Goal: Task Accomplishment & Management: Manage account settings

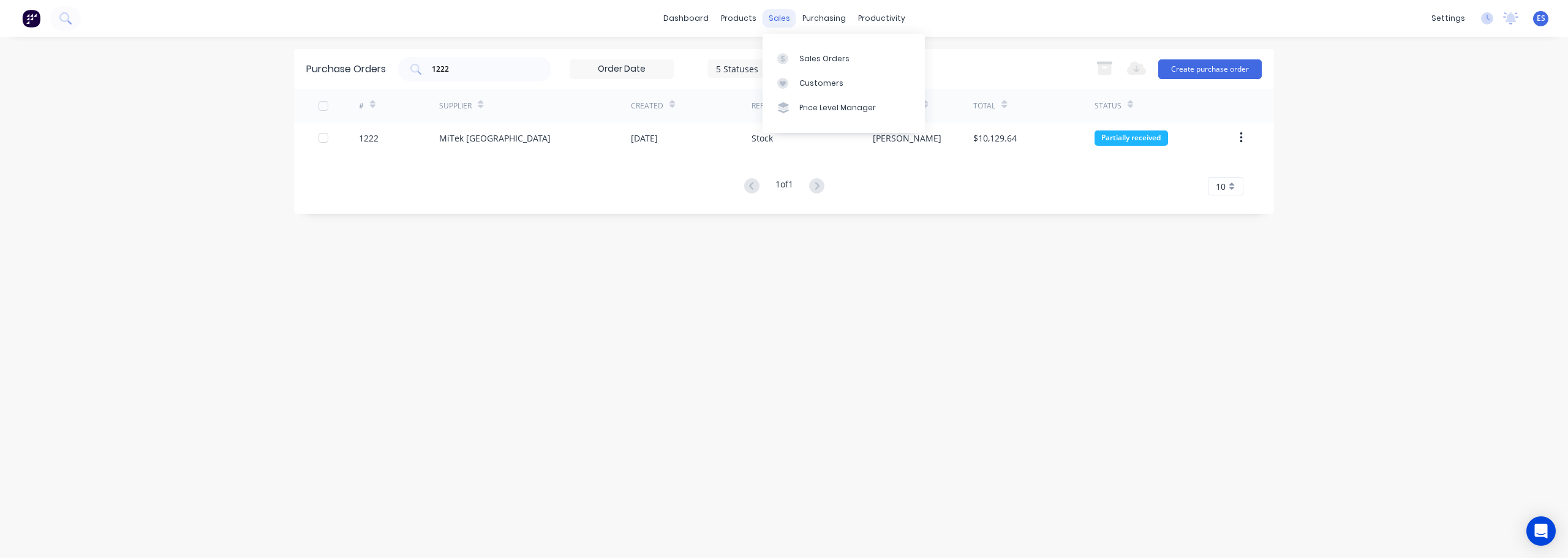
click at [783, 18] on div "sales" at bounding box center [780, 18] width 34 height 18
click at [795, 56] on div at bounding box center [786, 59] width 18 height 11
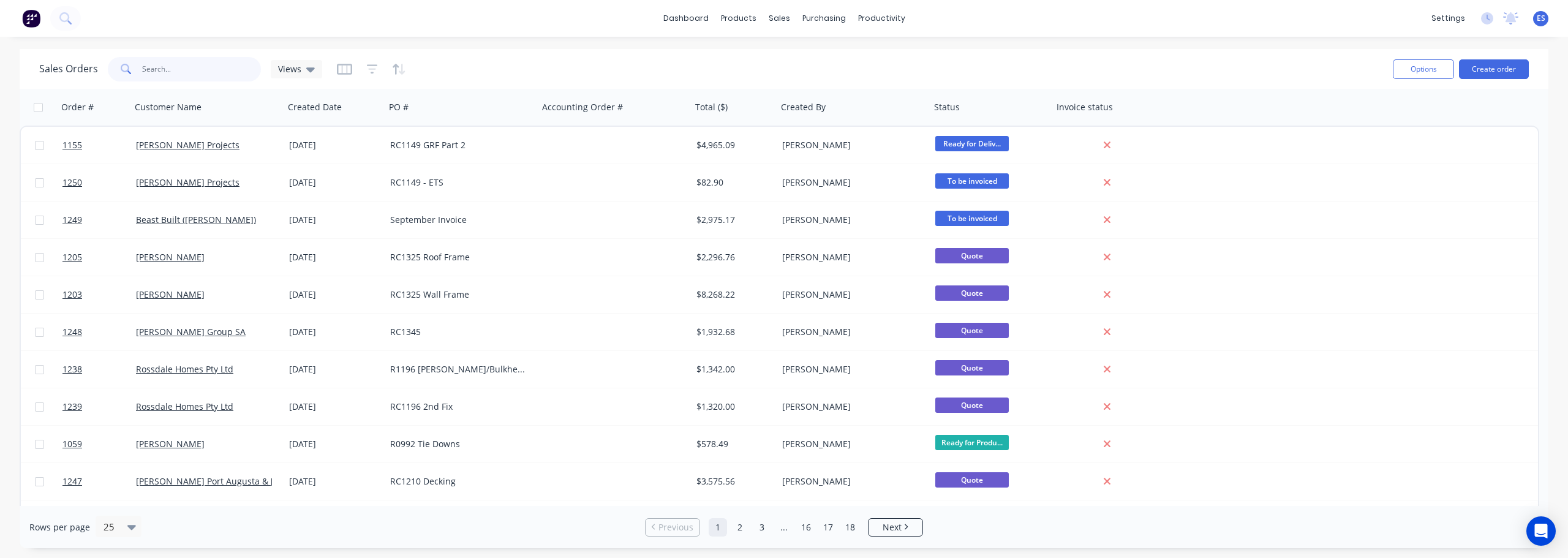
click at [167, 69] on input "text" at bounding box center [201, 69] width 119 height 25
type input "jr hutchins"
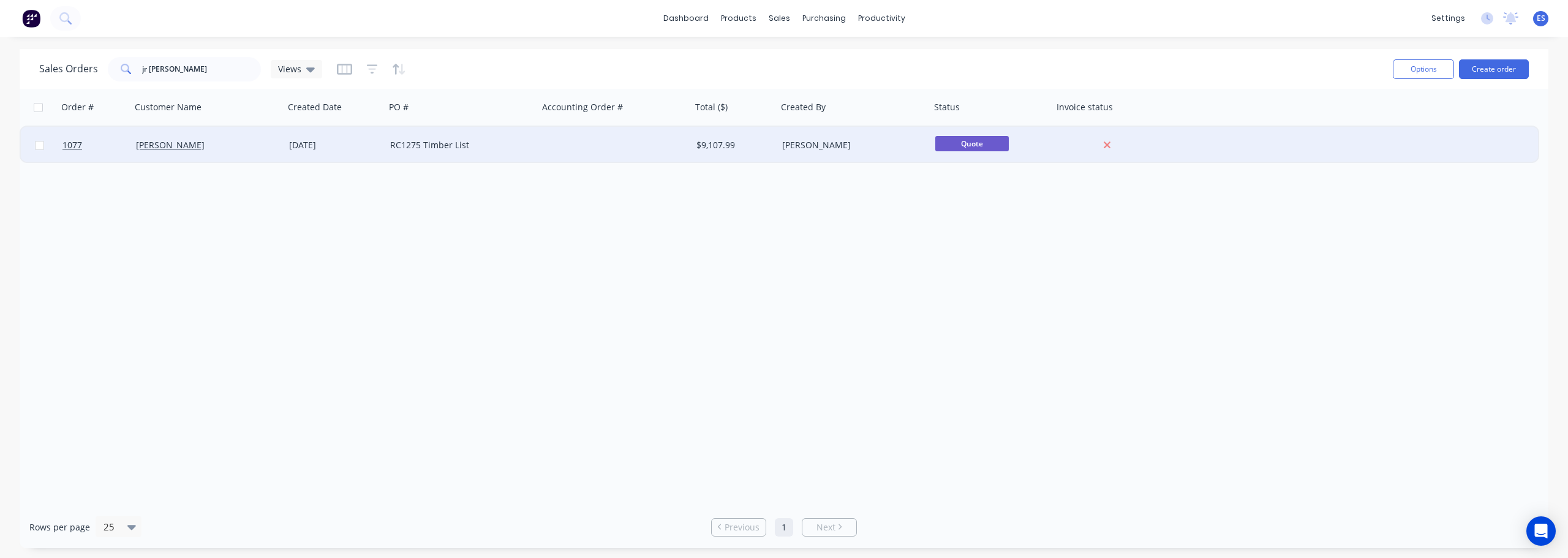
click at [273, 144] on div "[PERSON_NAME]" at bounding box center [207, 145] width 144 height 12
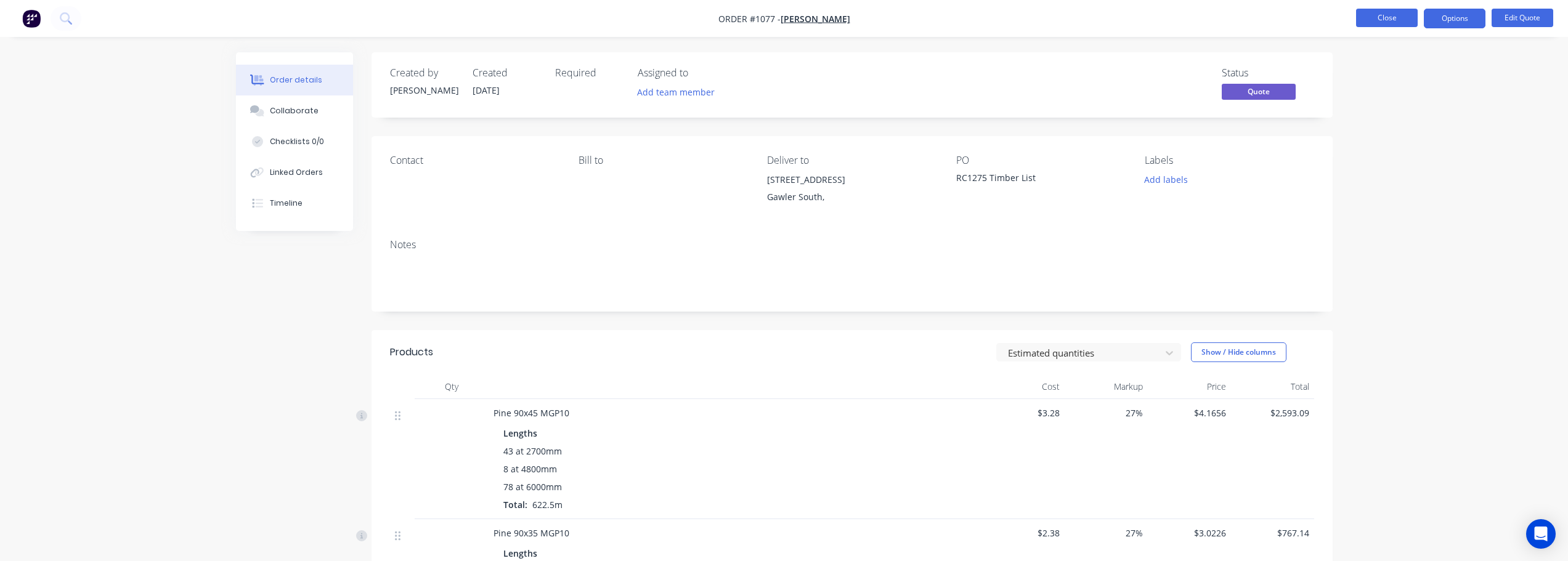
click at [1387, 23] on button "Close" at bounding box center [1387, 18] width 62 height 18
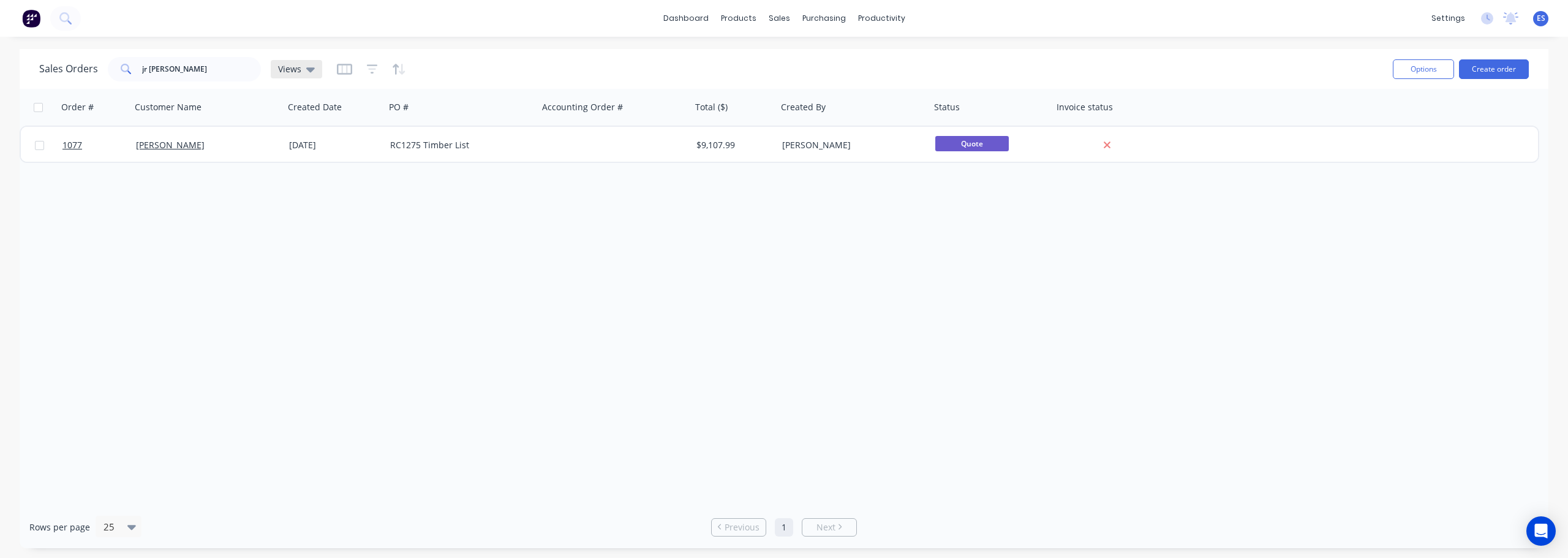
click at [302, 76] on div "Views" at bounding box center [296, 69] width 52 height 18
click at [345, 66] on icon "button" at bounding box center [344, 69] width 6 height 8
click at [669, 57] on div "Sales Orders jr hutchins Views" at bounding box center [710, 69] width 1344 height 30
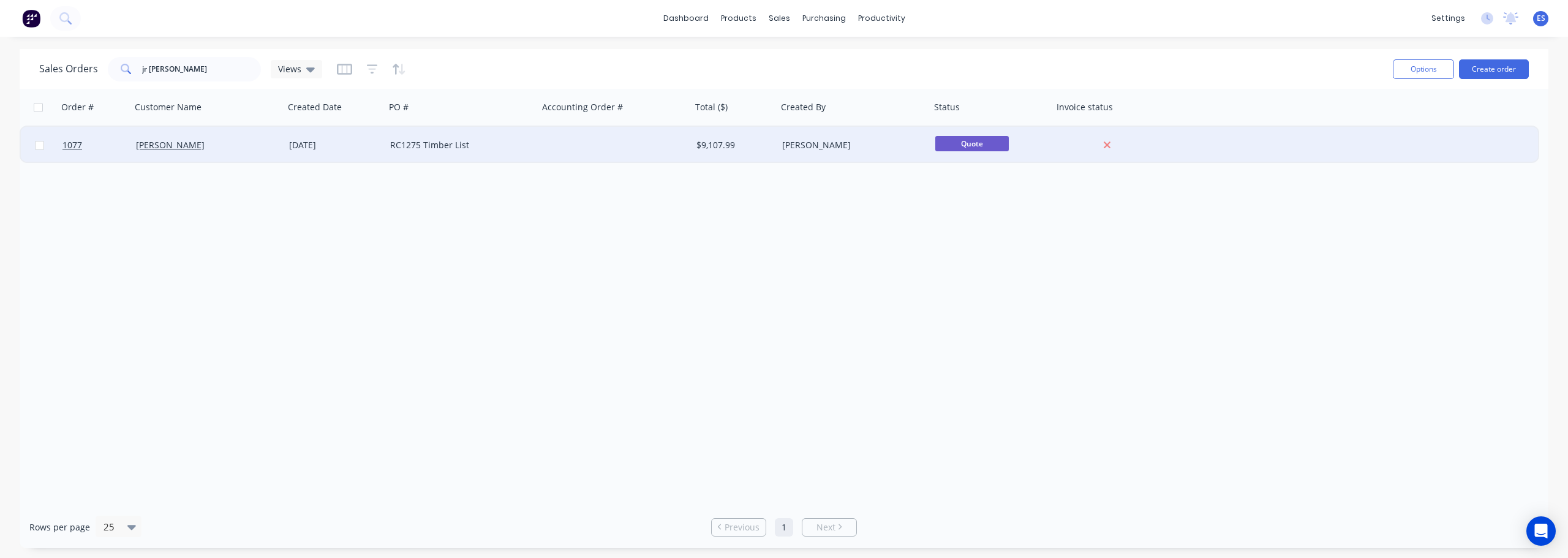
click at [1100, 146] on div at bounding box center [1106, 146] width 98 height 11
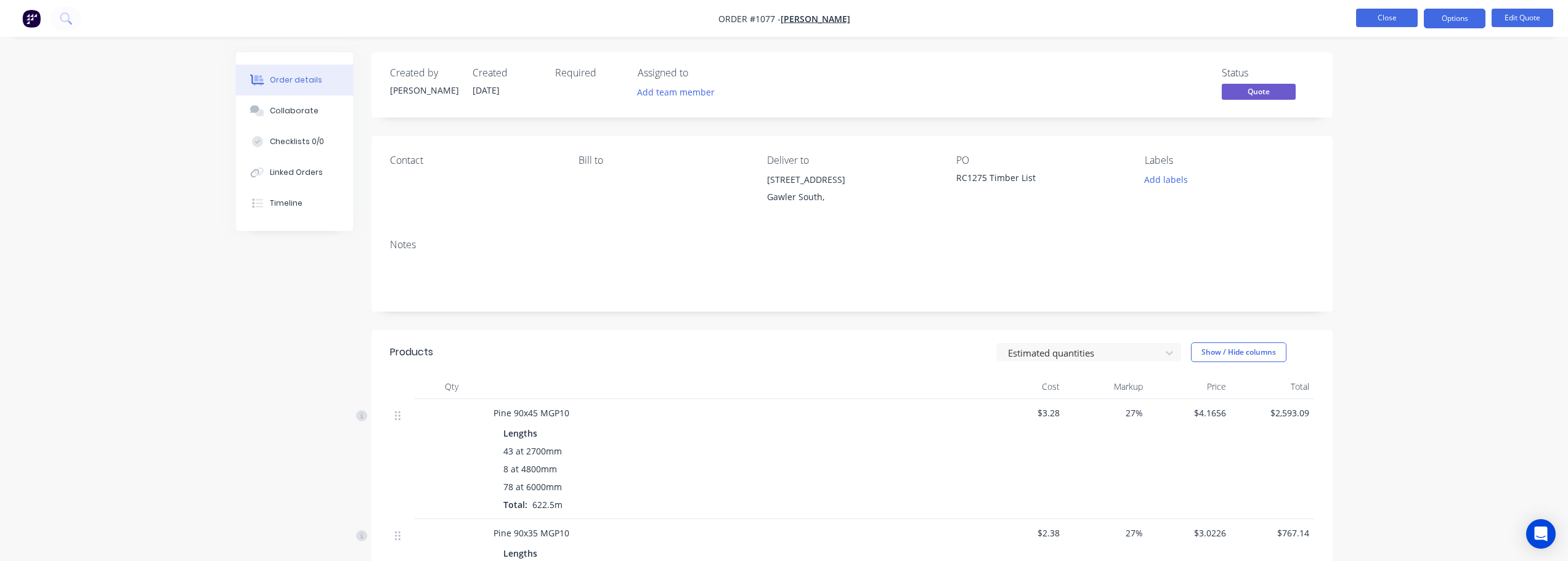
click at [1361, 23] on button "Close" at bounding box center [1387, 18] width 62 height 18
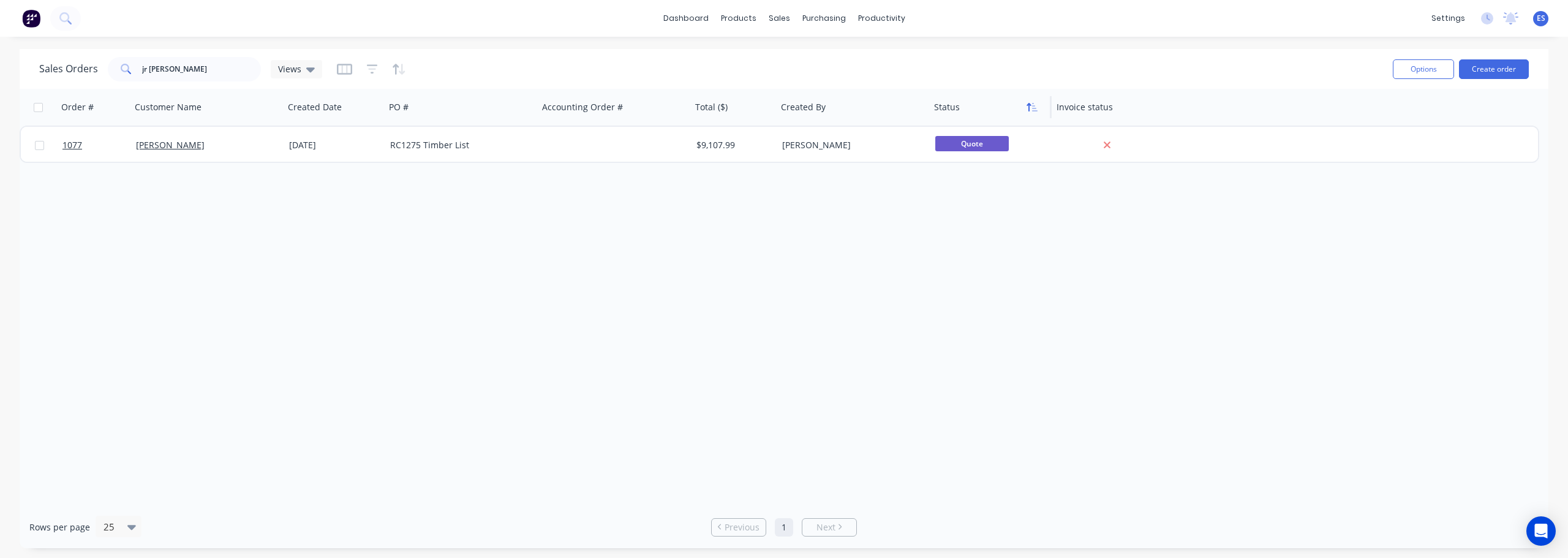
click at [1029, 108] on icon "button" at bounding box center [1029, 107] width 4 height 8
click at [1031, 108] on icon "button" at bounding box center [1032, 107] width 11 height 10
click at [496, 71] on icon "button" at bounding box center [498, 68] width 8 height 13
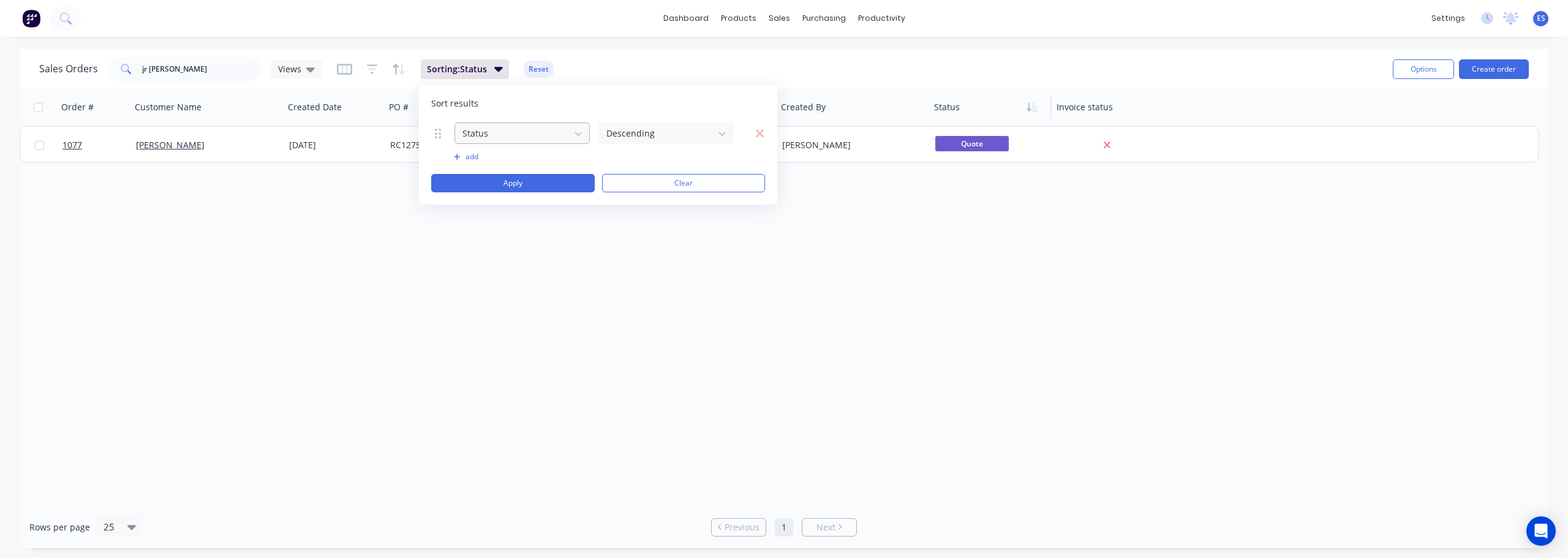
click at [547, 132] on div at bounding box center [512, 134] width 103 height 16
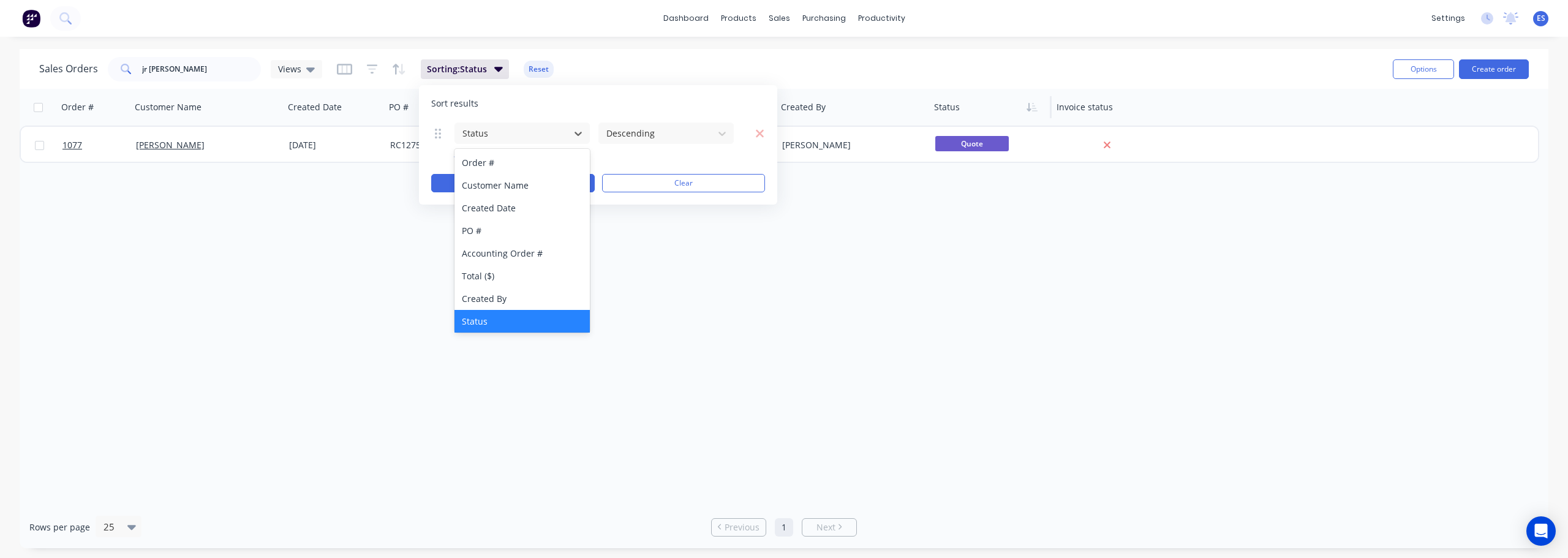
drag, startPoint x: 423, startPoint y: 306, endPoint x: 428, endPoint y: 199, distance: 107.1
click at [422, 291] on div "Order # Customer Name Created Date PO # Accounting Order # Total ($) Created By…" at bounding box center [784, 298] width 1528 height 417
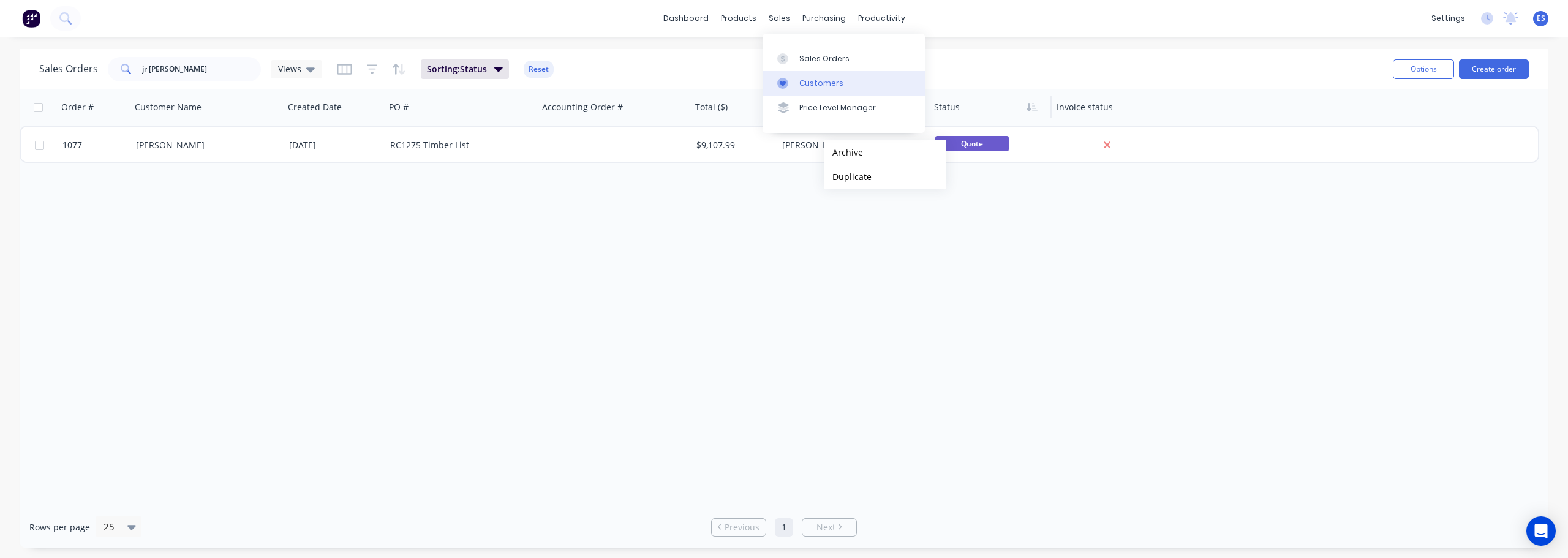
click at [808, 80] on div "Customers" at bounding box center [821, 83] width 44 height 11
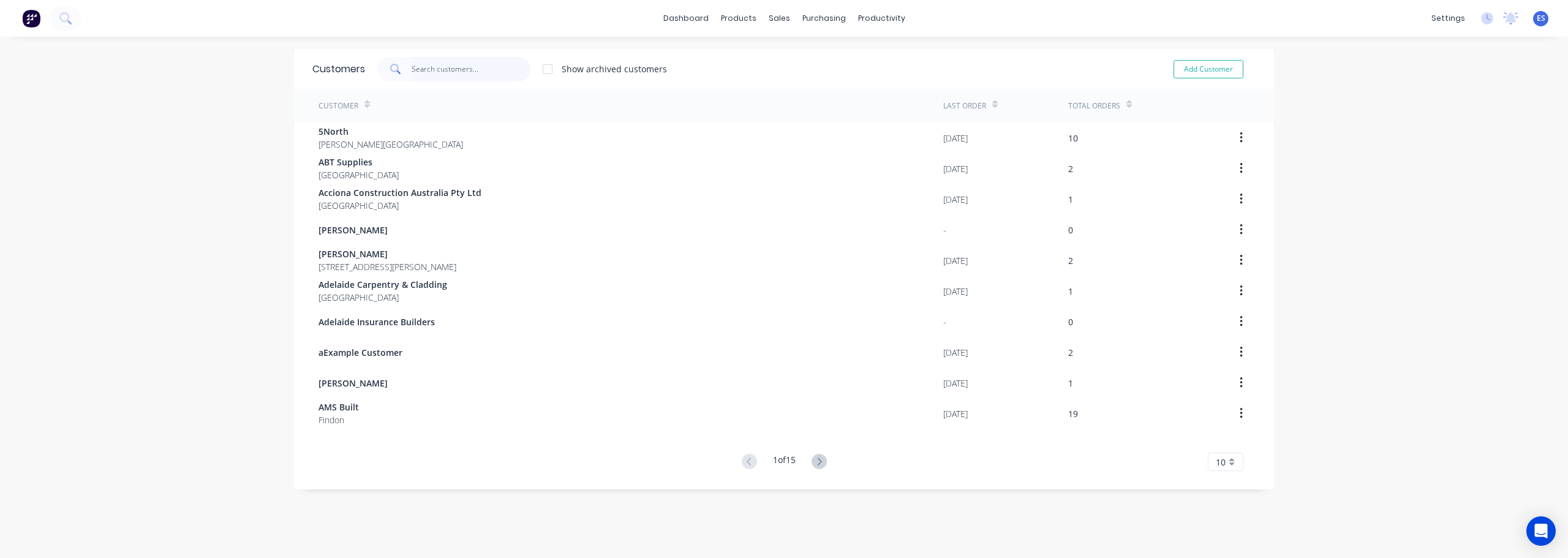
click at [423, 74] on input "text" at bounding box center [471, 69] width 119 height 25
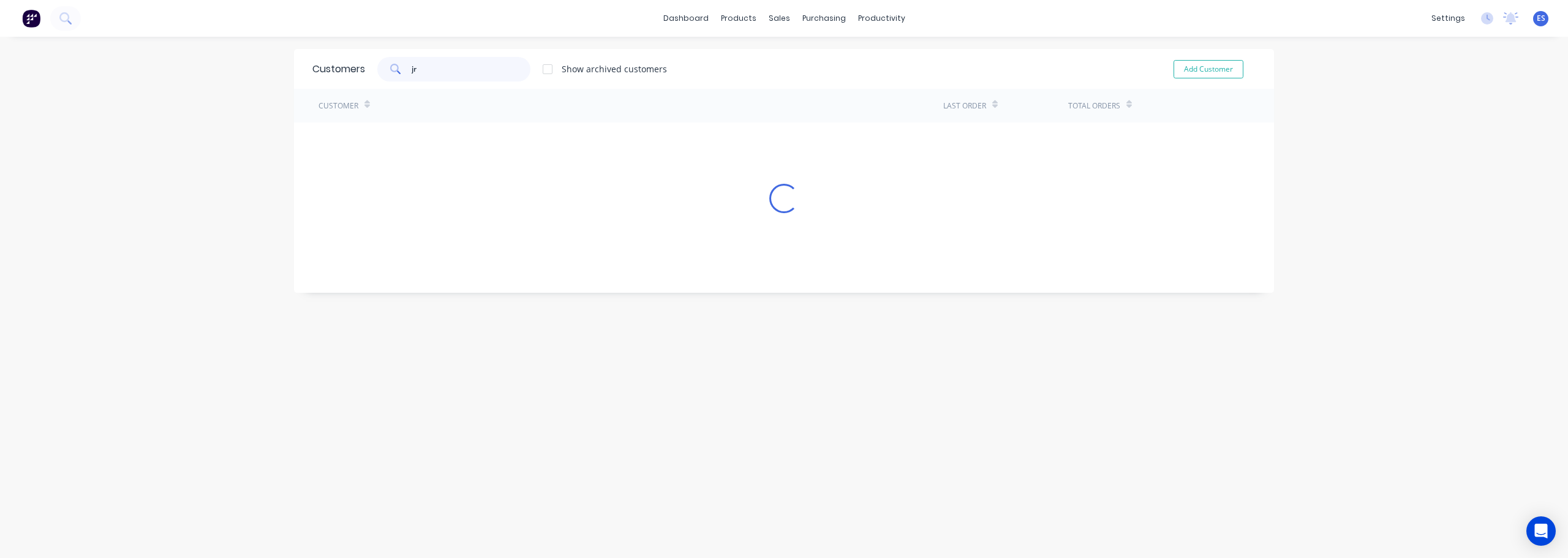
type input "jr"
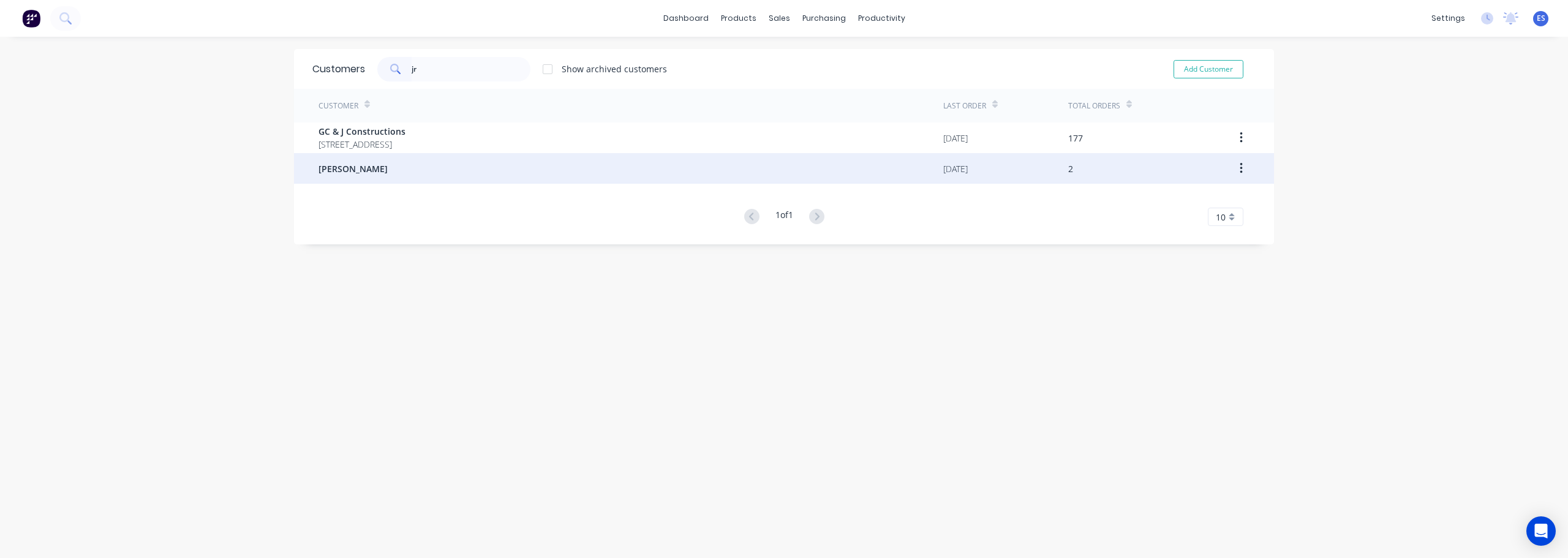
click at [383, 171] on div "[PERSON_NAME]" at bounding box center [631, 168] width 625 height 30
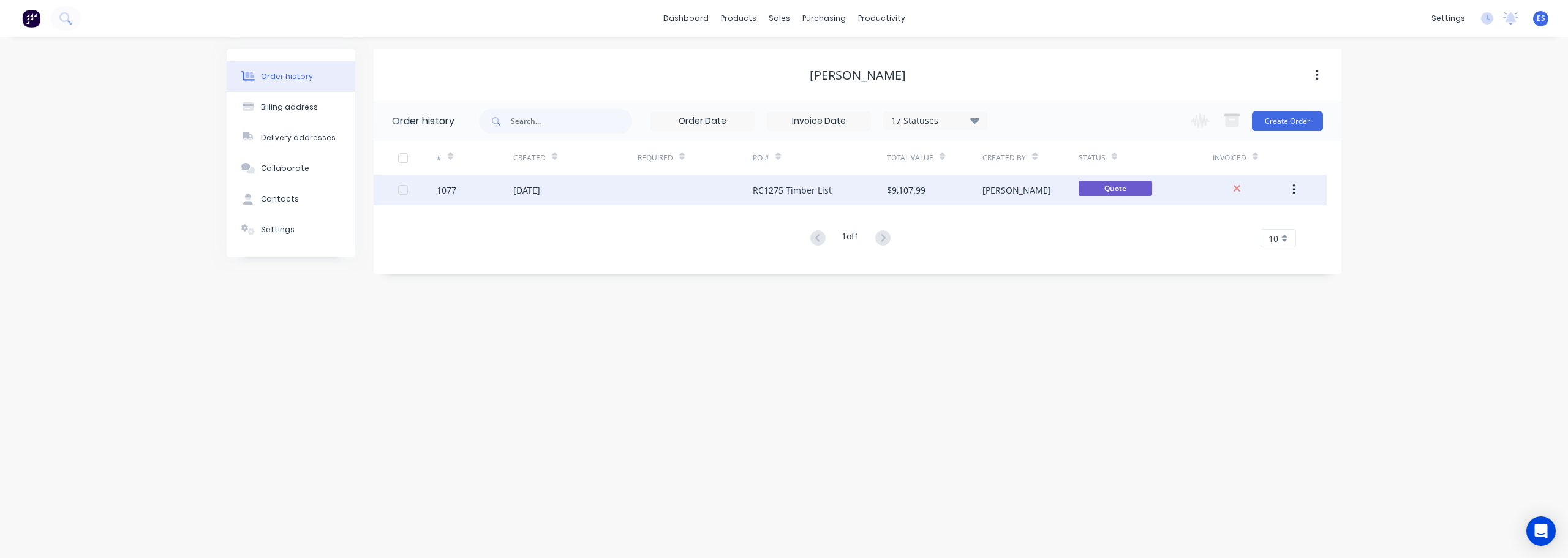
click at [645, 185] on div at bounding box center [695, 190] width 115 height 30
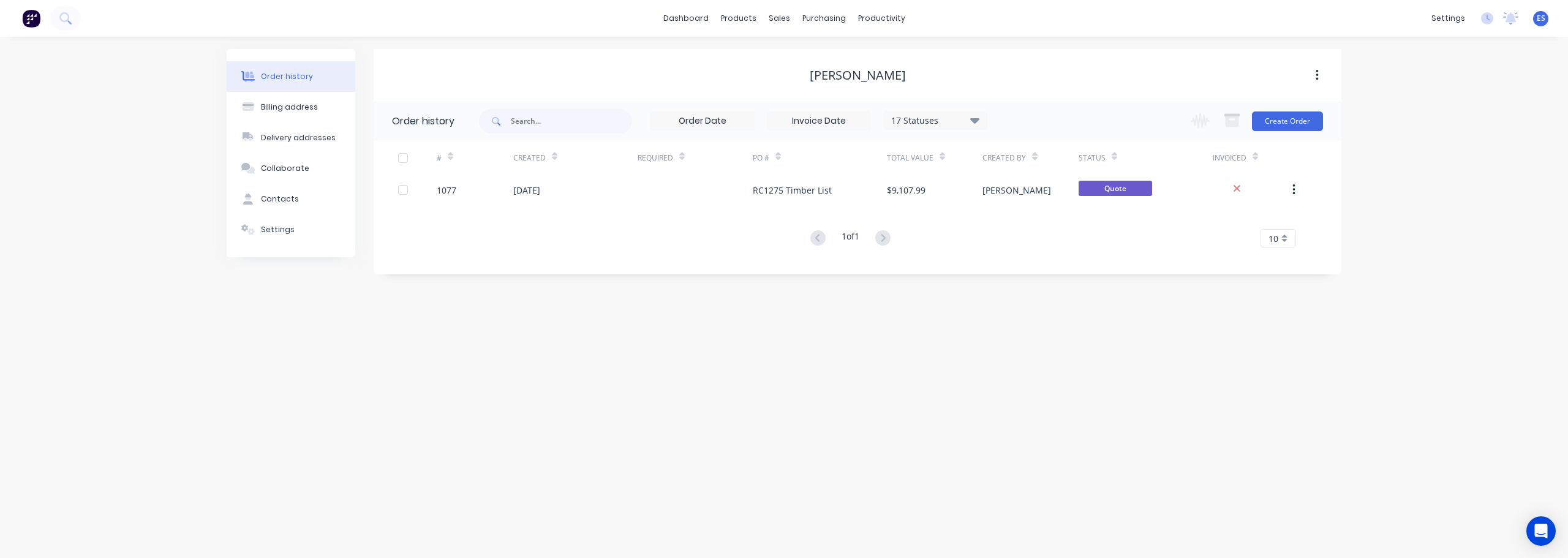
click at [852, 127] on input at bounding box center [819, 122] width 103 height 18
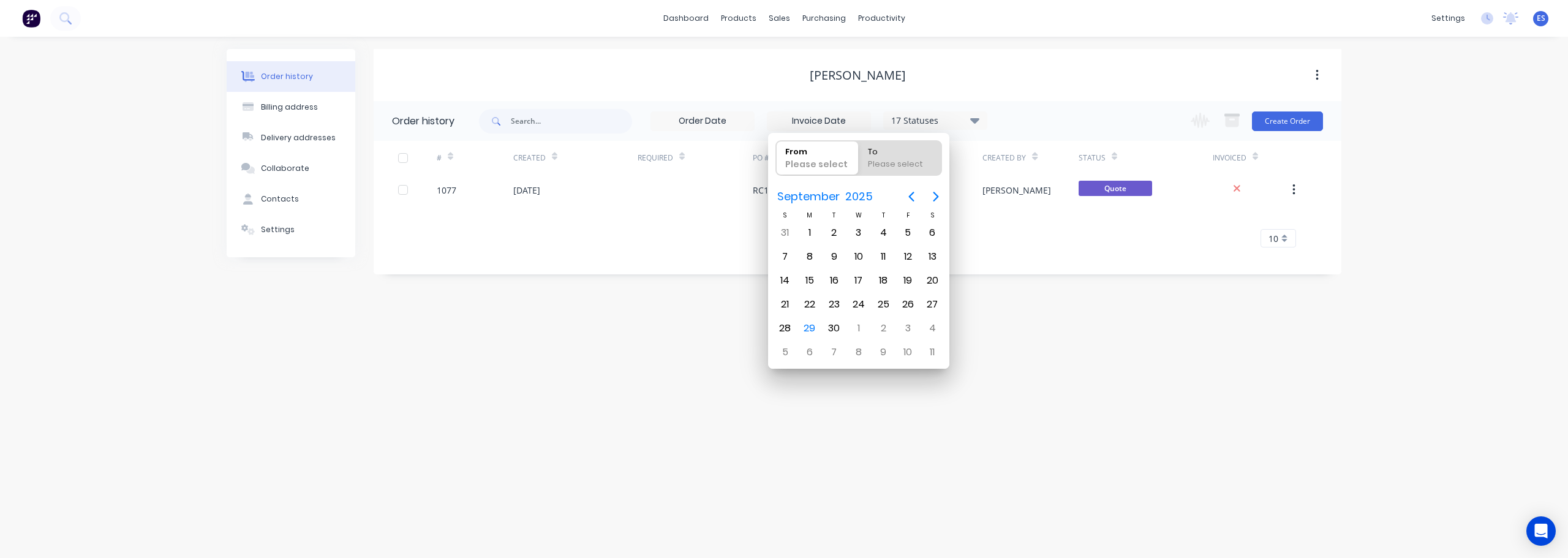
click at [937, 126] on div "17 Statuses" at bounding box center [935, 120] width 103 height 13
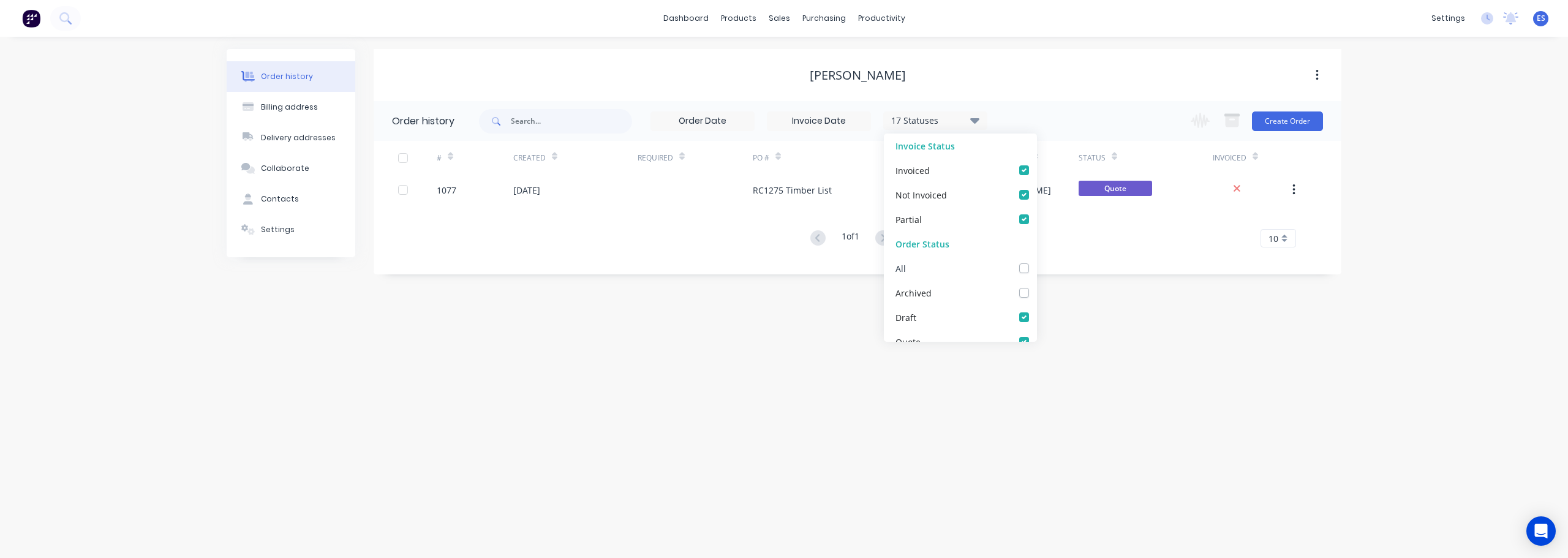
click at [1012, 262] on div "All" at bounding box center [960, 268] width 153 height 25
click at [1036, 262] on label at bounding box center [1036, 262] width 0 height 0
click at [1036, 271] on input "checkbox" at bounding box center [1041, 267] width 10 height 11
checkbox input "true"
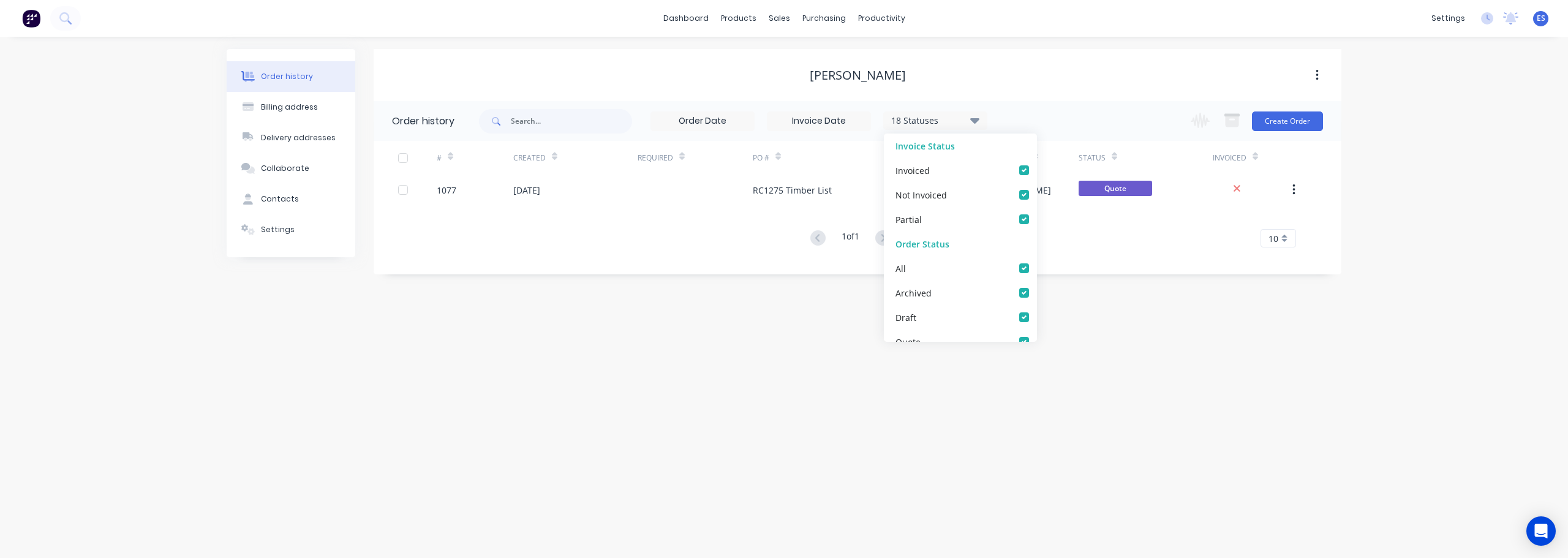
click at [1400, 162] on div "Order history Billing address Delivery addresses Collaborate Contacts Settings …" at bounding box center [784, 297] width 1568 height 521
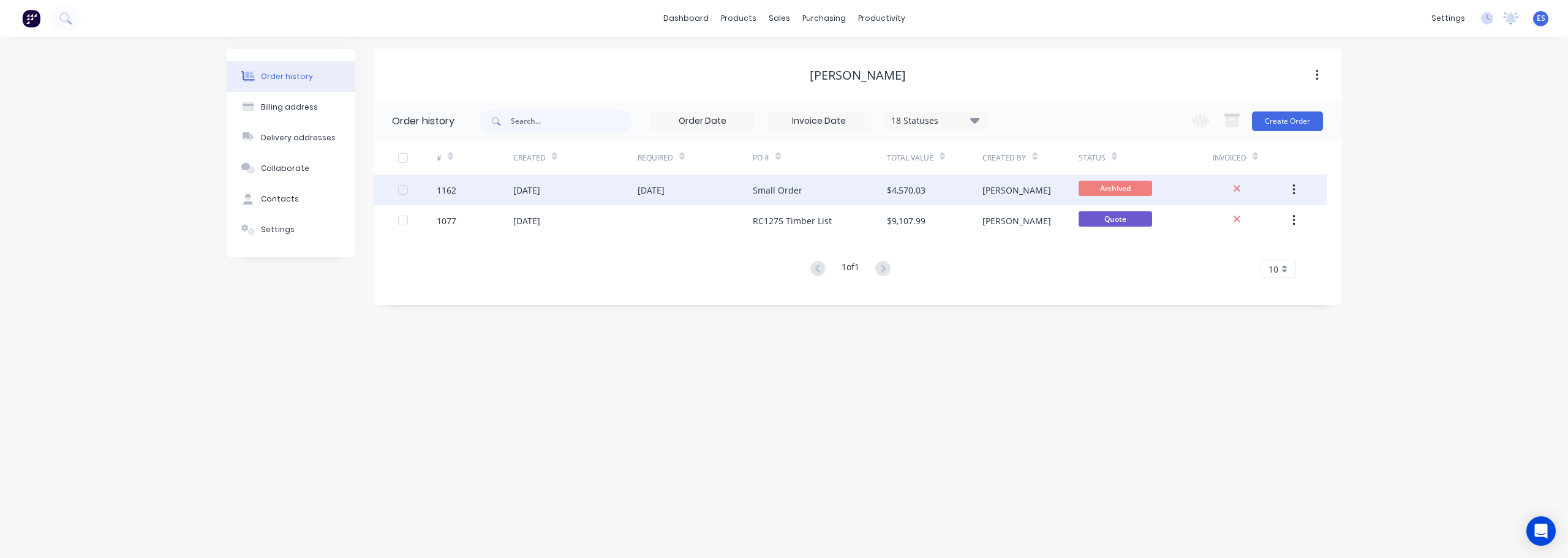
click at [909, 179] on div "$4,570.03" at bounding box center [934, 190] width 95 height 30
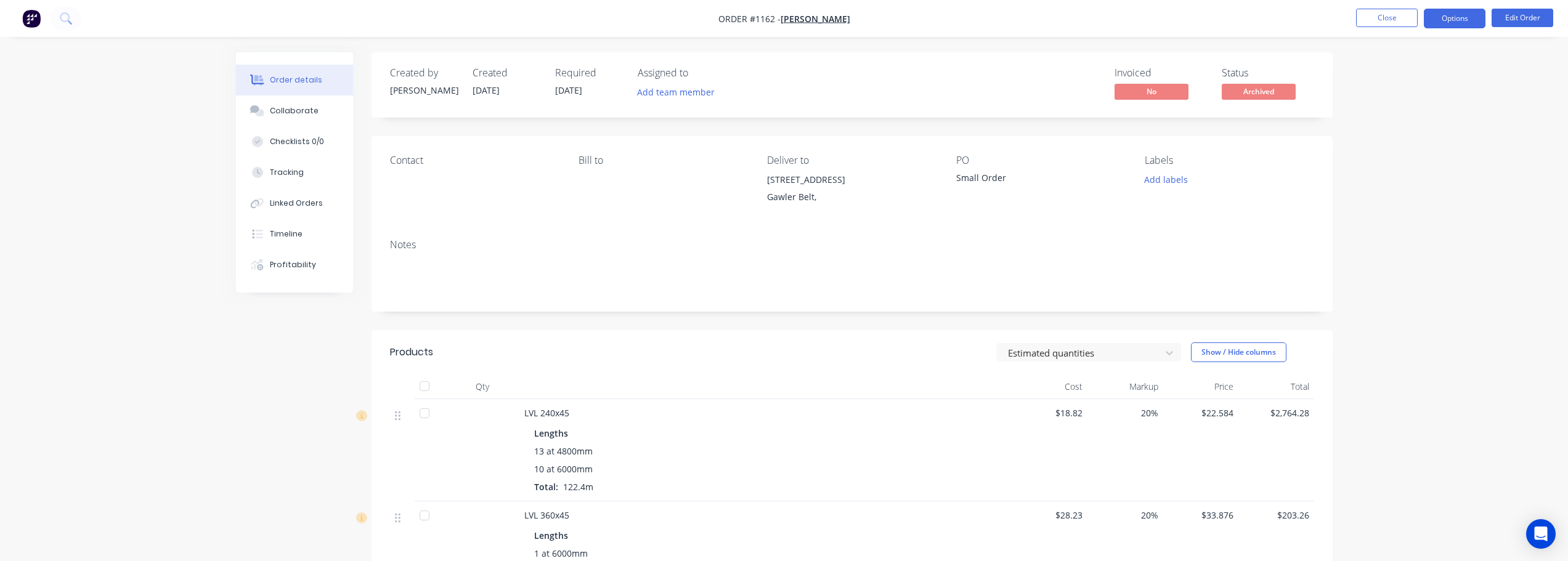
click at [1464, 21] on button "Options" at bounding box center [1454, 18] width 62 height 20
click at [1413, 301] on div "Duplicate" at bounding box center [1417, 296] width 113 height 18
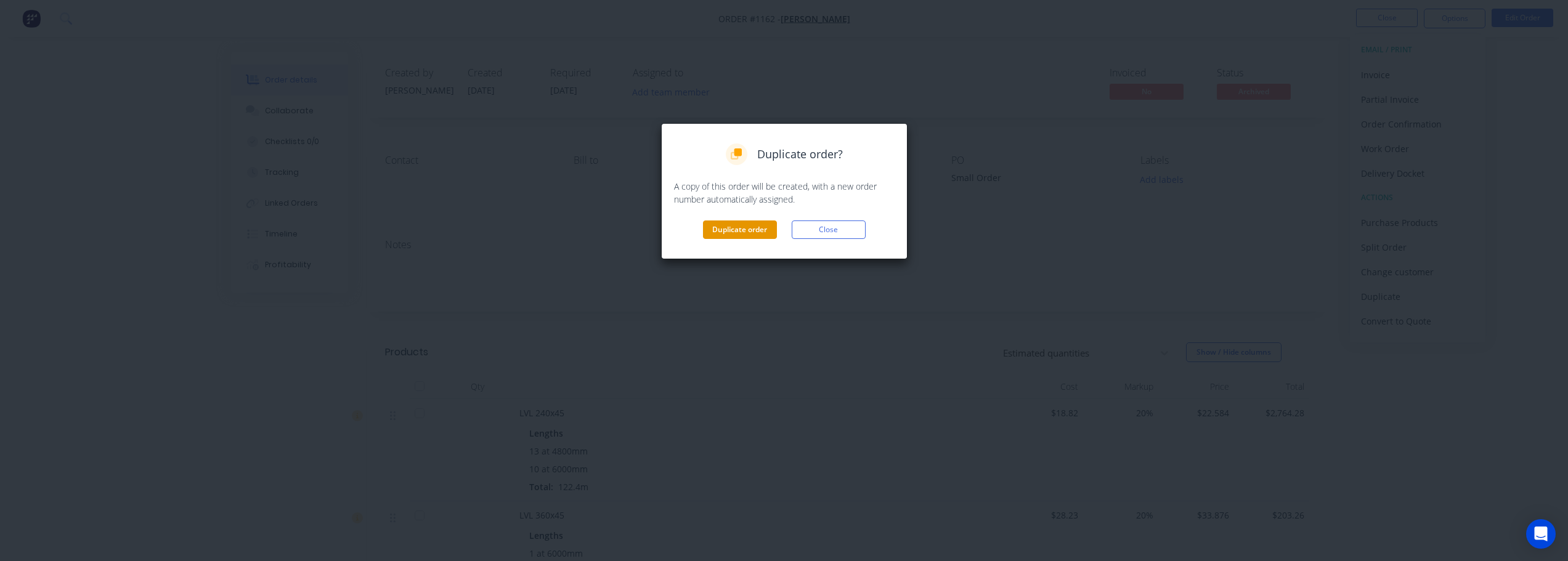
click at [718, 232] on button "Duplicate order" at bounding box center [740, 230] width 74 height 18
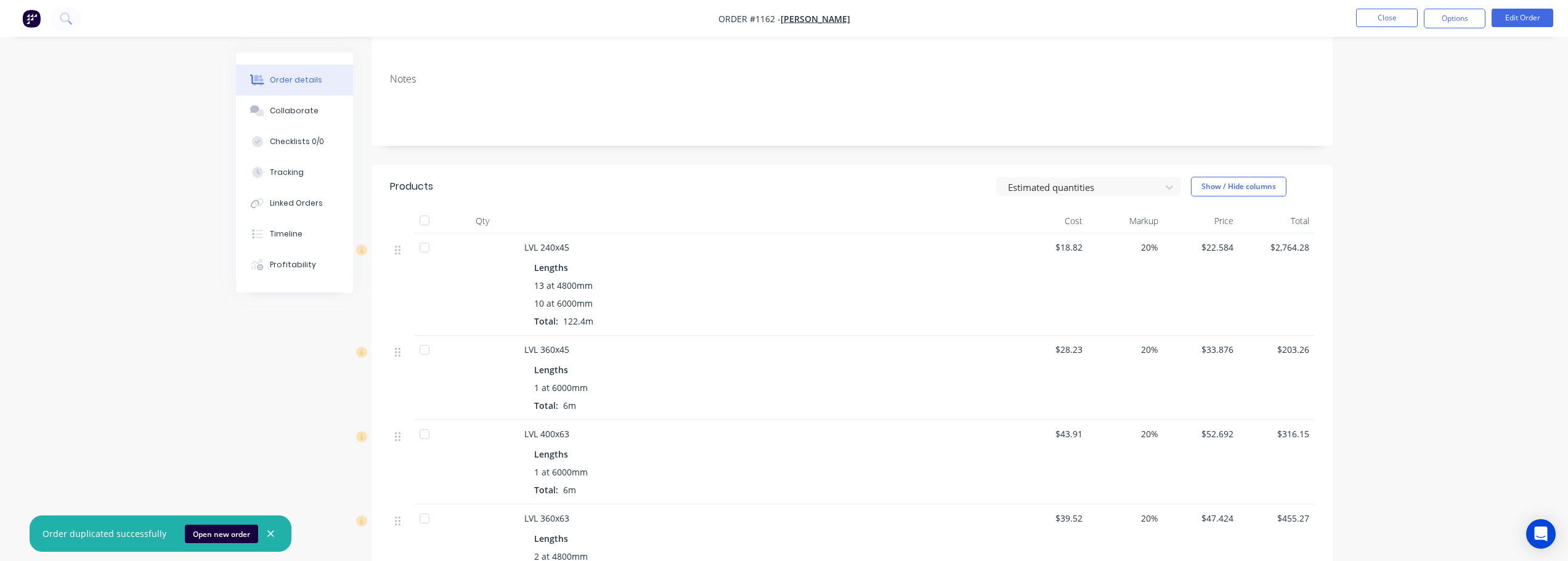
scroll to position [247, 0]
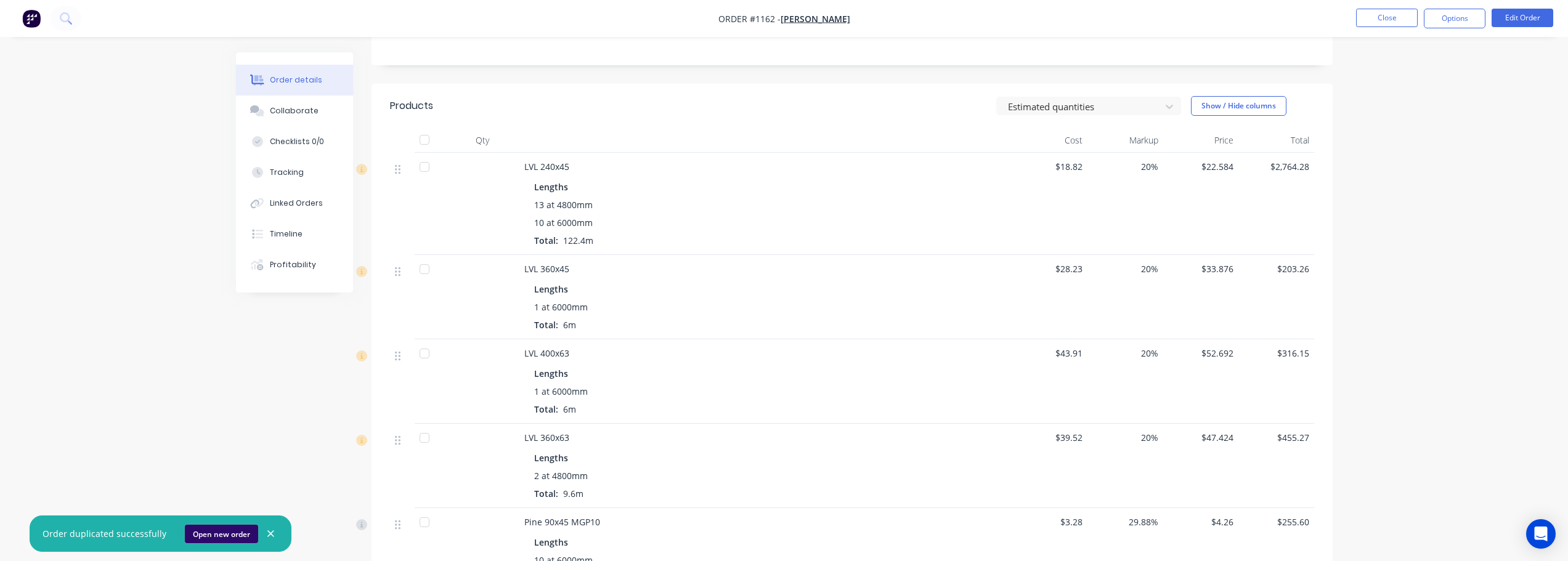
click at [214, 536] on button "Open new order" at bounding box center [221, 534] width 73 height 18
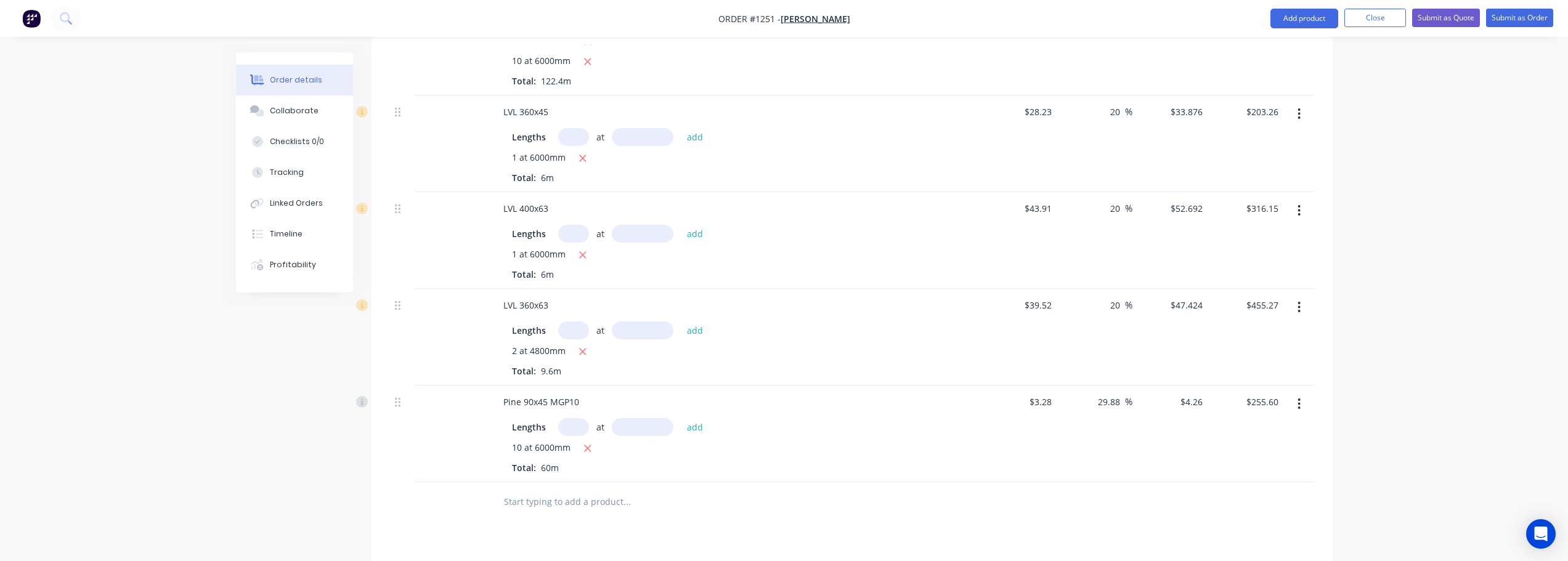
scroll to position [431, 0]
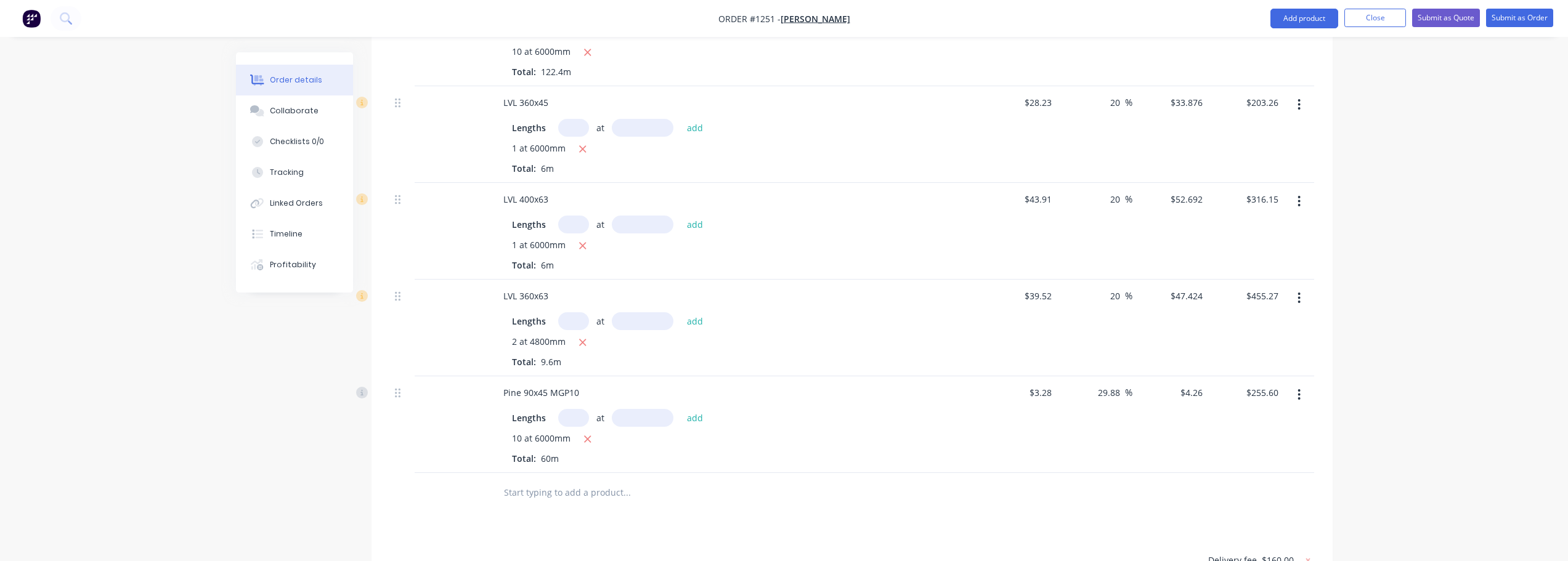
click at [1301, 395] on button "button" at bounding box center [1298, 395] width 29 height 22
click at [1242, 498] on div "Delete" at bounding box center [1255, 501] width 95 height 18
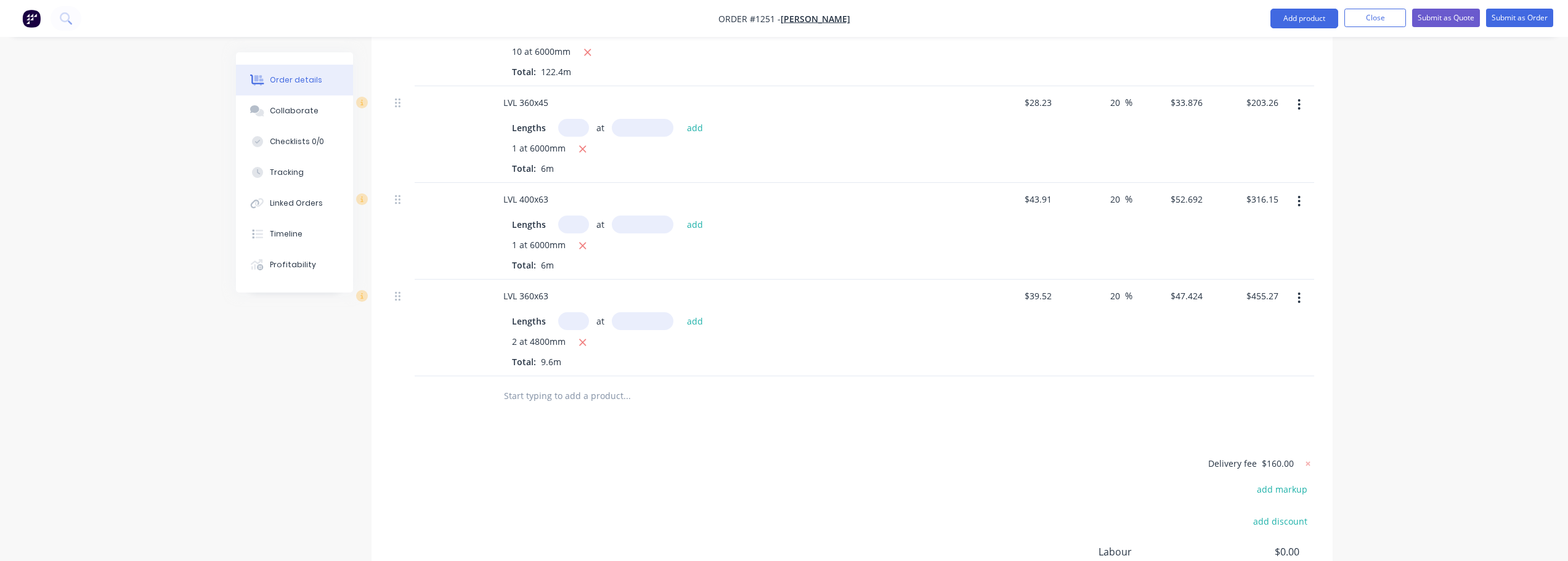
click at [1300, 303] on icon "button" at bounding box center [1298, 298] width 3 height 14
drag, startPoint x: 1227, startPoint y: 402, endPoint x: 1261, endPoint y: 315, distance: 93.4
click at [1227, 402] on div "Delete" at bounding box center [1255, 404] width 95 height 18
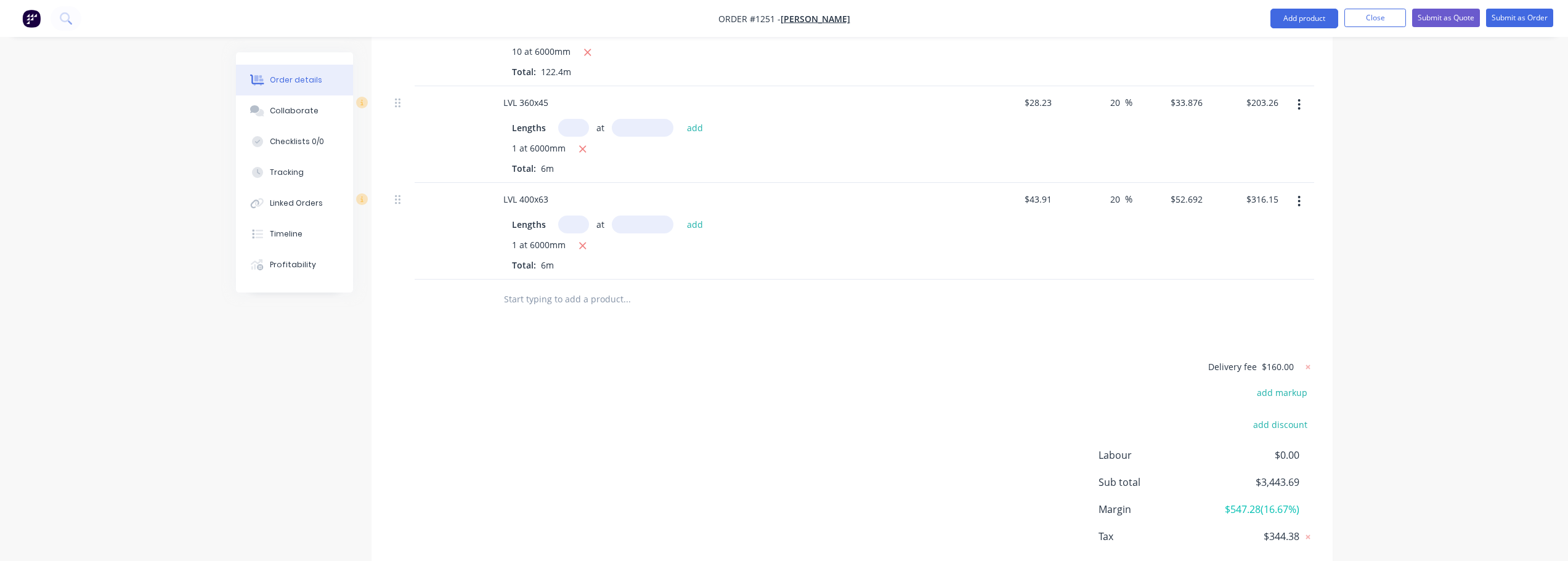
click at [1301, 205] on button "button" at bounding box center [1298, 201] width 29 height 22
click at [1249, 306] on div "Delete" at bounding box center [1255, 307] width 95 height 18
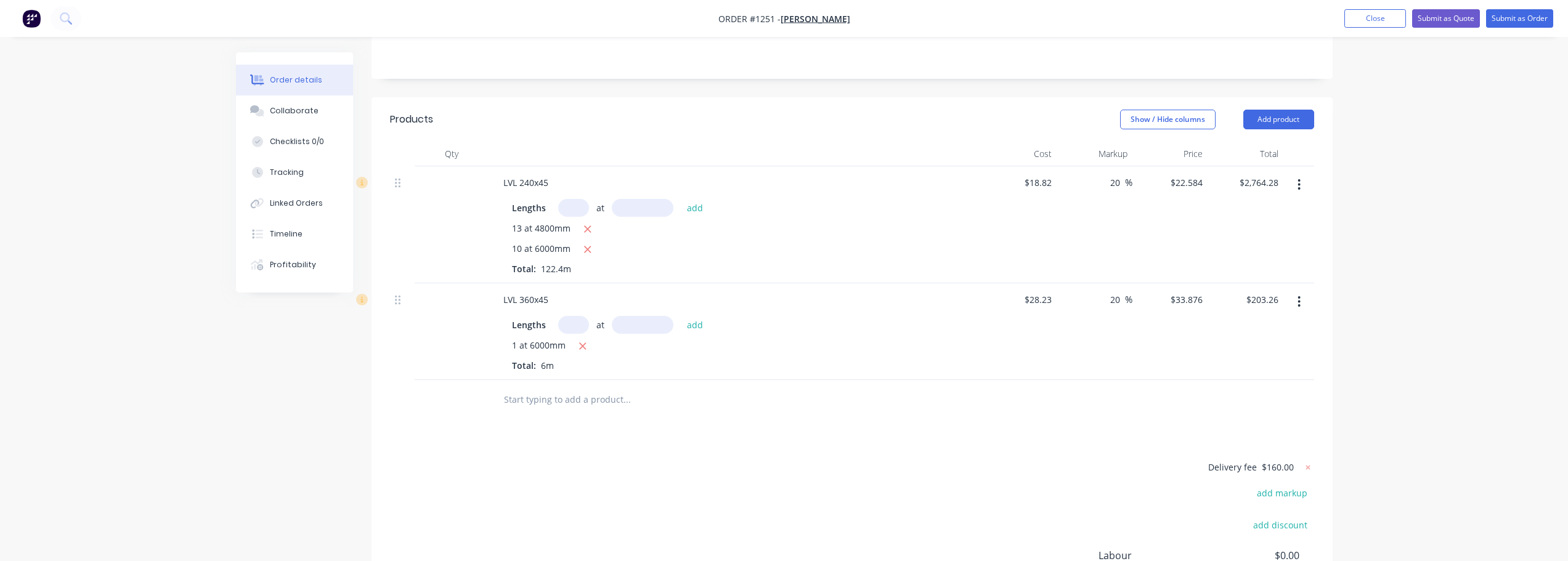
scroll to position [216, 0]
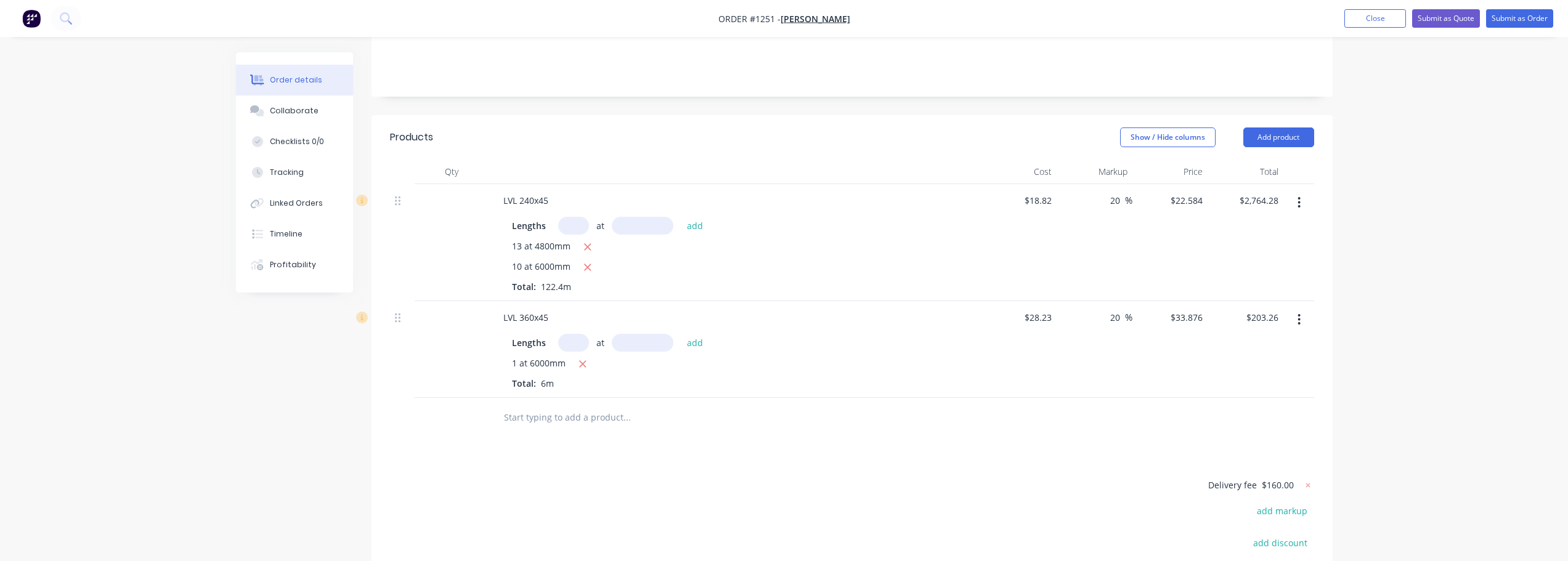
click at [1298, 325] on icon "button" at bounding box center [1298, 319] width 3 height 14
click at [1237, 422] on div "Delete" at bounding box center [1255, 425] width 95 height 18
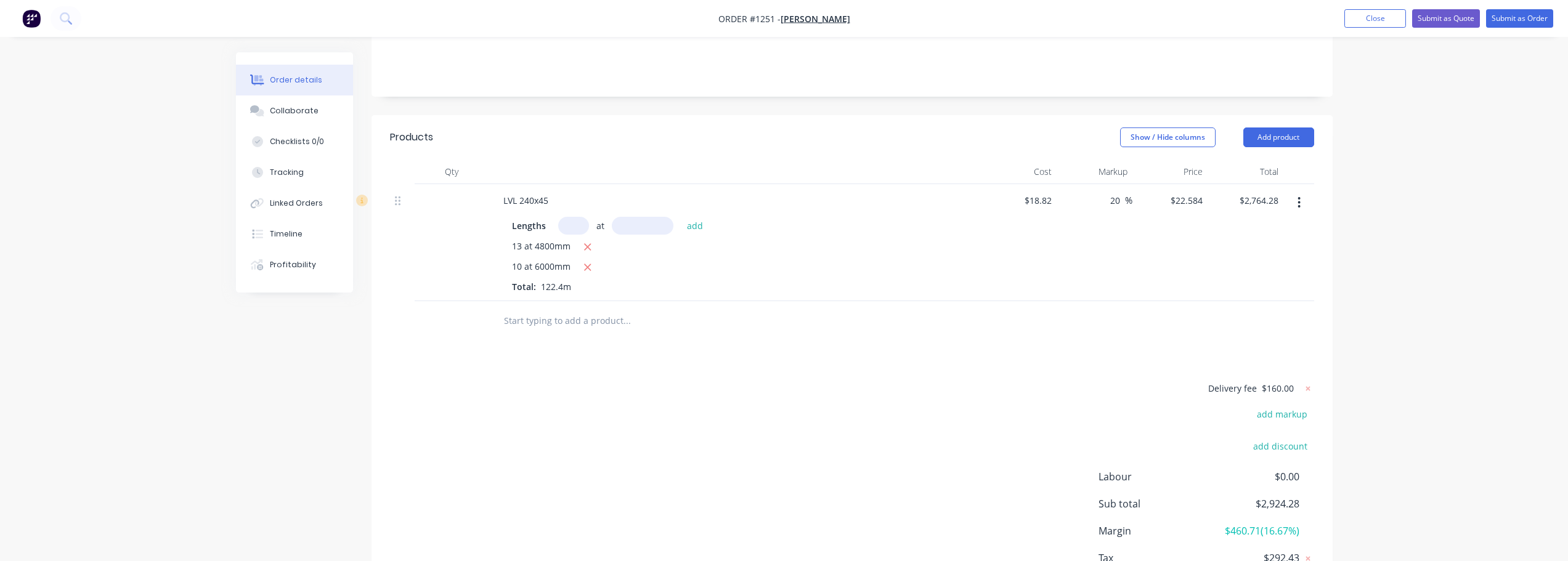
click at [584, 269] on icon "button" at bounding box center [587, 267] width 8 height 11
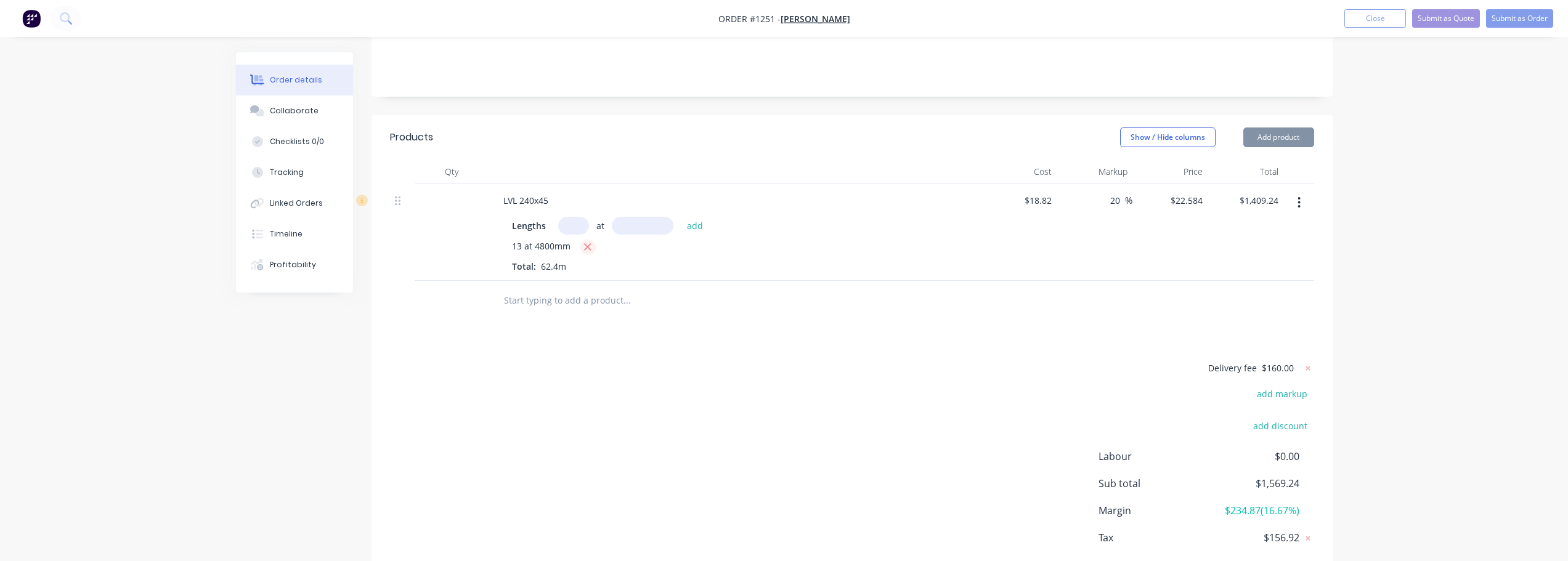
click at [583, 247] on icon "button" at bounding box center [587, 247] width 8 height 11
type input "$0.00"
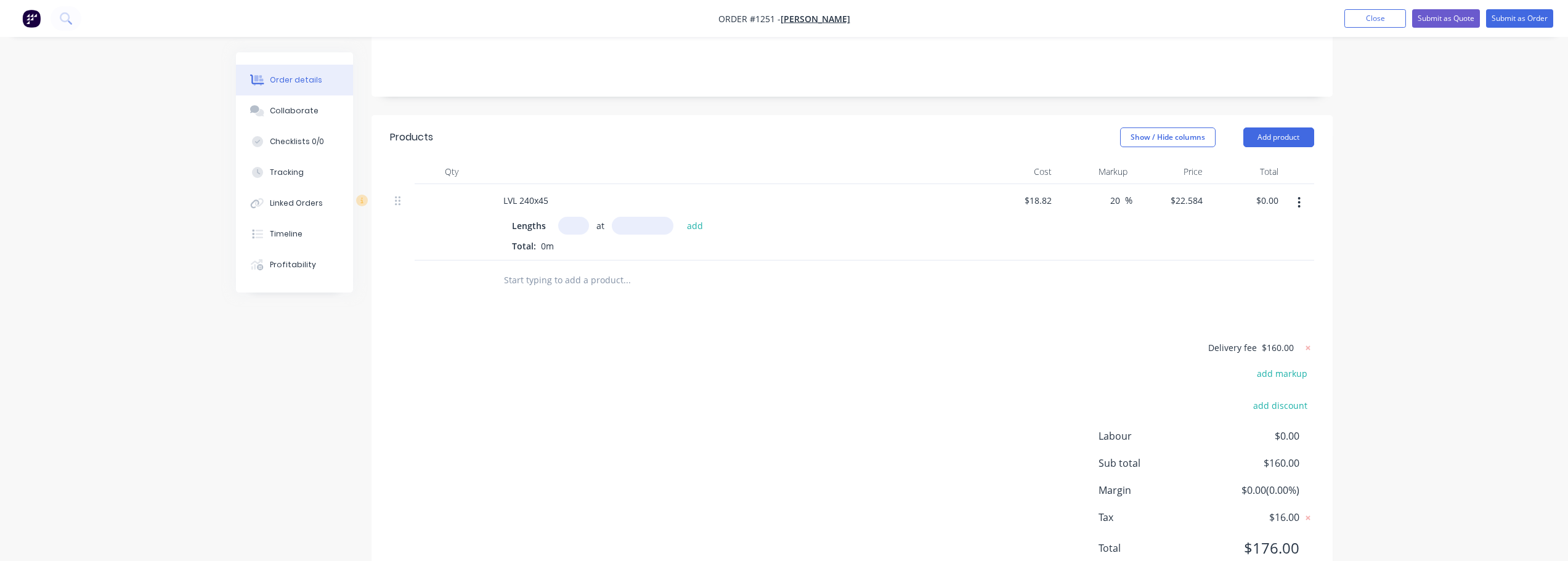
click at [572, 226] on input "text" at bounding box center [573, 225] width 31 height 18
type input "5"
type input "4200"
click at [681, 217] on button "add" at bounding box center [695, 225] width 29 height 16
type input "$474.26"
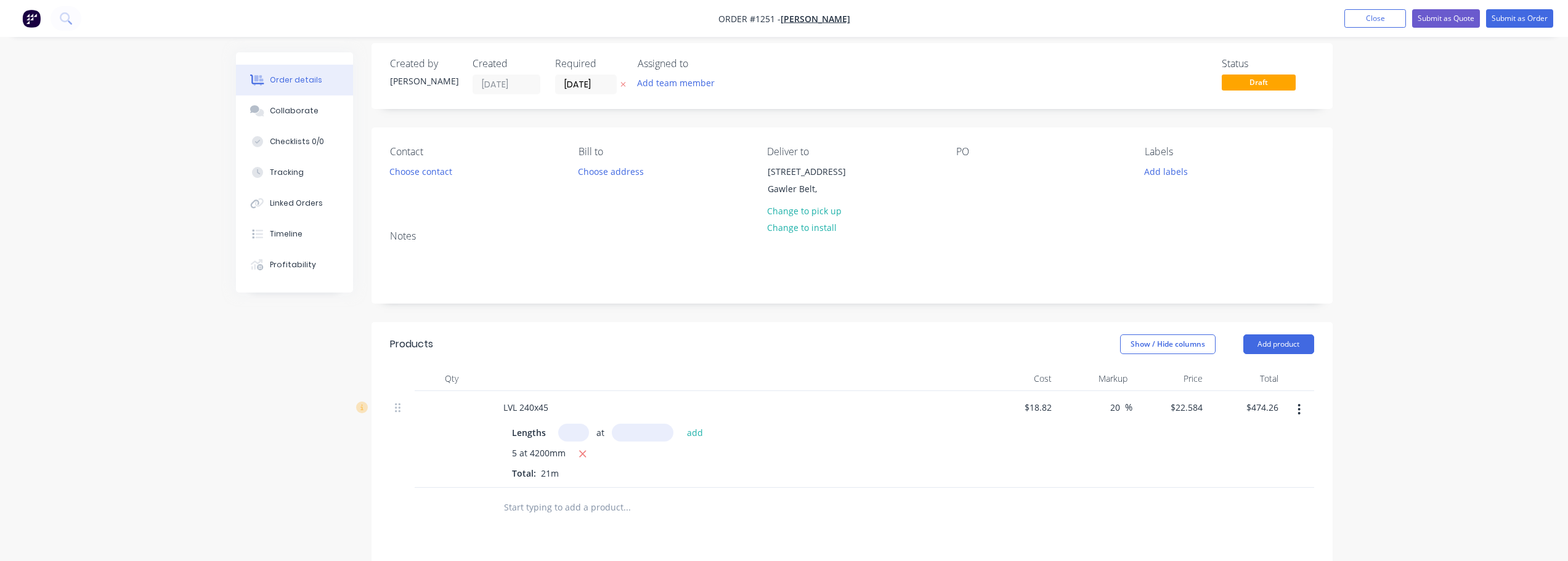
scroll to position [0, 0]
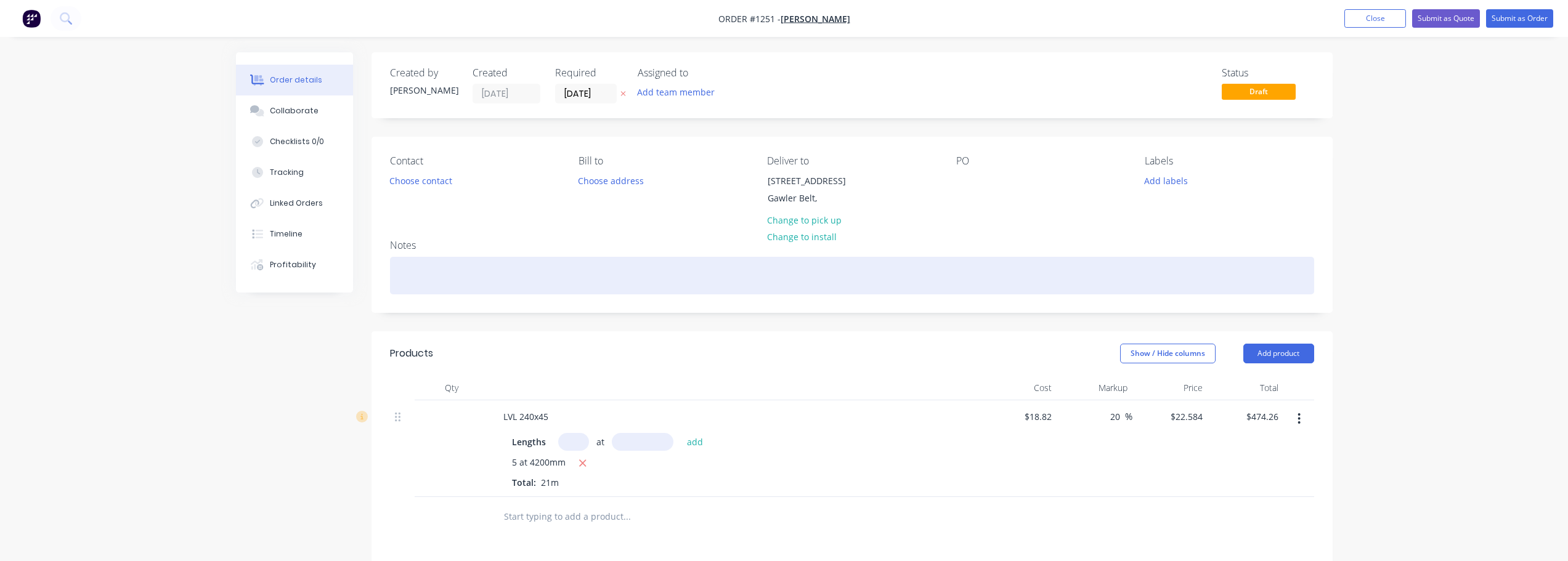
click at [496, 269] on div at bounding box center [851, 275] width 924 height 38
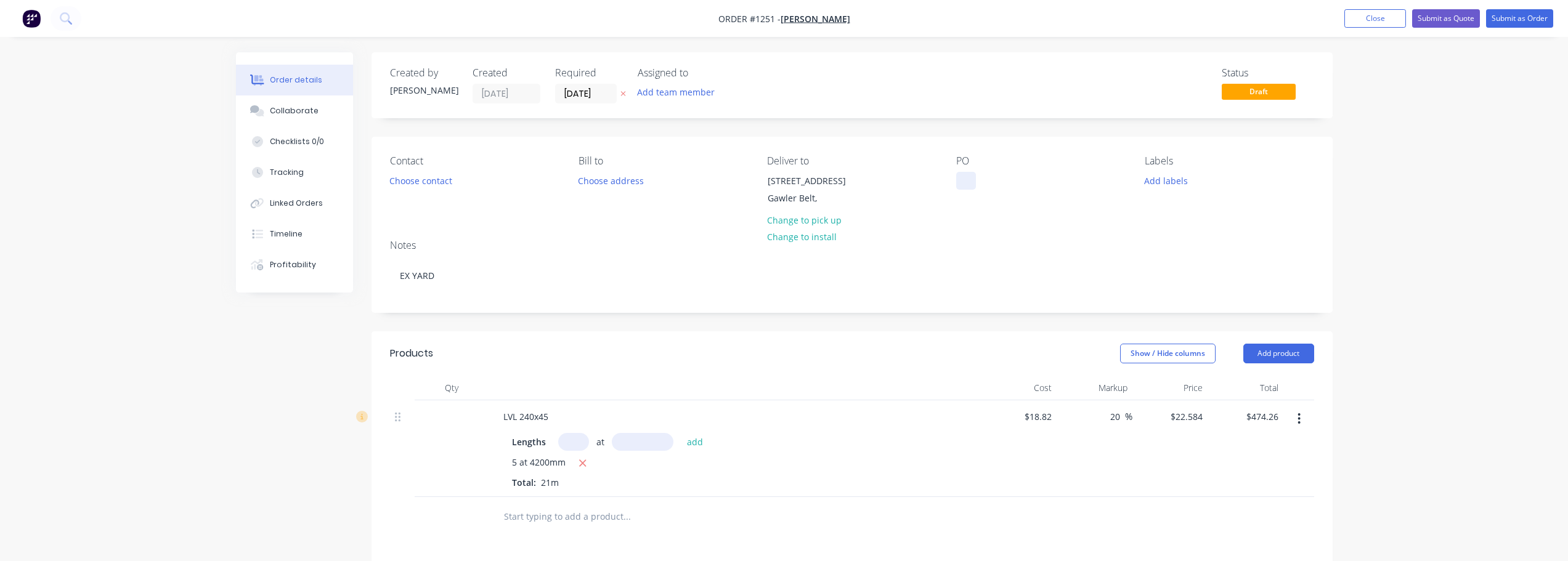
click at [961, 182] on div at bounding box center [966, 181] width 20 height 18
drag, startPoint x: 556, startPoint y: 237, endPoint x: 725, endPoint y: 214, distance: 170.6
click at [556, 237] on div "Notes EX YARD" at bounding box center [851, 271] width 961 height 82
click at [991, 184] on div "PO RC" at bounding box center [1040, 183] width 169 height 56
click at [976, 179] on div "RC" at bounding box center [971, 181] width 31 height 18
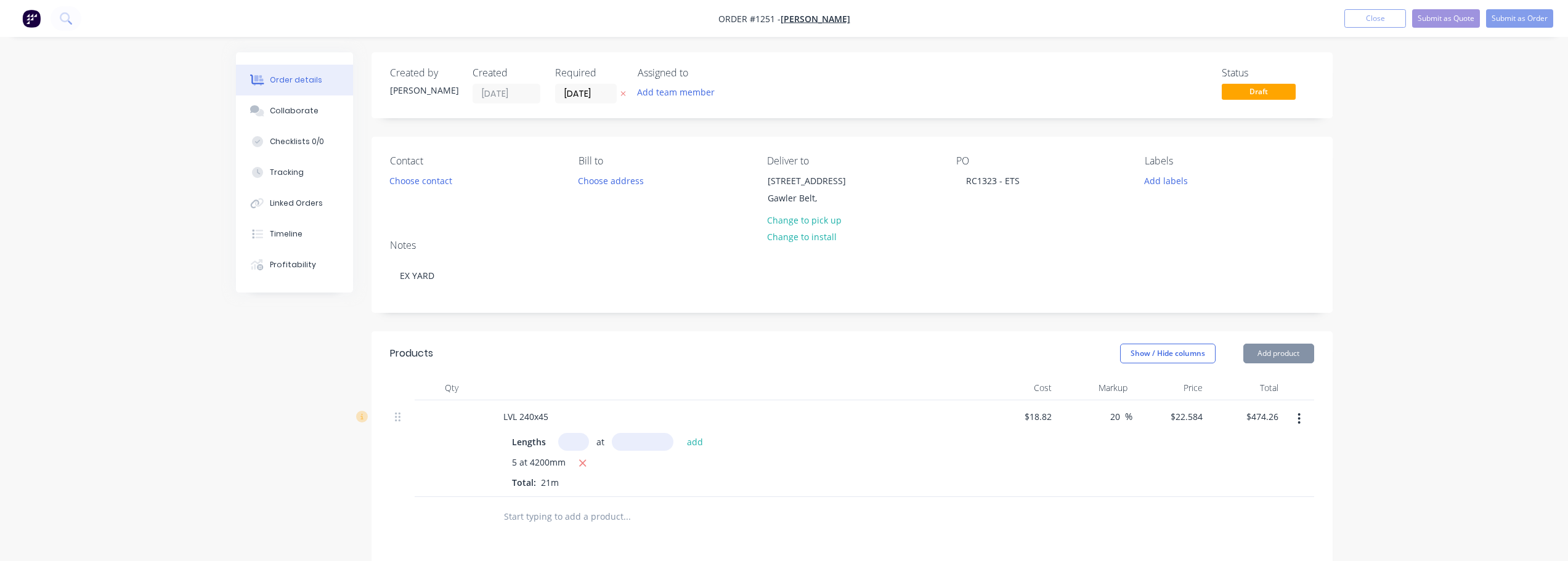
drag, startPoint x: 1168, startPoint y: 185, endPoint x: 1163, endPoint y: 191, distance: 7.8
click at [1168, 185] on button "Add labels" at bounding box center [1166, 180] width 57 height 16
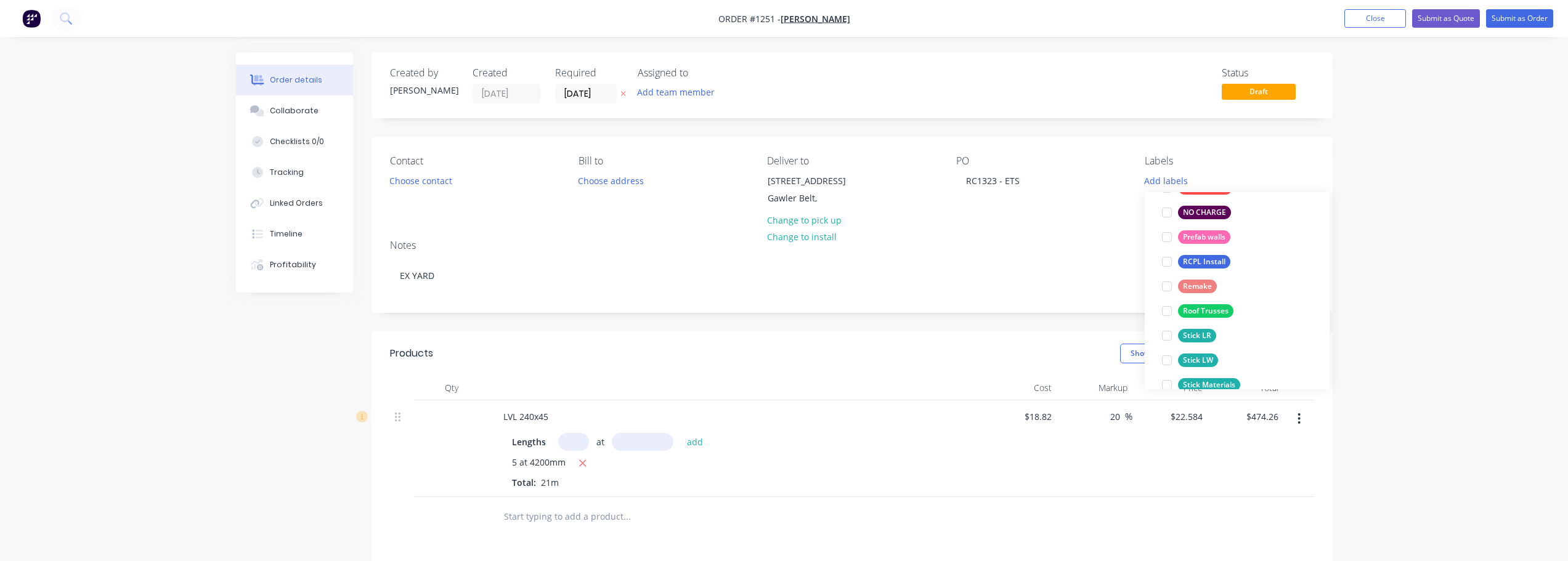
scroll to position [247, 0]
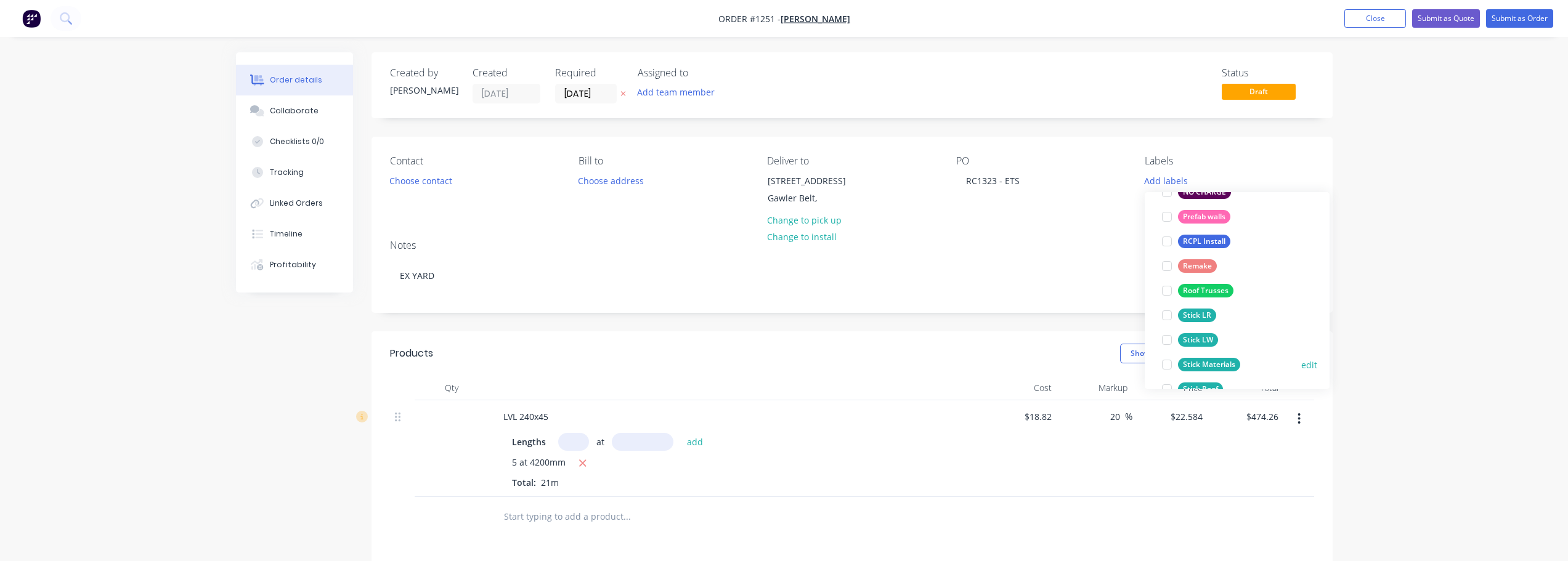
click at [1242, 360] on button "Stick Materials" at bounding box center [1201, 365] width 88 height 17
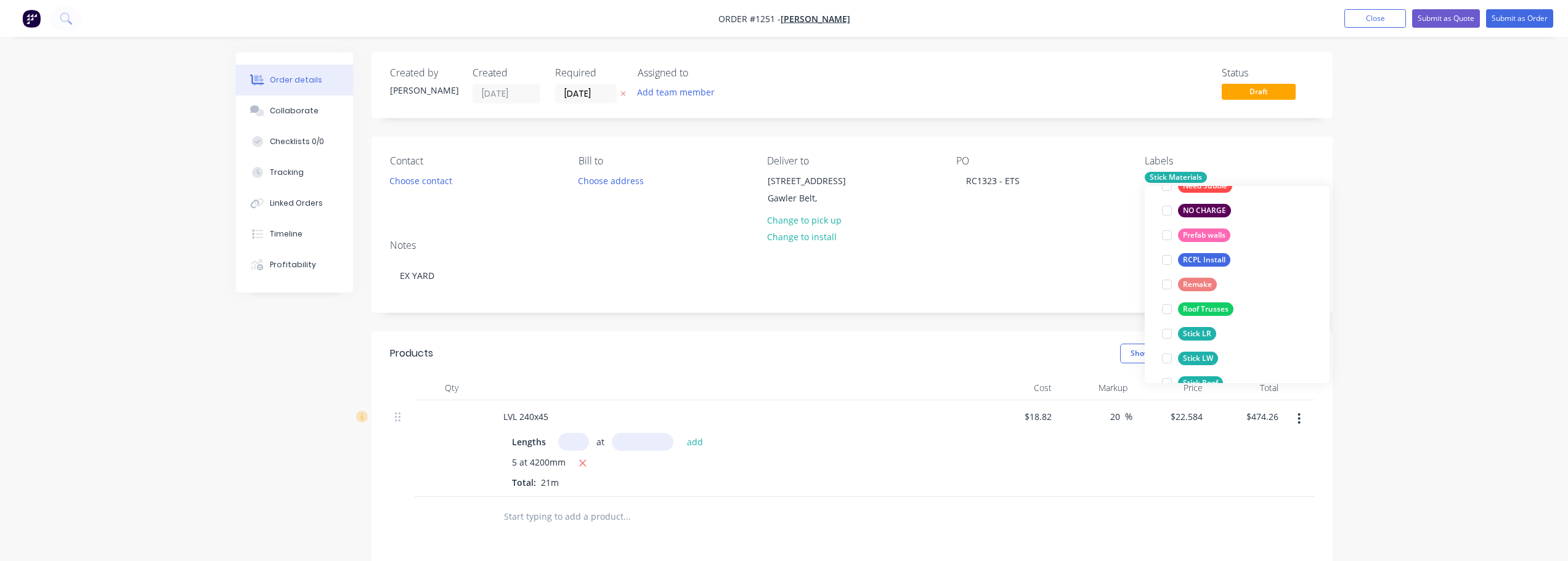
scroll to position [0, 0]
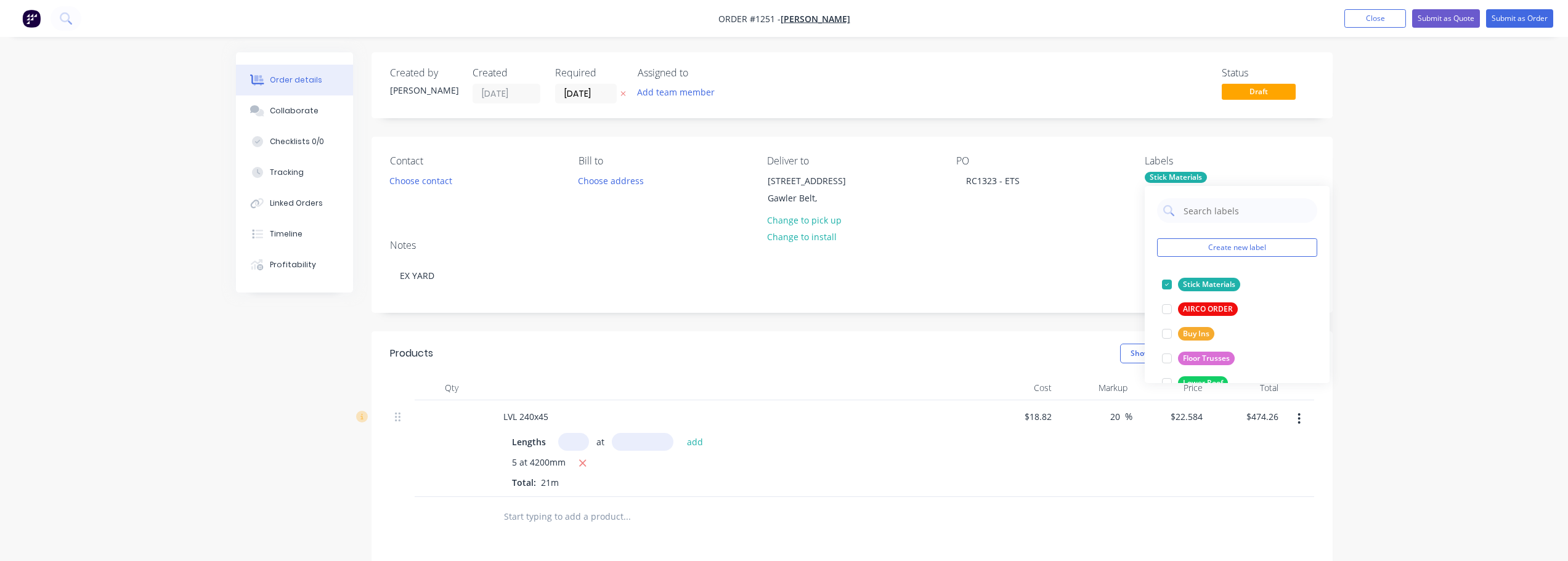
click at [1430, 285] on div "Order details Collaborate Checklists 0/0 Tracking Linked Orders Timeline Profit…" at bounding box center [784, 422] width 1568 height 845
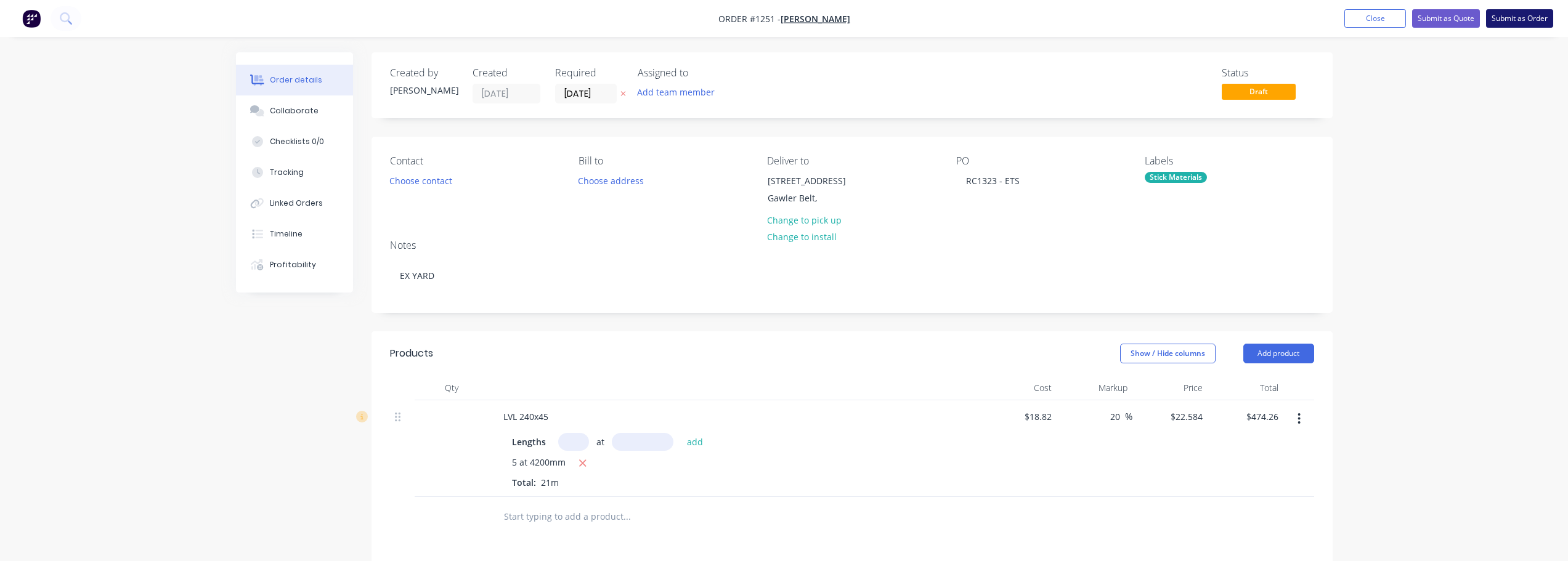
click at [1512, 21] on button "Submit as Order" at bounding box center [1519, 18] width 67 height 18
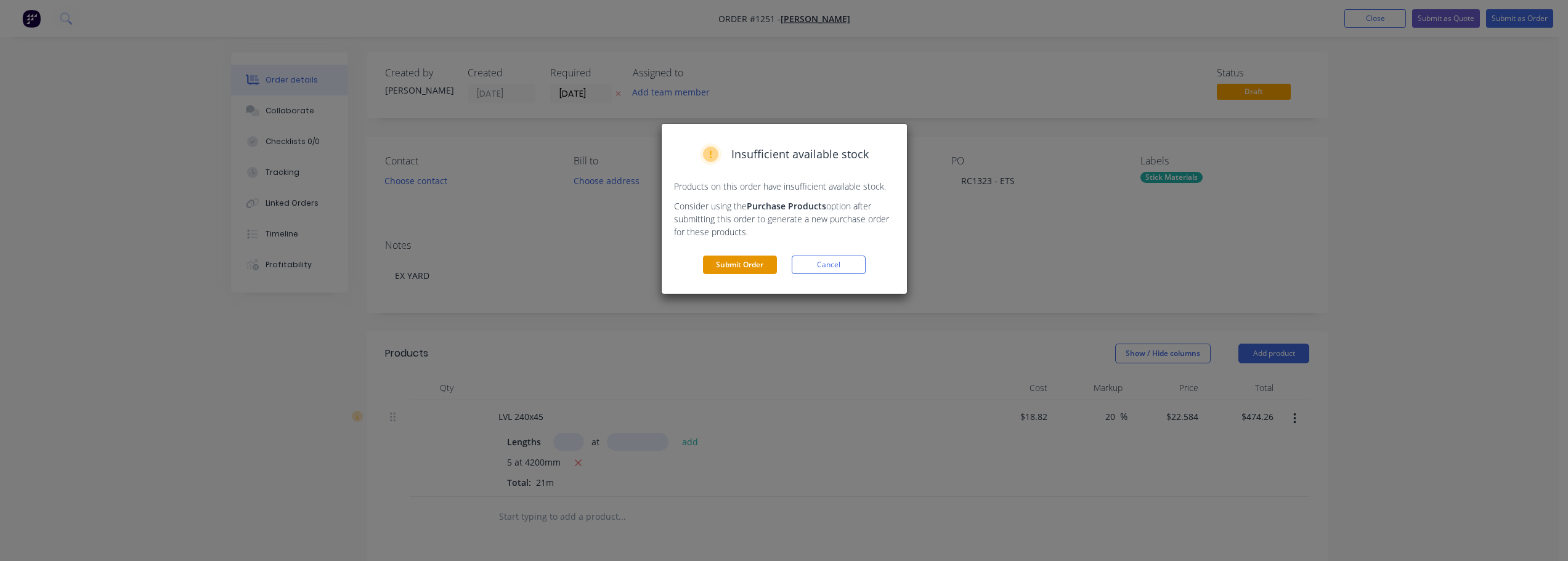
click at [756, 262] on button "Submit Order" at bounding box center [740, 265] width 74 height 18
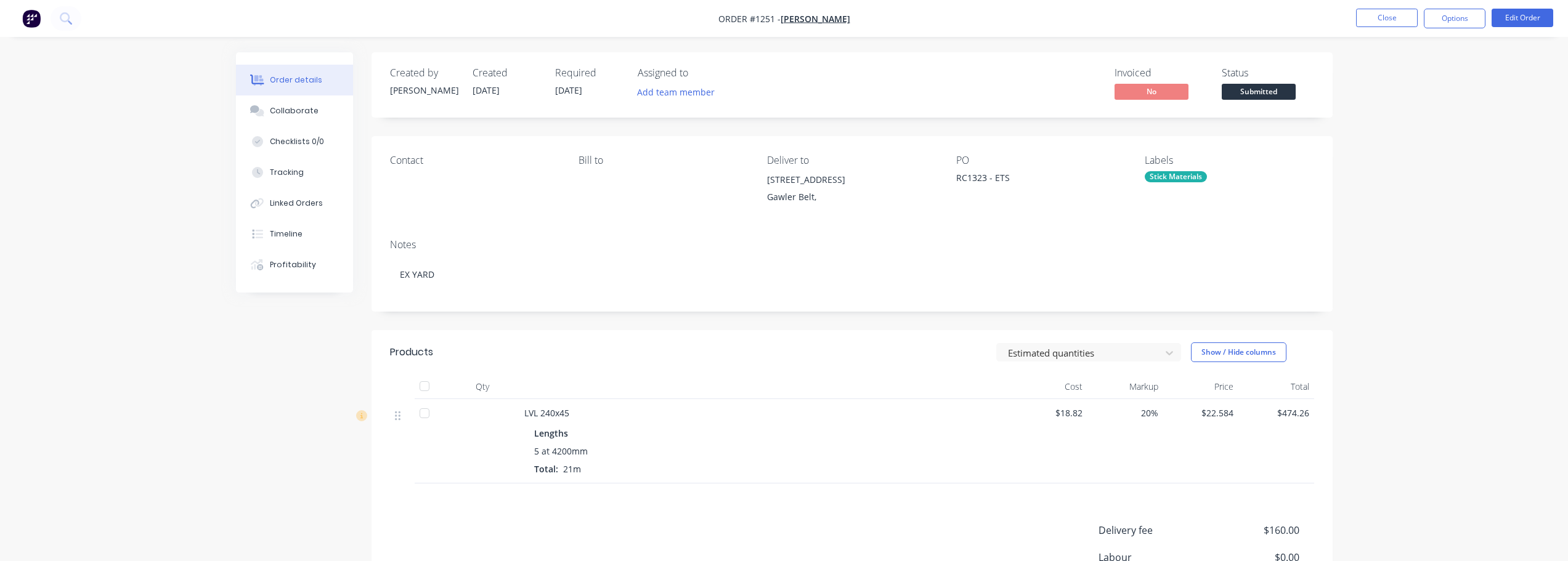
click at [1234, 95] on span "Submitted" at bounding box center [1259, 92] width 74 height 16
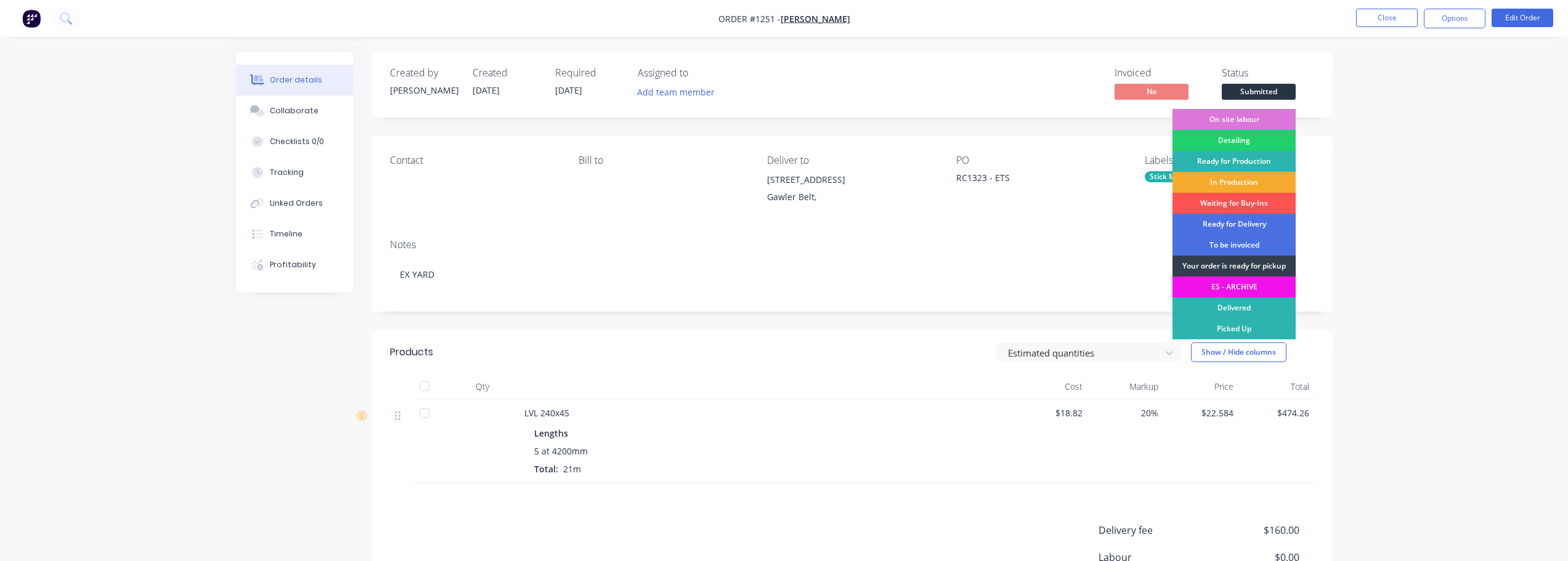
click at [1245, 182] on div "In Production" at bounding box center [1234, 182] width 123 height 21
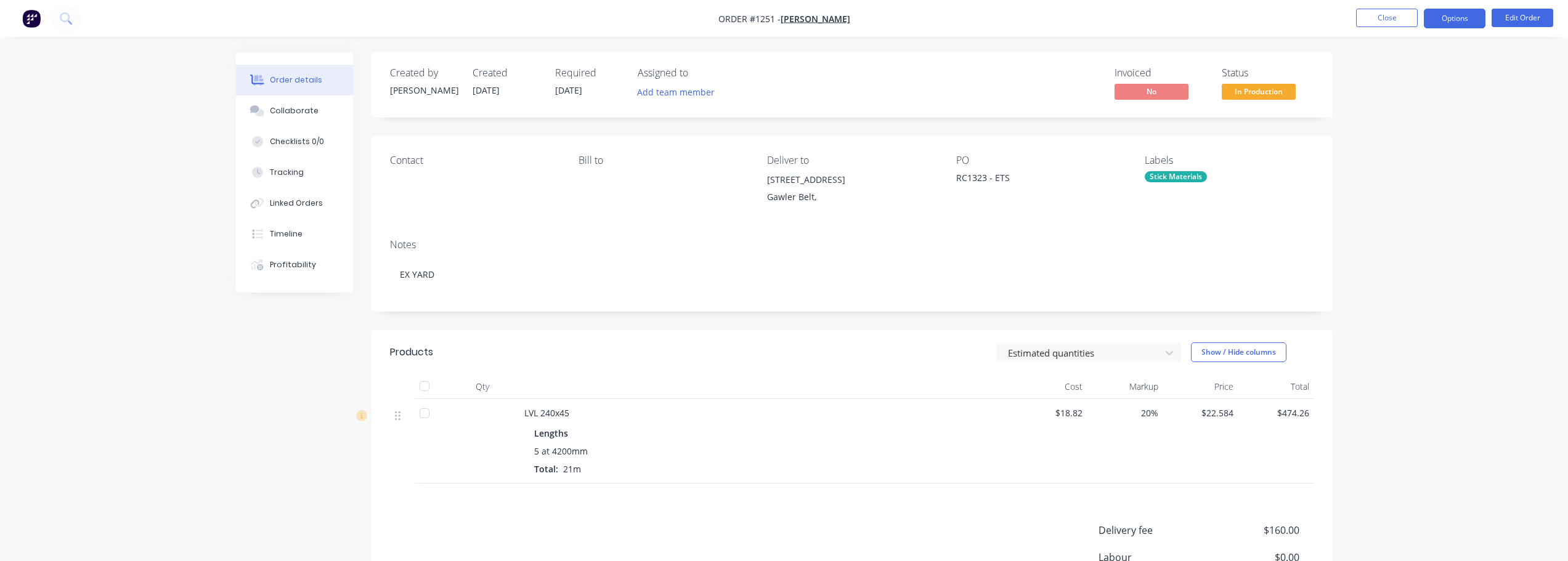
click at [1458, 21] on button "Options" at bounding box center [1454, 18] width 62 height 20
click at [1422, 152] on div "Work Order" at bounding box center [1417, 149] width 113 height 18
click at [1407, 125] on div "Without pricing" at bounding box center [1417, 124] width 113 height 18
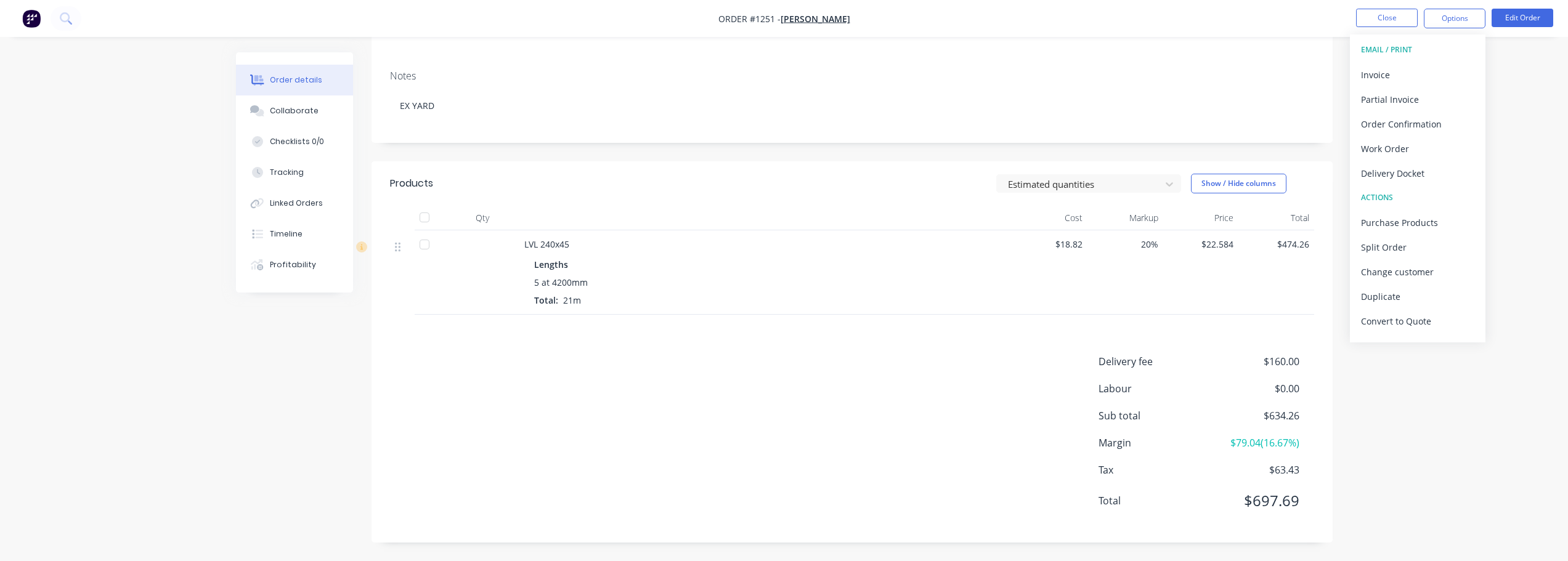
scroll to position [107, 0]
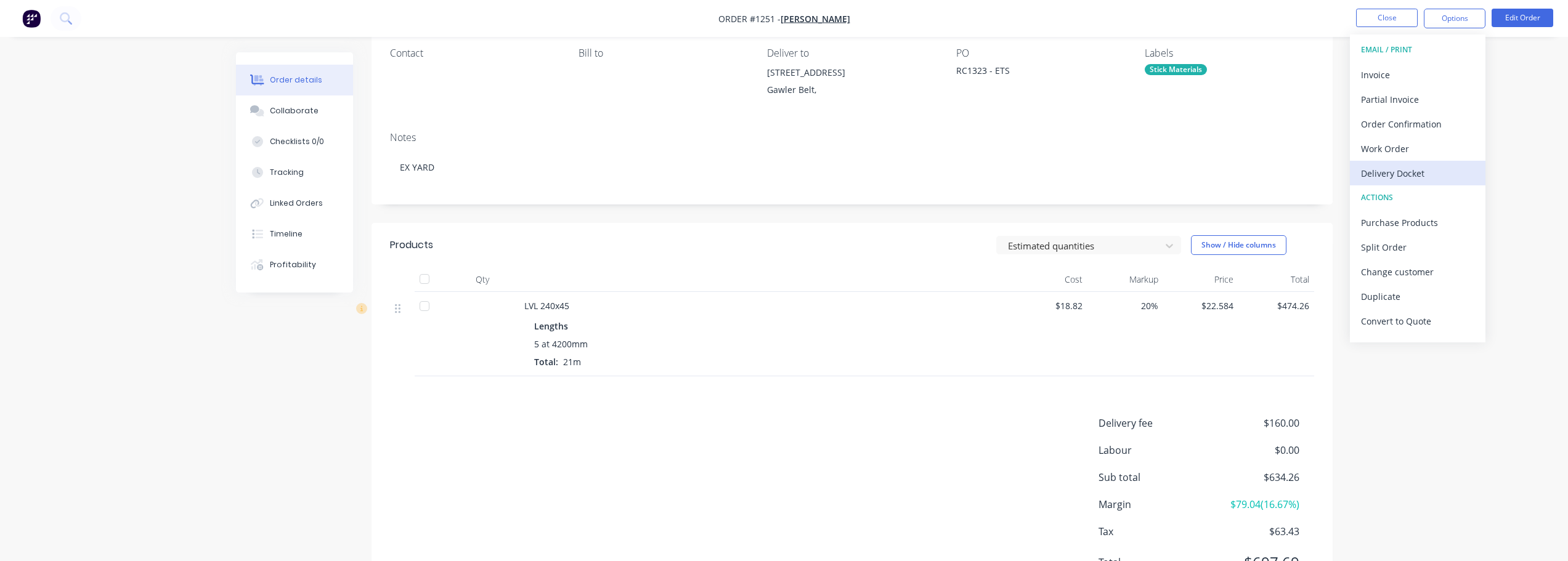
click at [1416, 175] on div "Delivery Docket" at bounding box center [1417, 173] width 113 height 18
click at [1421, 115] on div "Without pricing" at bounding box center [1417, 124] width 113 height 18
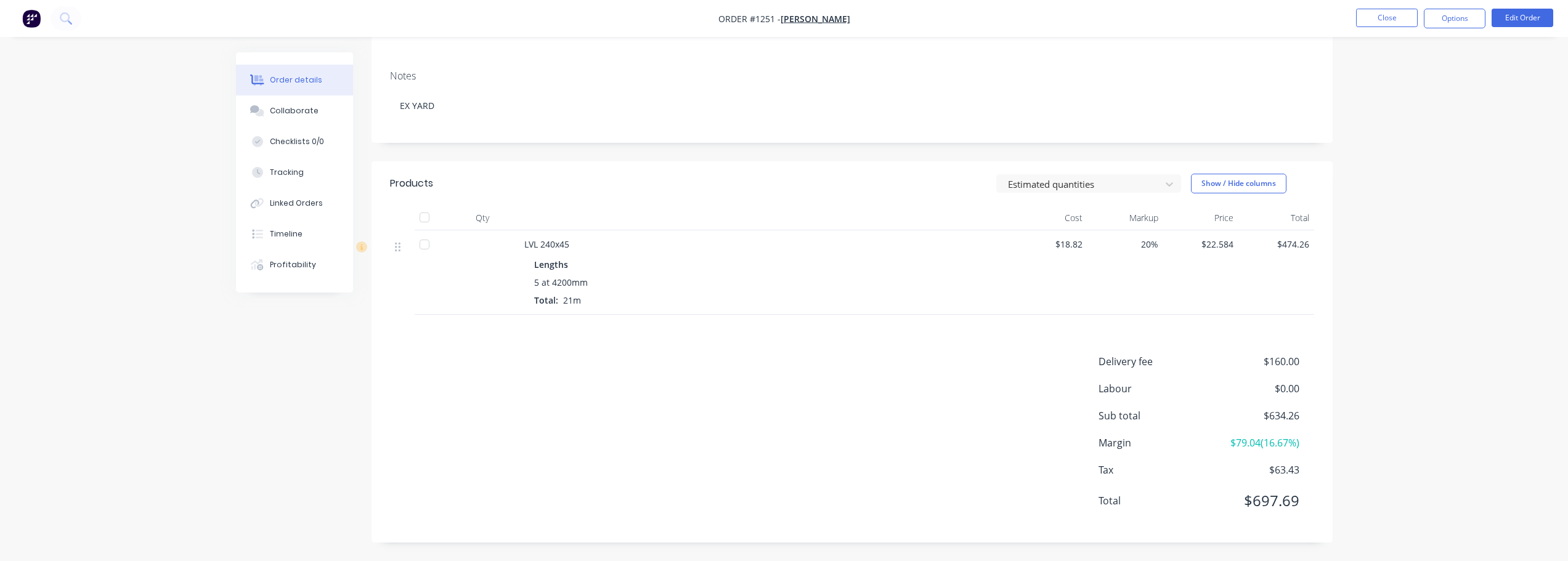
click at [1382, 427] on div "Order details Collaborate Checklists 0/0 Tracking Linked Orders Timeline Profit…" at bounding box center [784, 196] width 1568 height 730
click at [1541, 10] on button "Edit Order" at bounding box center [1522, 18] width 62 height 18
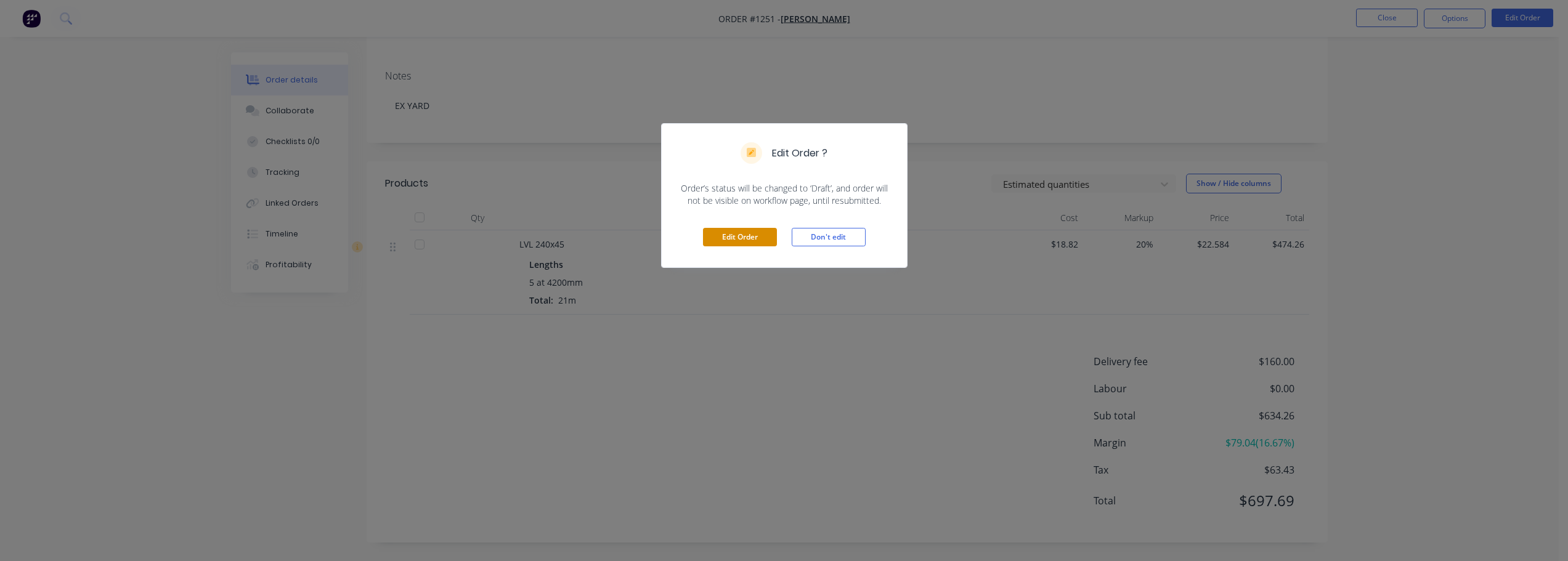
click at [729, 237] on button "Edit Order" at bounding box center [740, 237] width 74 height 18
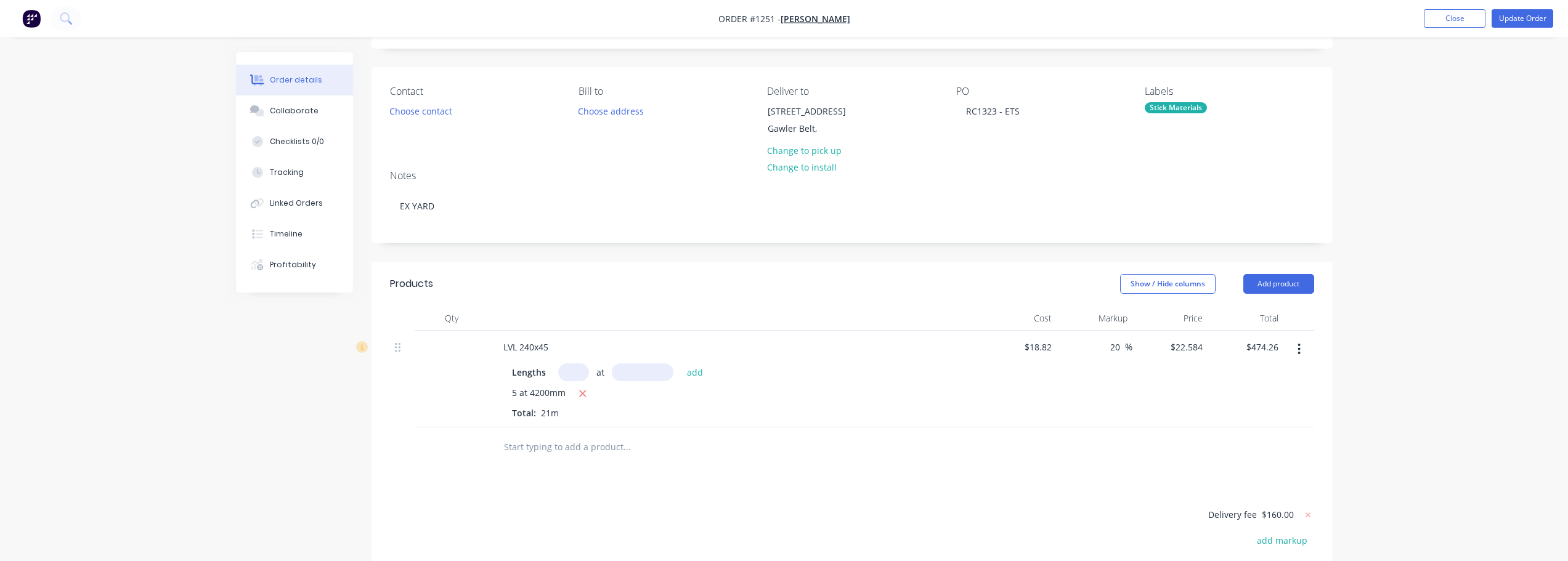
scroll to position [123, 0]
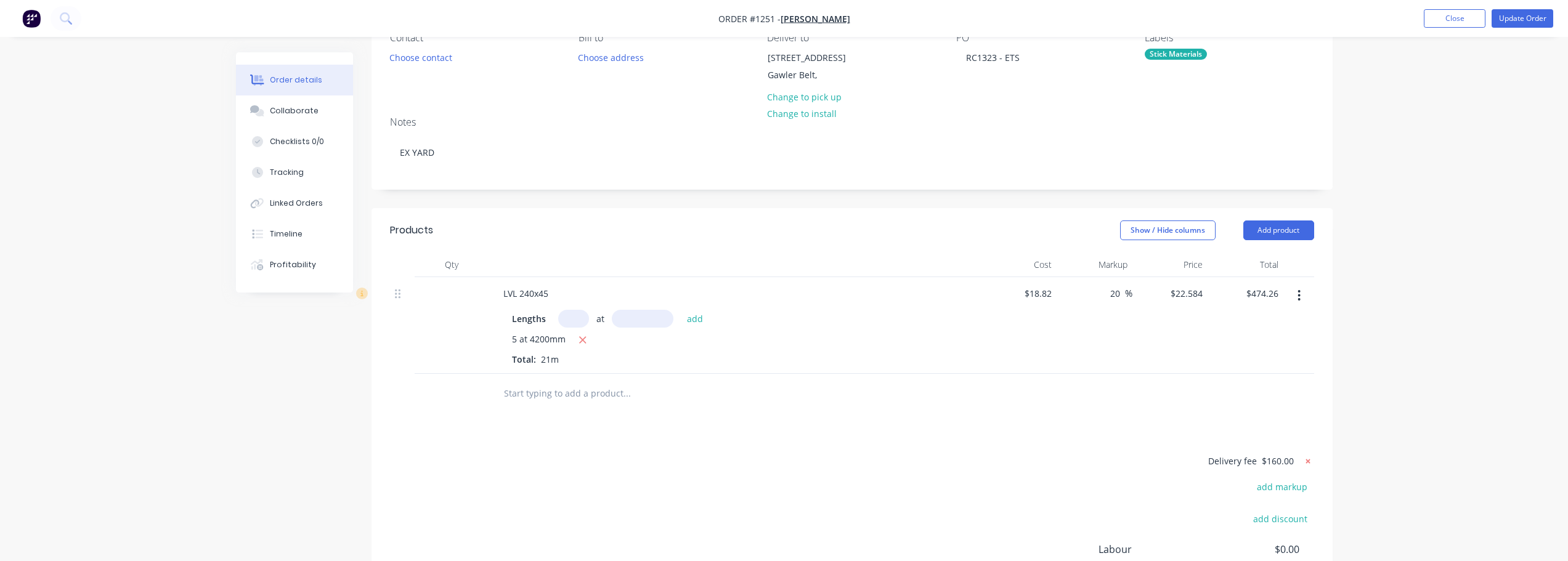
click at [1306, 461] on icon at bounding box center [1307, 461] width 12 height 12
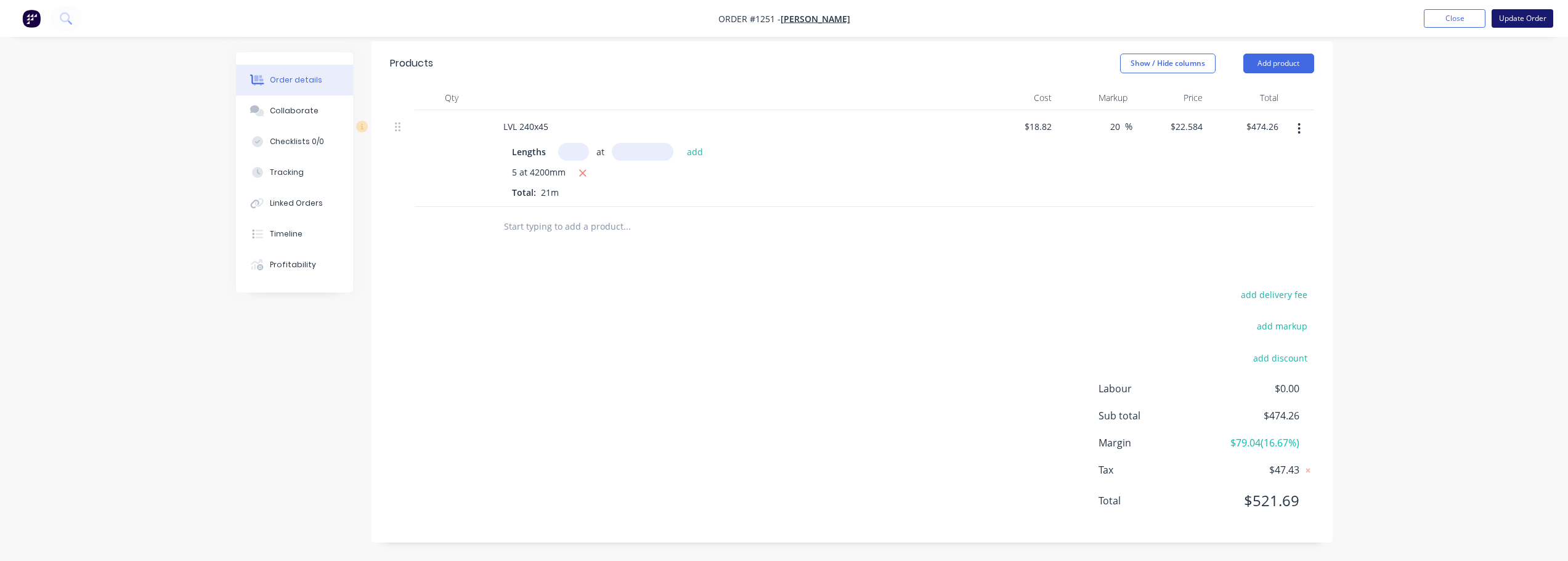
click at [1541, 16] on button "Update Order" at bounding box center [1522, 18] width 62 height 18
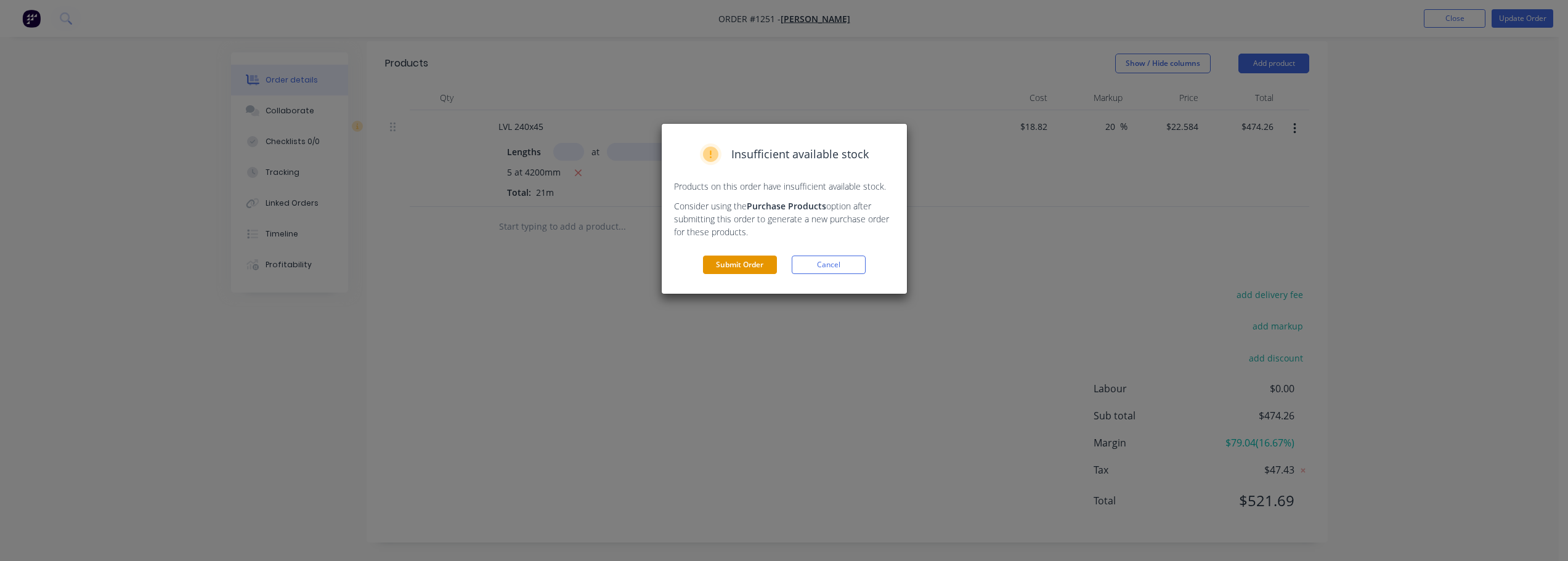
click at [750, 269] on button "Submit Order" at bounding box center [740, 265] width 74 height 18
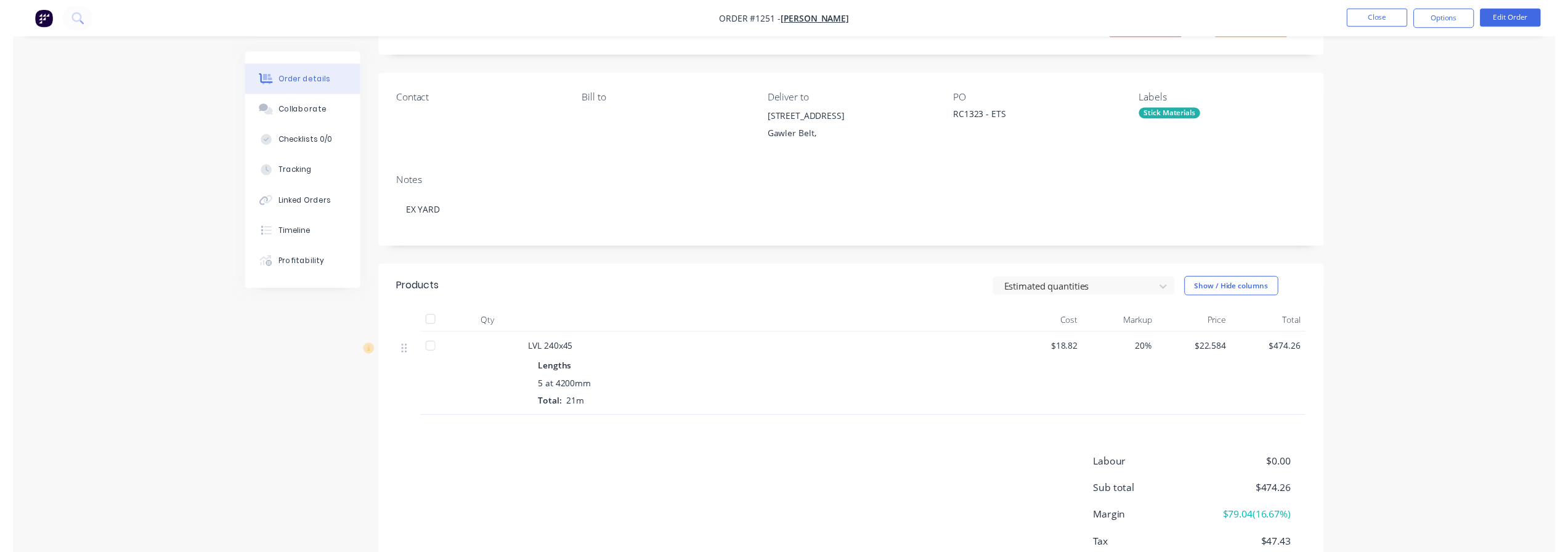
scroll to position [0, 0]
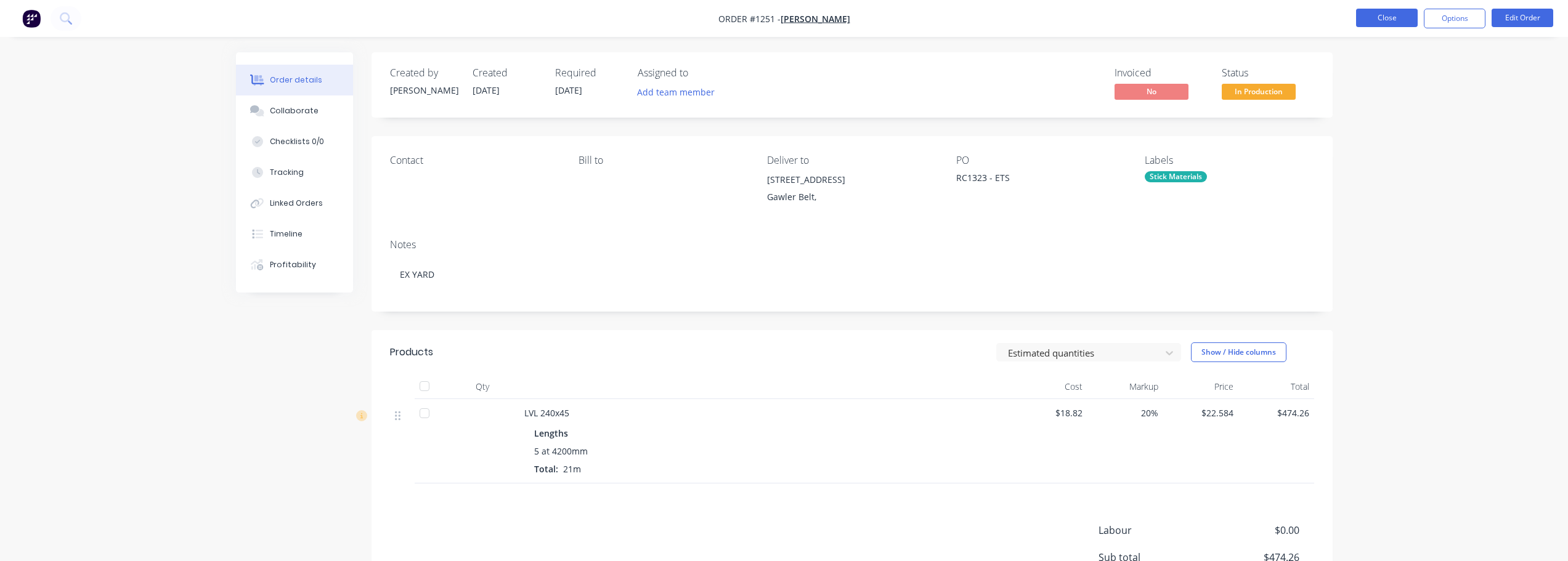
click at [1382, 16] on button "Close" at bounding box center [1387, 18] width 62 height 18
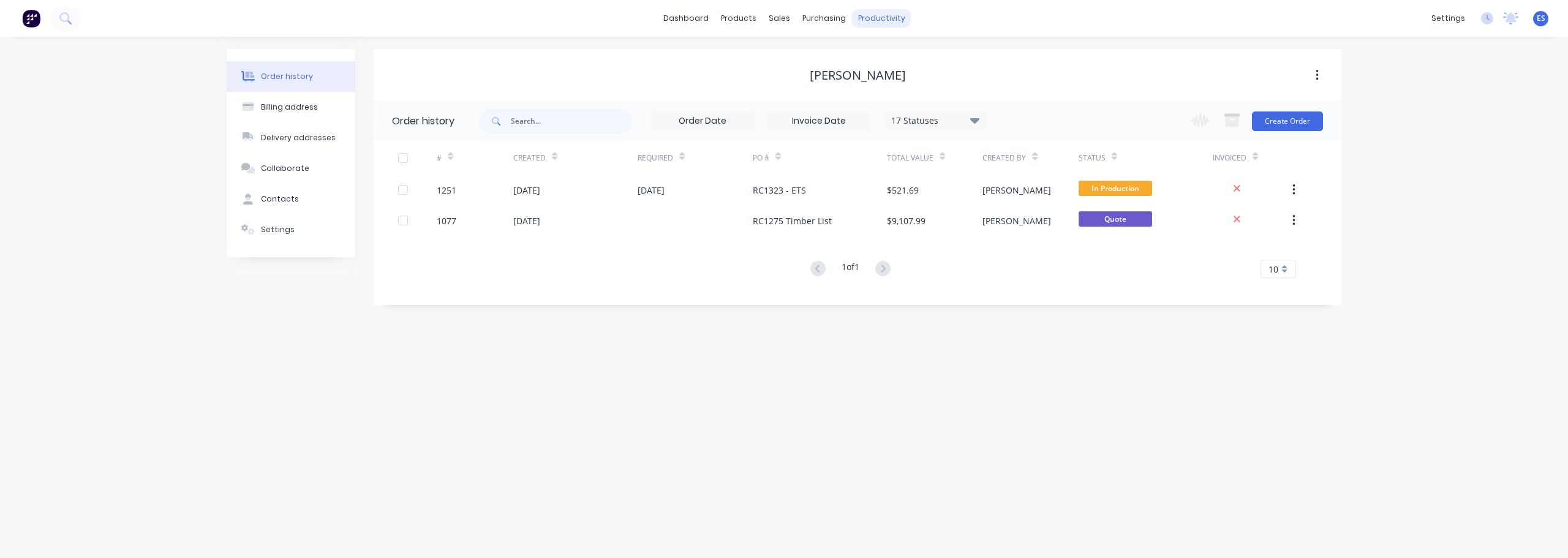
click at [874, 16] on div "productivity" at bounding box center [882, 18] width 59 height 18
click at [887, 48] on link "Workflow" at bounding box center [929, 58] width 163 height 25
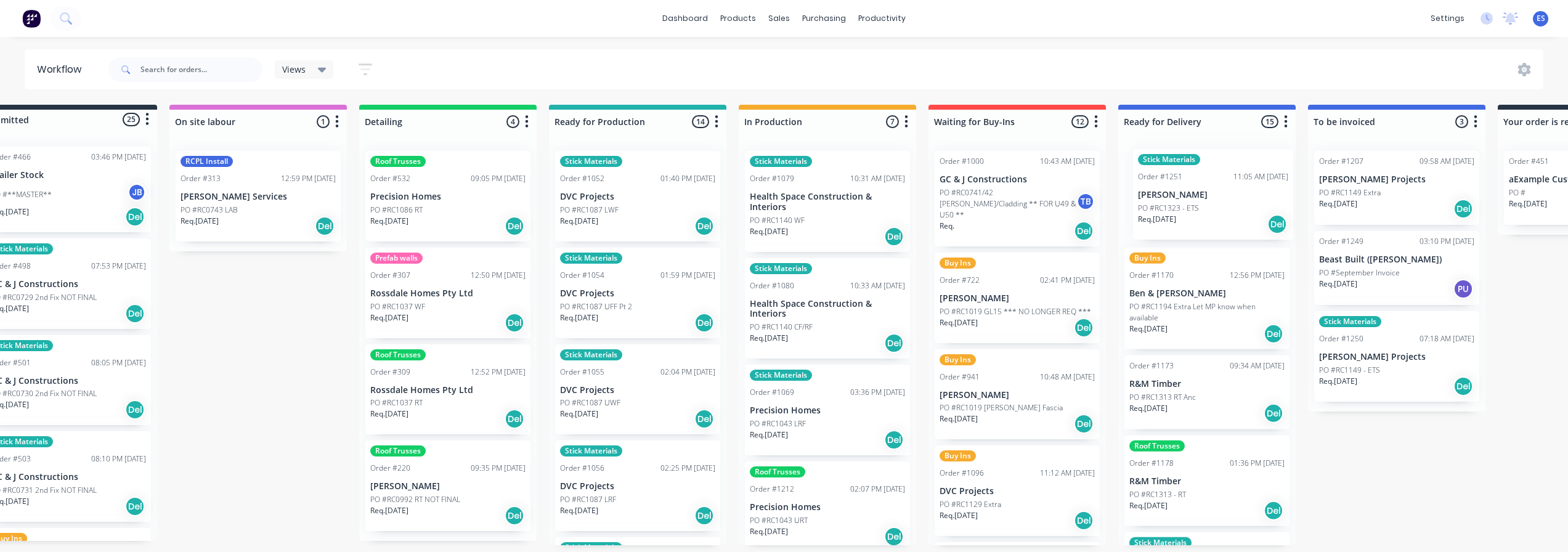
drag, startPoint x: 878, startPoint y: 216, endPoint x: 1186, endPoint y: 210, distance: 308.1
click at [1186, 210] on div "Submitted 25 Status colour #273444 hex #273444 Save Cancel Summaries Total orde…" at bounding box center [1060, 324] width 2233 height 440
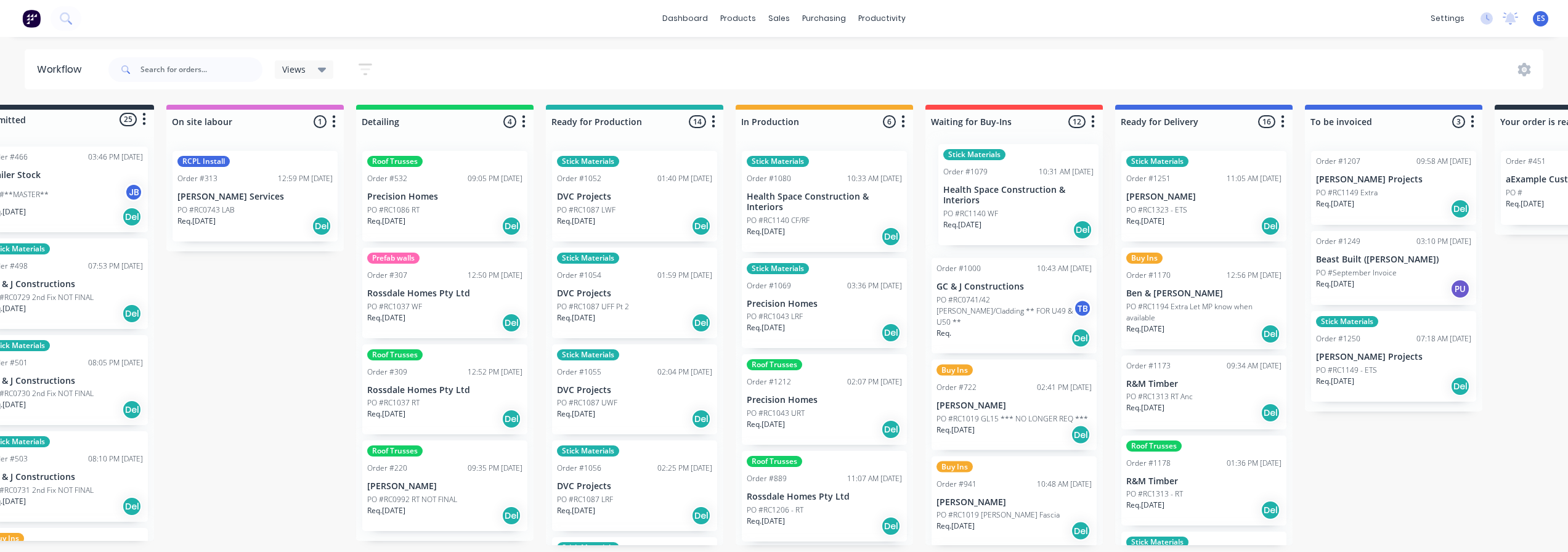
drag, startPoint x: 831, startPoint y: 223, endPoint x: 1006, endPoint y: 215, distance: 175.2
click at [1006, 215] on div "Submitted 25 Status colour #273444 hex #273444 Save Cancel Summaries Total orde…" at bounding box center [1057, 324] width 2233 height 440
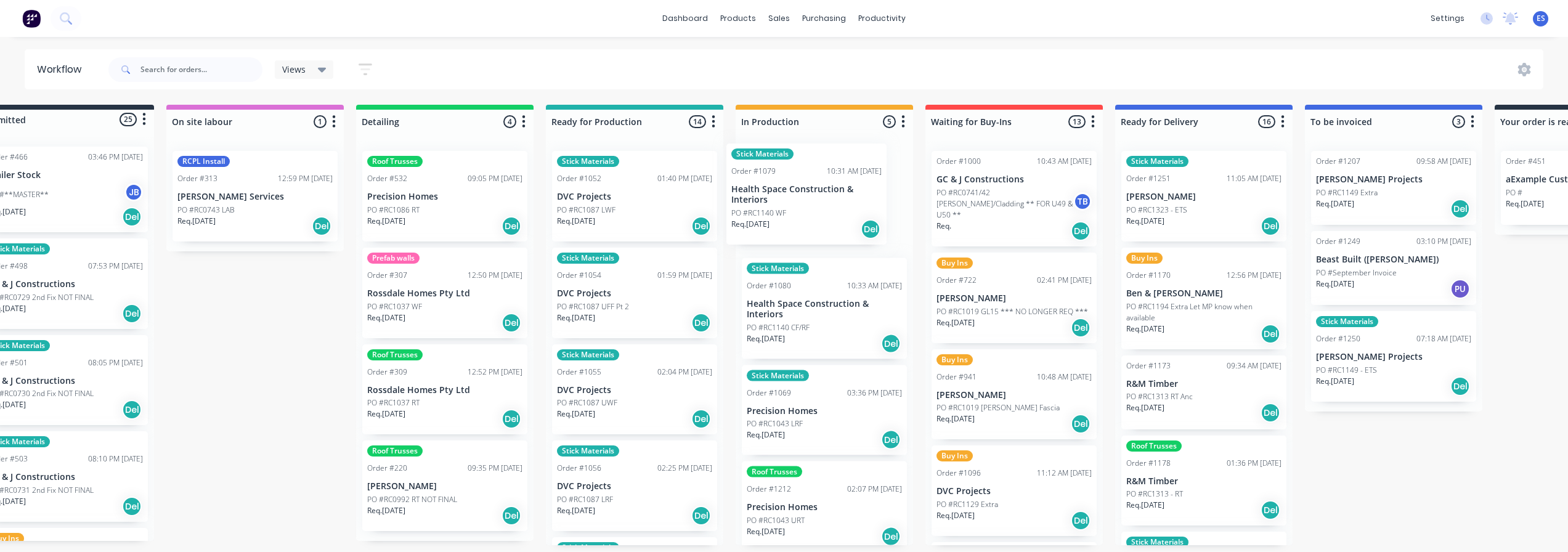
drag, startPoint x: 1029, startPoint y: 201, endPoint x: 817, endPoint y: 193, distance: 212.2
click at [817, 193] on div "Submitted 25 Status colour #273444 hex #273444 Save Cancel Summaries Total orde…" at bounding box center [1057, 324] width 2233 height 440
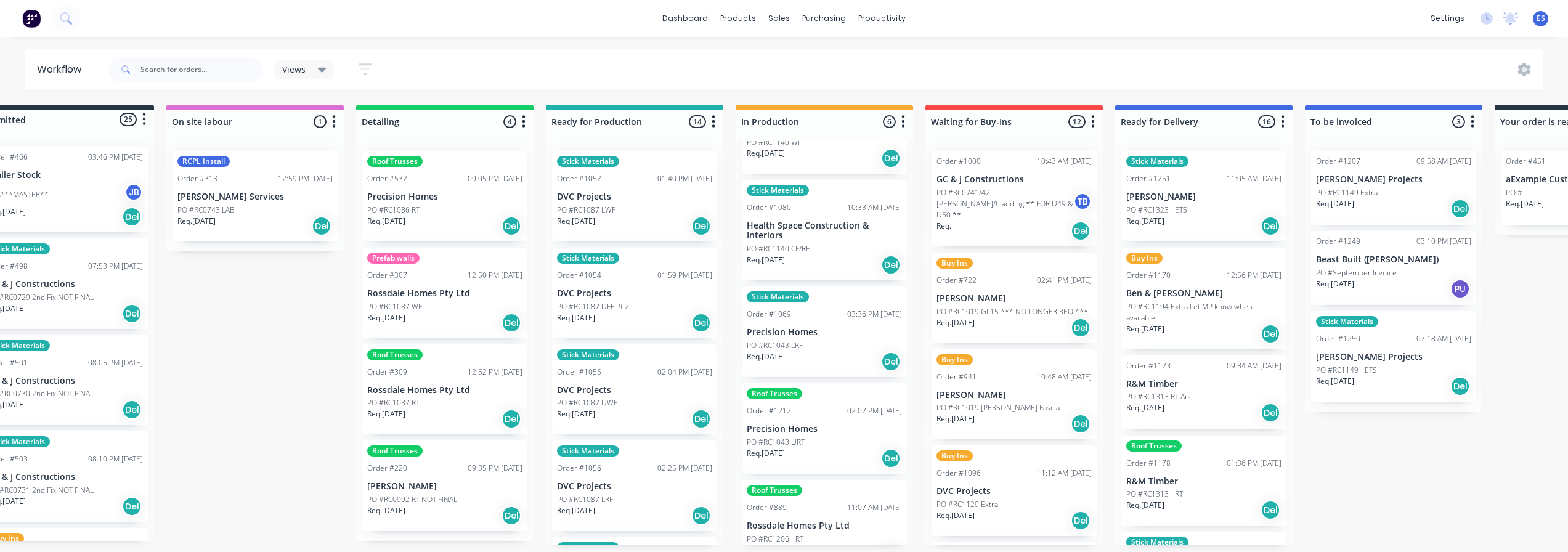
scroll to position [0, 0]
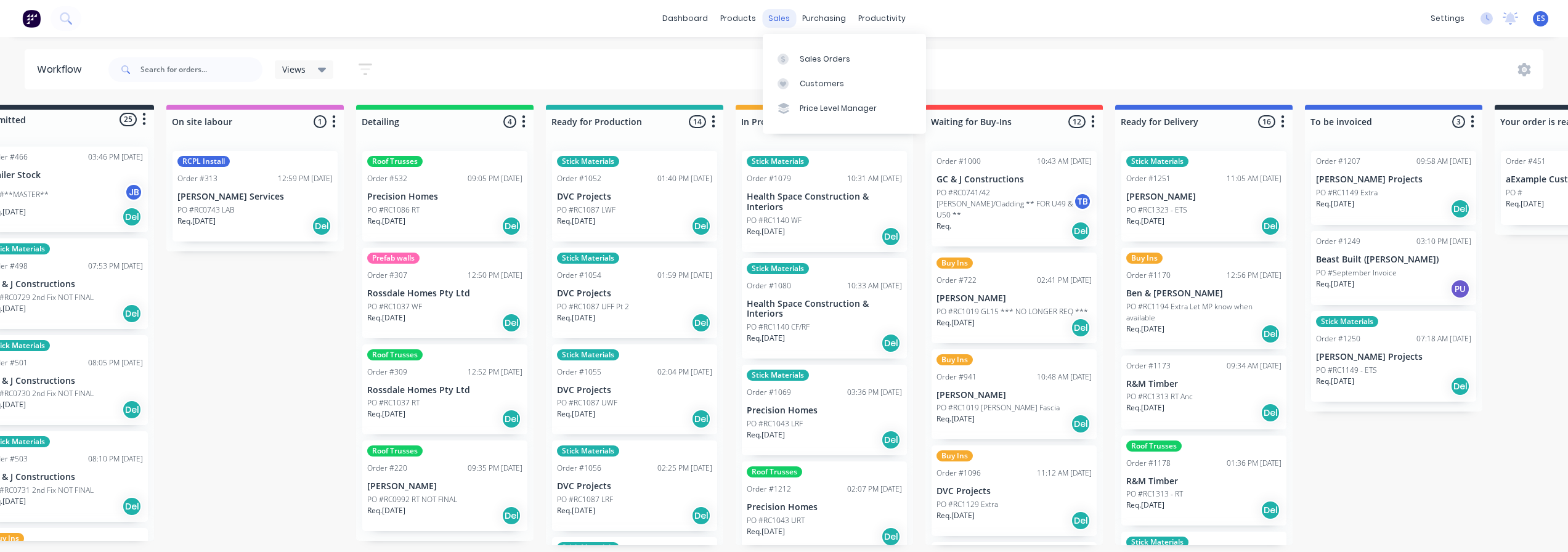
click at [787, 23] on div "sales" at bounding box center [779, 18] width 34 height 18
click at [818, 68] on link "Sales Orders" at bounding box center [844, 58] width 164 height 25
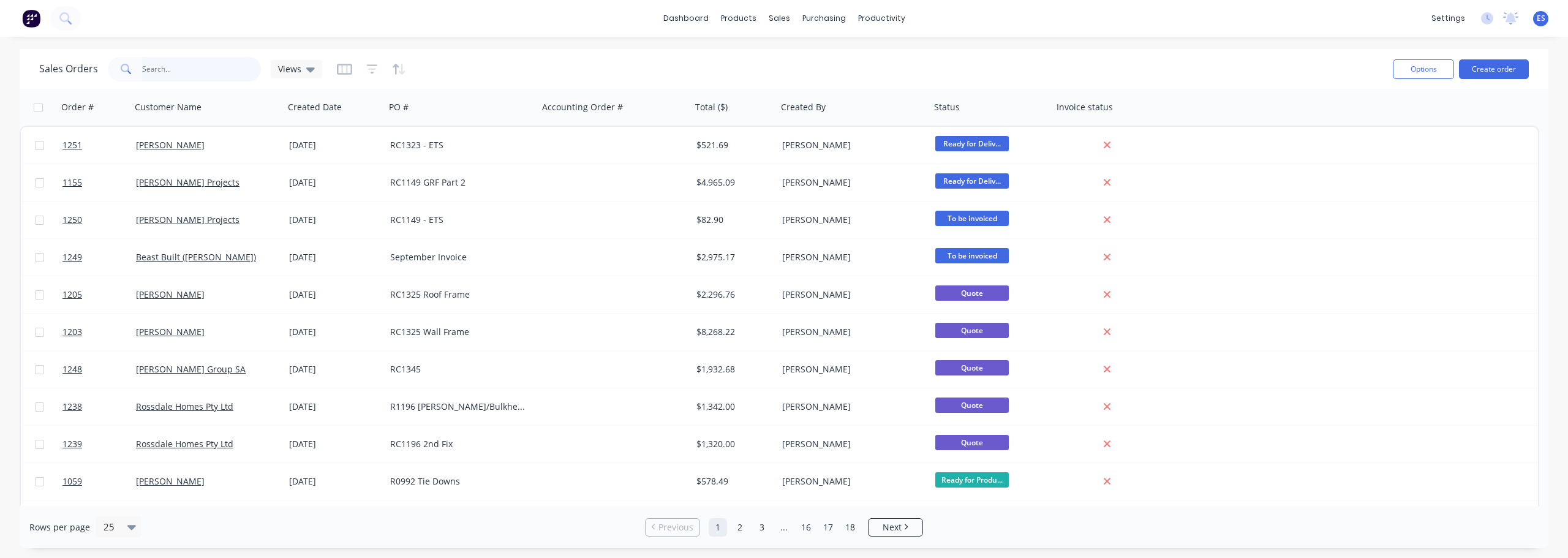
click at [212, 59] on input "text" at bounding box center [201, 69] width 119 height 25
type input "mcmahons"
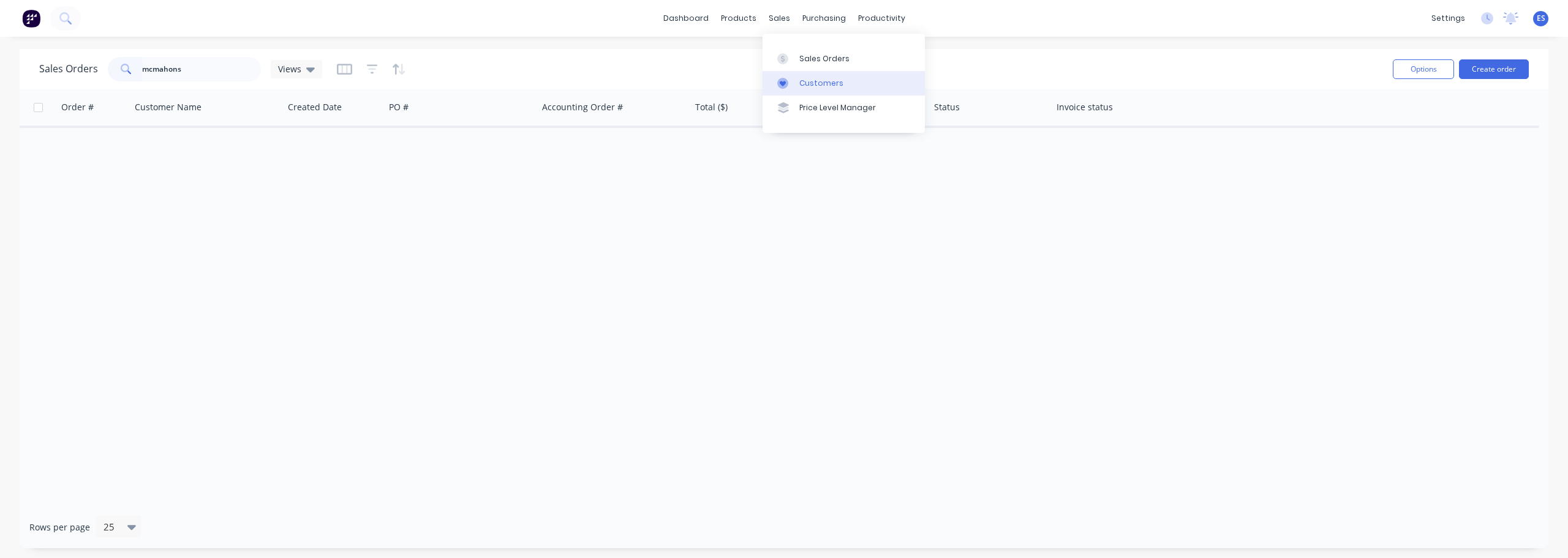
click at [822, 79] on div "Customers" at bounding box center [821, 83] width 44 height 11
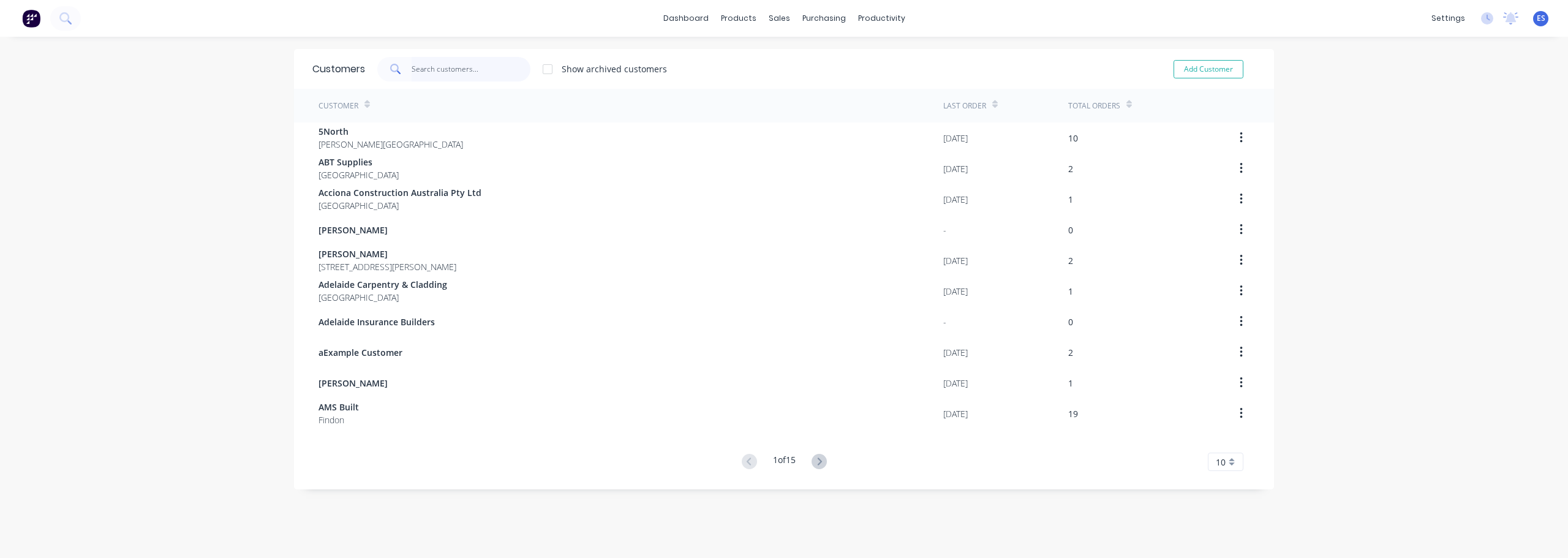
click at [462, 67] on input "text" at bounding box center [471, 69] width 119 height 25
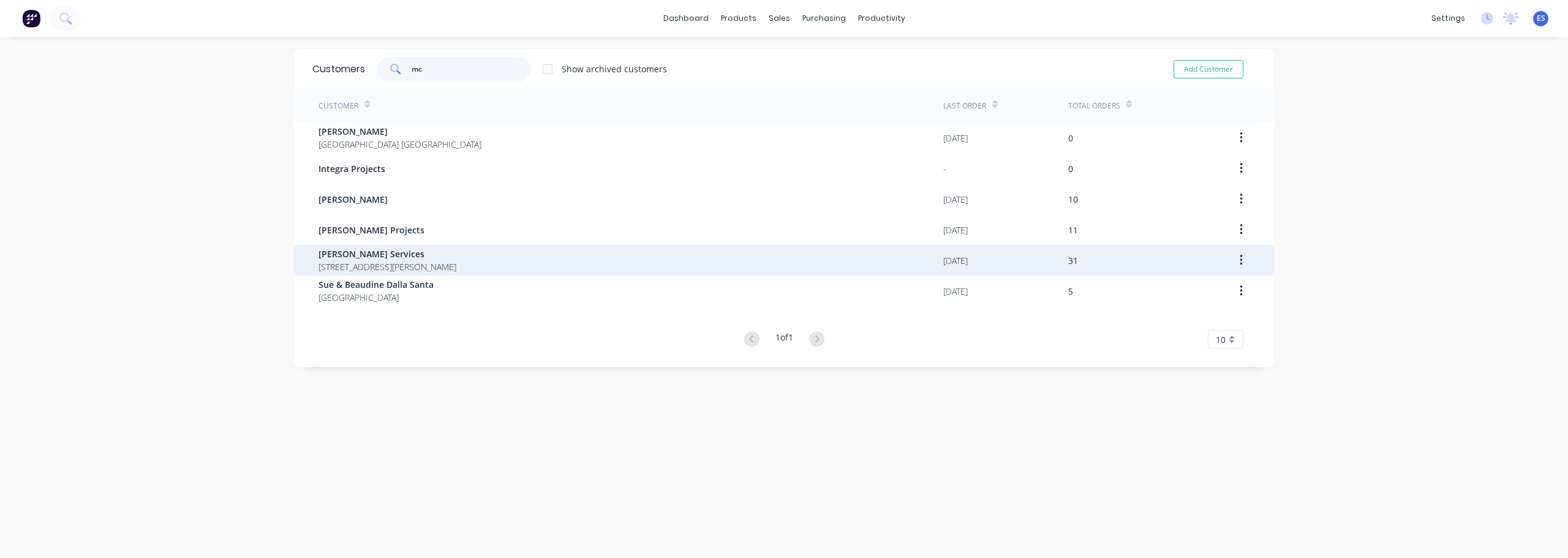
type input "mc"
click at [356, 259] on span "[PERSON_NAME] Services" at bounding box center [387, 254] width 138 height 13
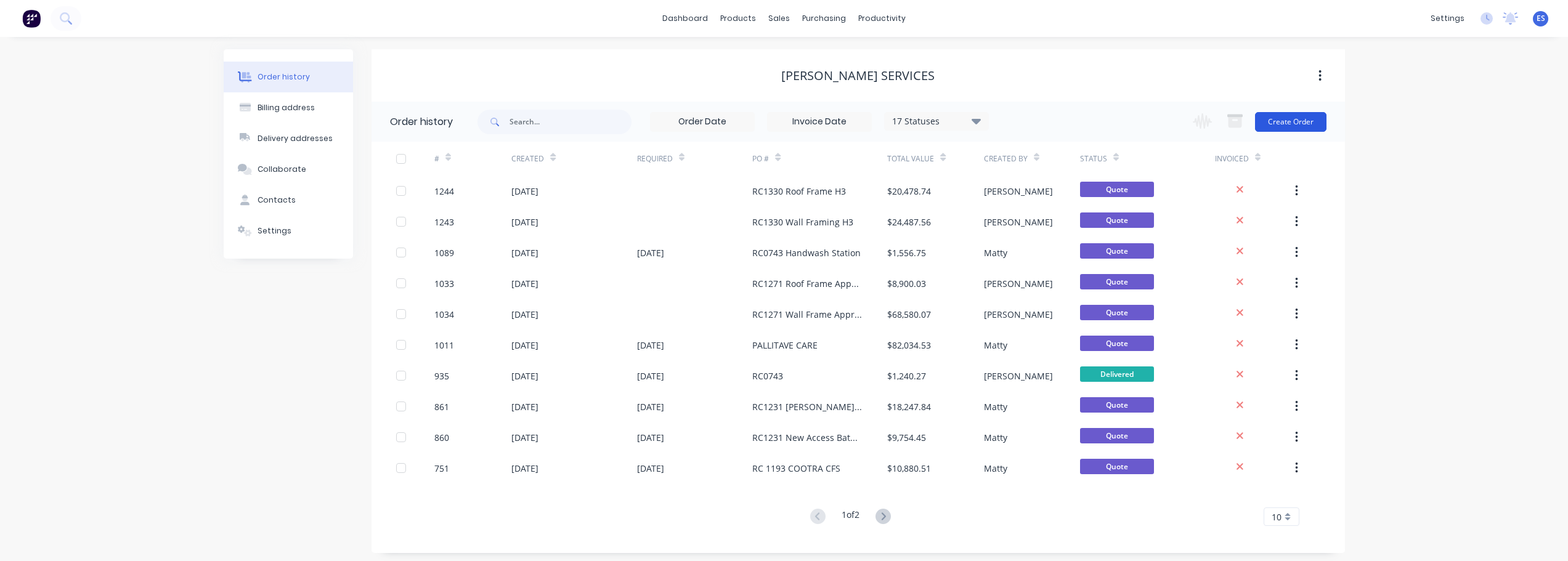
click at [1306, 124] on button "Create Order" at bounding box center [1291, 122] width 71 height 20
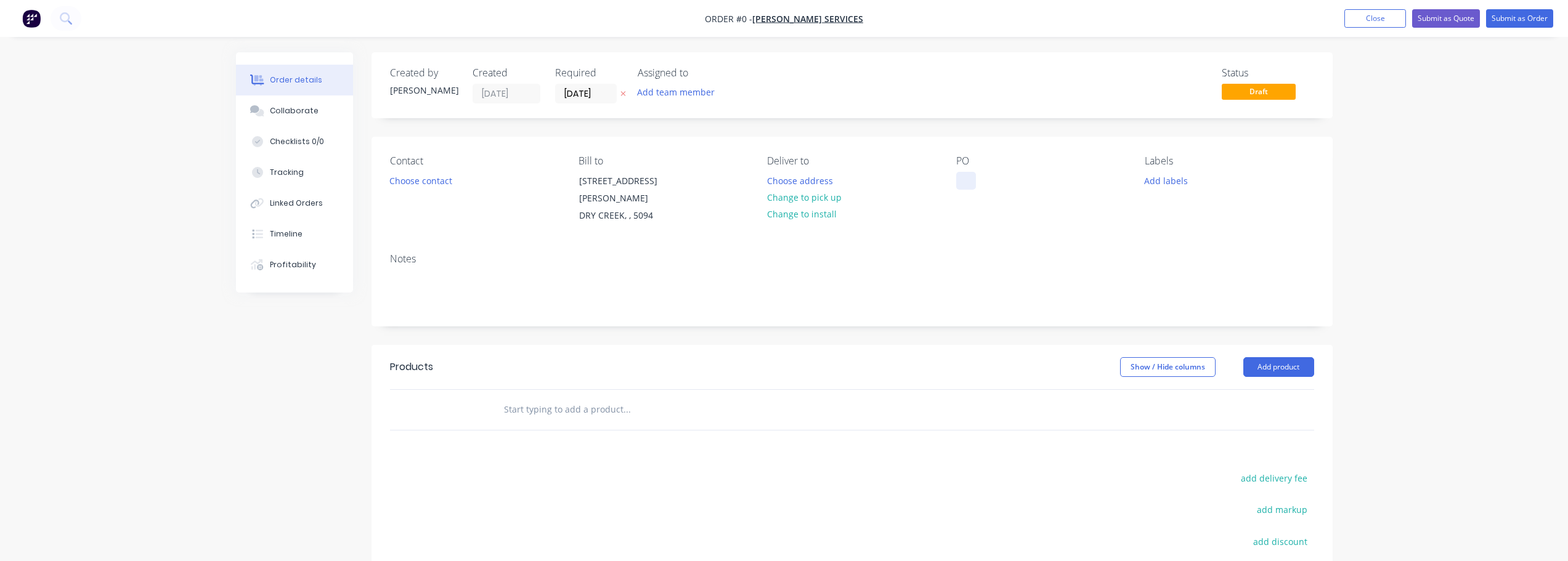
click at [965, 180] on div at bounding box center [966, 181] width 20 height 18
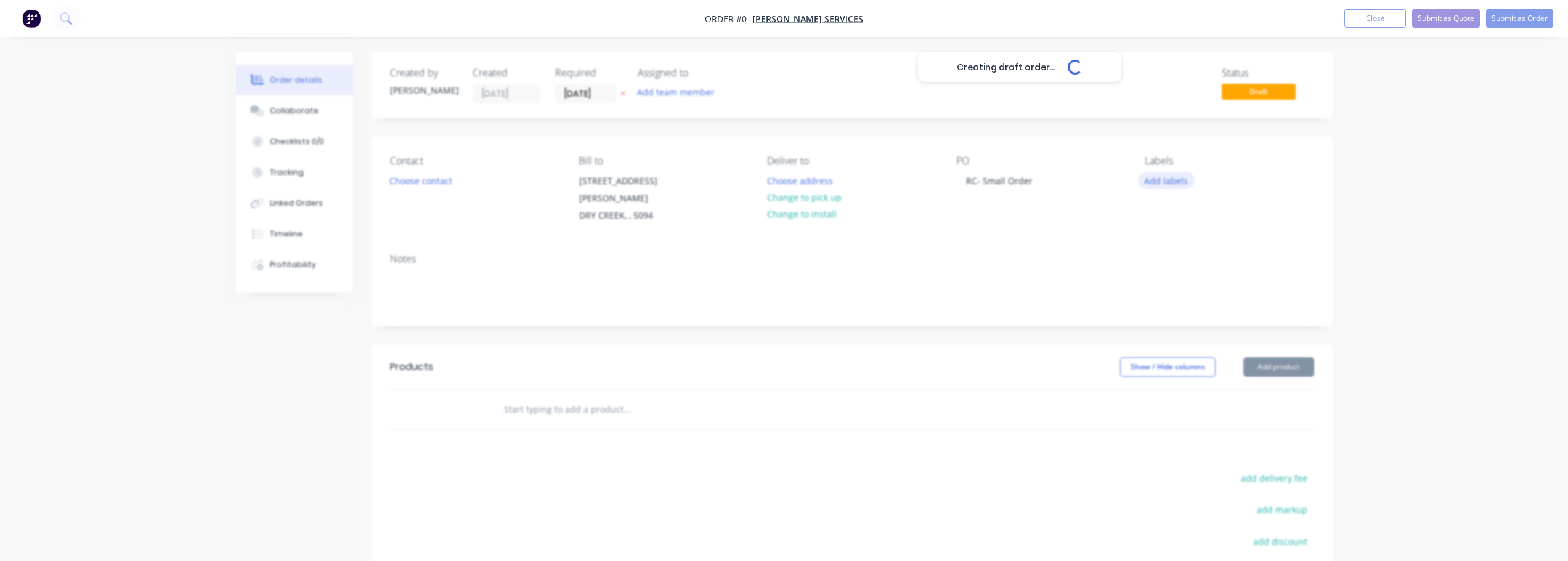
click at [1165, 182] on div "Creating draft order... Loading... Order details Collaborate Checklists 0/0 Tra…" at bounding box center [784, 399] width 1121 height 693
click at [1177, 182] on button "Add labels" at bounding box center [1166, 180] width 57 height 16
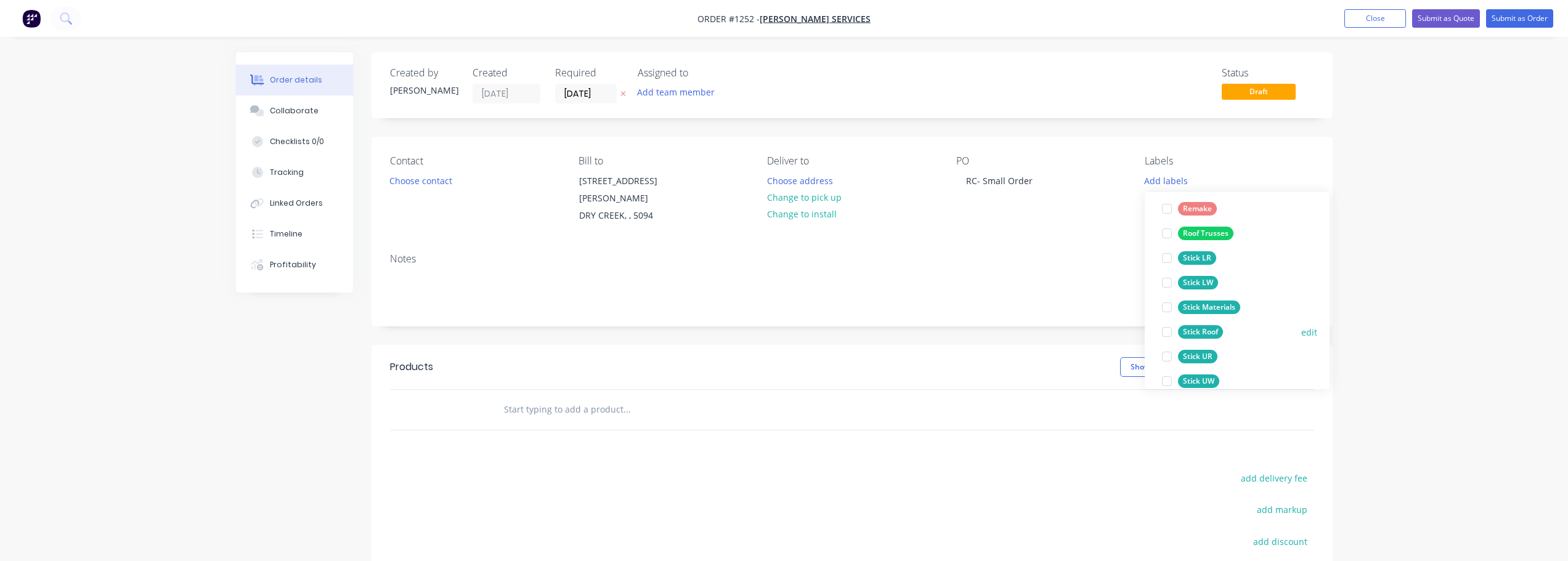
scroll to position [308, 0]
click at [1252, 299] on div "Stick Materials edit" at bounding box center [1237, 303] width 160 height 25
drag, startPoint x: 1157, startPoint y: 300, endPoint x: 1172, endPoint y: 301, distance: 15.0
click at [1158, 300] on div at bounding box center [1166, 303] width 25 height 25
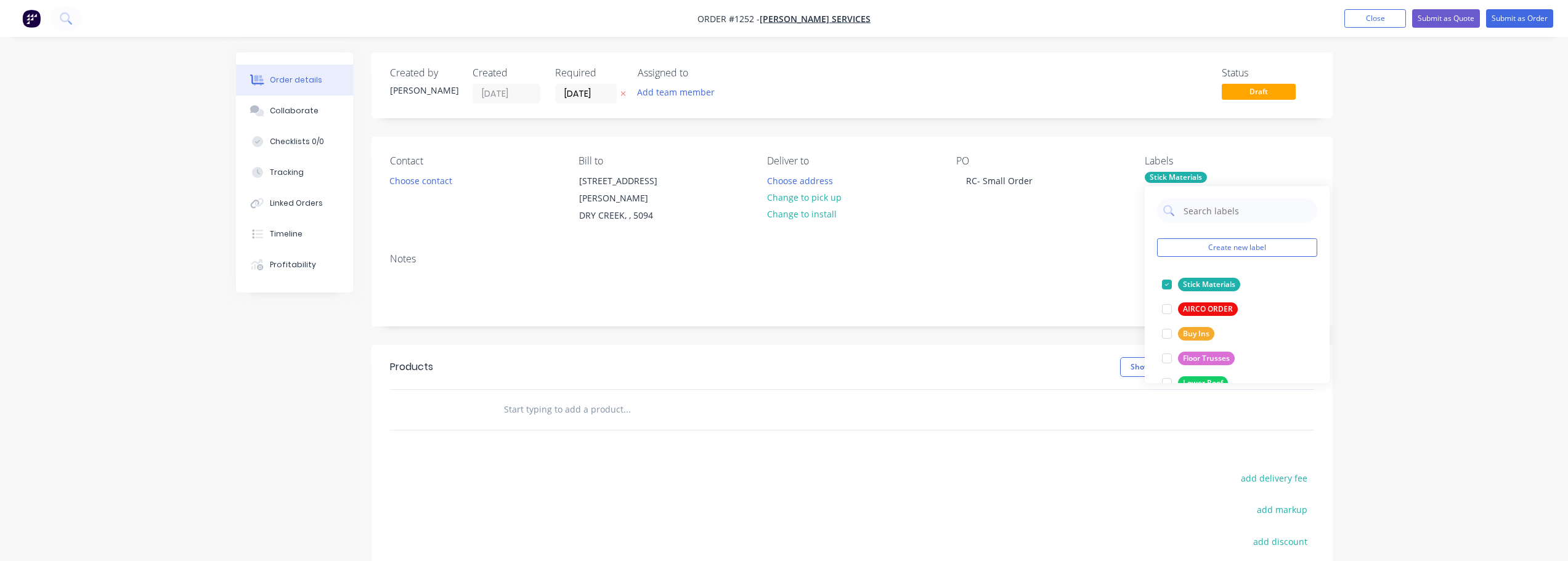
click at [1436, 235] on div "Order details Collaborate Checklists 0/0 Tracking Linked Orders Timeline Profit…" at bounding box center [784, 372] width 1568 height 744
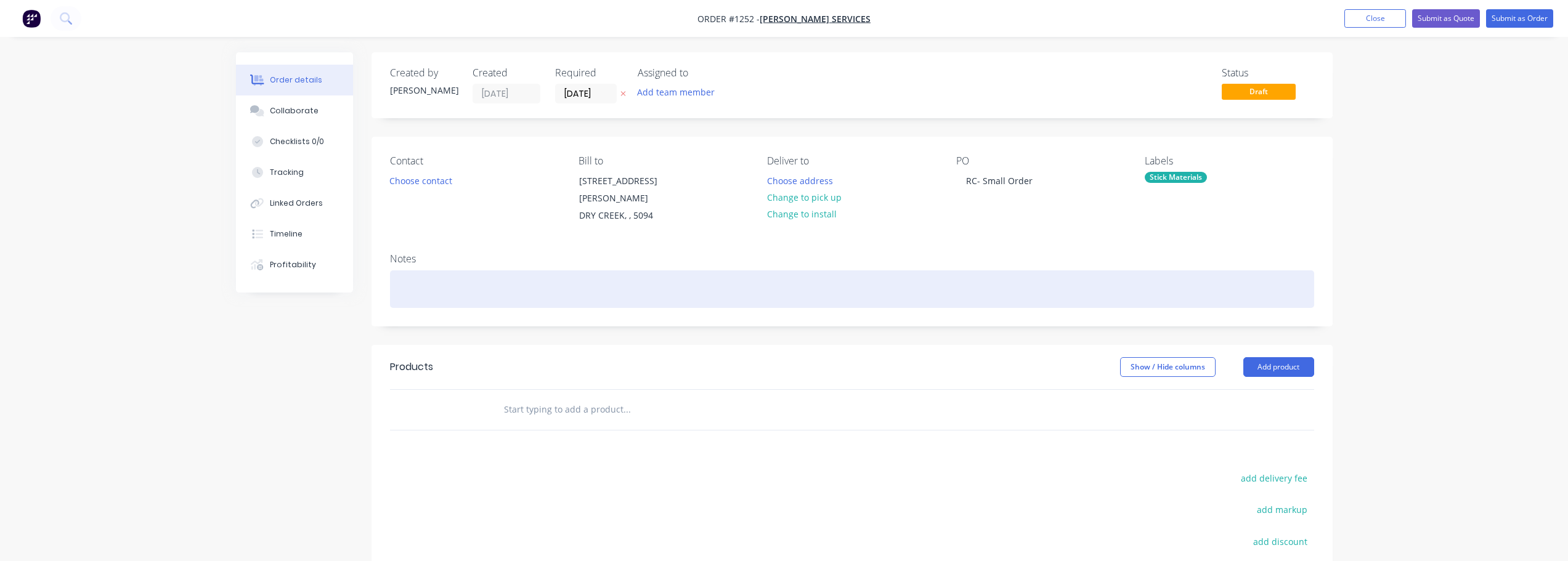
click at [533, 278] on div at bounding box center [851, 289] width 924 height 38
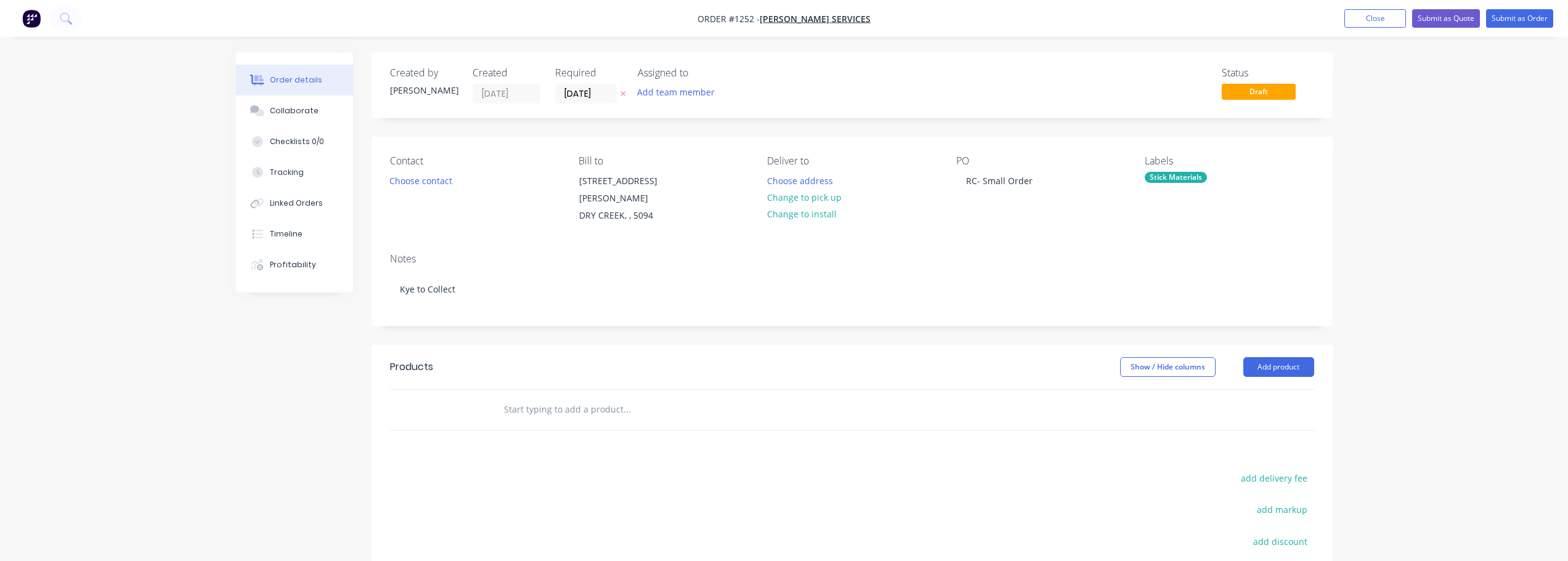
click at [566, 397] on input "text" at bounding box center [626, 410] width 247 height 25
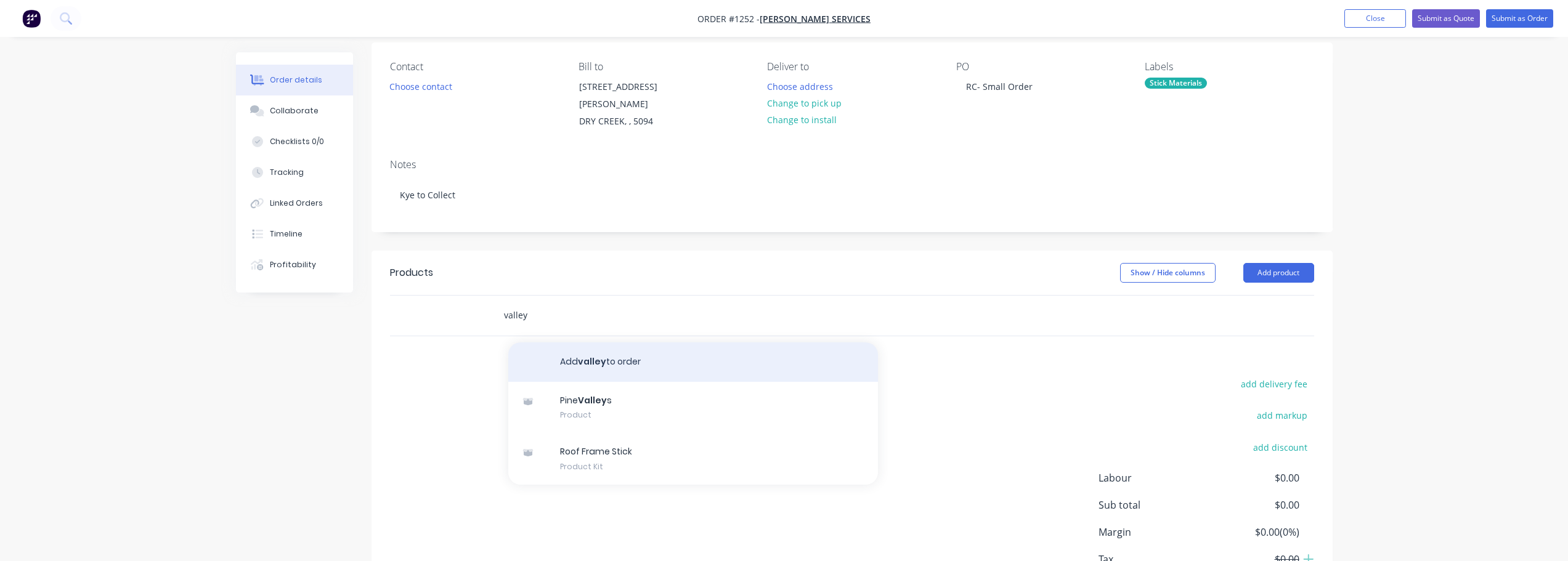
scroll to position [123, 0]
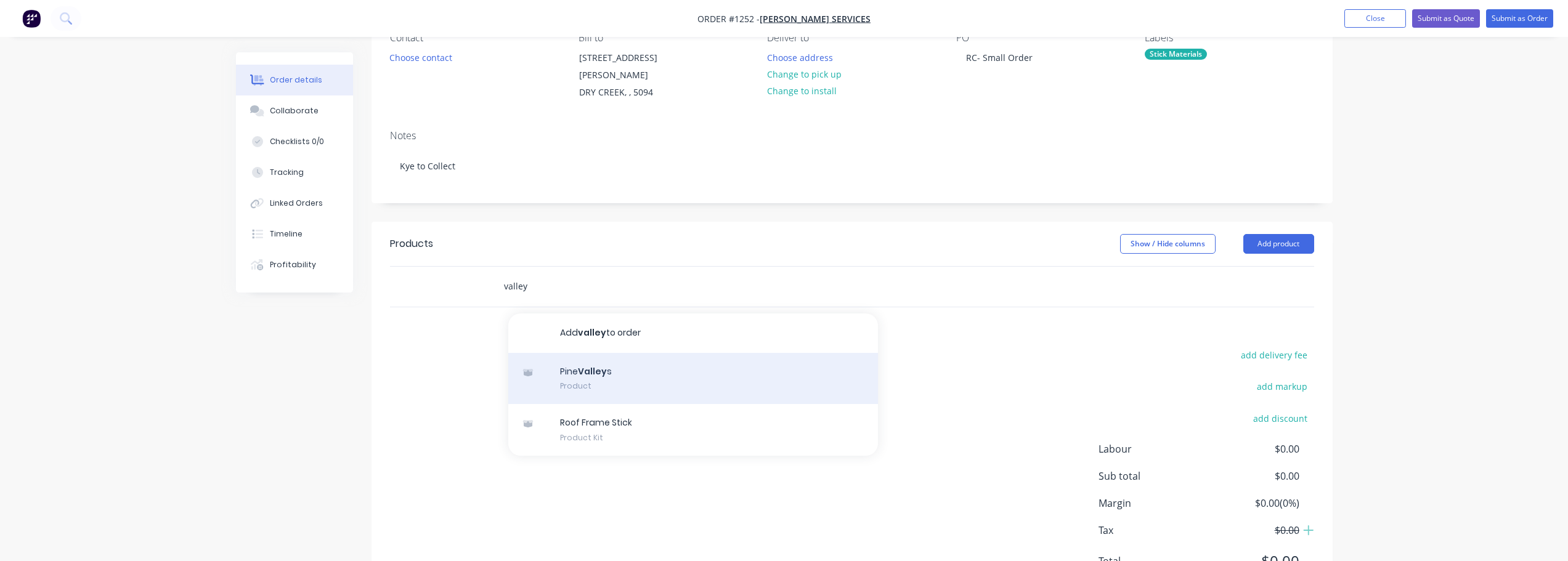
type input "valley"
click at [628, 370] on div "Pine Valley s Product" at bounding box center [693, 378] width 370 height 52
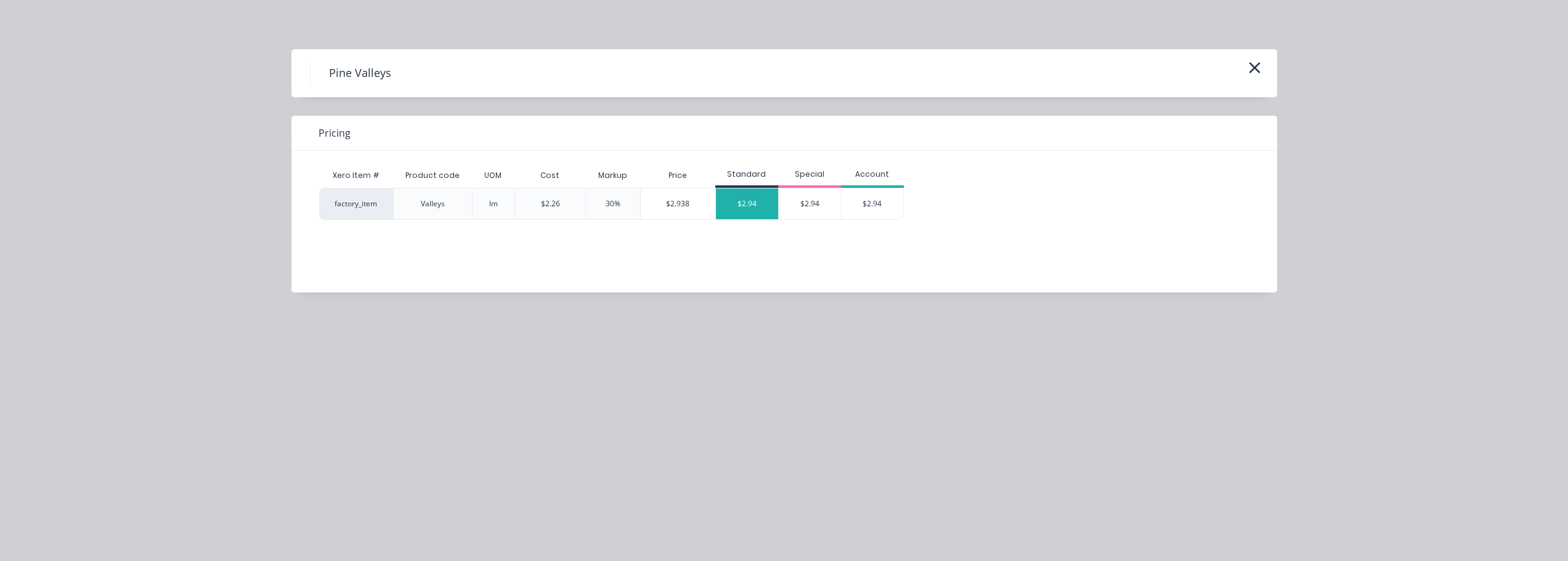
click at [729, 212] on div "$2.94" at bounding box center [747, 203] width 62 height 31
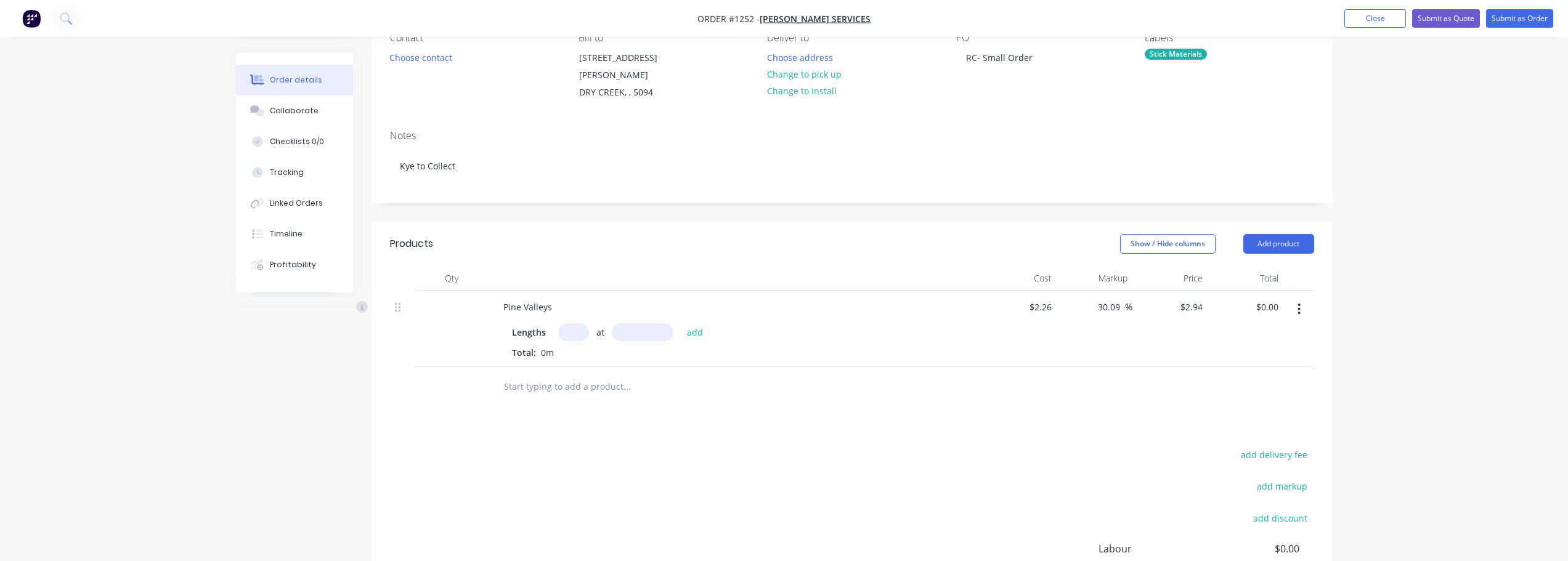
click at [572, 324] on input "text" at bounding box center [573, 332] width 31 height 18
type input "6"
type input "4.8mm"
type input "$2.26"
type input "$2.94"
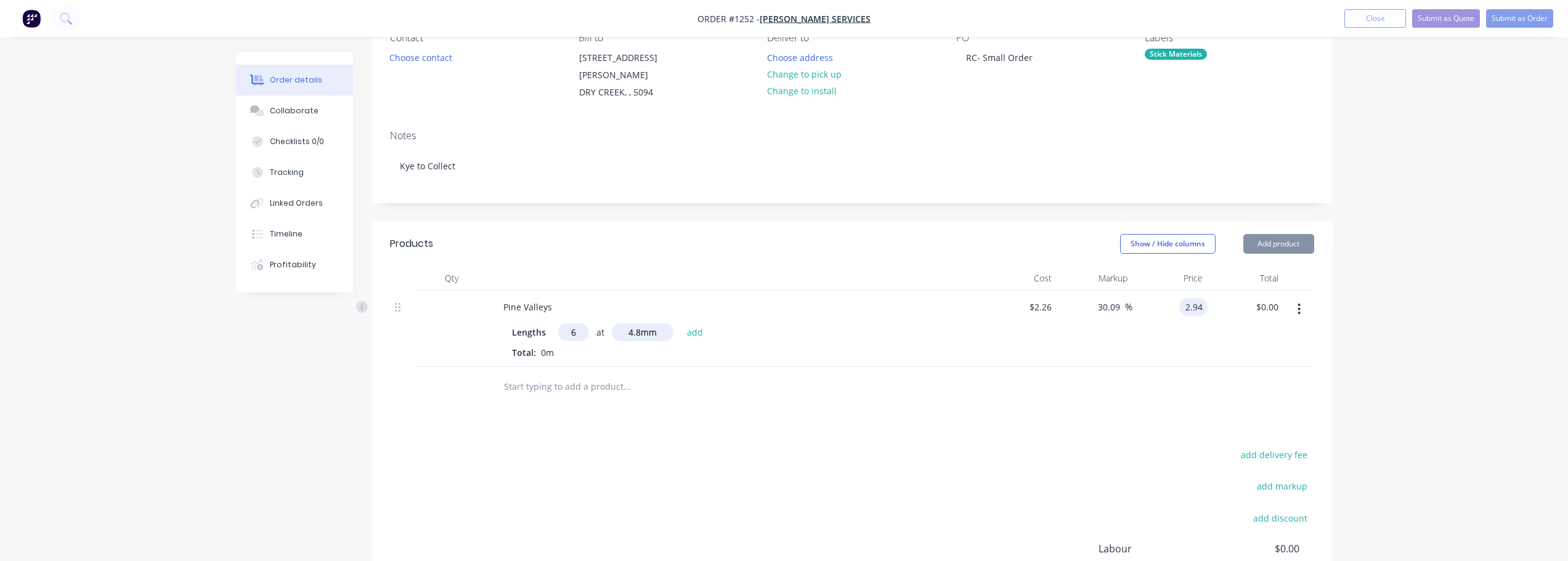
type input "0.00"
type input "-100"
type input "$0.00"
click at [708, 324] on div "Lengths 6 at 4.8mm add" at bounding box center [735, 332] width 446 height 18
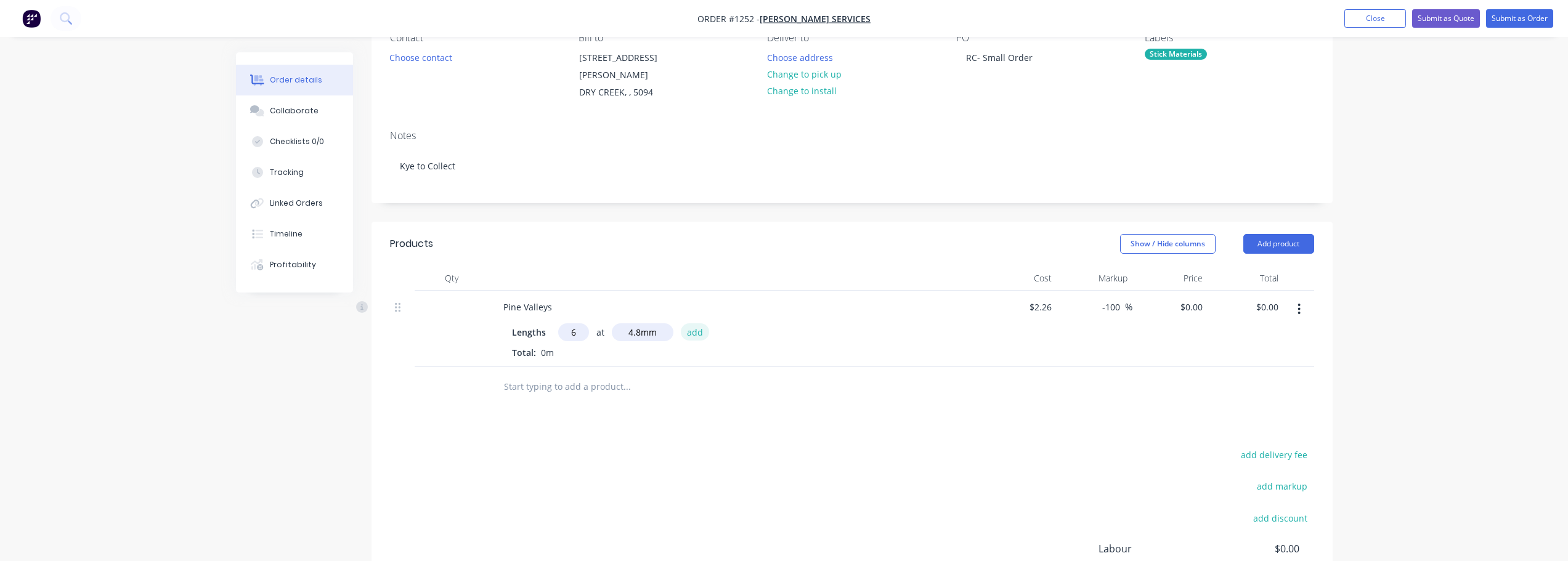
click at [705, 324] on button "add" at bounding box center [695, 331] width 29 height 16
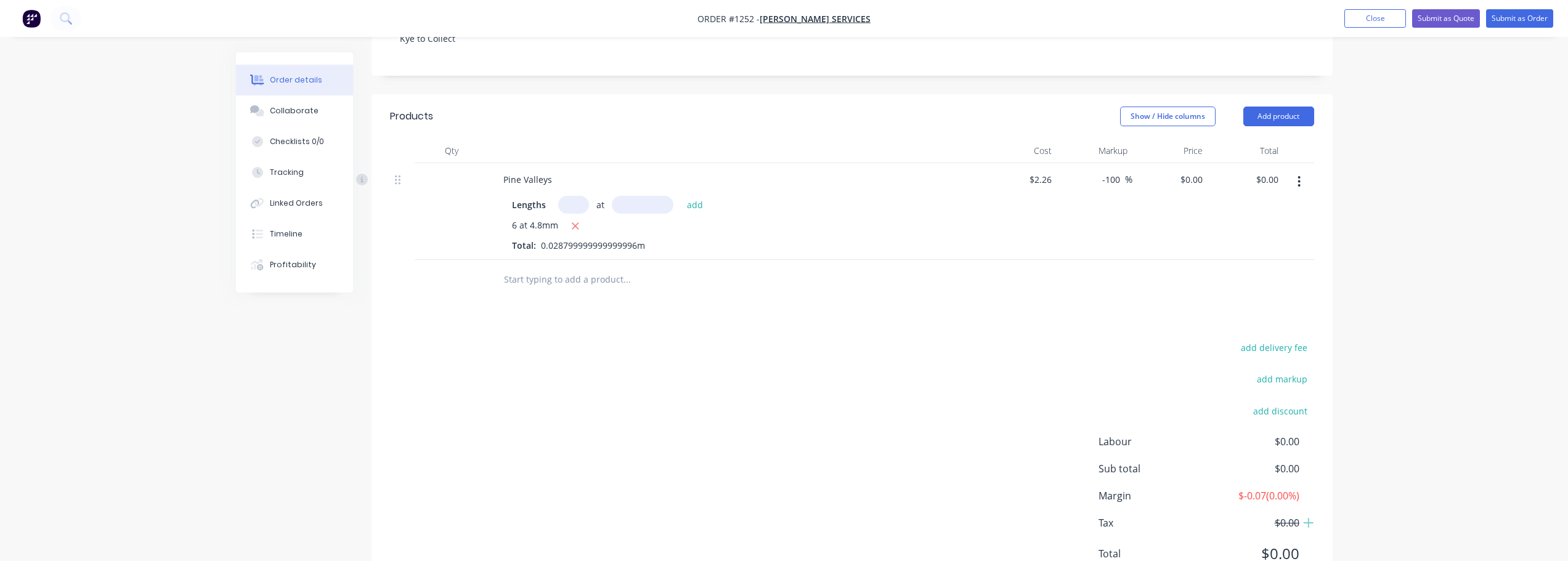
scroll to position [228, 0]
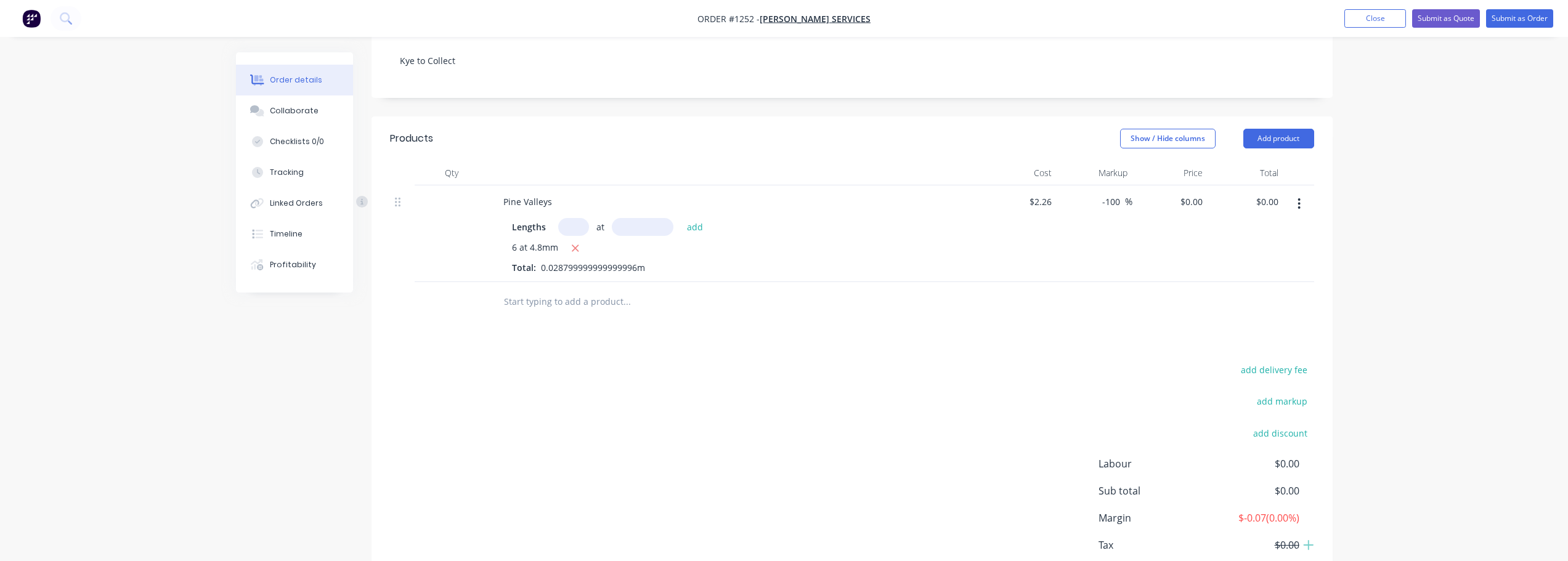
click at [580, 241] on button "button" at bounding box center [576, 249] width 16 height 16
click at [581, 218] on input "text" at bounding box center [573, 227] width 31 height 18
type input "6"
type input "4800"
click at [681, 218] on button "add" at bounding box center [695, 226] width 29 height 16
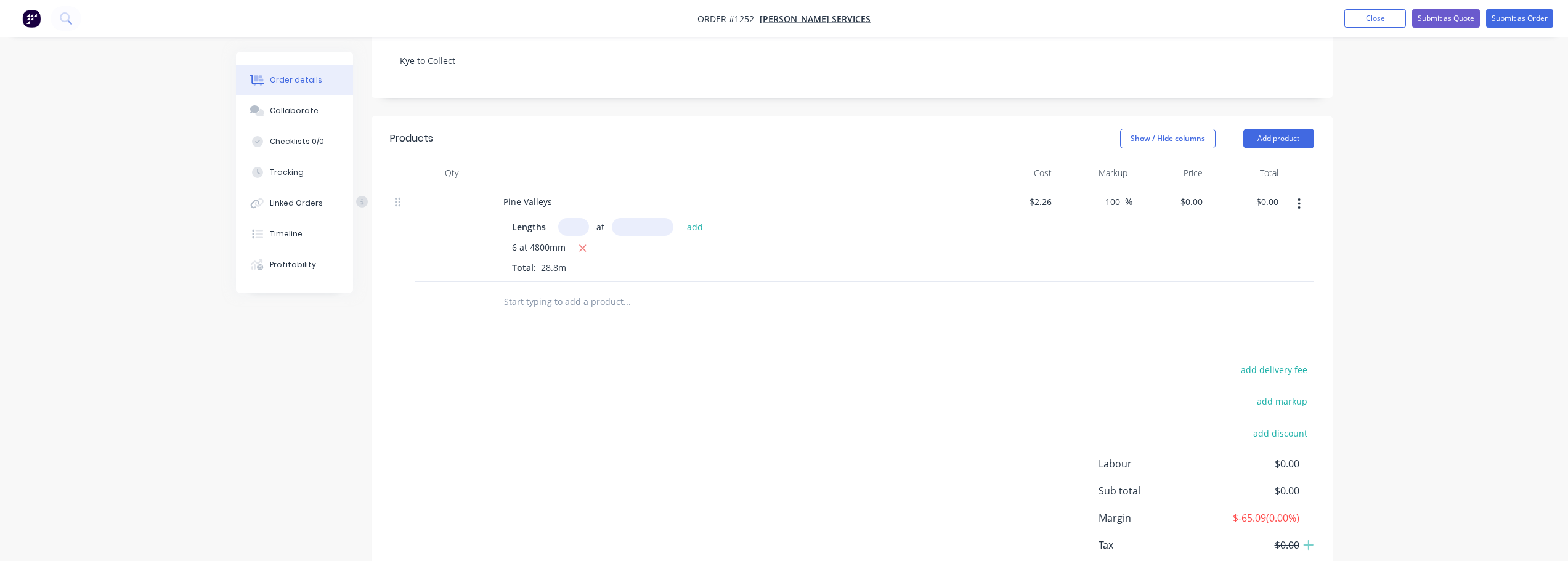
click at [1301, 186] on div at bounding box center [1298, 234] width 31 height 97
click at [1298, 198] on icon "button" at bounding box center [1298, 204] width 2 height 11
click at [1247, 301] on div "Delete" at bounding box center [1255, 310] width 95 height 18
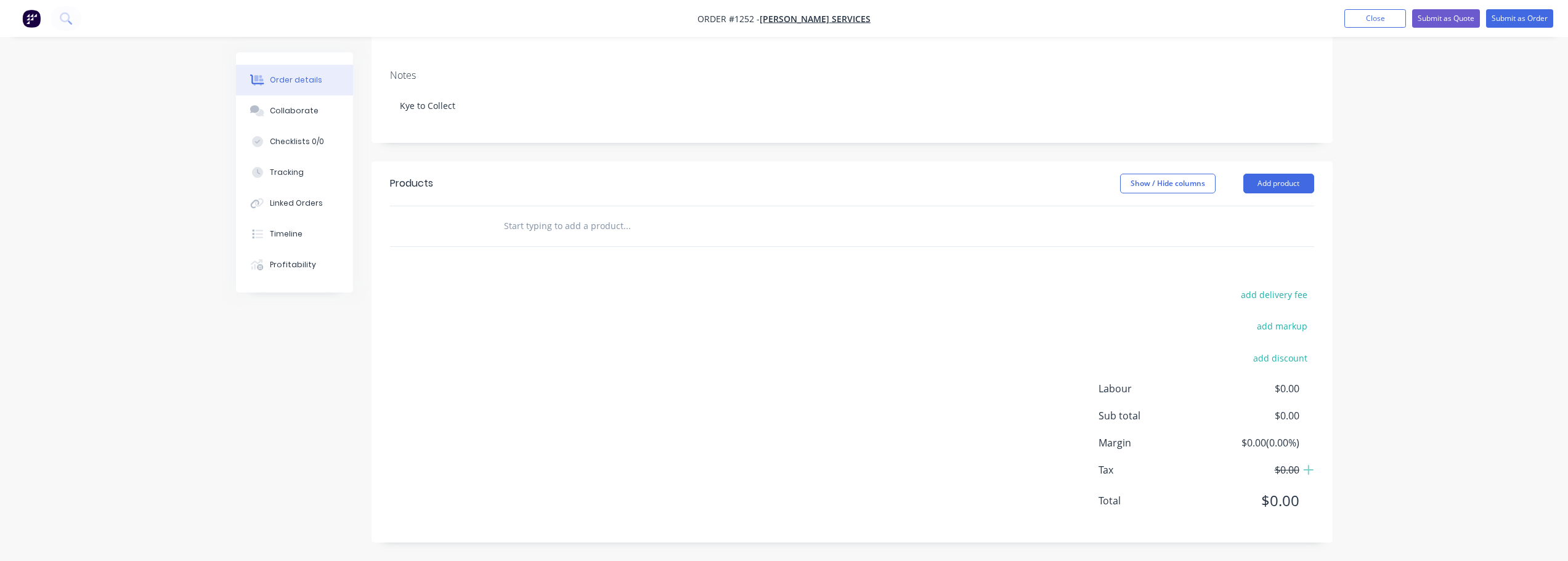
scroll to position [170, 0]
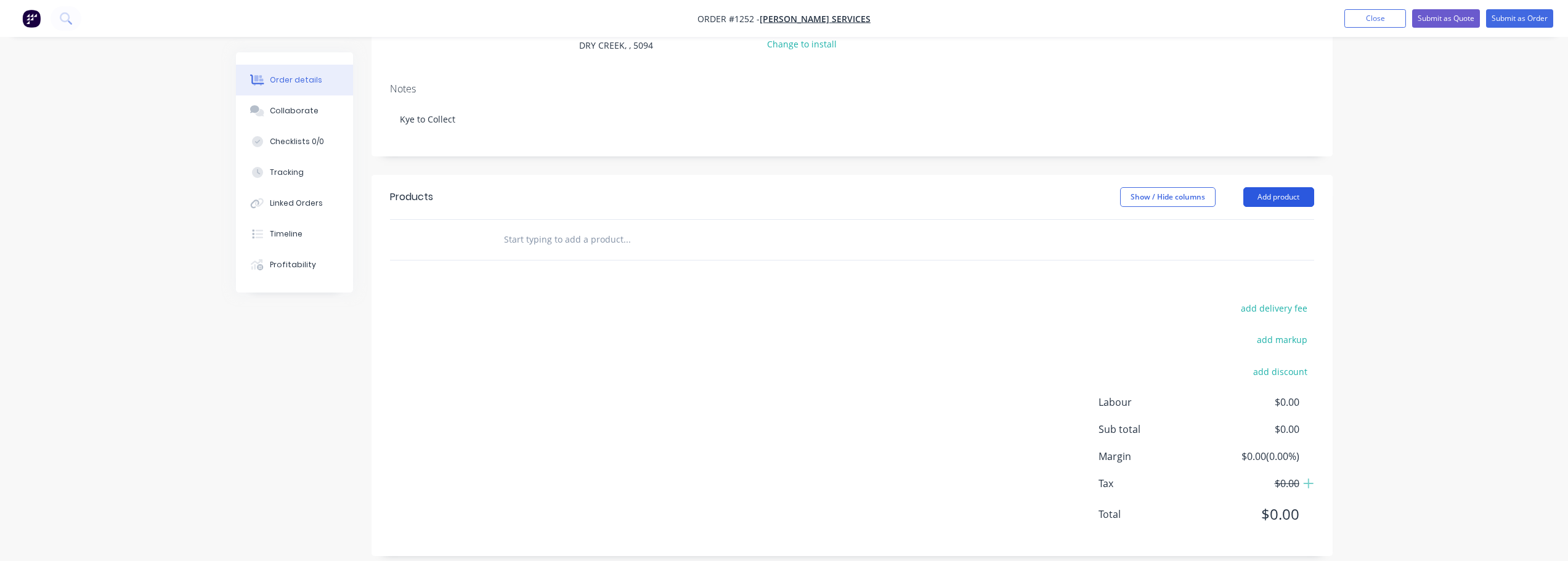
click at [1302, 187] on button "Add product" at bounding box center [1279, 197] width 71 height 20
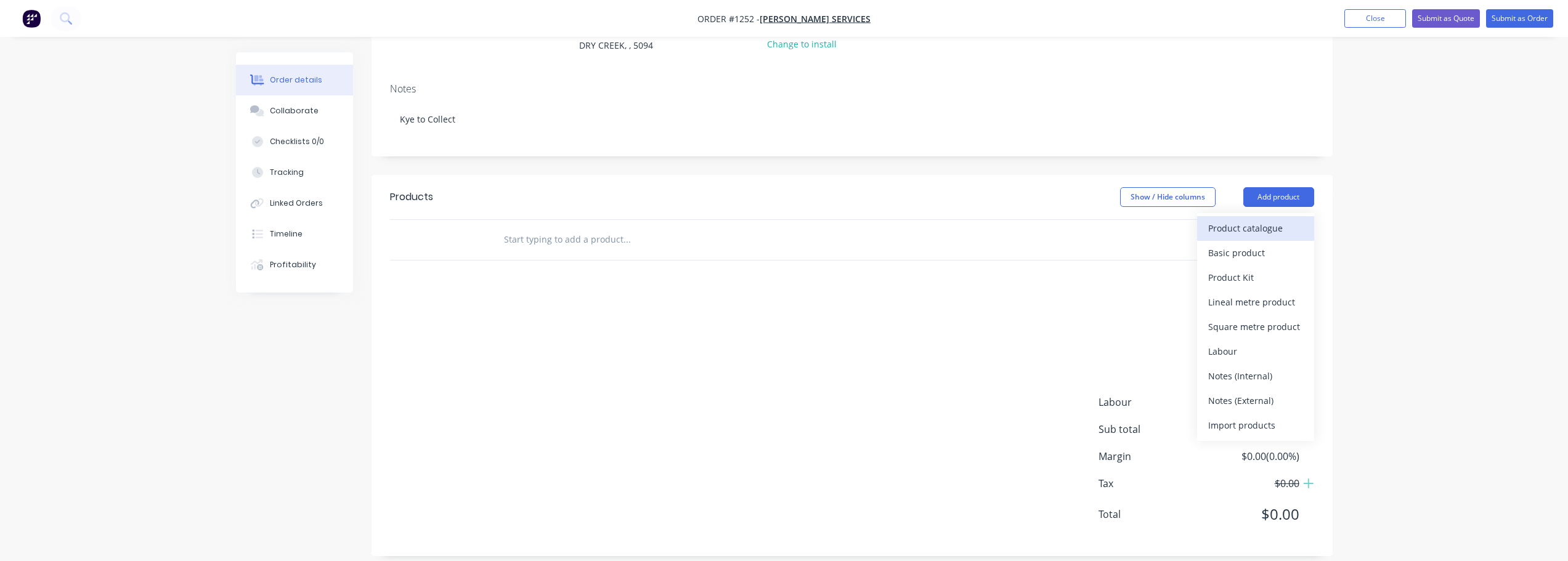
click at [1293, 219] on div "Product catalogue" at bounding box center [1255, 228] width 95 height 18
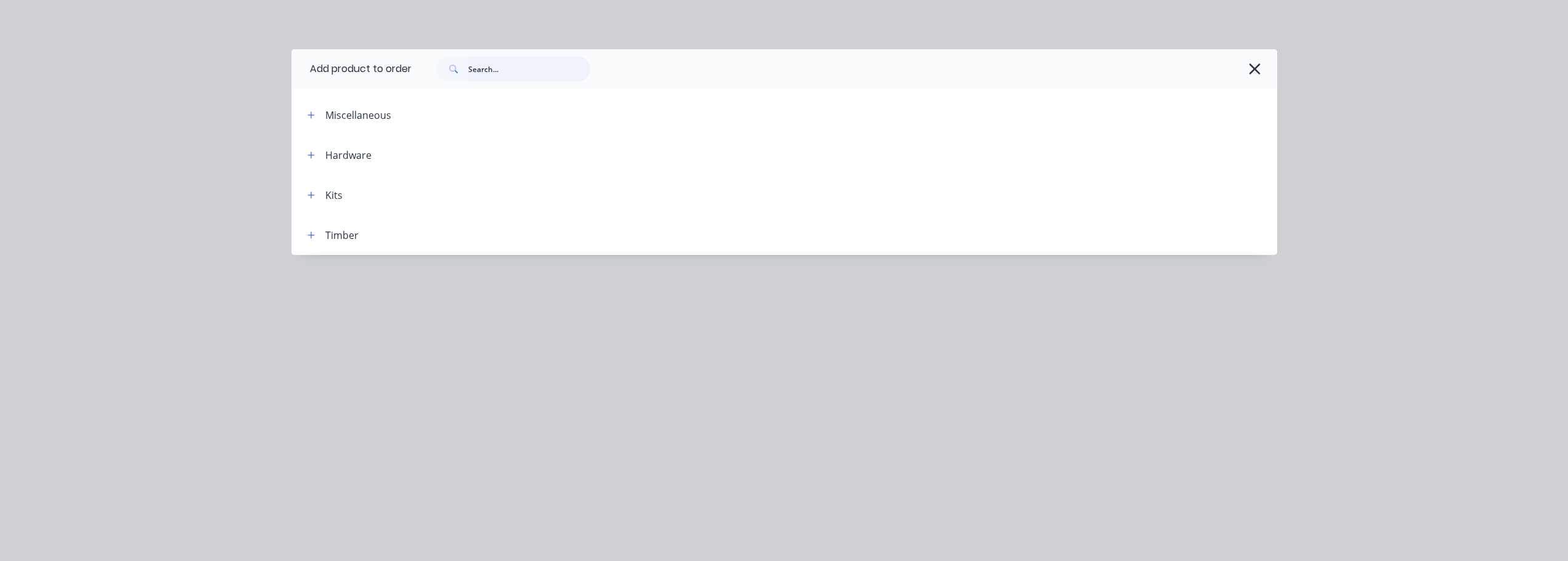
click at [500, 75] on input "text" at bounding box center [529, 69] width 122 height 25
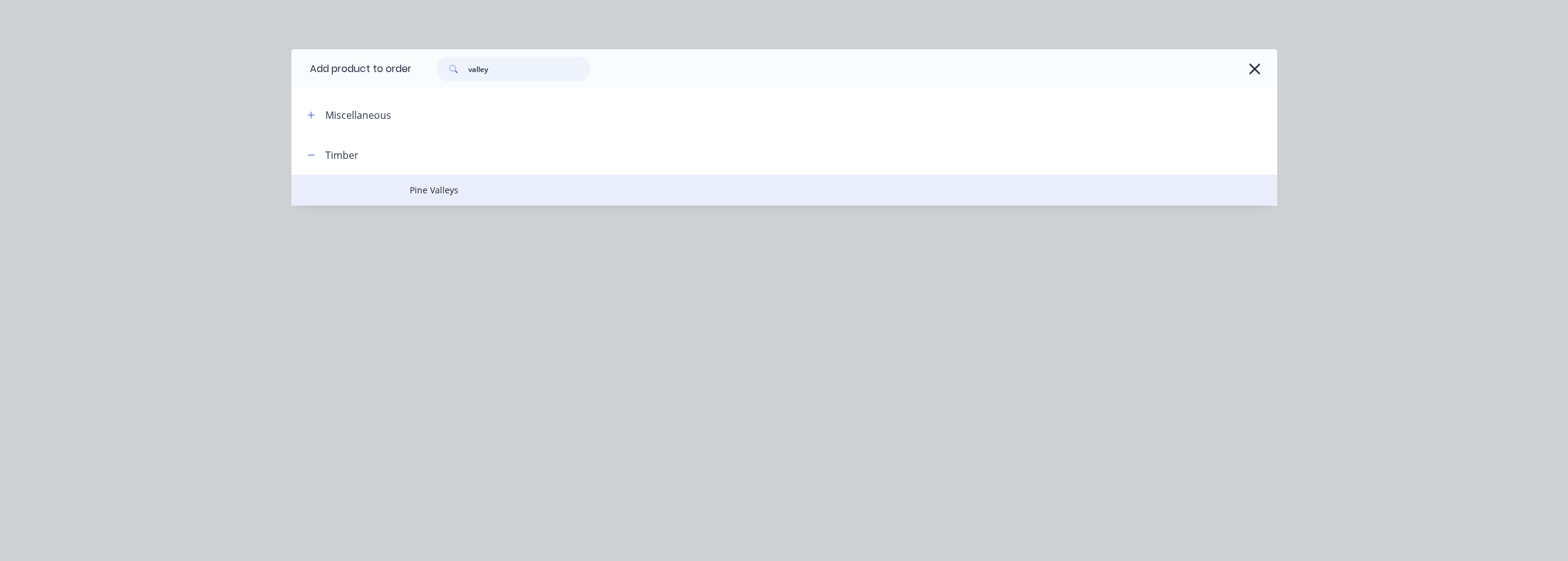
type input "valley"
click at [447, 192] on span "Pine Valleys" at bounding box center [756, 190] width 693 height 13
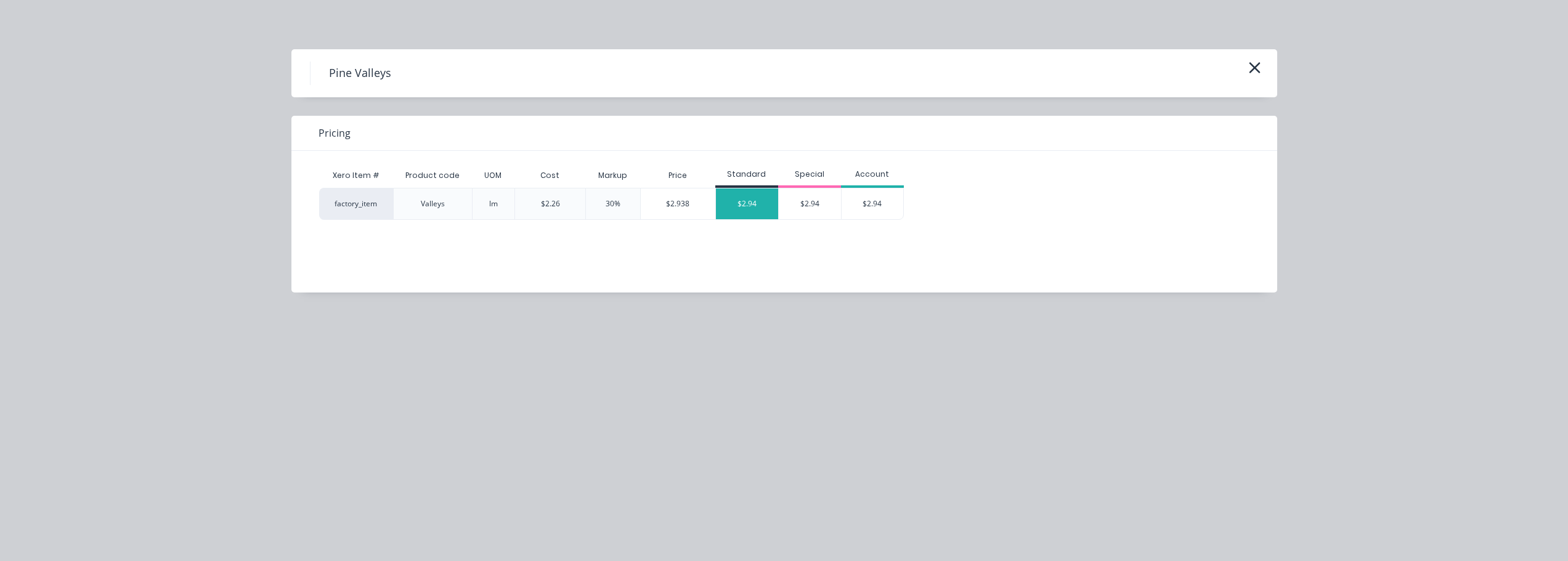
click at [767, 210] on div "$2.94" at bounding box center [747, 203] width 62 height 31
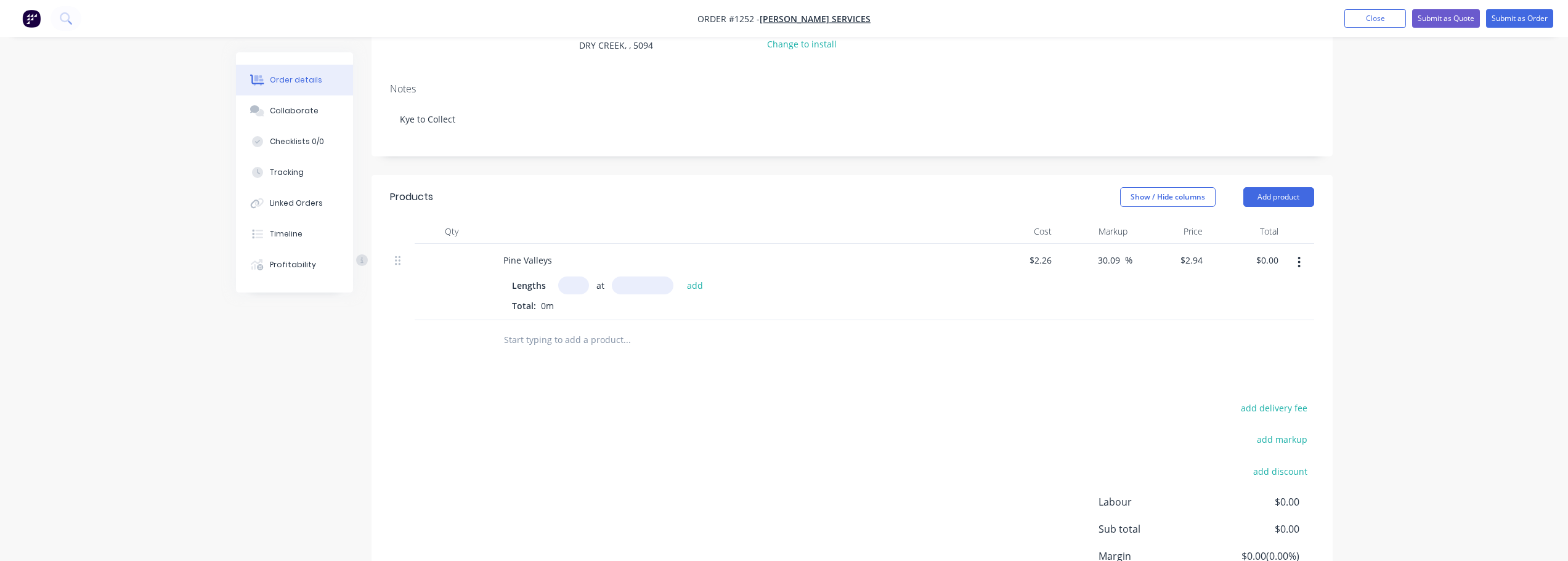
click at [573, 277] on input "text" at bounding box center [573, 285] width 31 height 18
type input "6"
type input "4800"
click at [681, 277] on button "add" at bounding box center [695, 284] width 29 height 16
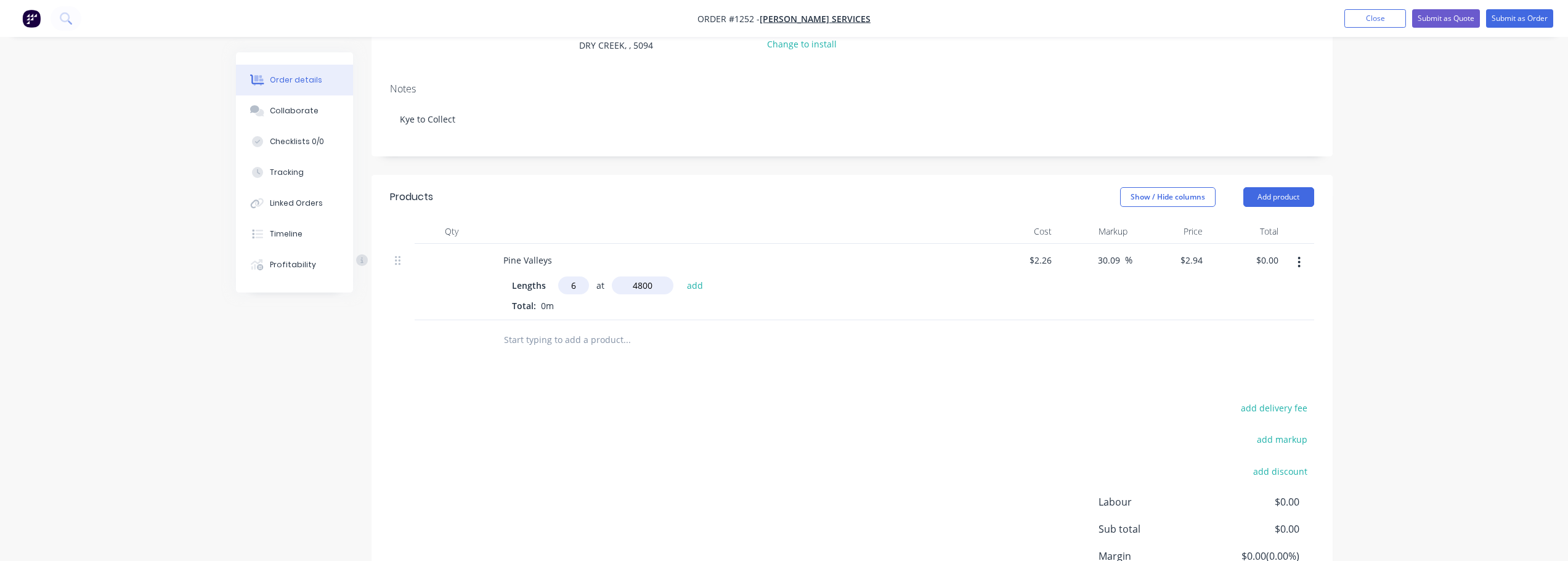
type input "$84.67"
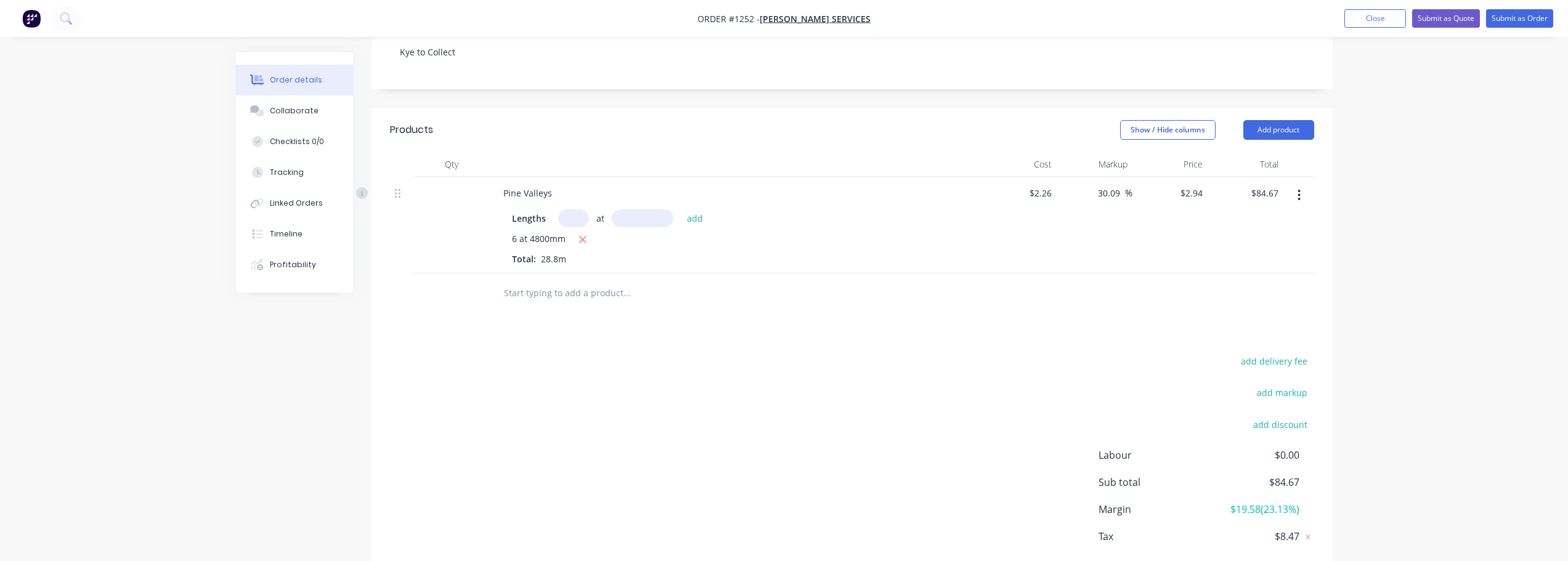
scroll to position [290, 0]
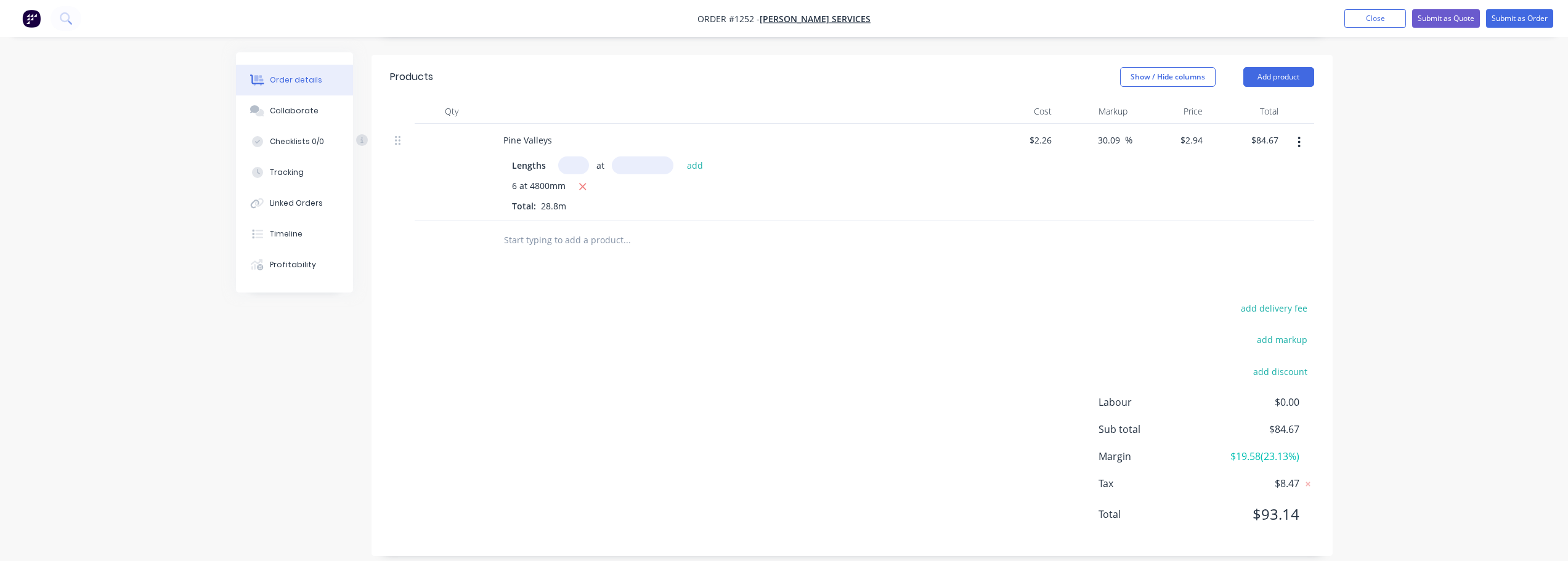
click at [1302, 135] on button "button" at bounding box center [1298, 142] width 29 height 22
drag, startPoint x: 1250, startPoint y: 228, endPoint x: 1252, endPoint y: 215, distance: 13.2
click at [1249, 240] on div "Delete" at bounding box center [1255, 248] width 95 height 18
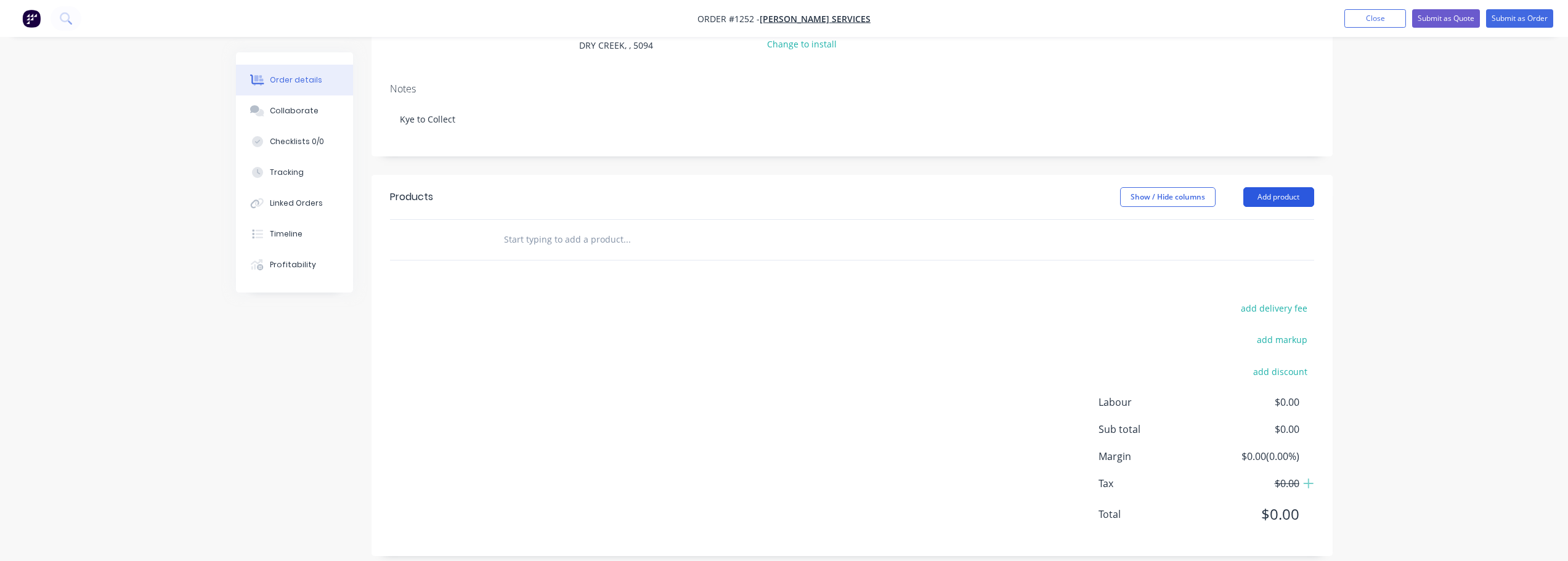
click at [1292, 187] on button "Add product" at bounding box center [1279, 197] width 71 height 20
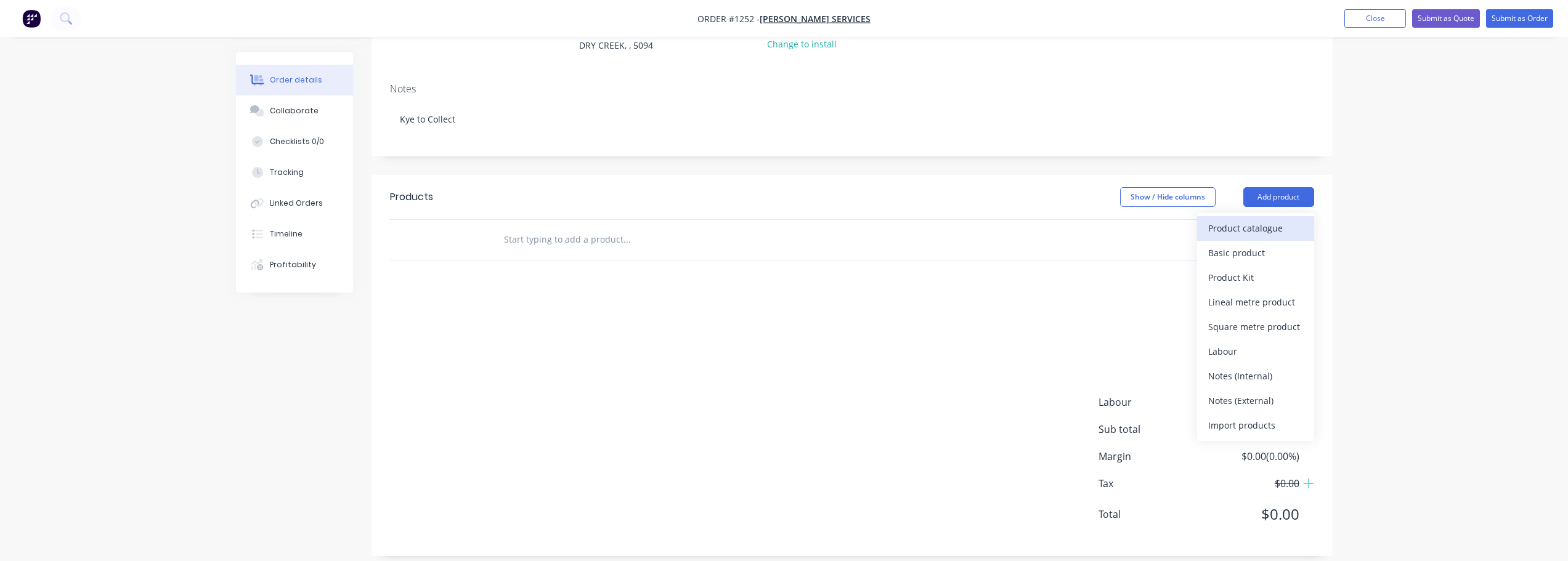
click at [1259, 222] on div "Product catalogue" at bounding box center [1255, 228] width 95 height 18
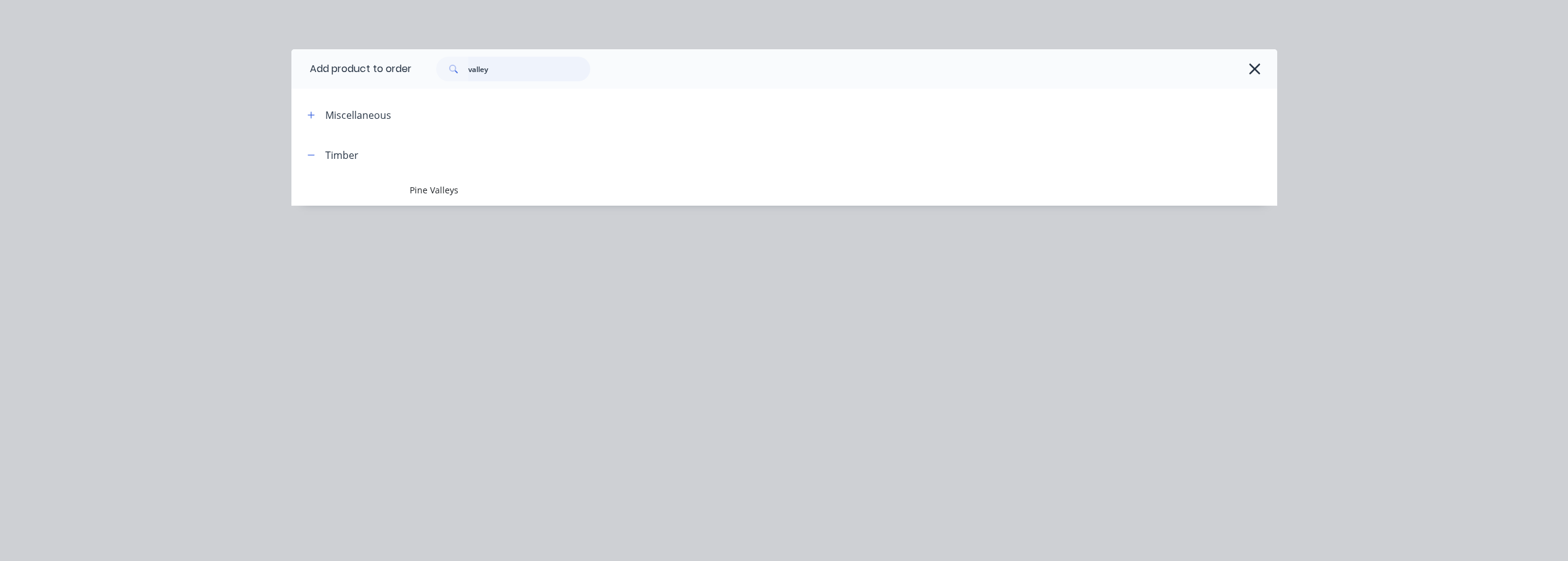
click at [545, 76] on input "valley" at bounding box center [529, 69] width 122 height 25
type input "v"
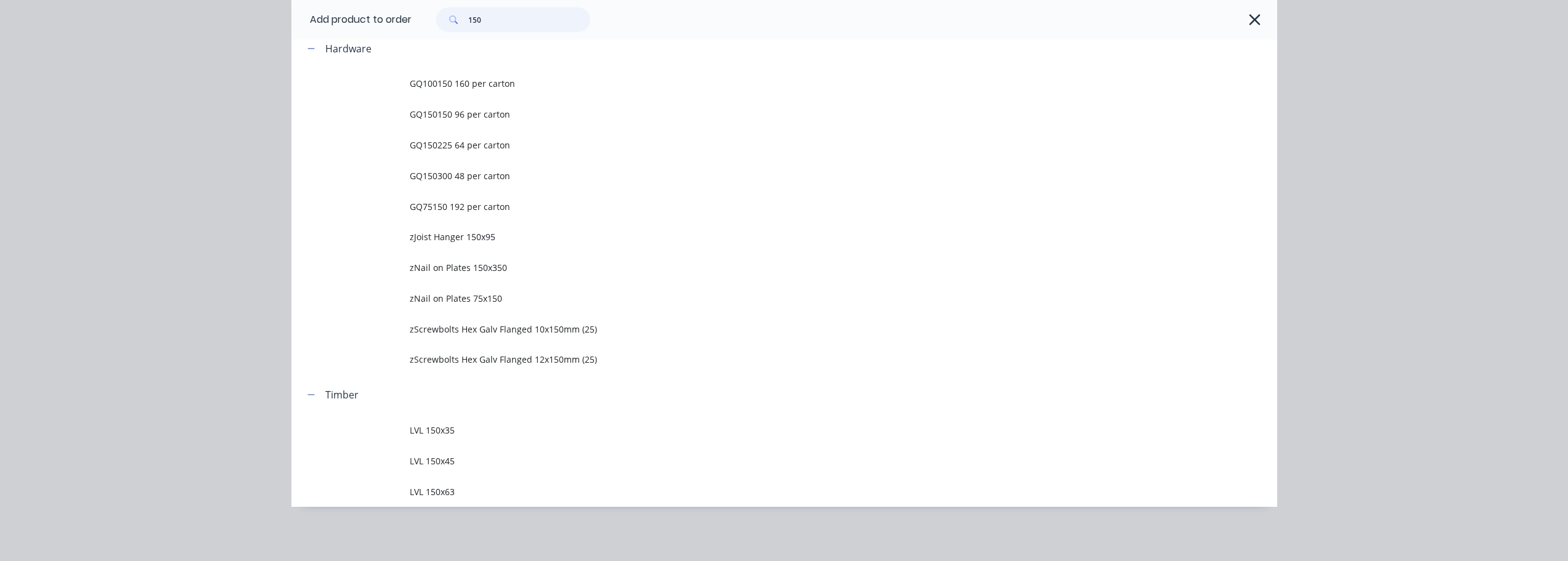
scroll to position [0, 0]
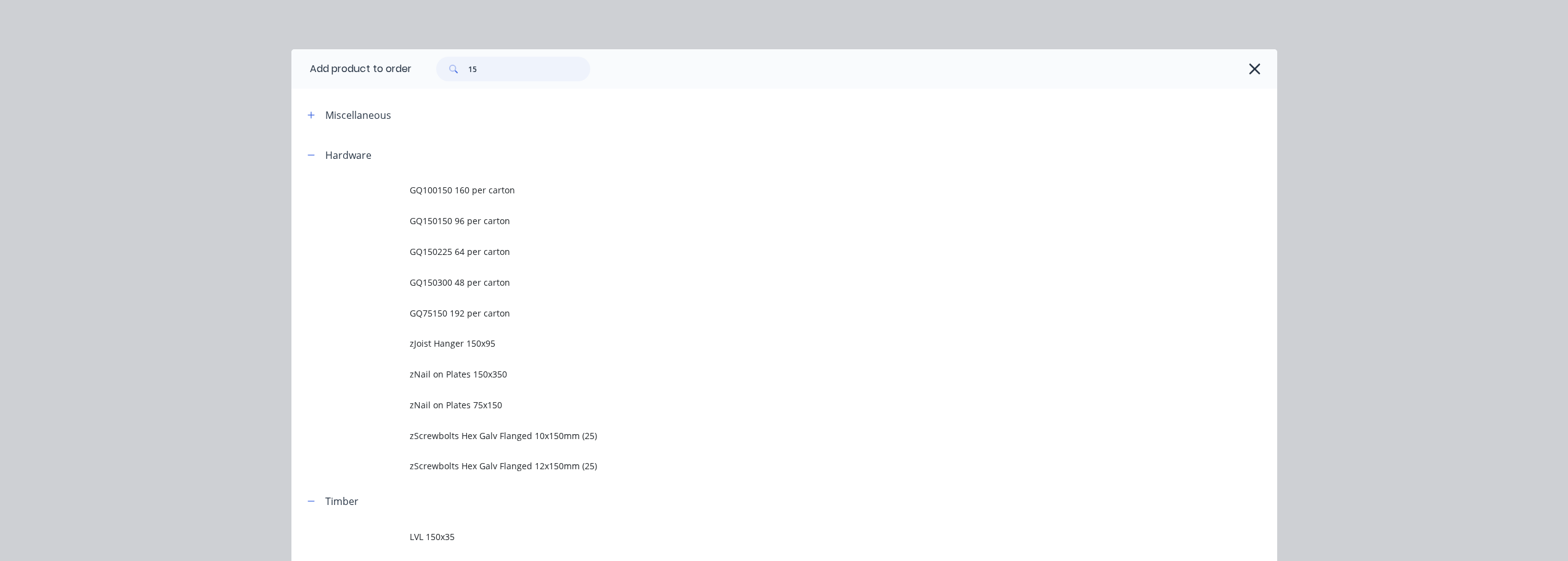
type input "1"
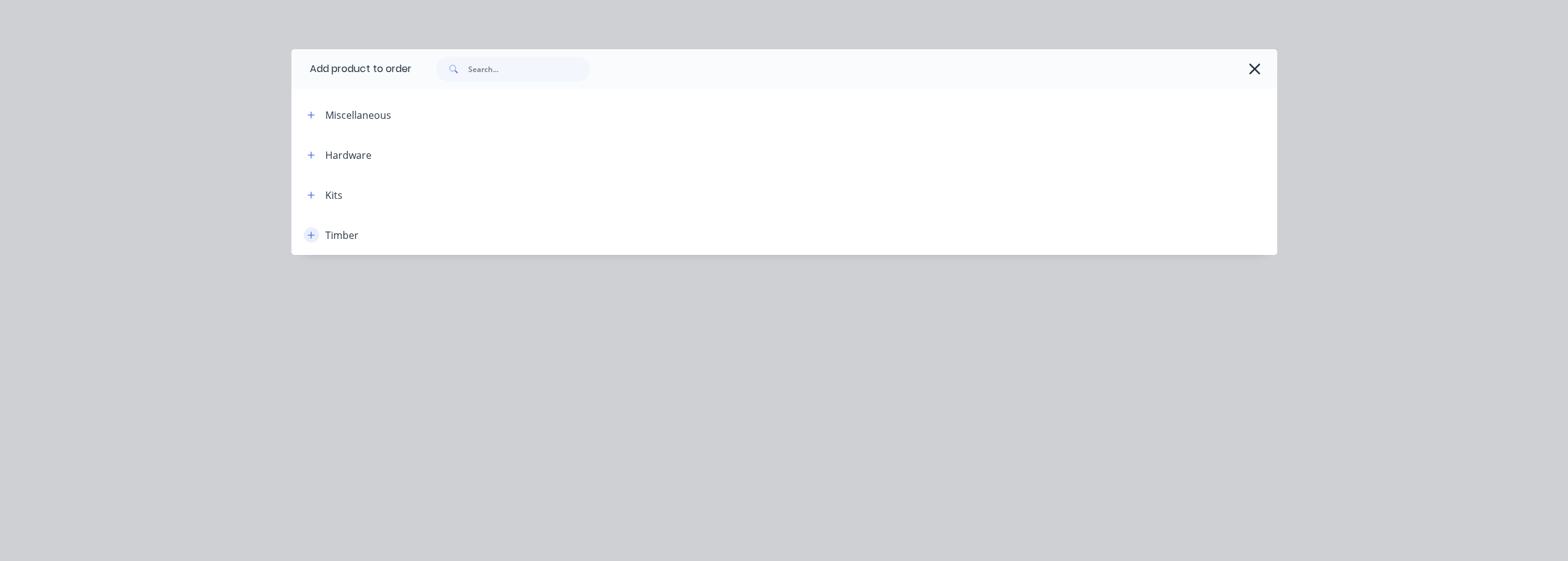
click at [310, 239] on icon "button" at bounding box center [311, 235] width 7 height 9
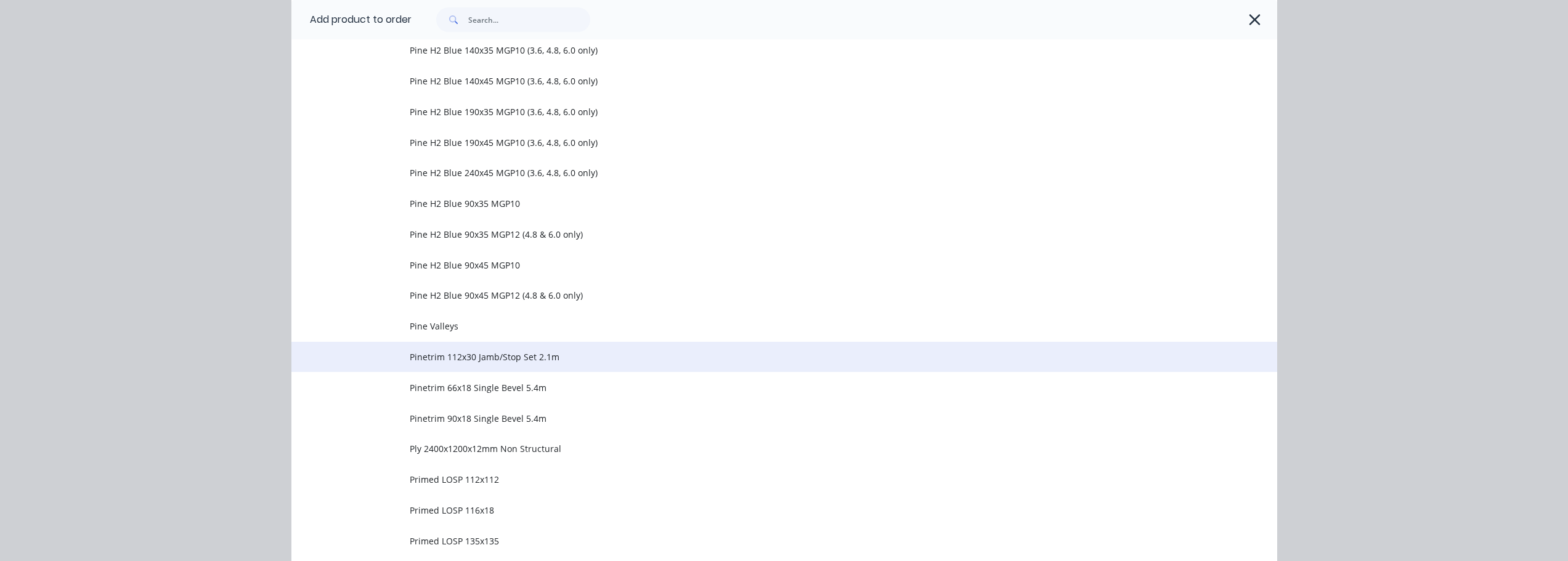
scroll to position [2772, 0]
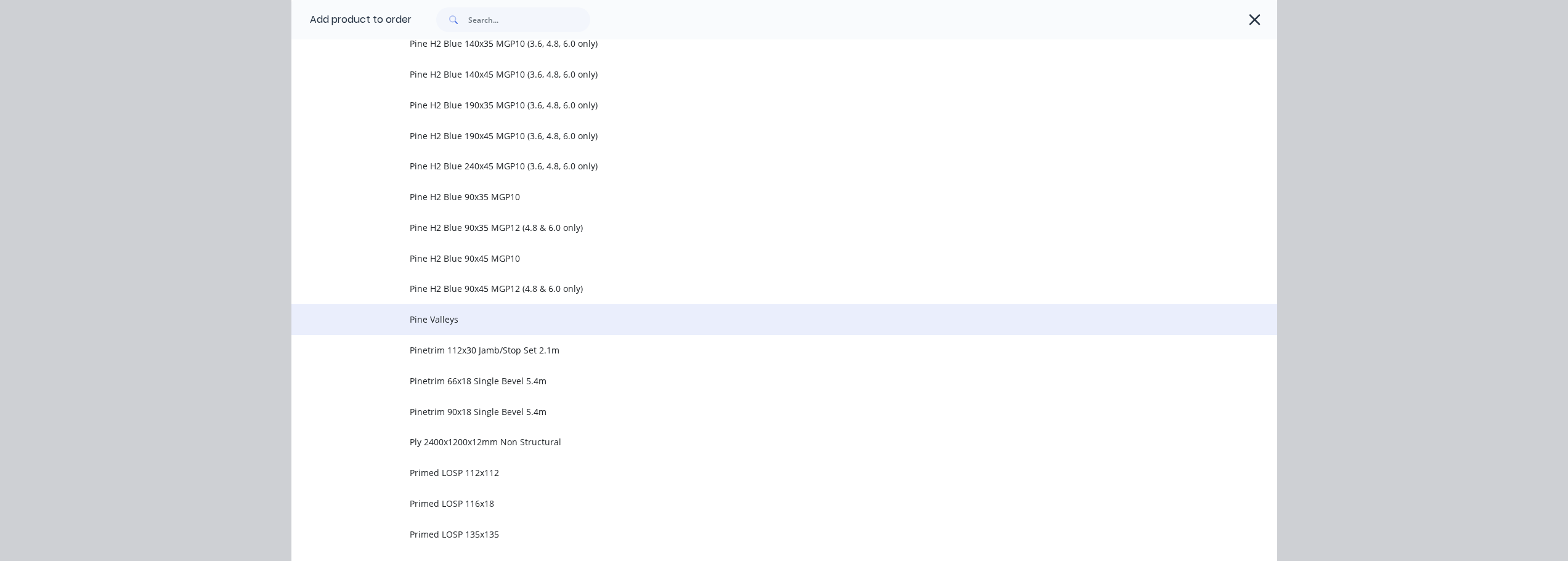
click at [430, 324] on span "Pine Valleys" at bounding box center [756, 319] width 693 height 13
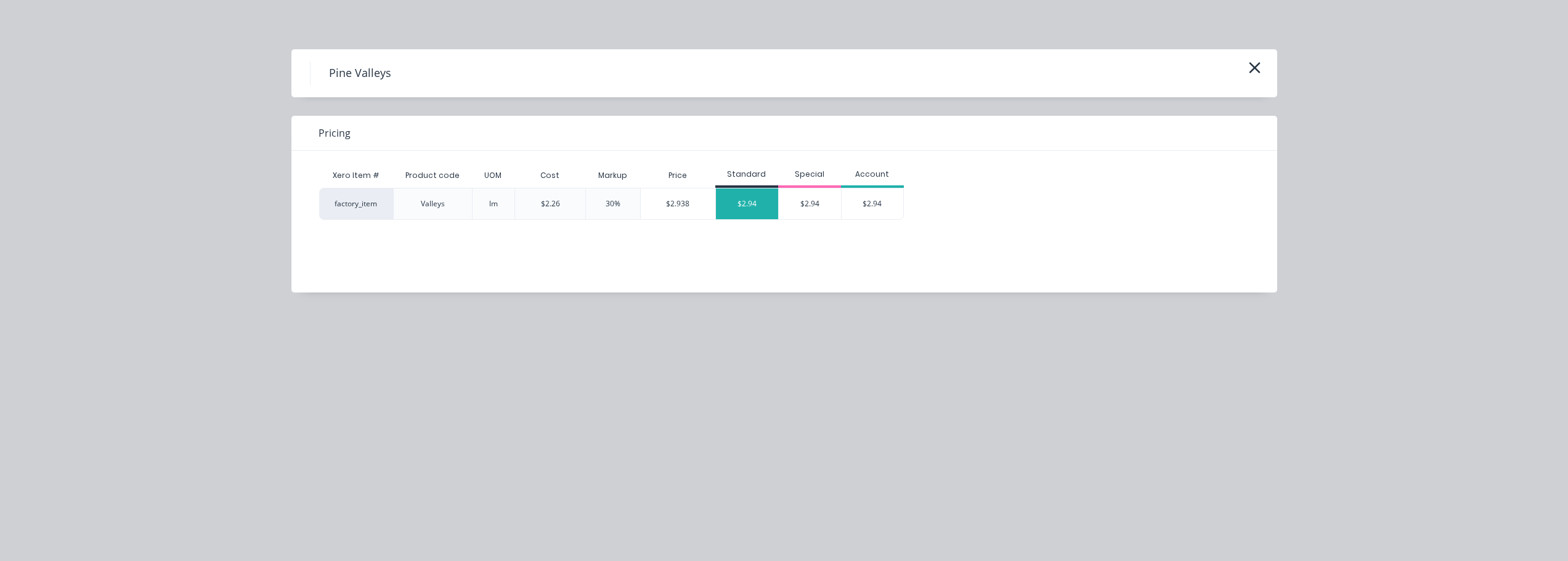
click at [735, 205] on div "$2.94" at bounding box center [747, 203] width 62 height 31
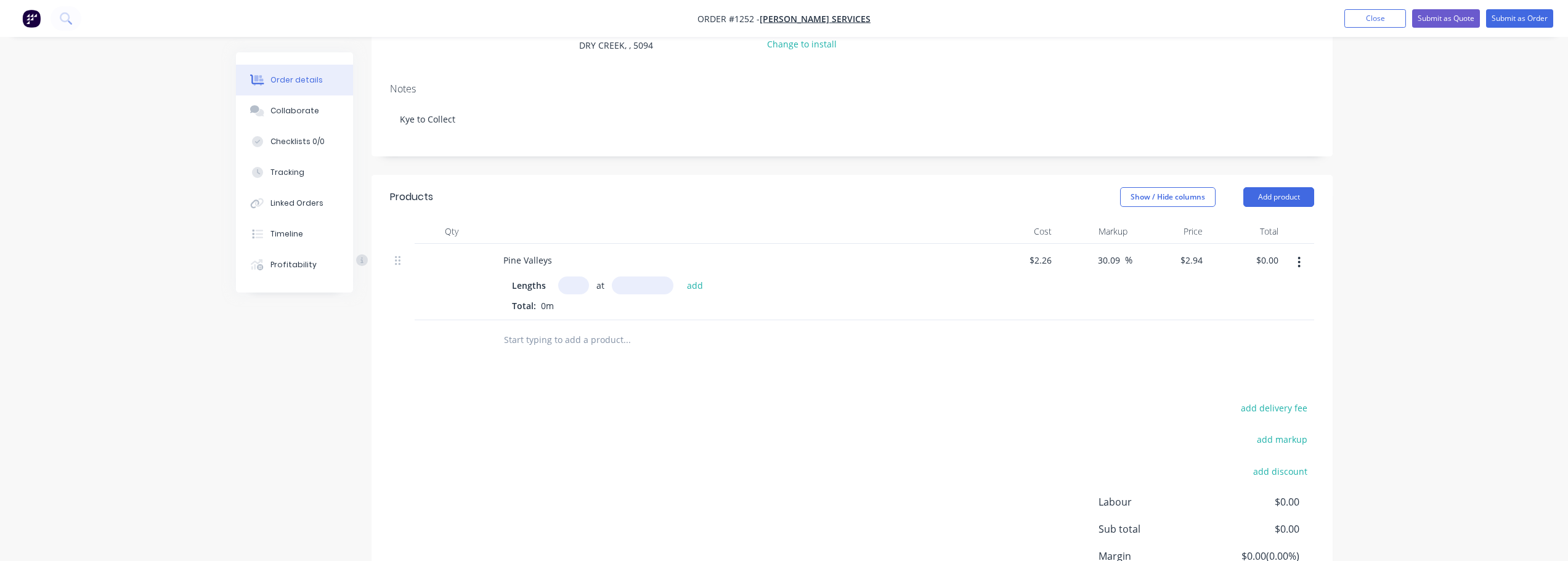
click at [558, 277] on input "text" at bounding box center [573, 285] width 31 height 18
type input "6"
type input "4800"
click at [681, 277] on button "add" at bounding box center [695, 284] width 29 height 16
type input "$84.67"
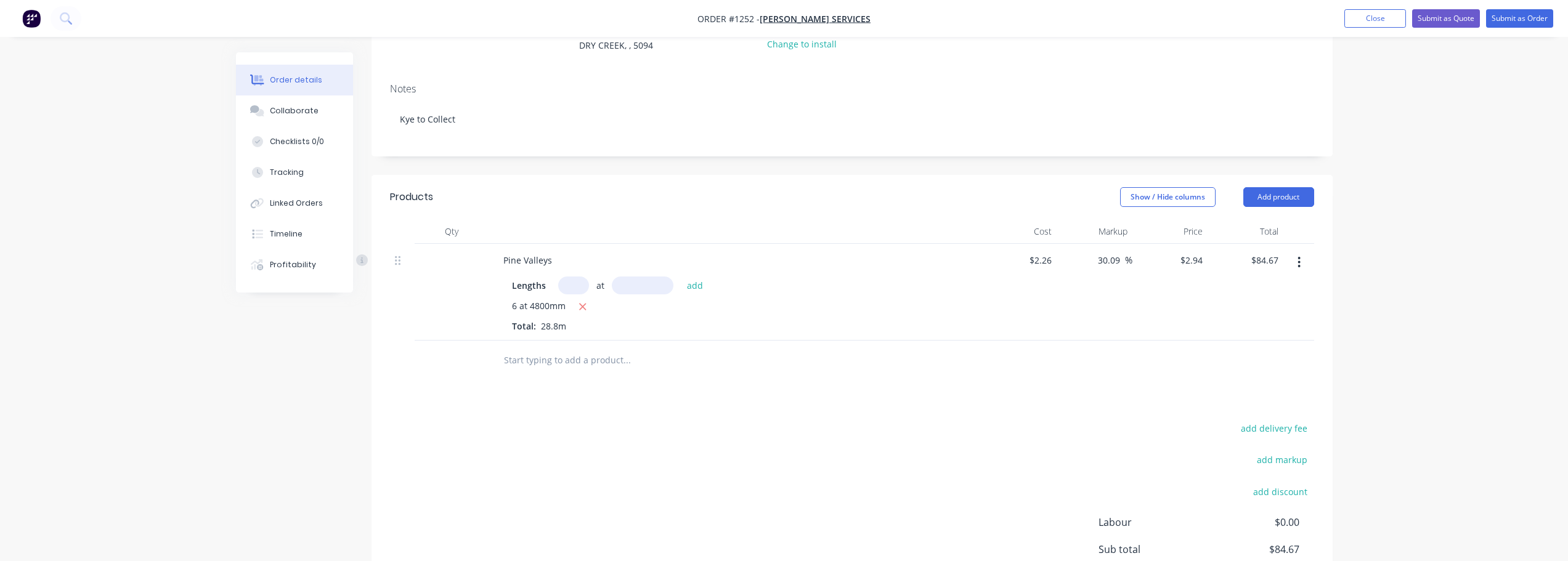
click at [919, 450] on div "add delivery fee add markup add discount Labour $0.00 Sub total $84.67 Margin $…" at bounding box center [851, 539] width 924 height 237
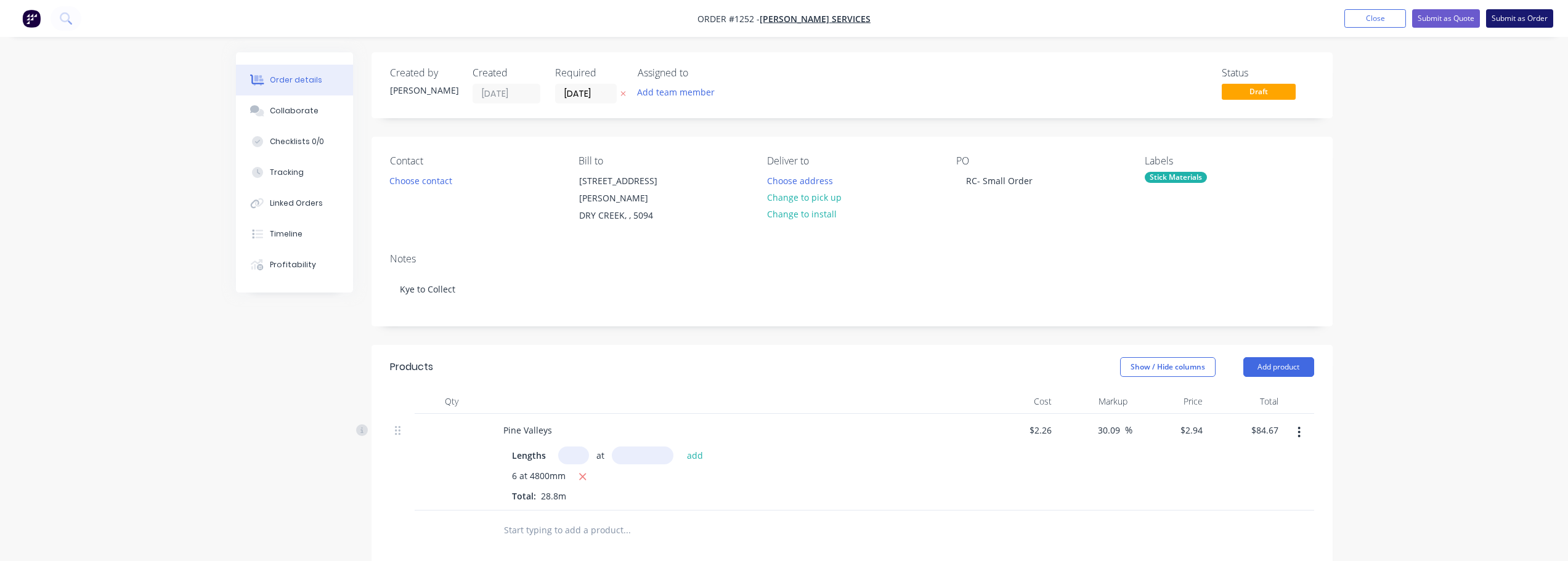
click at [1508, 20] on button "Submit as Order" at bounding box center [1519, 18] width 67 height 18
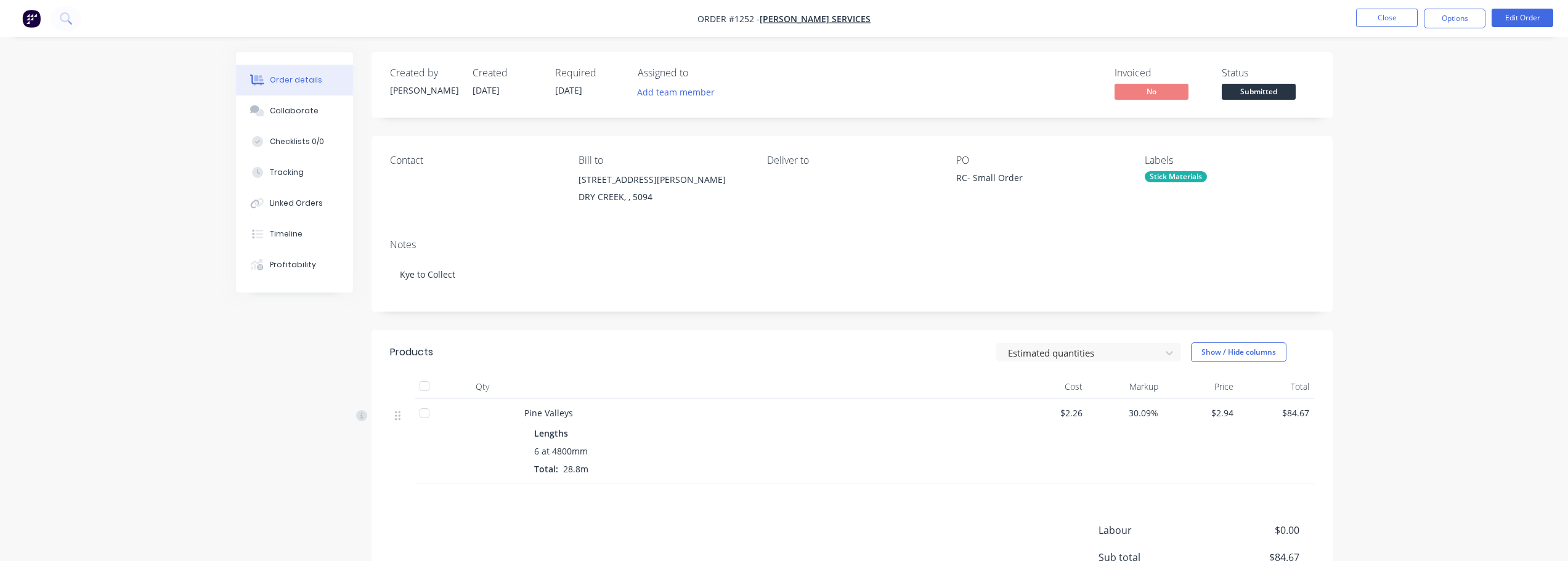
click at [1264, 92] on span "Submitted" at bounding box center [1259, 92] width 74 height 16
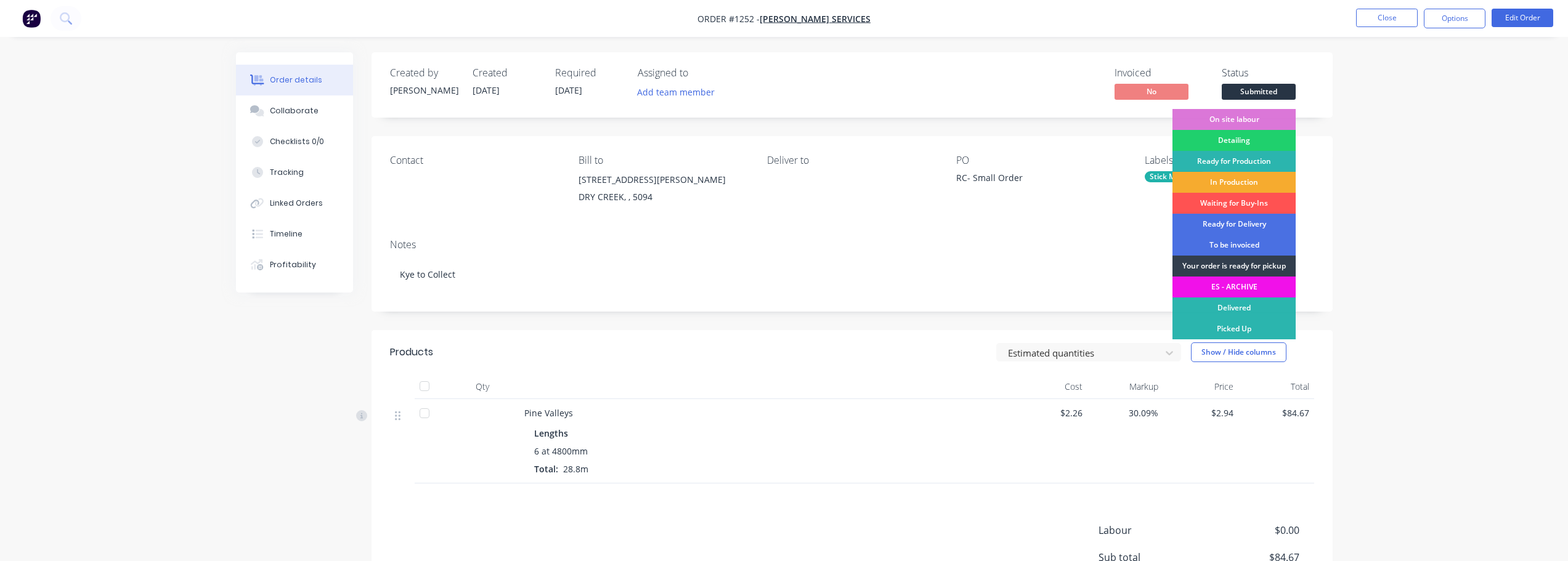
click at [1256, 181] on div "In Production" at bounding box center [1234, 182] width 123 height 21
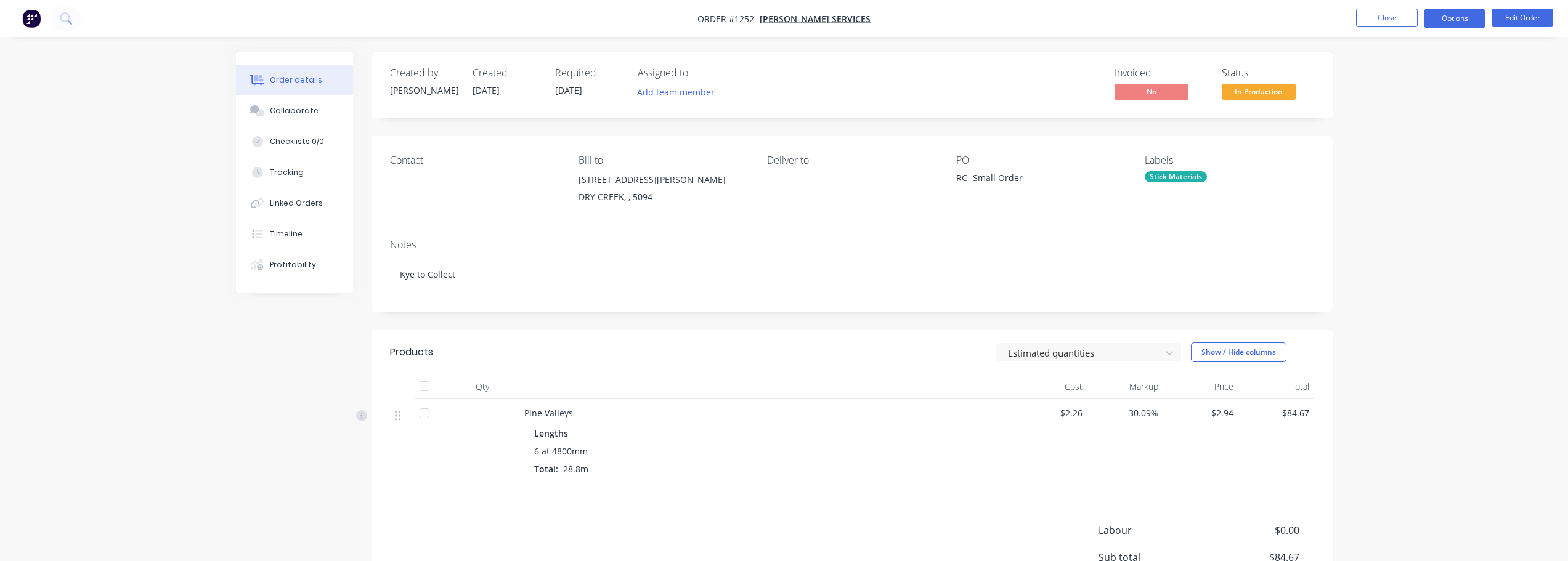
click at [1448, 21] on button "Options" at bounding box center [1454, 18] width 62 height 20
click at [1407, 151] on div "Work Order" at bounding box center [1417, 149] width 113 height 18
click at [1397, 124] on div "Without pricing" at bounding box center [1417, 124] width 113 height 18
click at [1393, 19] on button "Close" at bounding box center [1387, 18] width 62 height 18
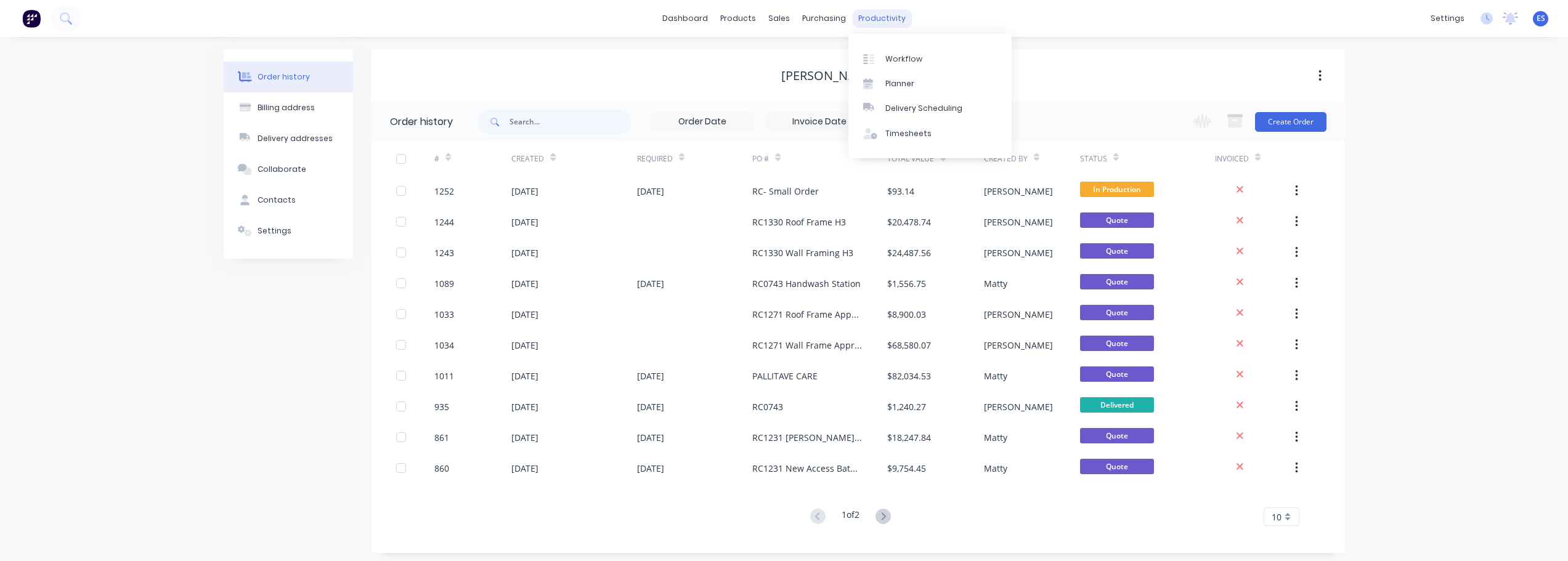
click at [890, 23] on div "productivity" at bounding box center [882, 18] width 60 height 18
click at [912, 65] on link "Workflow" at bounding box center [930, 58] width 164 height 25
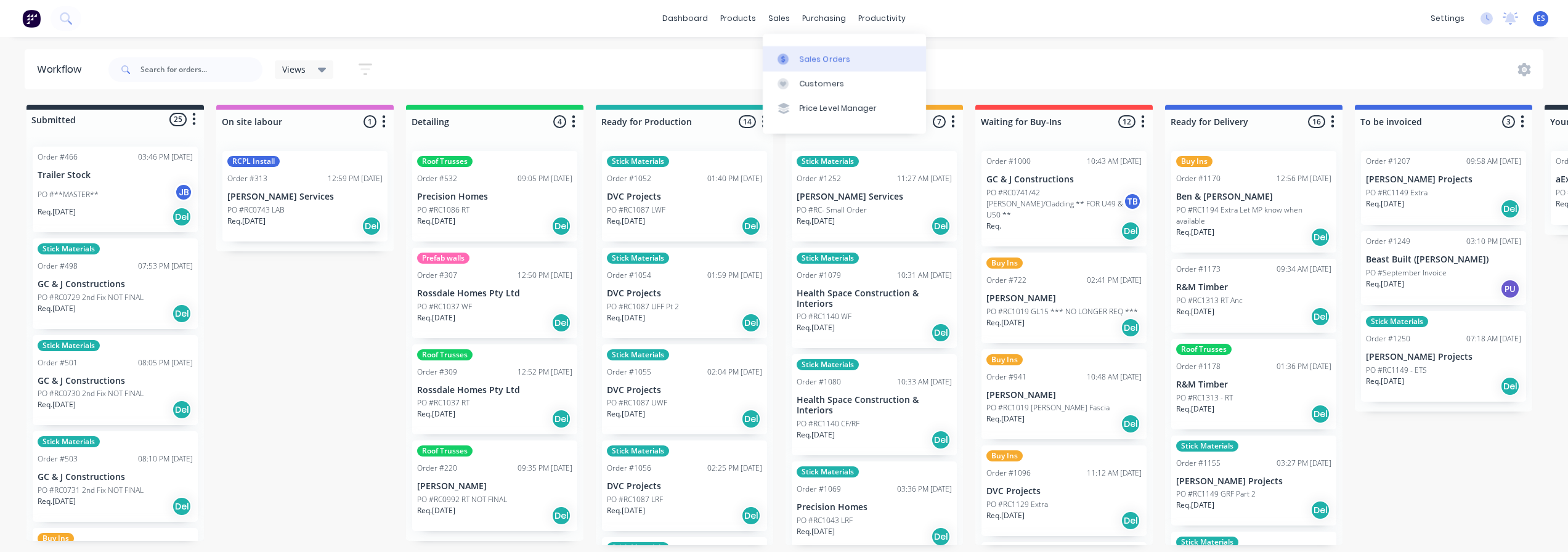
click at [809, 59] on div "Sales Orders" at bounding box center [824, 59] width 50 height 11
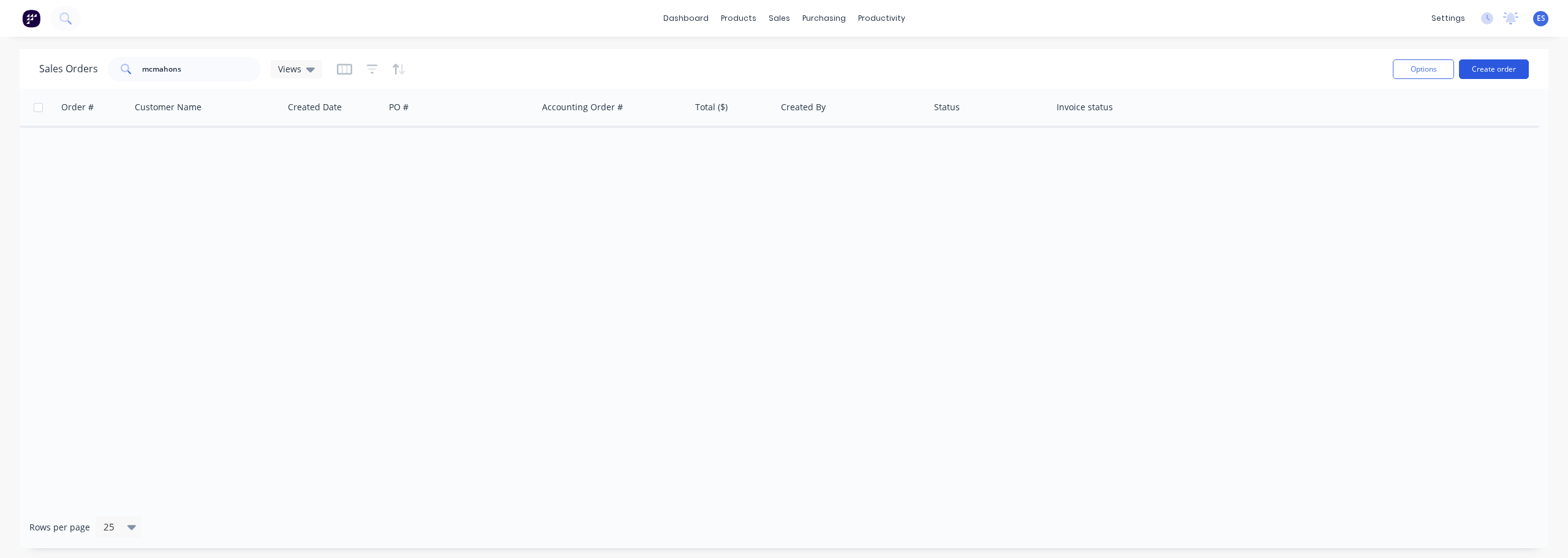
click at [1504, 74] on button "Create order" at bounding box center [1493, 69] width 70 height 20
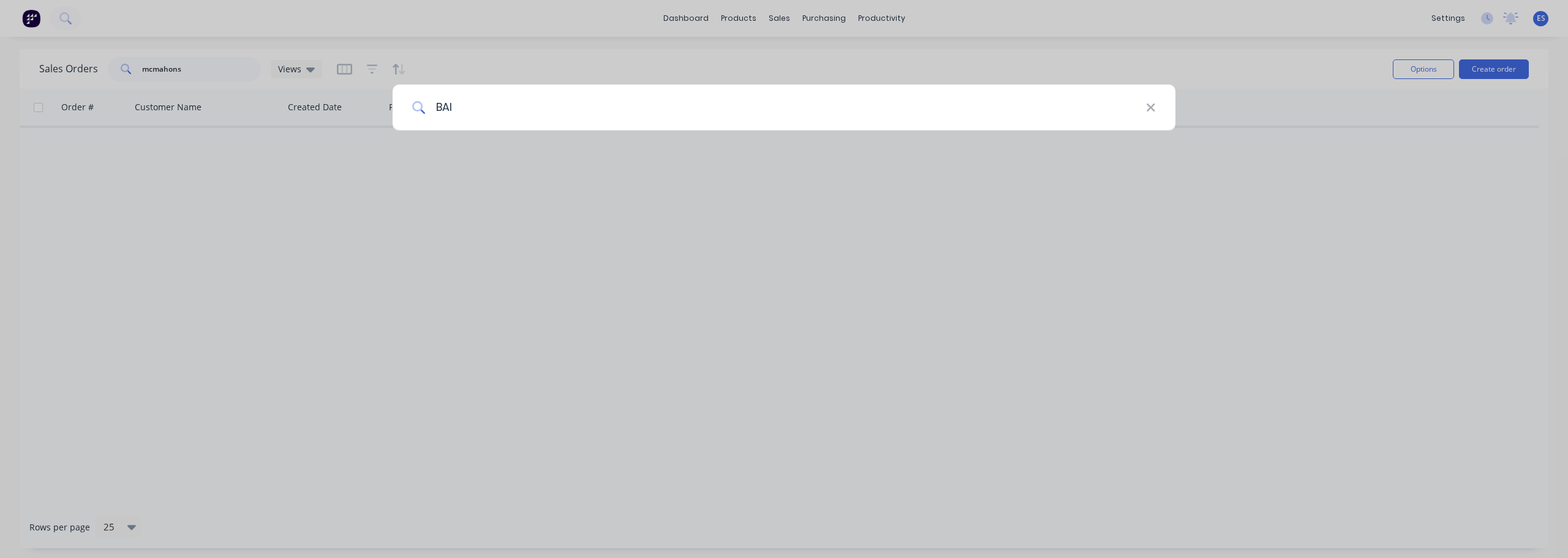
type input "BAIN"
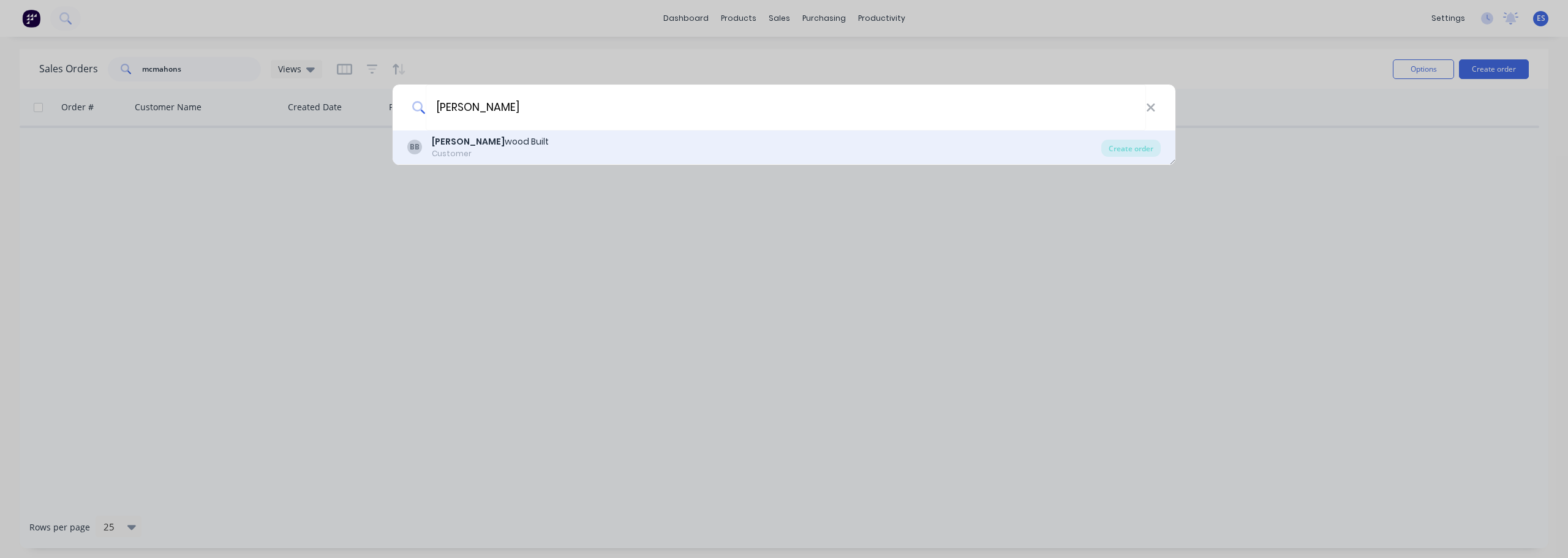
click at [502, 137] on div "BB Bain wood Built Customer" at bounding box center [754, 147] width 694 height 24
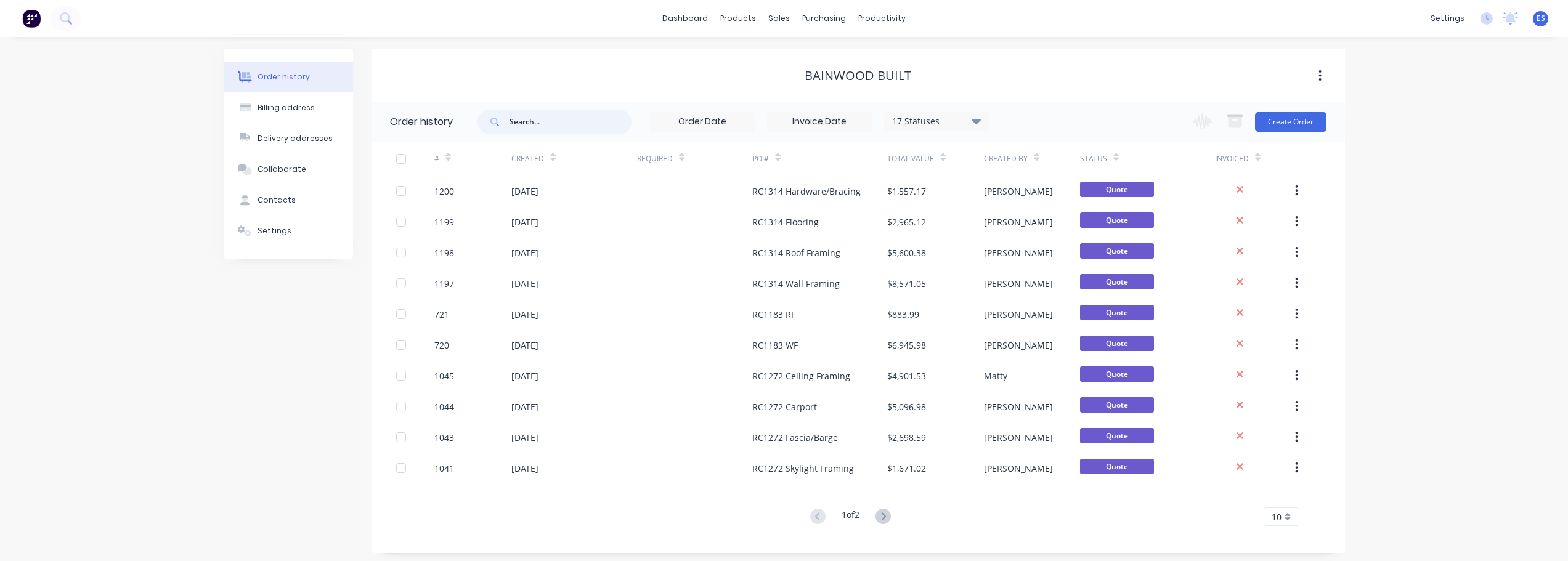
click at [565, 123] on input "text" at bounding box center [570, 122] width 122 height 25
type input "rc1092"
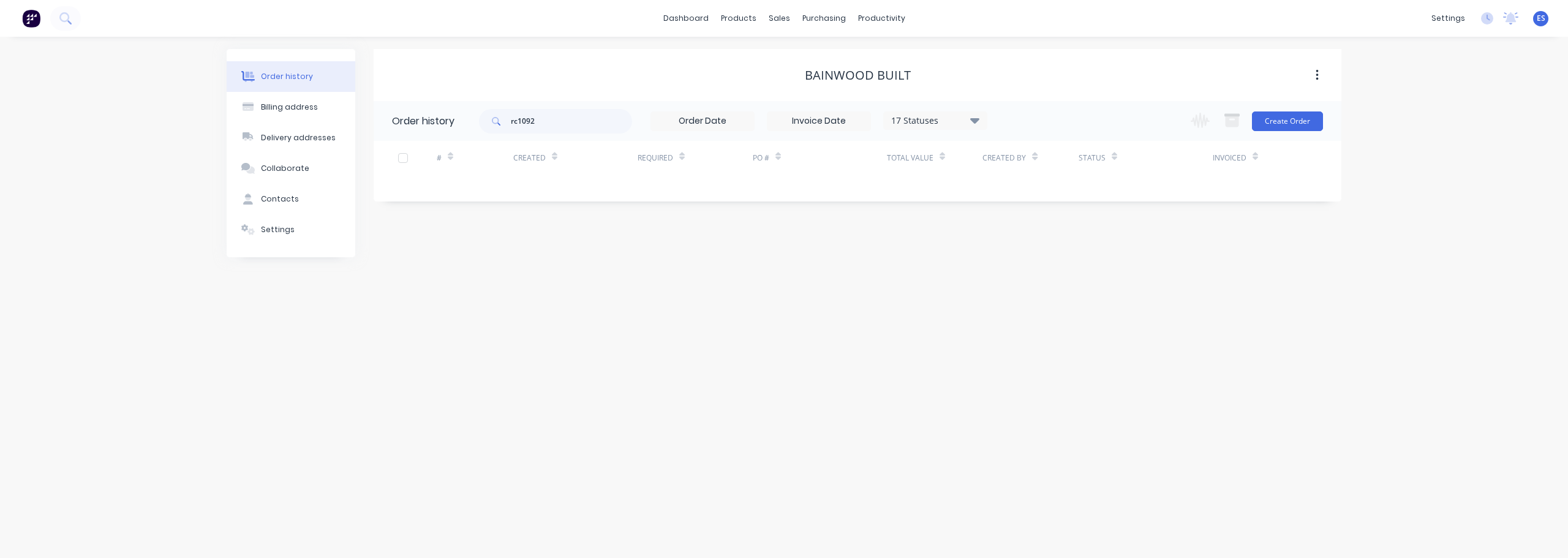
click at [979, 122] on icon at bounding box center [974, 120] width 9 height 15
click at [1036, 262] on label at bounding box center [1036, 262] width 0 height 0
click at [1036, 269] on input "checkbox" at bounding box center [1041, 267] width 10 height 11
checkbox input "true"
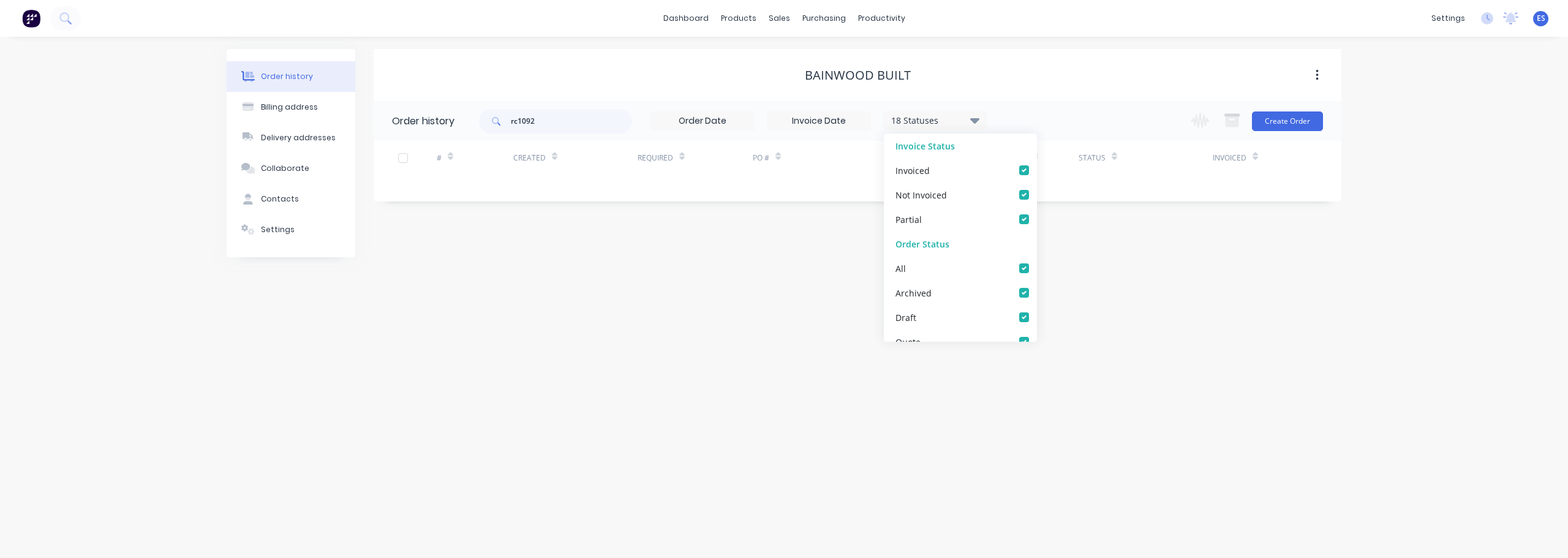
click at [1232, 264] on div "Order history Billing address Delivery addresses Collaborate Contacts Settings …" at bounding box center [784, 297] width 1568 height 521
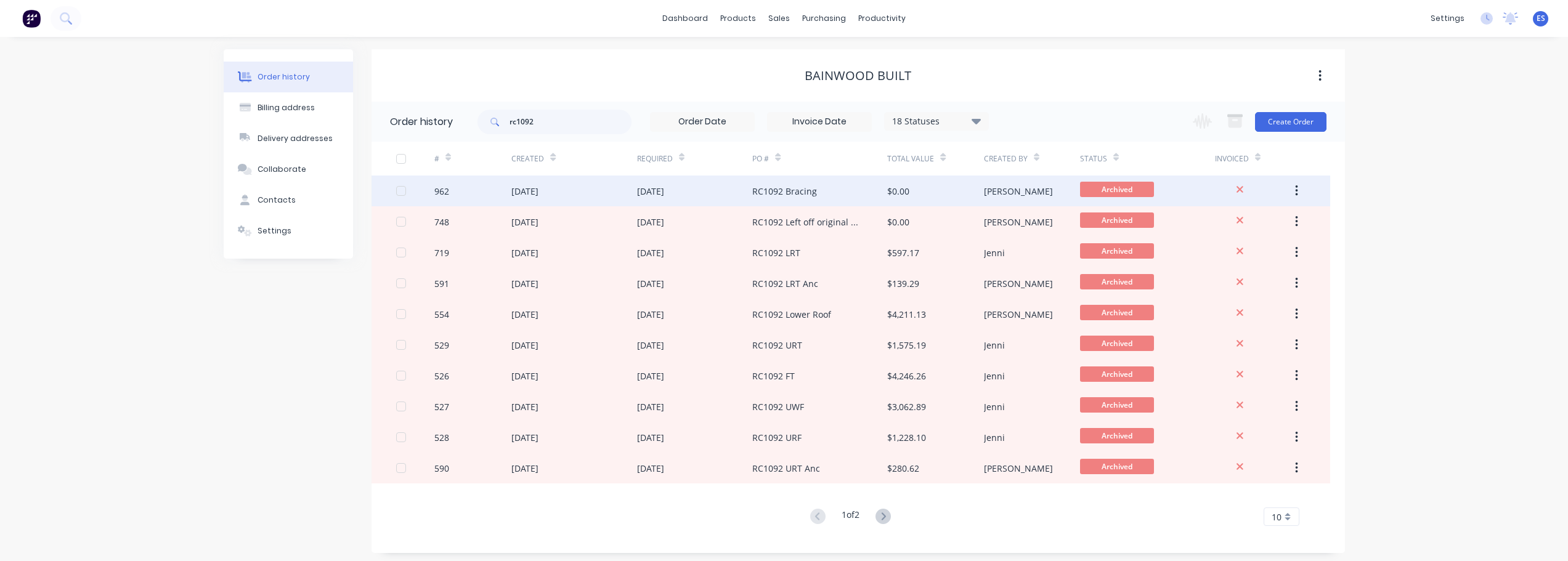
click at [886, 194] on div "RC1092 Bracing" at bounding box center [820, 191] width 135 height 31
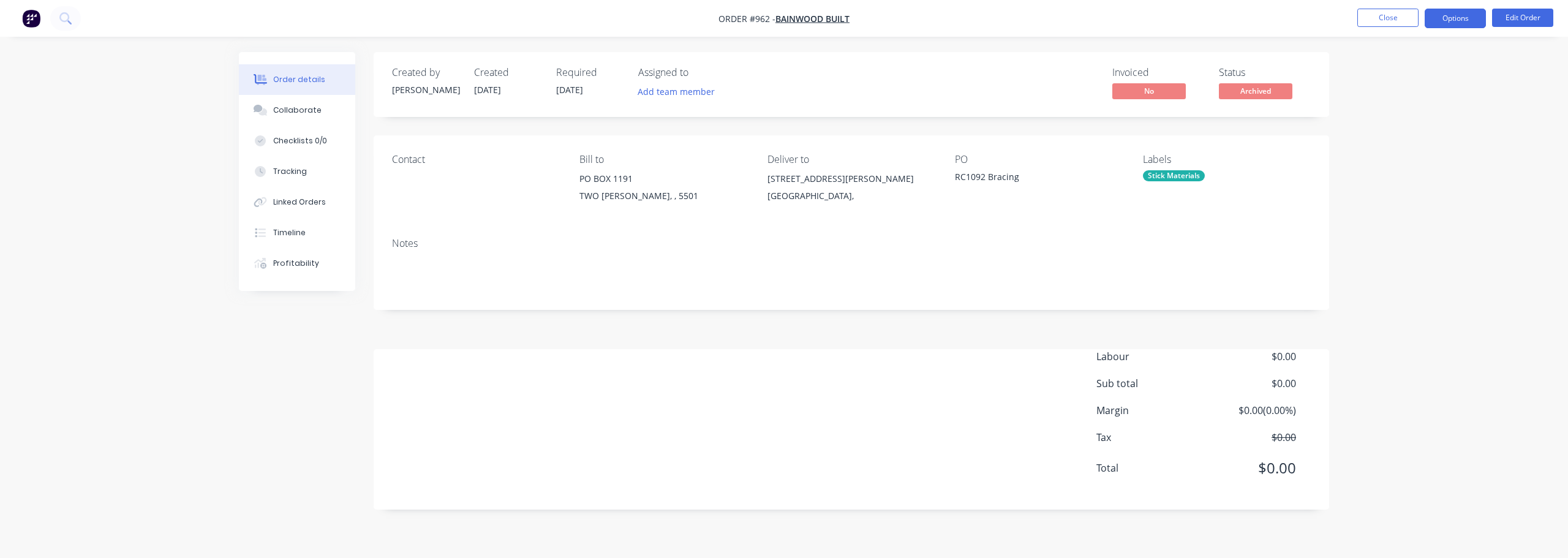
click at [1474, 21] on button "Options" at bounding box center [1455, 18] width 62 height 20
click at [1390, 290] on div "Duplicate" at bounding box center [1418, 295] width 112 height 18
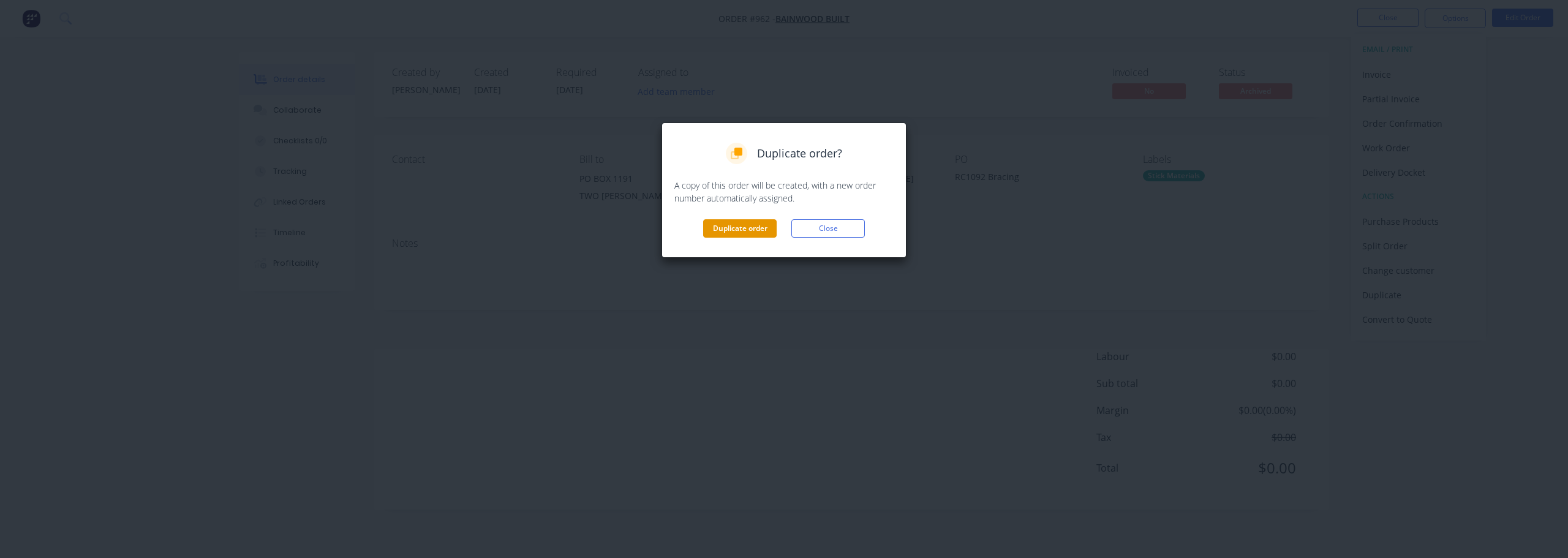
click at [726, 231] on button "Duplicate order" at bounding box center [739, 228] width 74 height 18
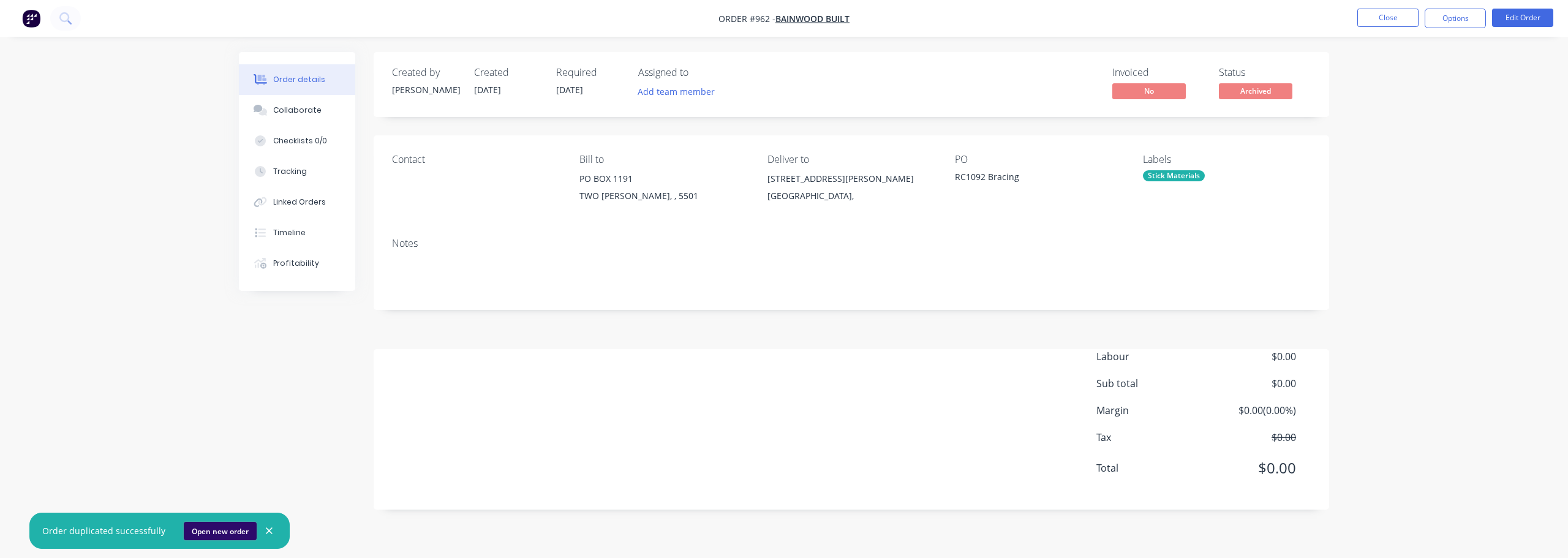
click at [219, 533] on button "Open new order" at bounding box center [220, 531] width 73 height 18
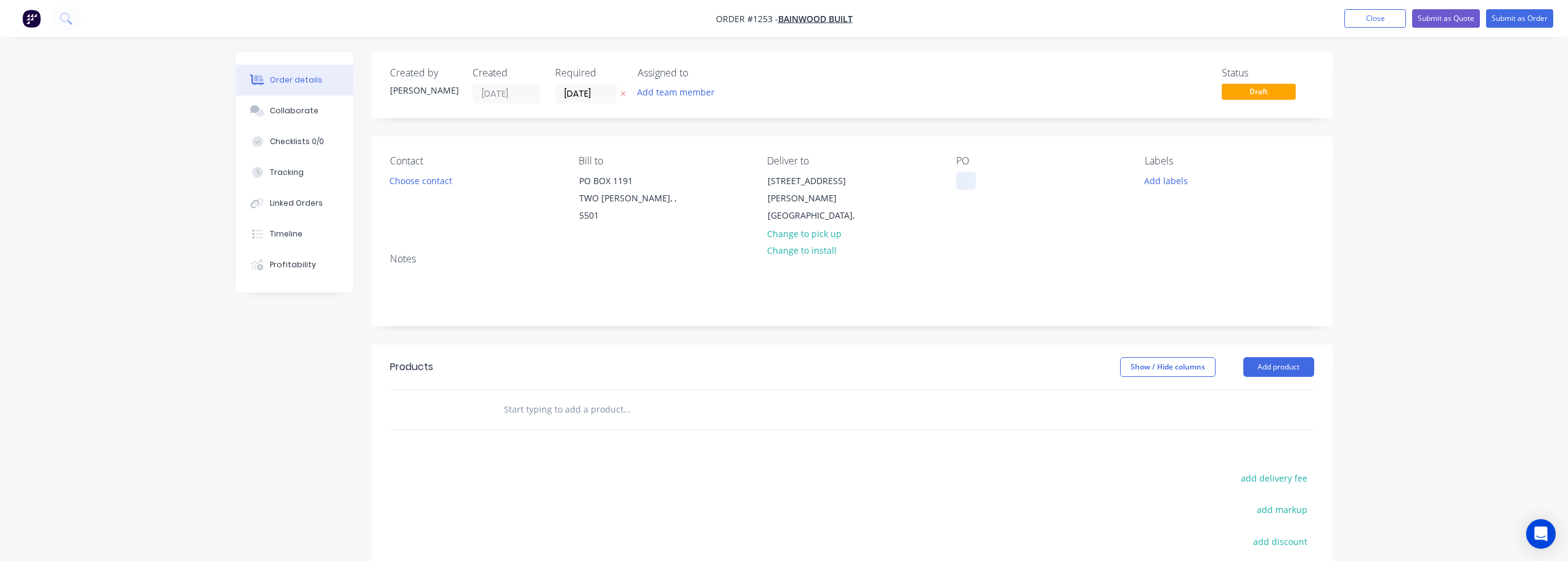
click at [967, 182] on div at bounding box center [966, 181] width 20 height 18
click at [1182, 186] on button "Add labels" at bounding box center [1166, 180] width 57 height 16
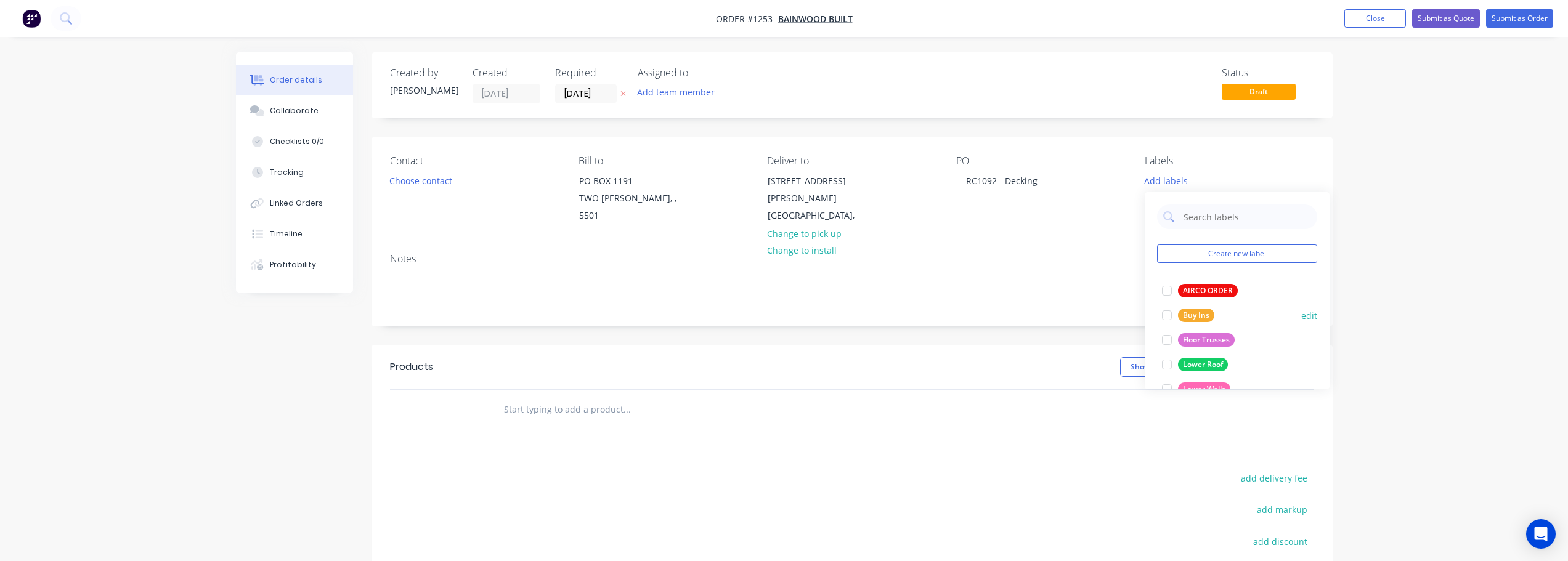
click at [1213, 319] on button "Buy Ins" at bounding box center [1188, 315] width 62 height 17
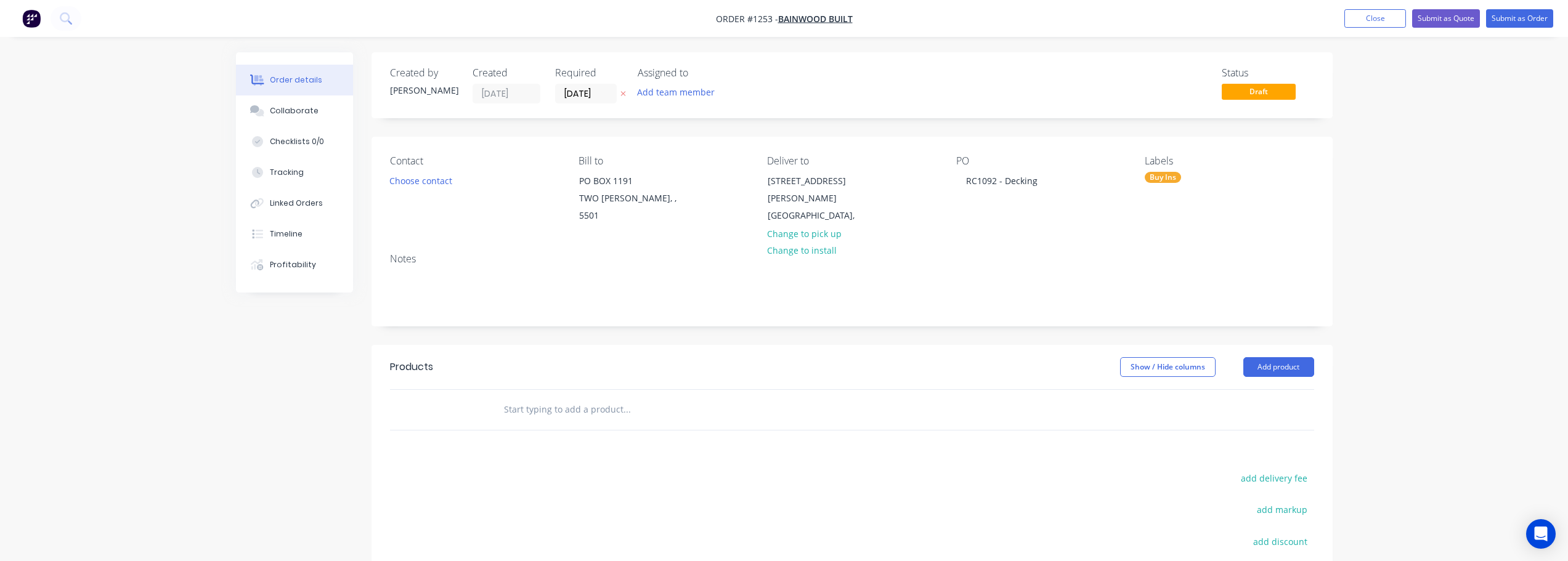
click at [724, 397] on input "text" at bounding box center [626, 410] width 247 height 25
click at [1273, 359] on button "Add product" at bounding box center [1279, 367] width 71 height 20
click at [1257, 389] on div "Product catalogue" at bounding box center [1255, 397] width 95 height 18
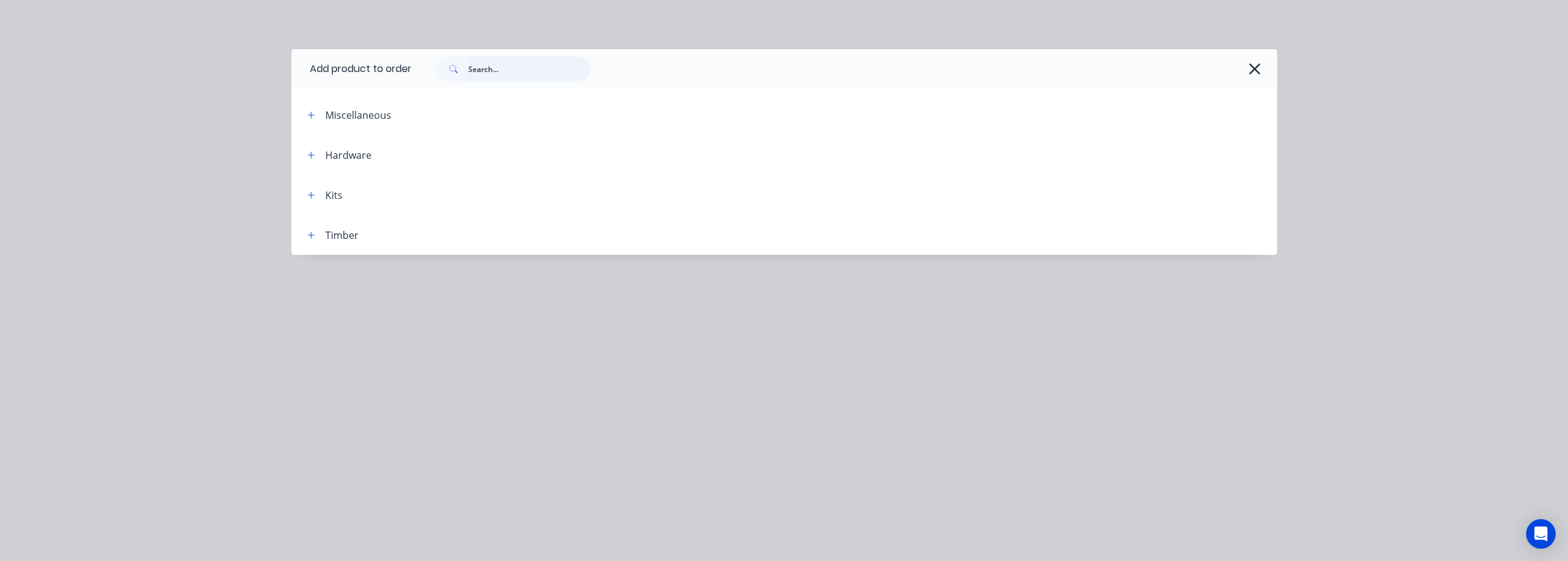
click at [492, 68] on input "text" at bounding box center [529, 69] width 122 height 25
paste input "- 90x19 Black Butt Decking"
drag, startPoint x: 486, startPoint y: 71, endPoint x: 495, endPoint y: 102, distance: 32.3
click at [486, 71] on input "- 90x19 Black Butt Decking" at bounding box center [529, 69] width 122 height 25
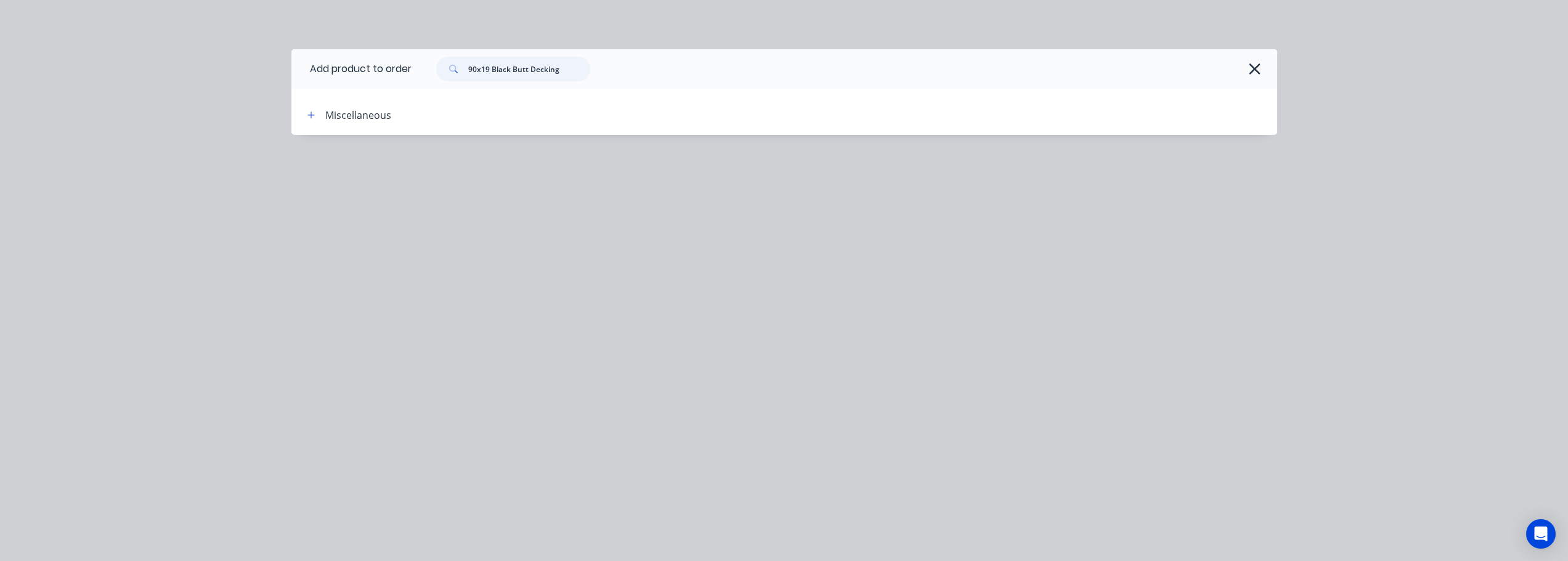
click at [572, 73] on input "90x19 Black Butt Decking" at bounding box center [529, 69] width 122 height 25
type input "90x19 Black Butt Decking"
click at [313, 114] on icon "button" at bounding box center [311, 115] width 7 height 9
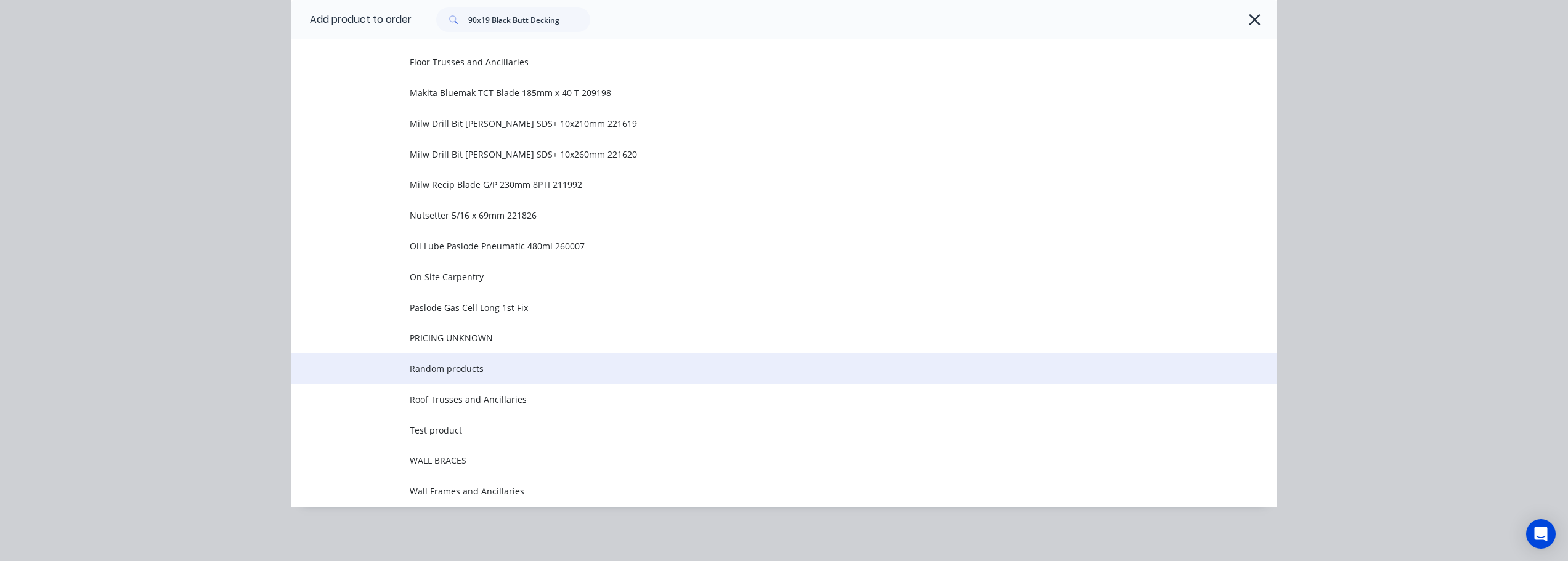
scroll to position [123, 0]
click at [452, 368] on span "Random products" at bounding box center [756, 368] width 693 height 13
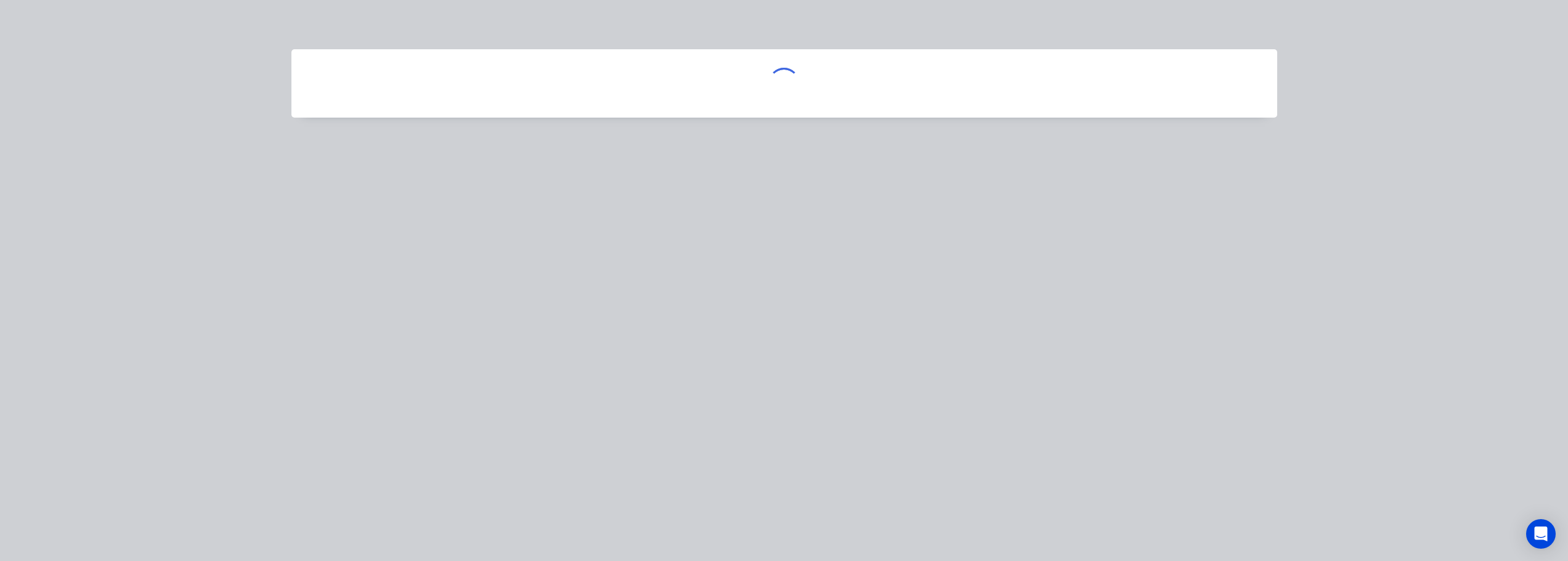
scroll to position [0, 0]
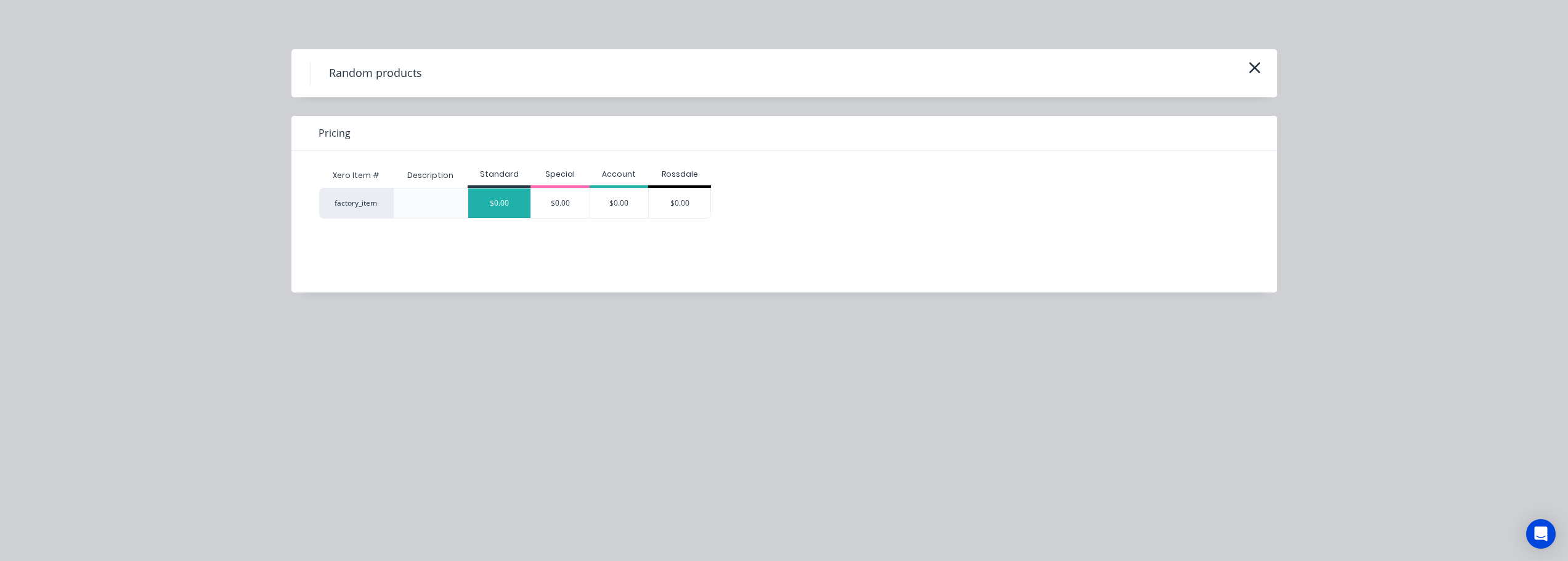
click at [513, 207] on div "$0.00" at bounding box center [498, 203] width 62 height 30
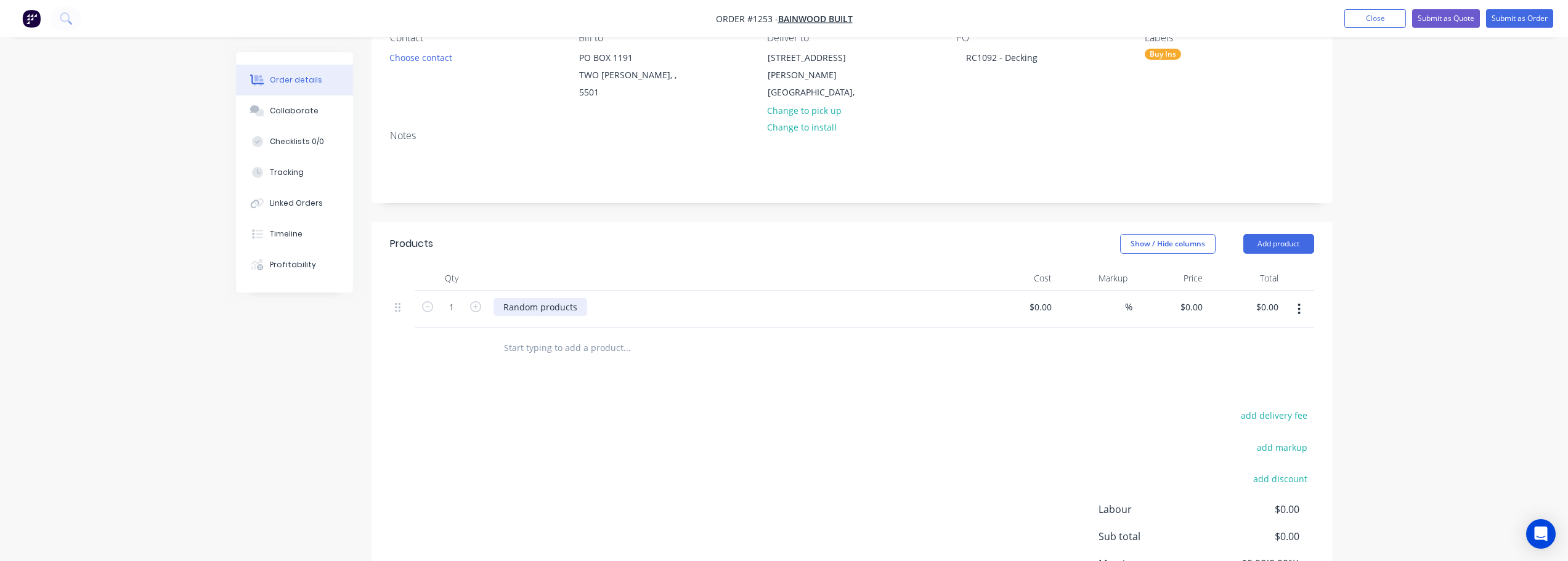
click at [569, 299] on div "Random products" at bounding box center [540, 306] width 94 height 18
drag, startPoint x: 577, startPoint y: 294, endPoint x: 501, endPoint y: 299, distance: 76.2
click at [501, 299] on div "Random products" at bounding box center [540, 306] width 94 height 18
paste div
click at [520, 298] on div "- 90x19 Black Butt Decking" at bounding box center [565, 306] width 142 height 18
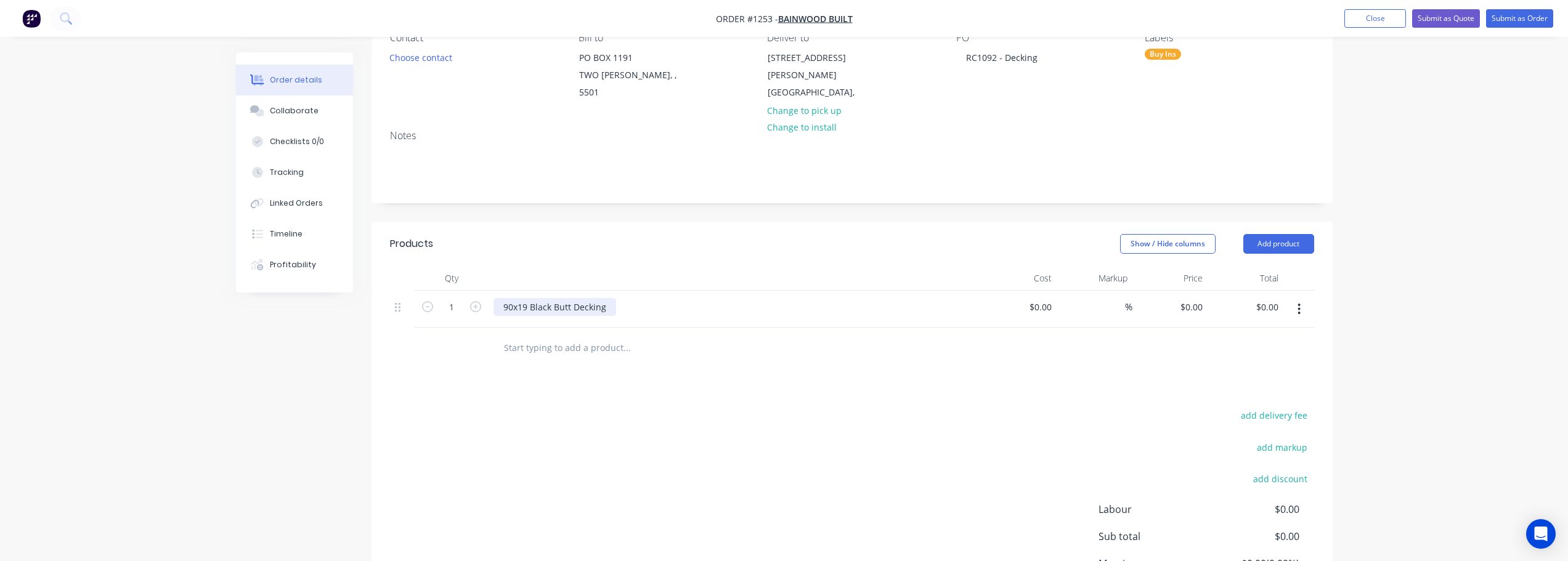
click at [607, 298] on div "90x19 Black Butt Decking" at bounding box center [555, 306] width 122 height 18
click at [592, 307] on div "90x19 Black Butt Decking 494 L/M ( One Pack )" at bounding box center [555, 313] width 122 height 31
click at [520, 323] on div "90x19 Black Butt Decking 494 L/M ( One Pack ) - $8.09 EX GST Per LM" at bounding box center [555, 320] width 123 height 44
click at [1037, 296] on div "$0.00" at bounding box center [1019, 321] width 76 height 62
click at [1049, 298] on input "0" at bounding box center [1050, 306] width 14 height 18
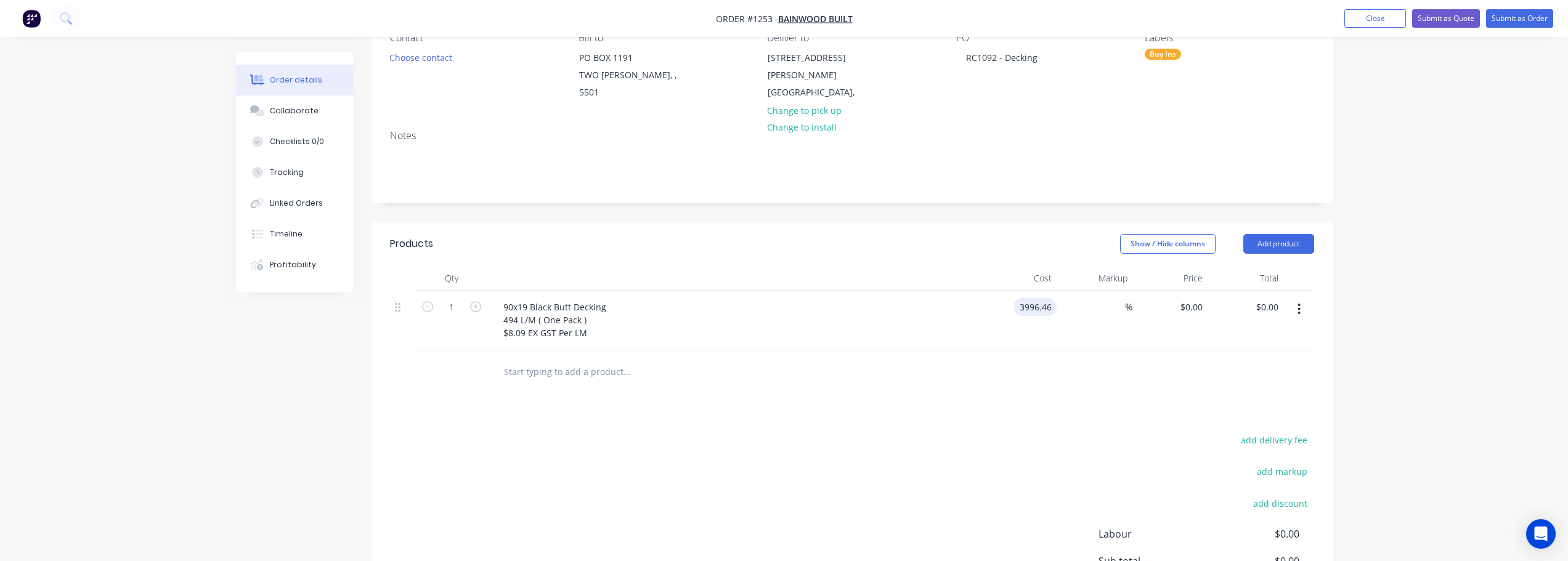
type input "$3,996.46"
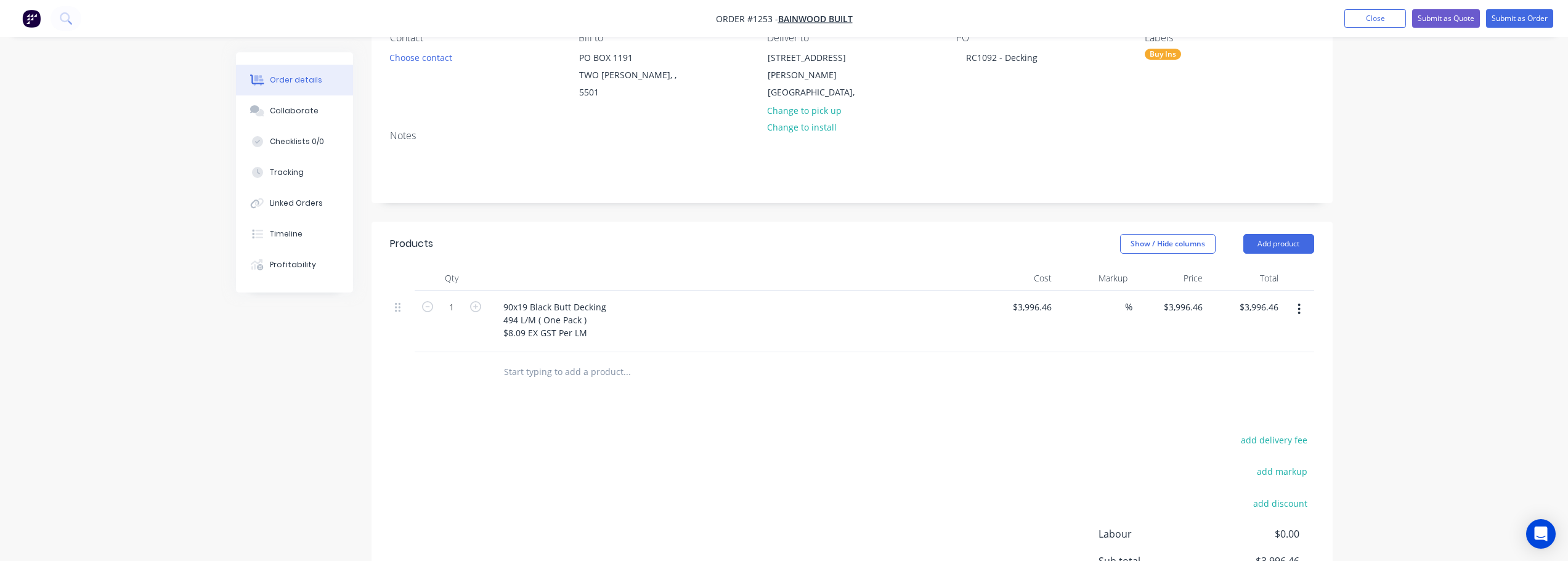
click at [966, 442] on div "add delivery fee add markup add discount Labour $0.00 Sub total $3,996.46 Margi…" at bounding box center [851, 550] width 924 height 237
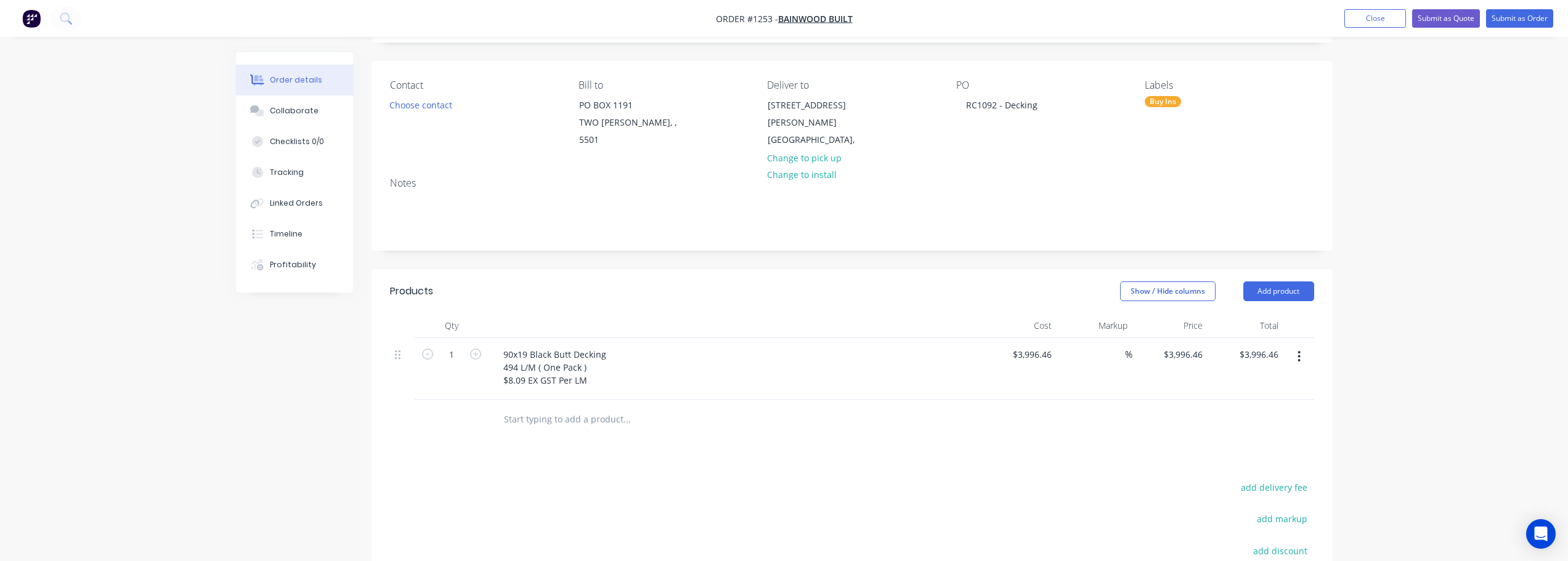
scroll to position [123, 0]
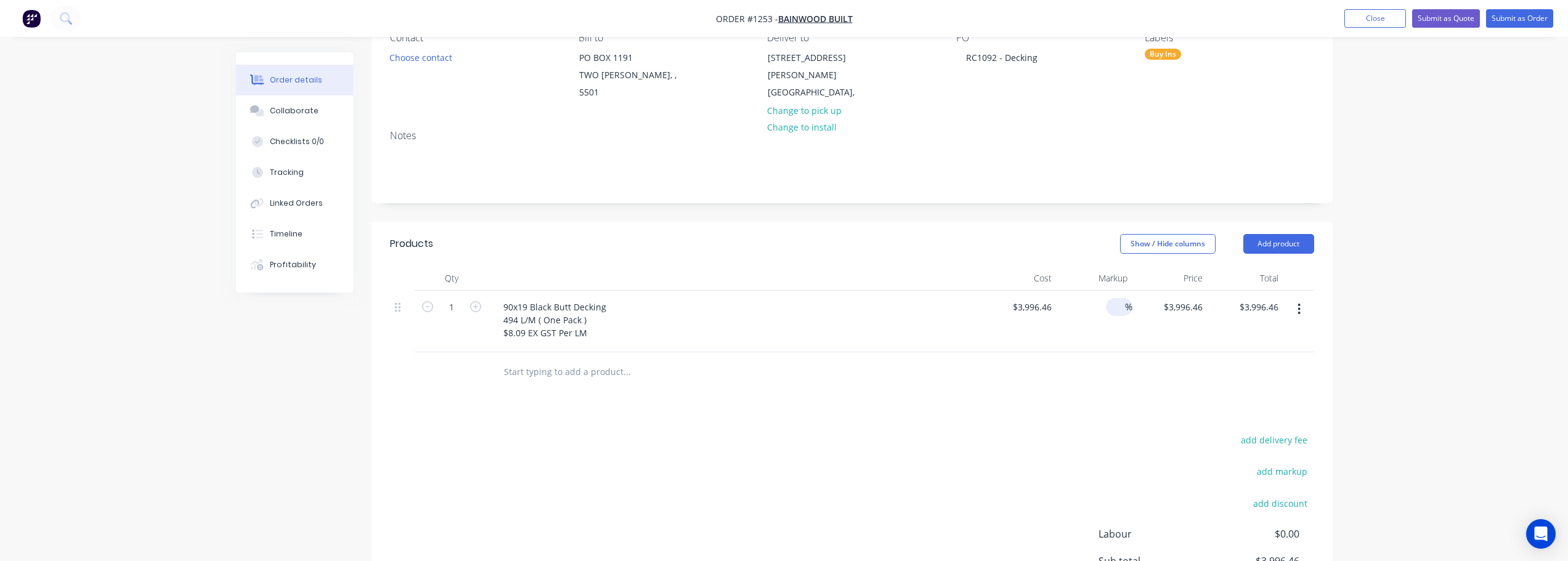
click at [1113, 298] on input at bounding box center [1118, 306] width 14 height 18
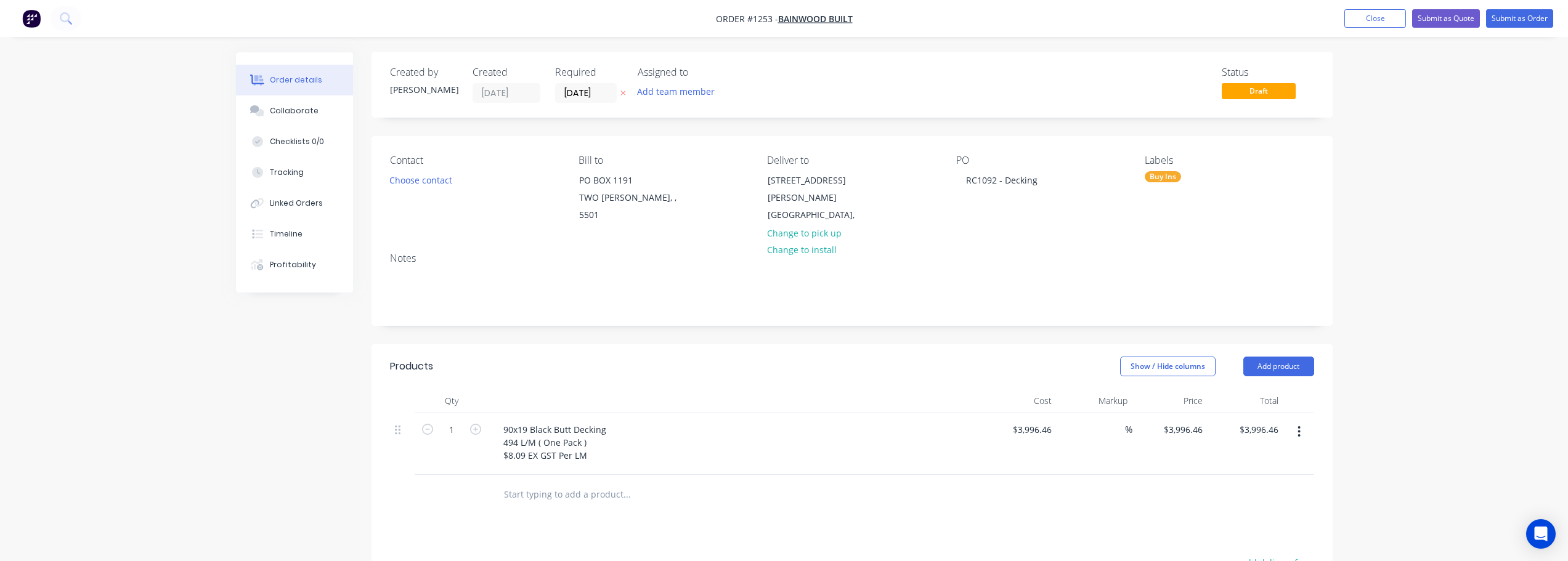
scroll to position [0, 0]
drag, startPoint x: 808, startPoint y: 501, endPoint x: 799, endPoint y: 476, distance: 26.6
click at [809, 500] on div at bounding box center [710, 496] width 444 height 40
click at [607, 96] on input "[DATE]" at bounding box center [585, 94] width 60 height 18
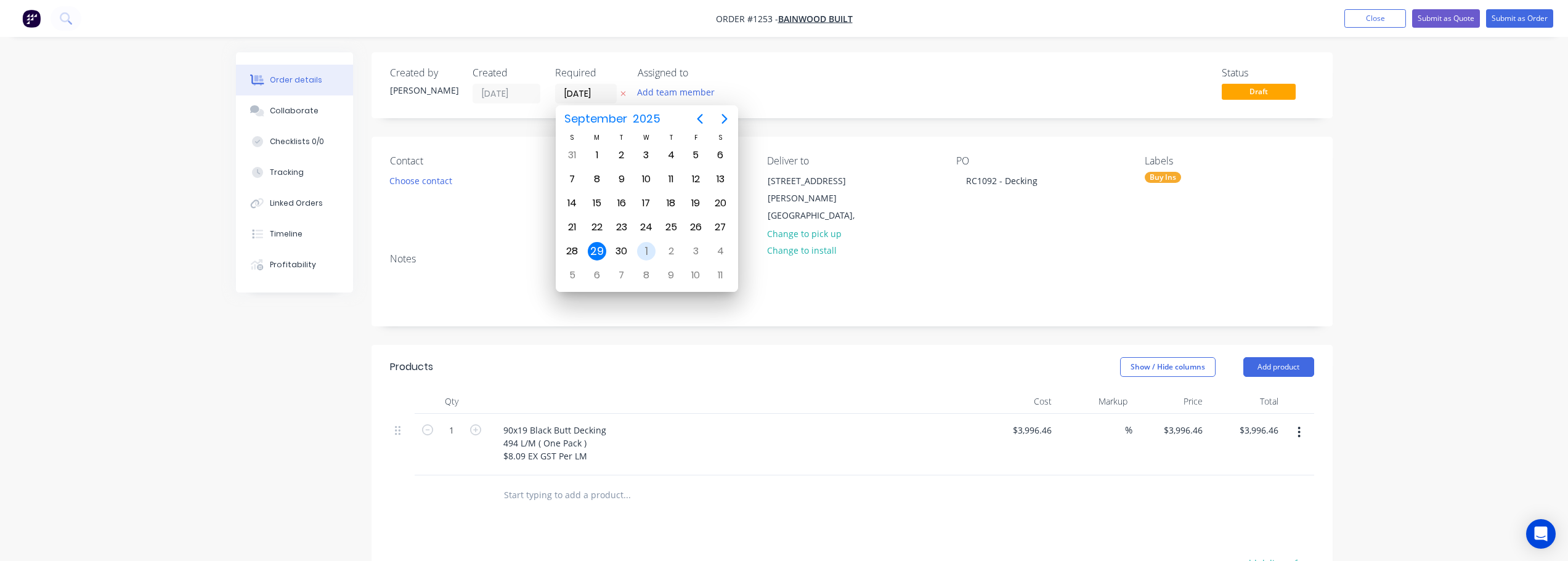
click at [643, 251] on div "1" at bounding box center [646, 251] width 18 height 18
type input "[DATE]"
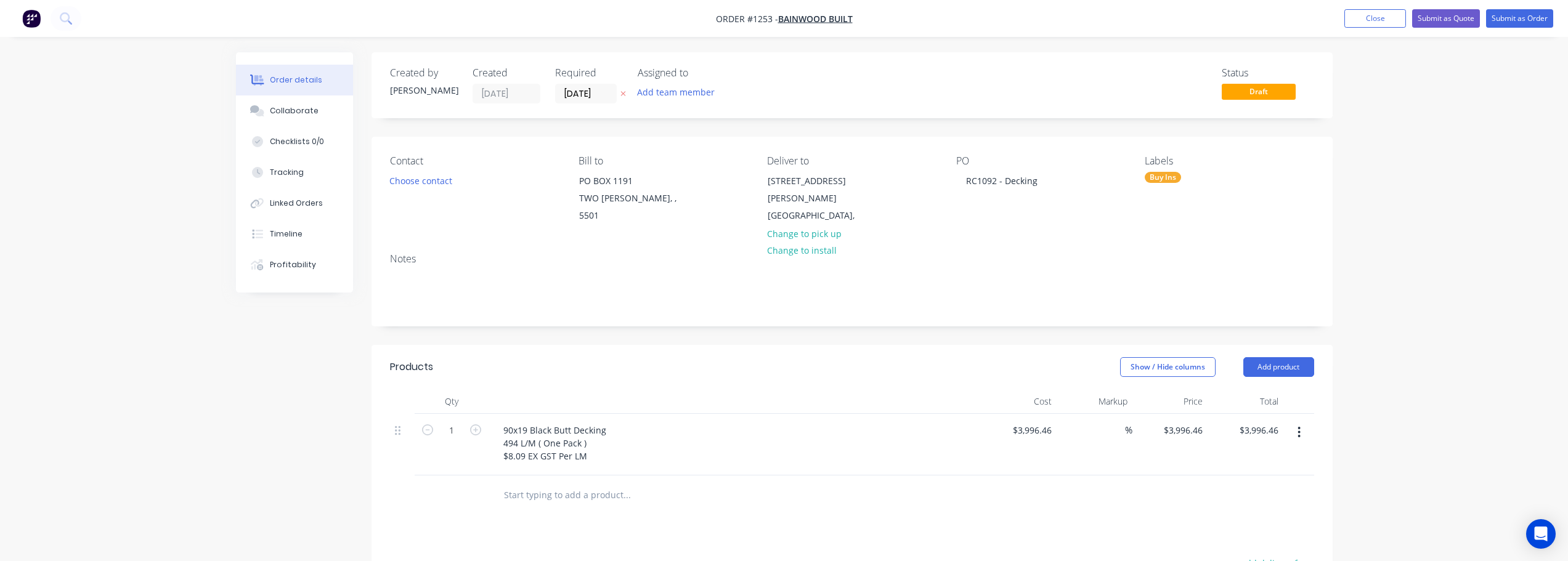
click at [302, 205] on div "Linked Orders" at bounding box center [296, 203] width 53 height 11
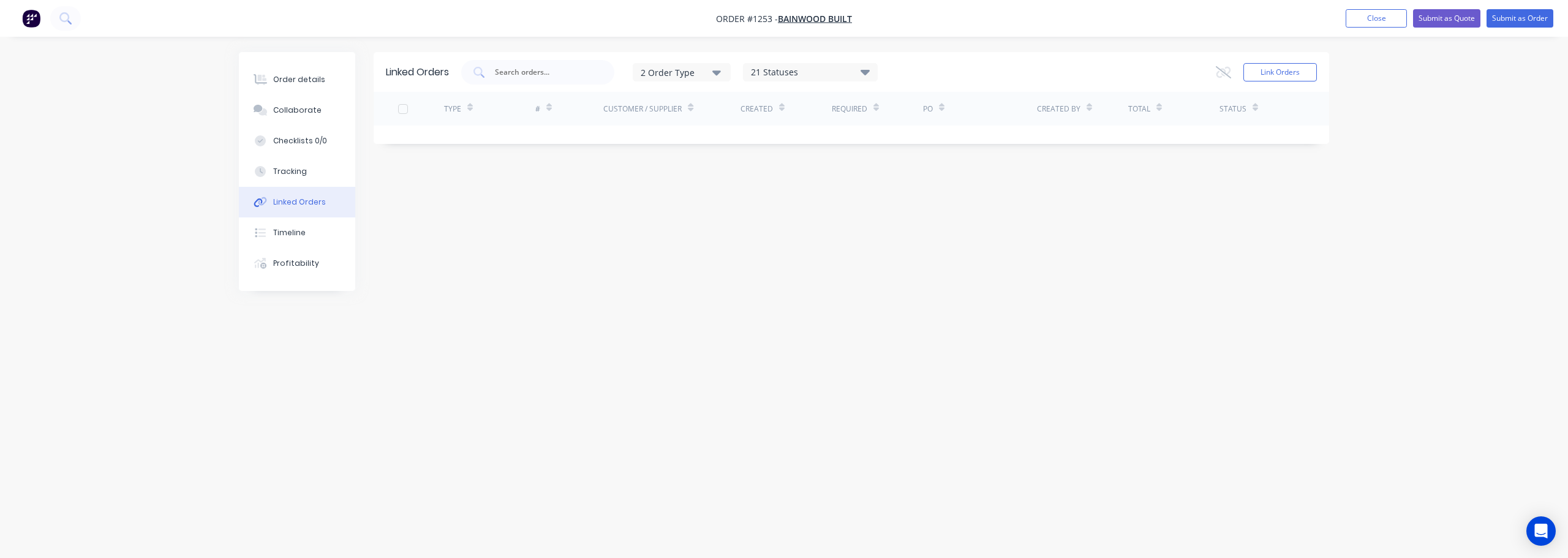
click at [694, 76] on div "2 Order Type" at bounding box center [681, 72] width 82 height 13
click at [814, 76] on div "21 Statuses" at bounding box center [810, 72] width 134 height 13
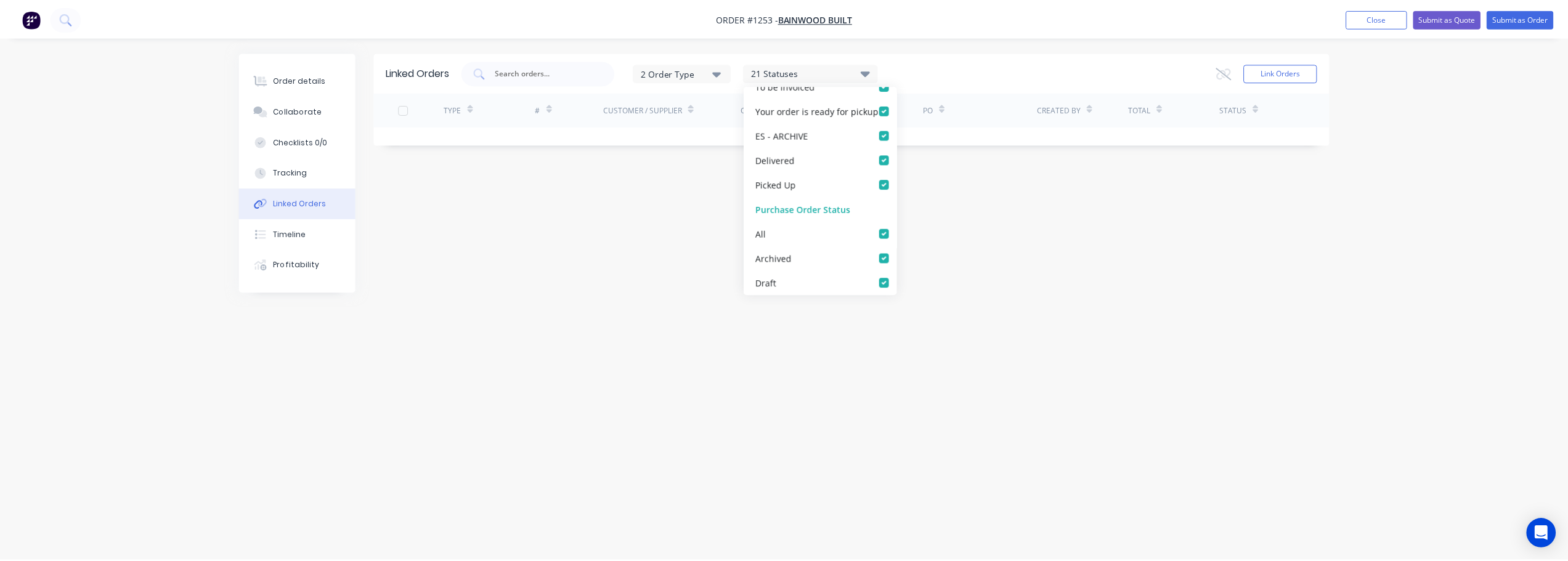
scroll to position [407, 0]
click at [1234, 281] on div "Linked Orders 2 Order Type 21 Statuses Sales Order Status All Archived Draft Qu…" at bounding box center [789, 257] width 1097 height 410
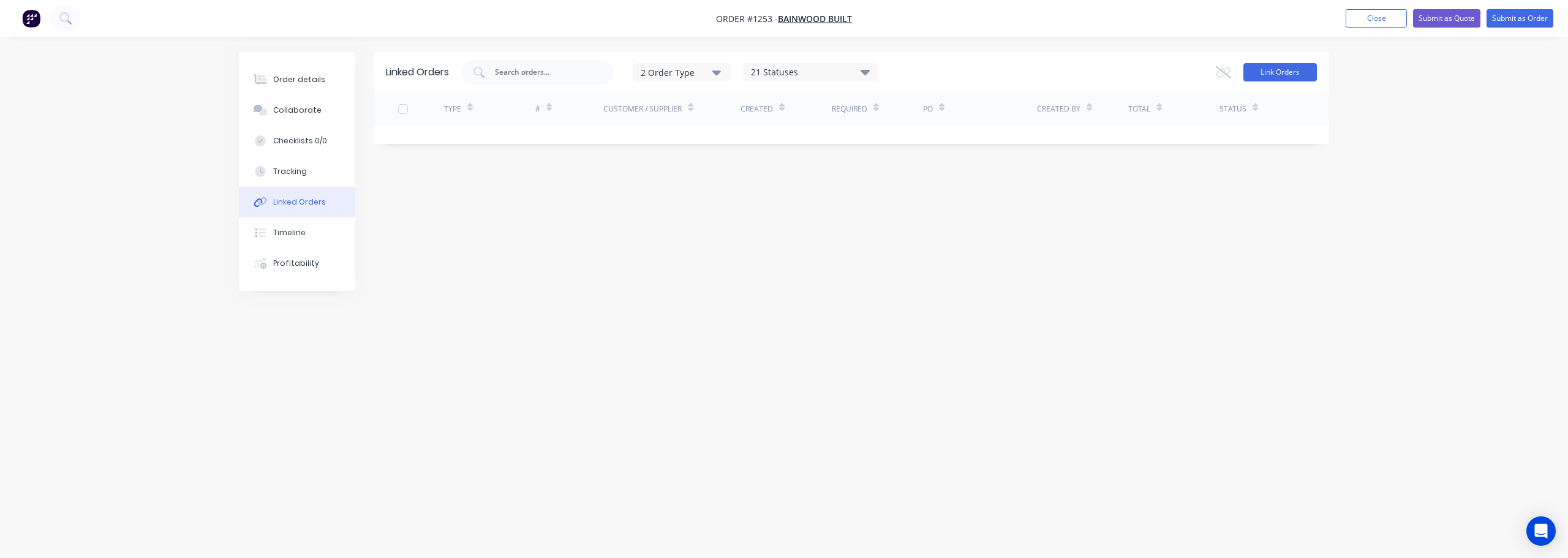
click at [1273, 69] on button "Link Orders" at bounding box center [1280, 72] width 74 height 18
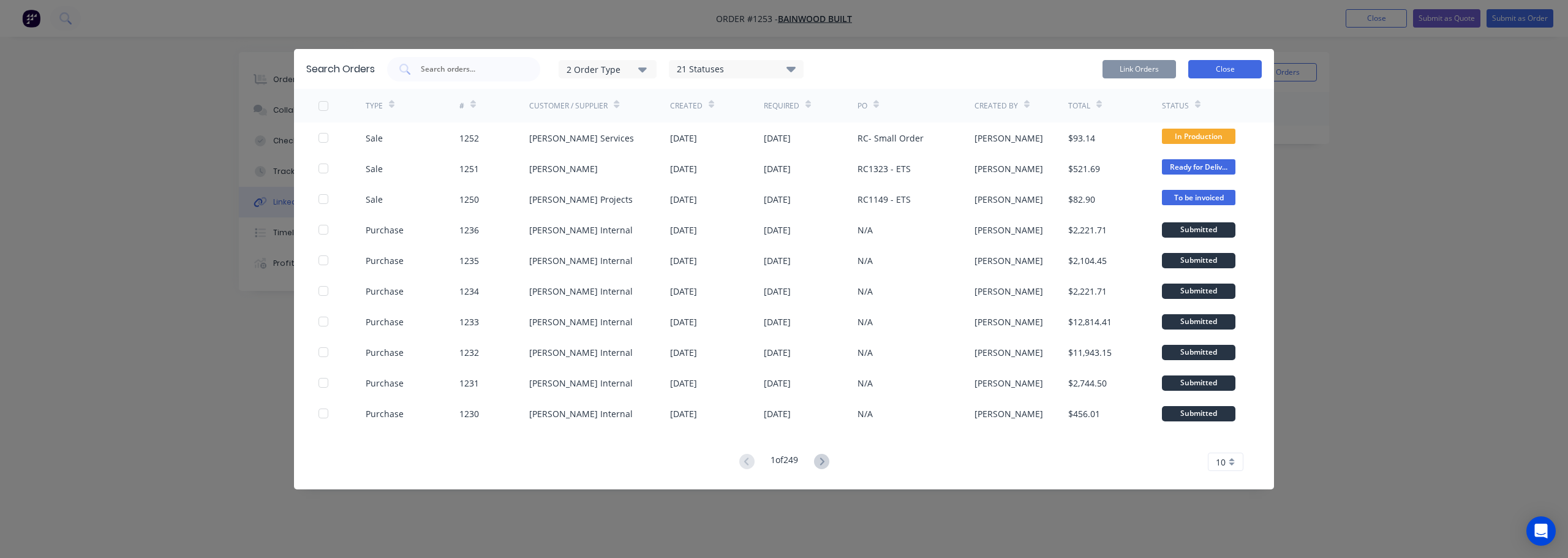
click at [1227, 64] on button "Close" at bounding box center [1225, 69] width 74 height 18
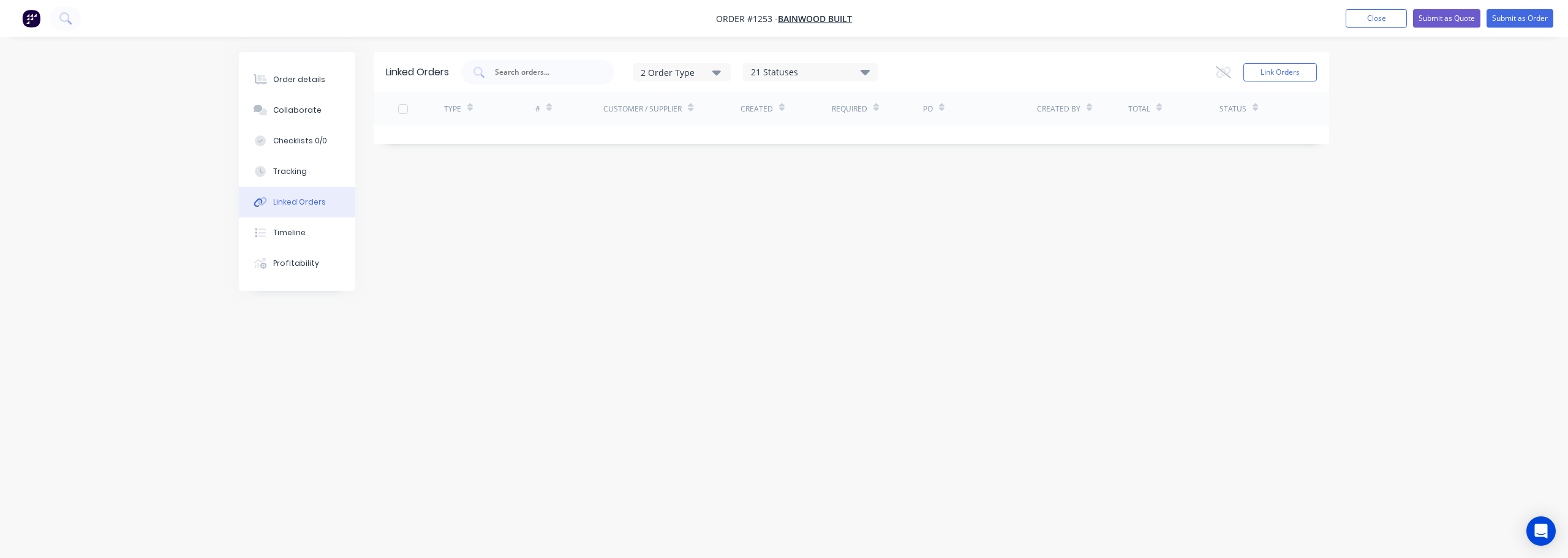
click at [1229, 284] on div "Linked Orders 2 Order Type 21 Statuses Sales Order Status All Archived Draft Qu…" at bounding box center [784, 256] width 1090 height 407
click at [296, 86] on button "Order details" at bounding box center [297, 79] width 117 height 30
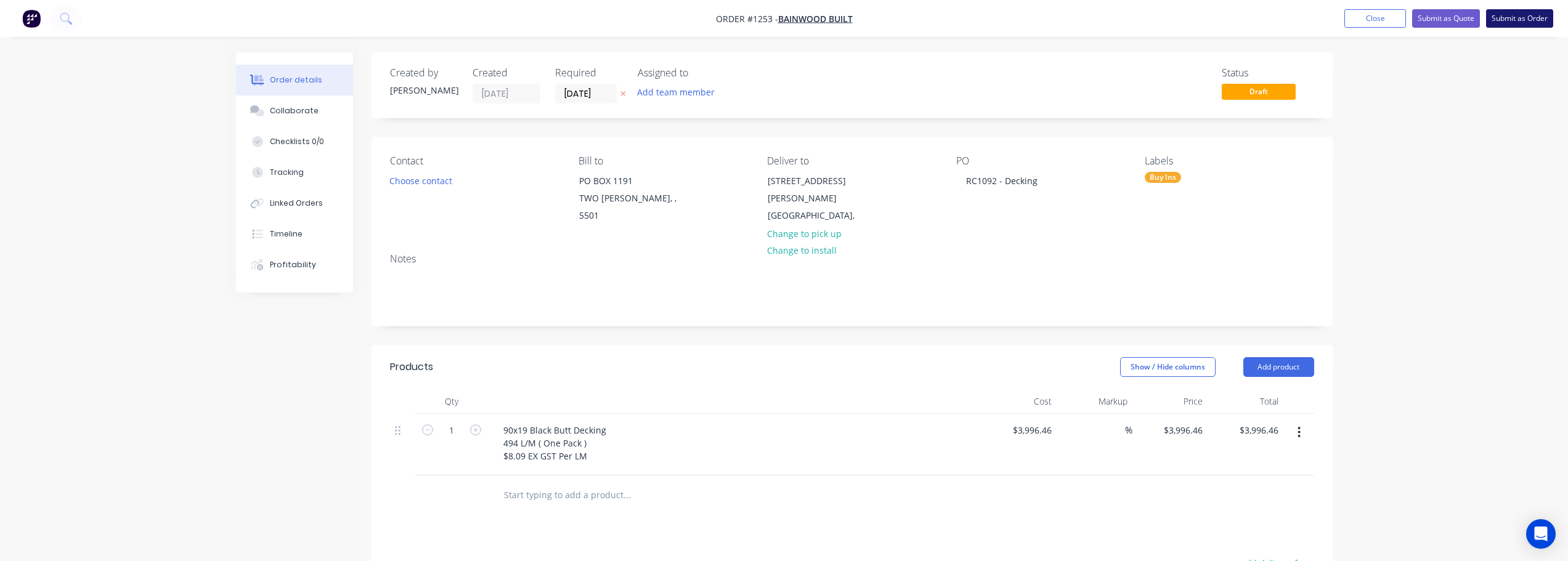
click at [1518, 19] on button "Submit as Order" at bounding box center [1519, 18] width 67 height 18
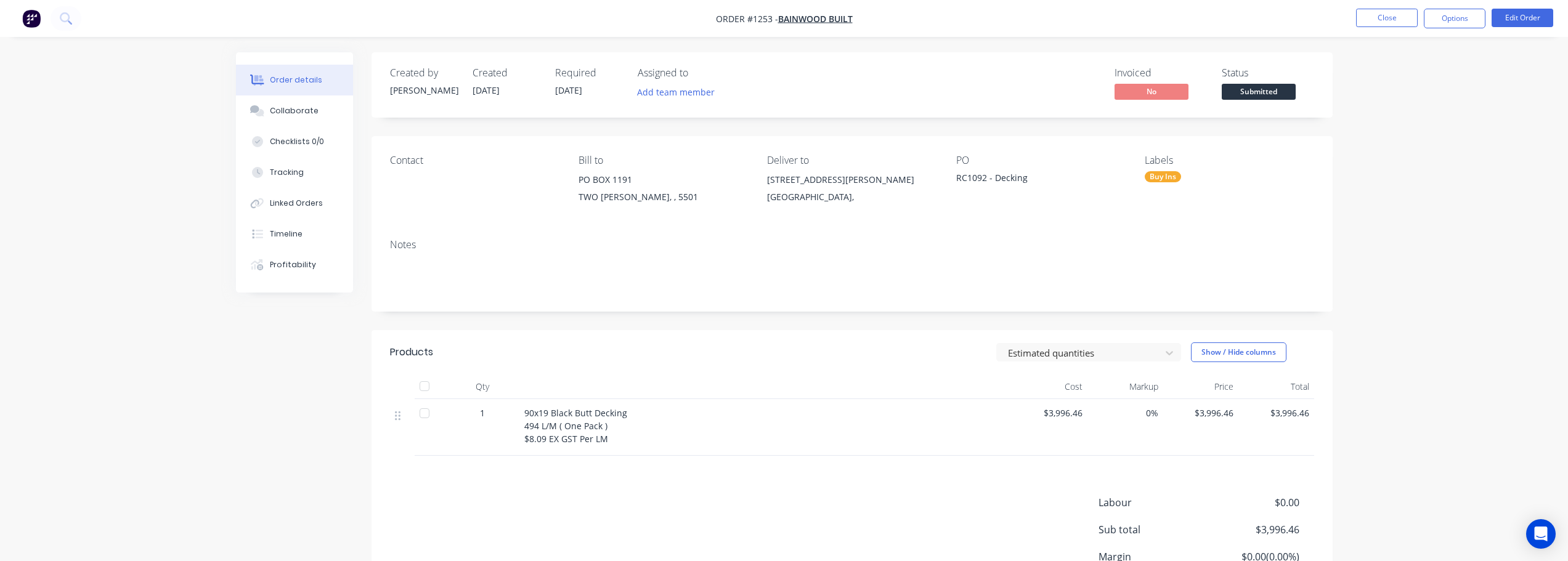
click at [1281, 90] on span "Submitted" at bounding box center [1259, 92] width 74 height 16
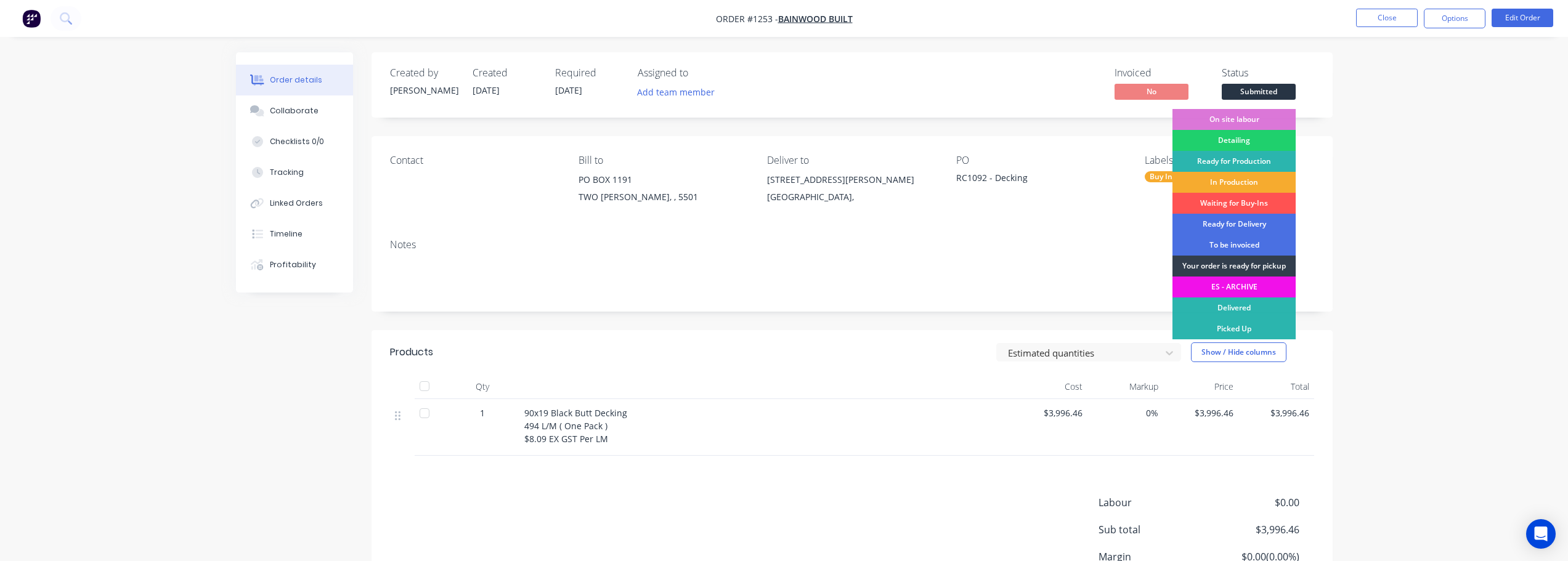
click at [1251, 182] on div "In Production" at bounding box center [1234, 182] width 123 height 21
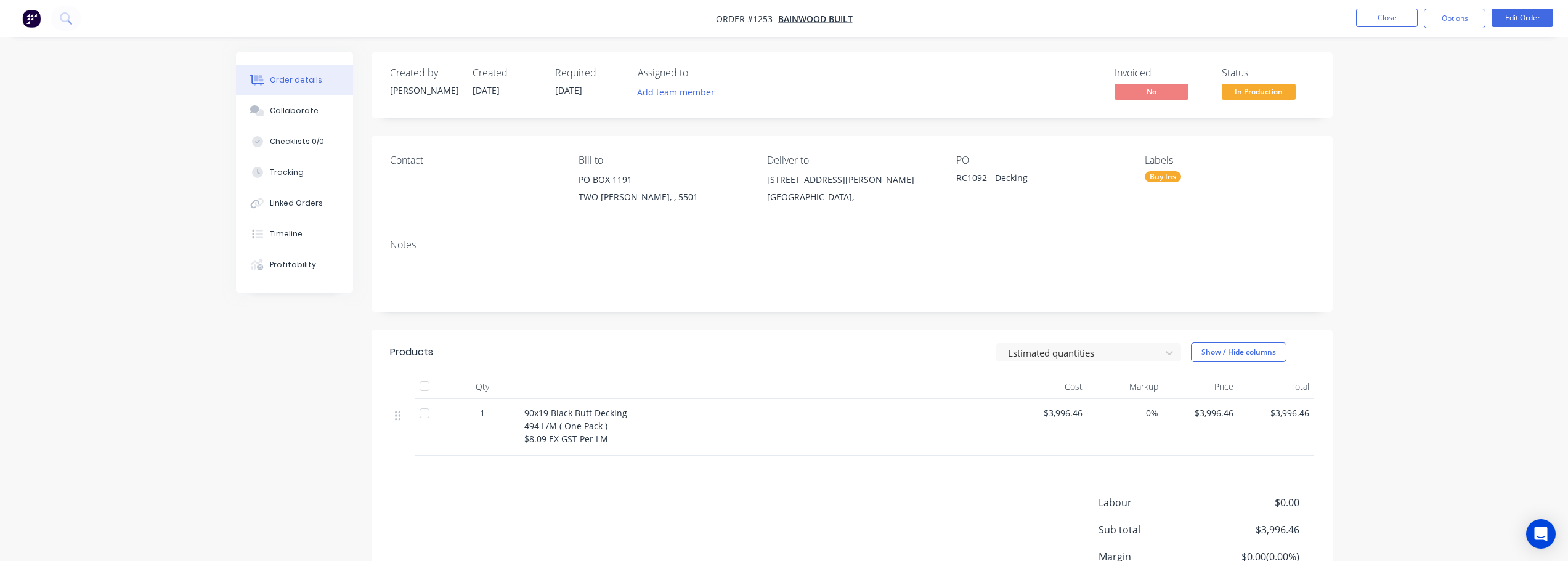
click at [1265, 95] on span "In Production" at bounding box center [1259, 92] width 74 height 16
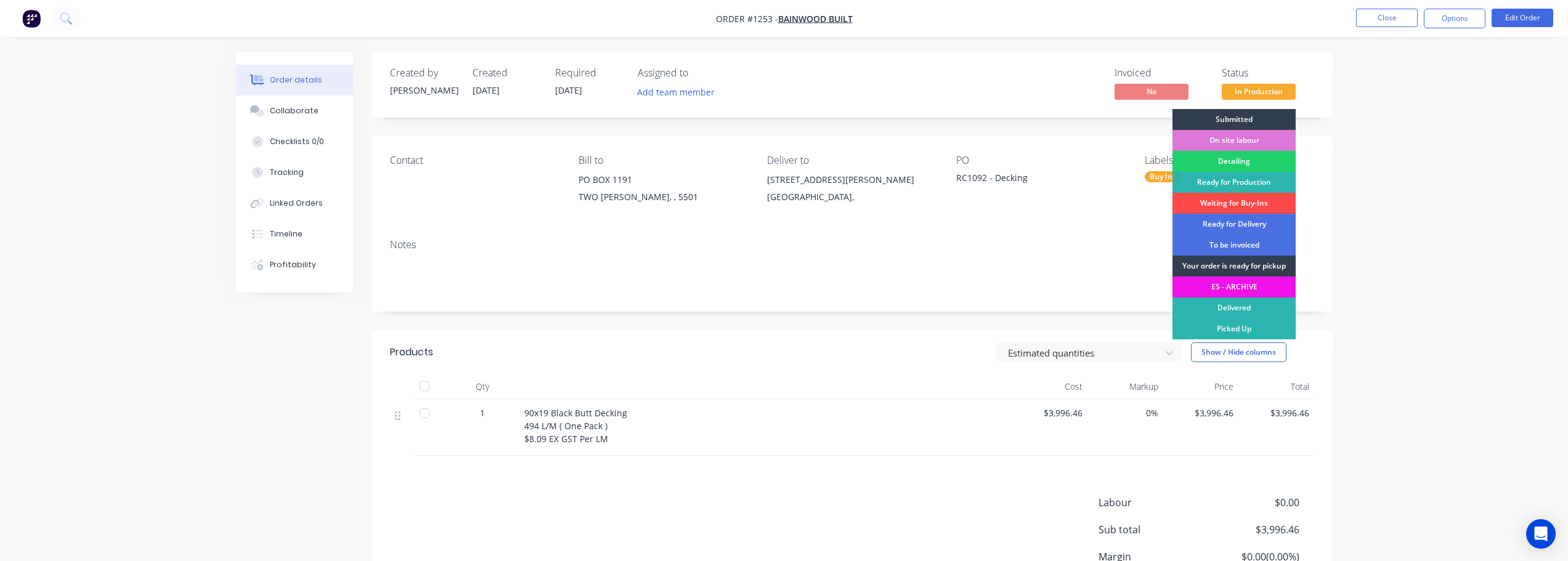
click at [1264, 205] on div "Waiting for Buy-Ins" at bounding box center [1234, 203] width 123 height 21
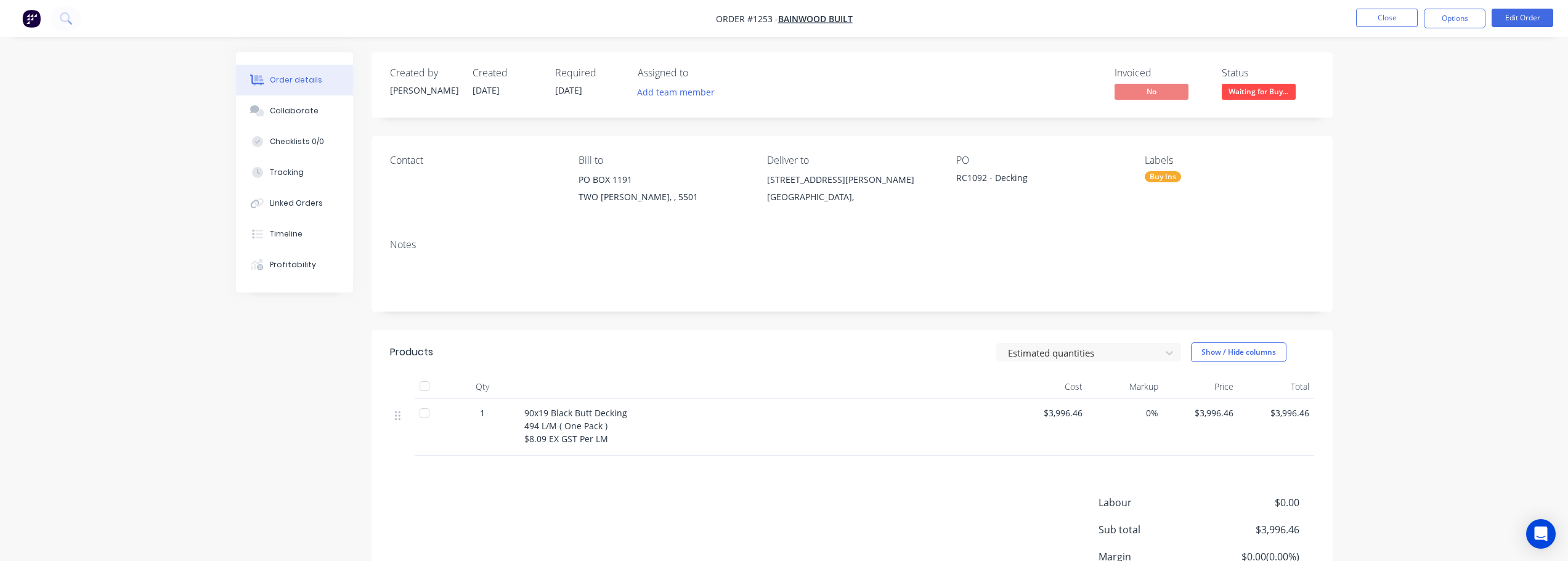
click at [1434, 185] on div "Order details Collaborate Checklists 0/0 Tracking Linked Orders Timeline Profit…" at bounding box center [784, 337] width 1568 height 675
click at [1372, 21] on button "Close" at bounding box center [1387, 18] width 62 height 18
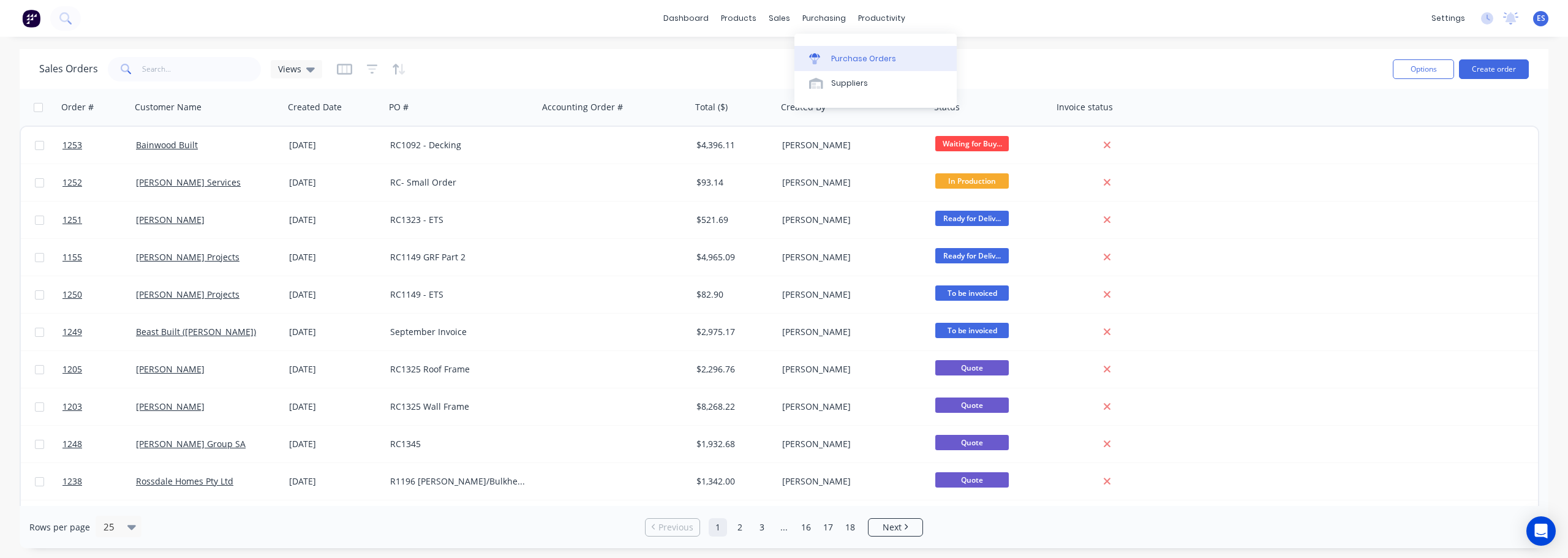
click at [839, 61] on div "Purchase Orders" at bounding box center [864, 59] width 65 height 11
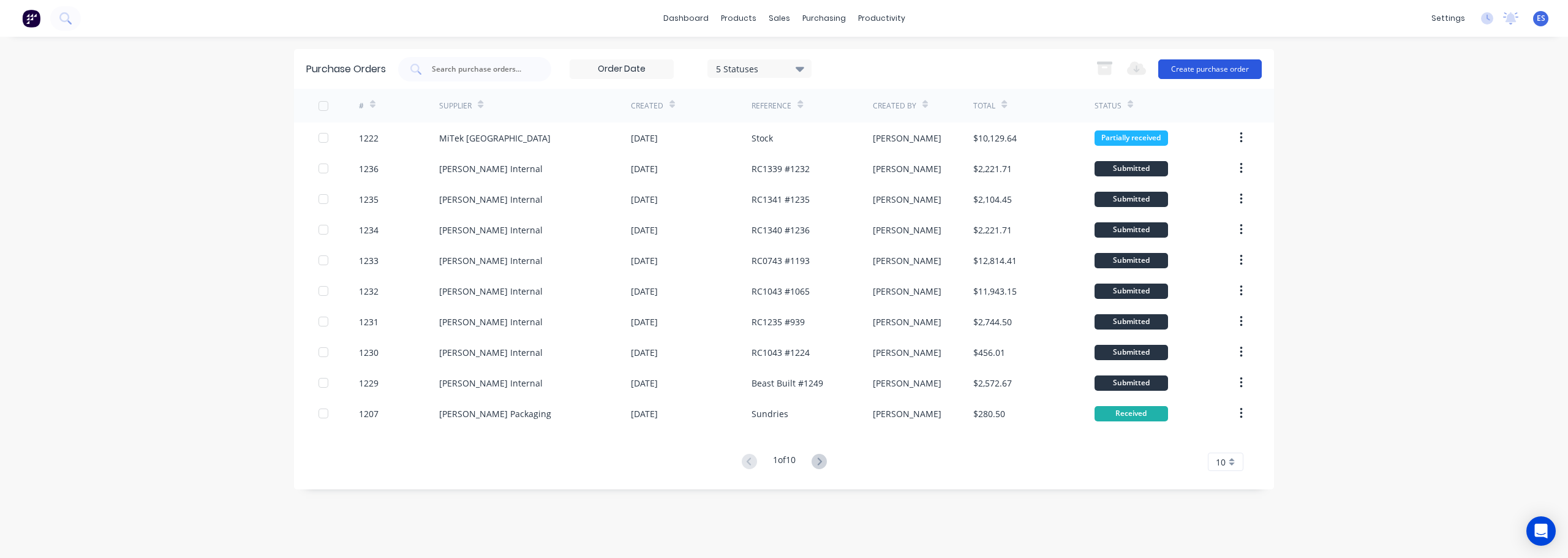
click at [1188, 70] on button "Create purchase order" at bounding box center [1210, 69] width 103 height 20
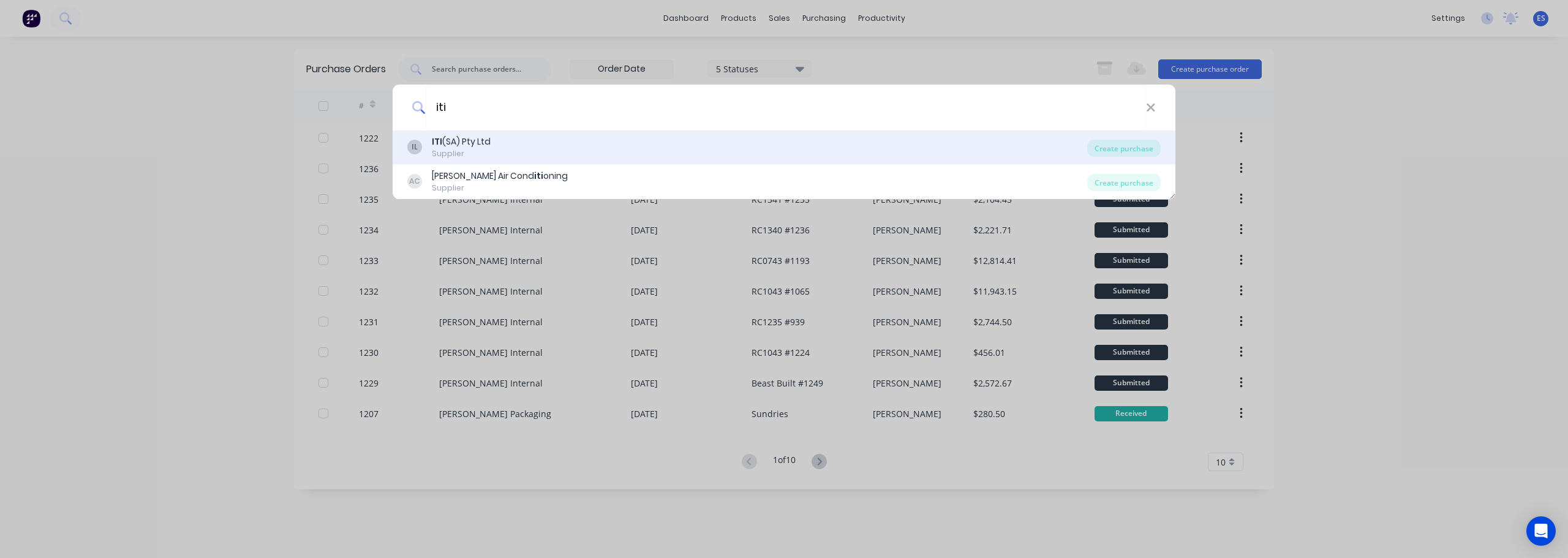
type input "iti"
click at [580, 141] on div "IL ITI (SA) Pty Ltd Supplier" at bounding box center [747, 147] width 680 height 24
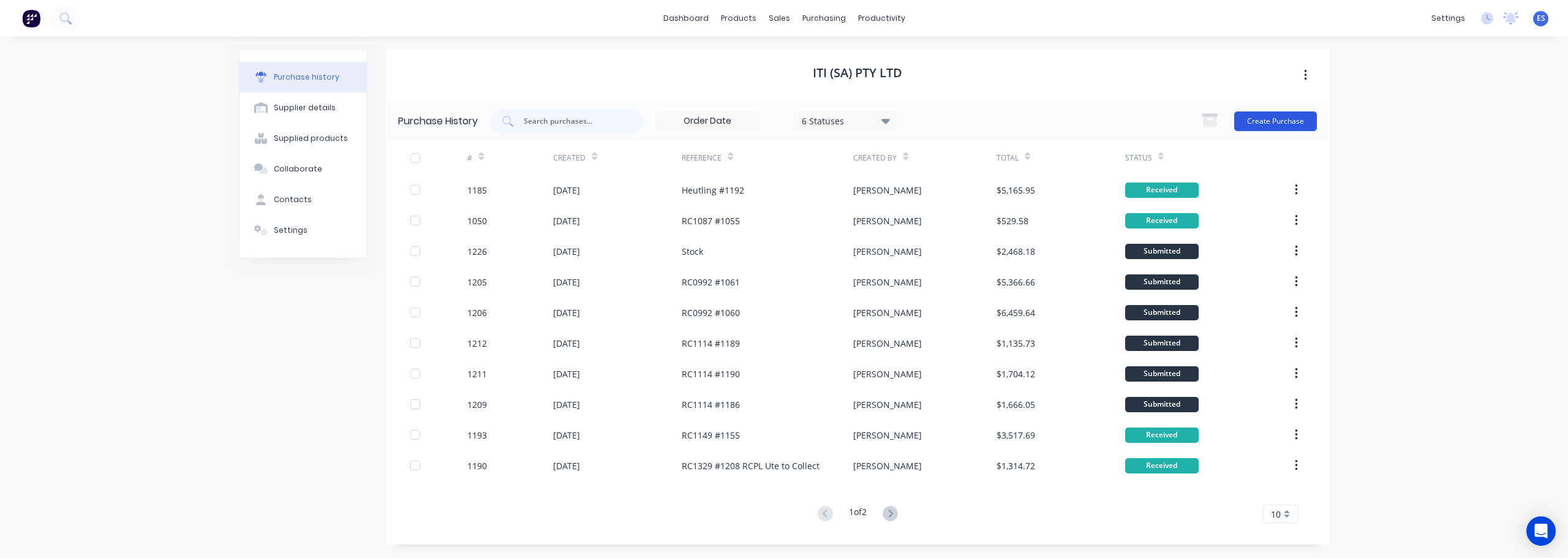
click at [1291, 117] on button "Create Purchase" at bounding box center [1275, 122] width 83 height 20
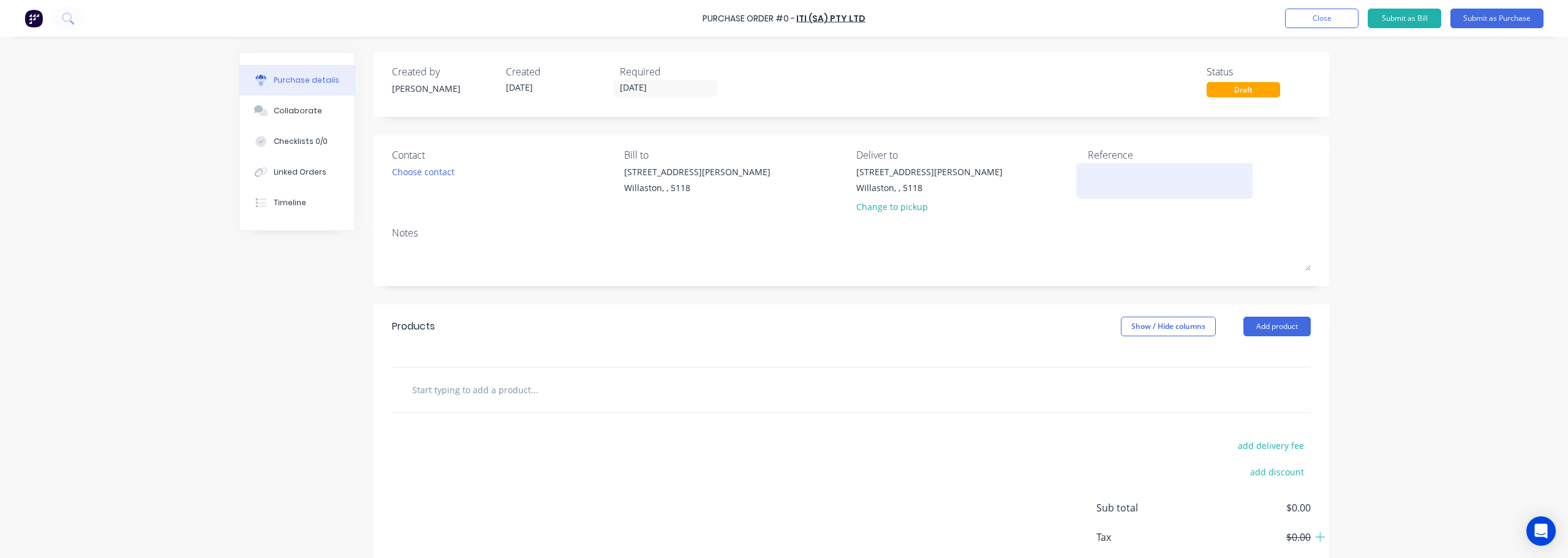
click at [1097, 175] on textarea at bounding box center [1164, 179] width 153 height 28
type textarea "RC1092 - Bainwood D"
type textarea "x"
type textarea "RC1092 - Bainwood De"
type textarea "x"
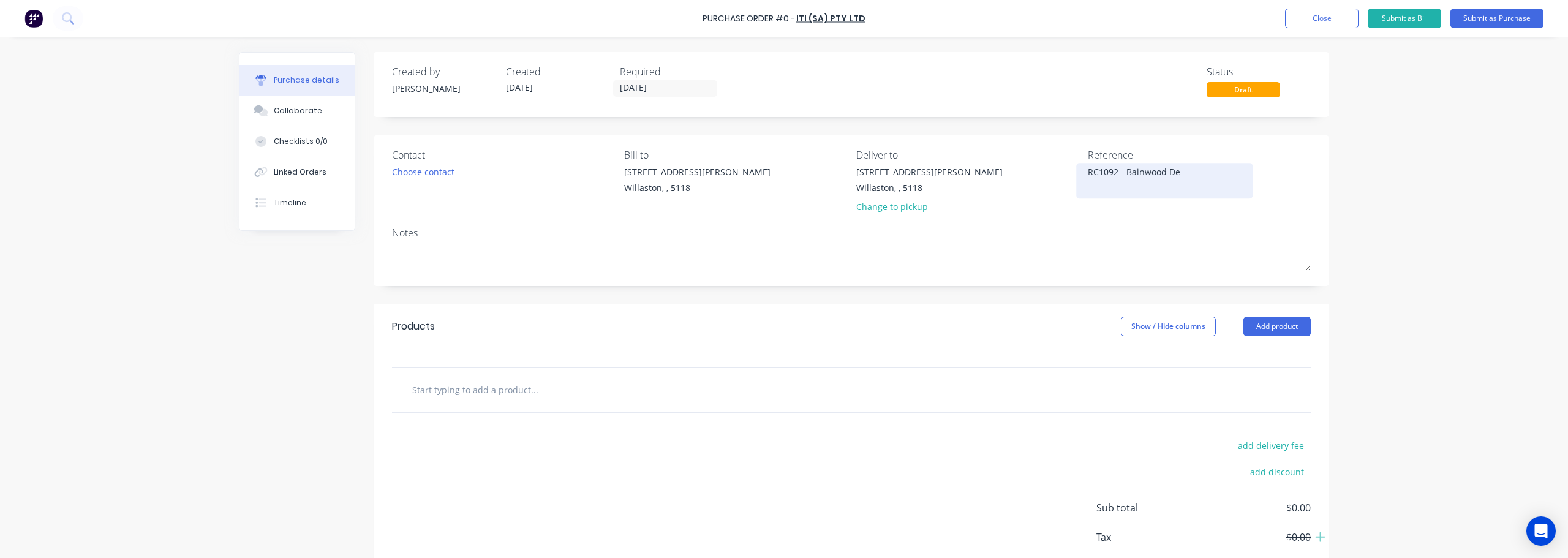
type textarea "RC1092 - Bainwood Dec"
type textarea "x"
type textarea "RC1092 - Bainwood Deck"
type textarea "x"
type textarea "RC1092 - Bainwood Decki"
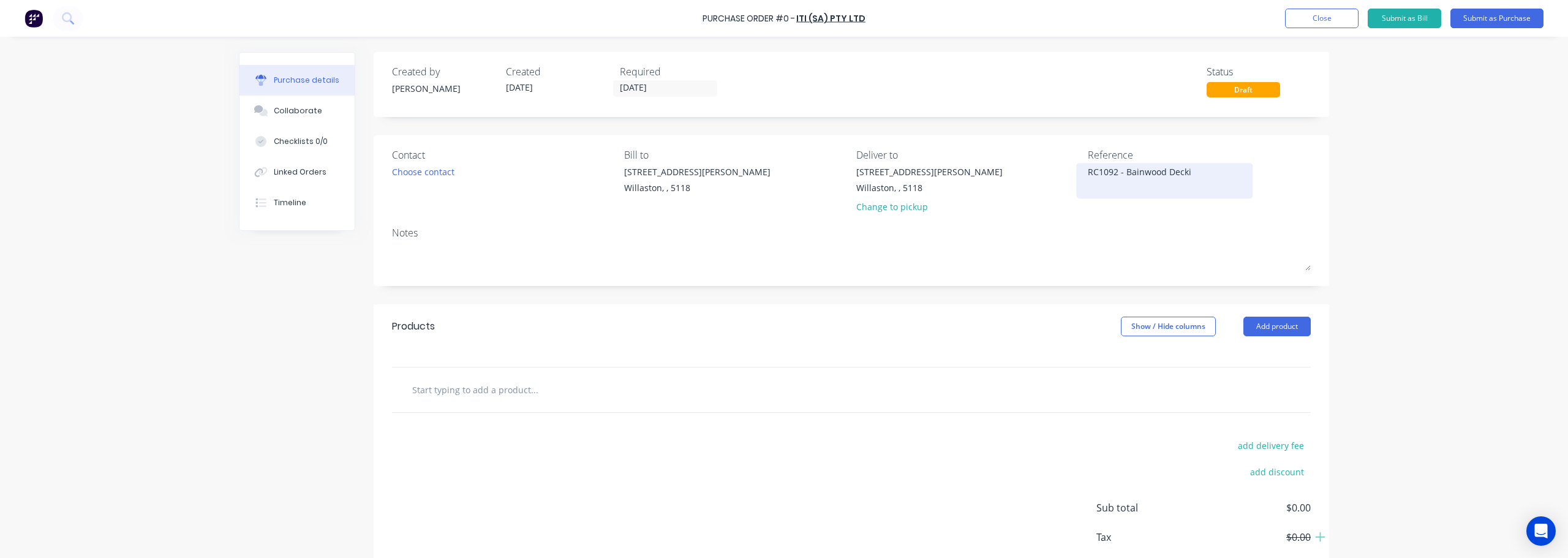
type textarea "x"
type textarea "RC1092 - Bainwood Decking"
type textarea "x"
type textarea "RC1092 - Bainwood Decking"
type textarea "x"
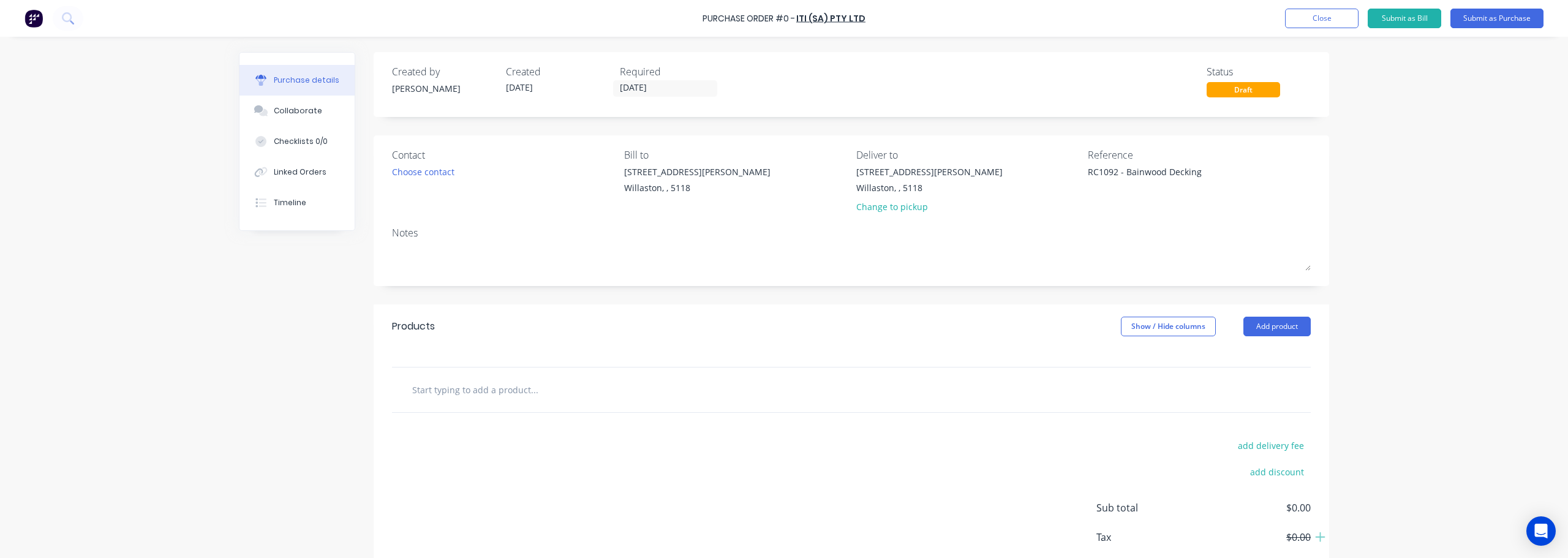
type textarea "RC1092 - Bainwood Decking"
click at [504, 370] on div at bounding box center [850, 390] width 918 height 45
click at [493, 387] on input "text" at bounding box center [534, 390] width 245 height 25
type textarea "x"
type input "9"
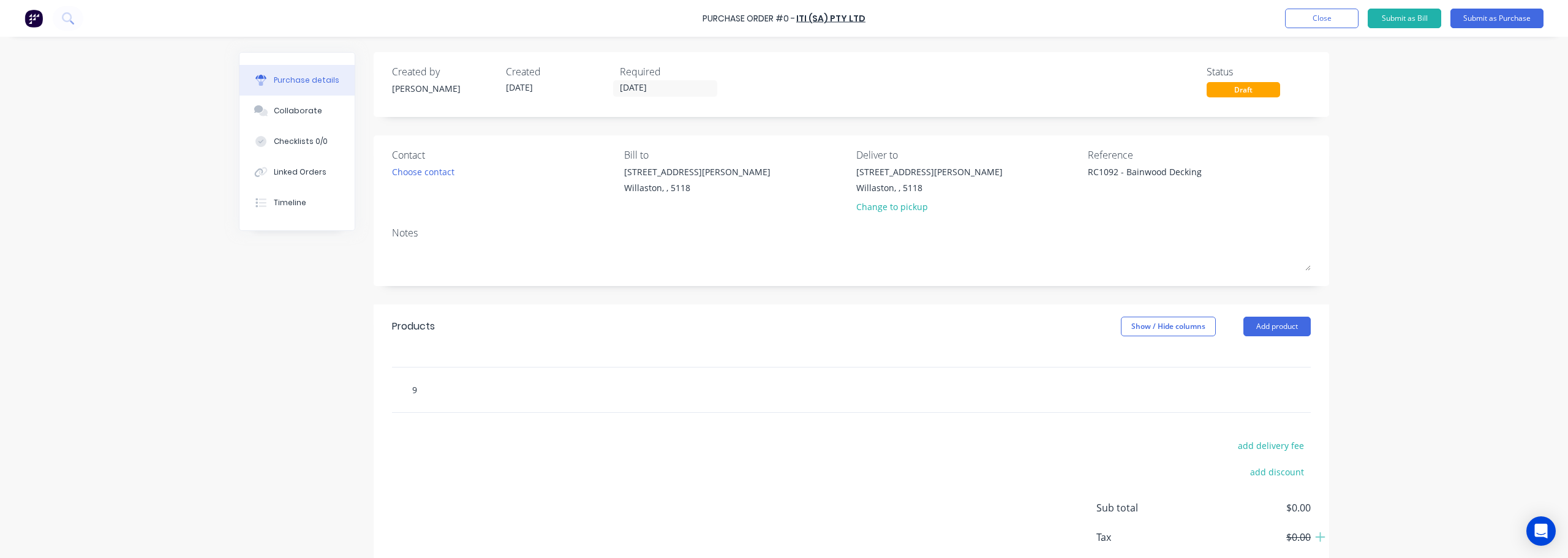
type textarea "x"
type input "90"
type textarea "x"
type input "90x"
type textarea "x"
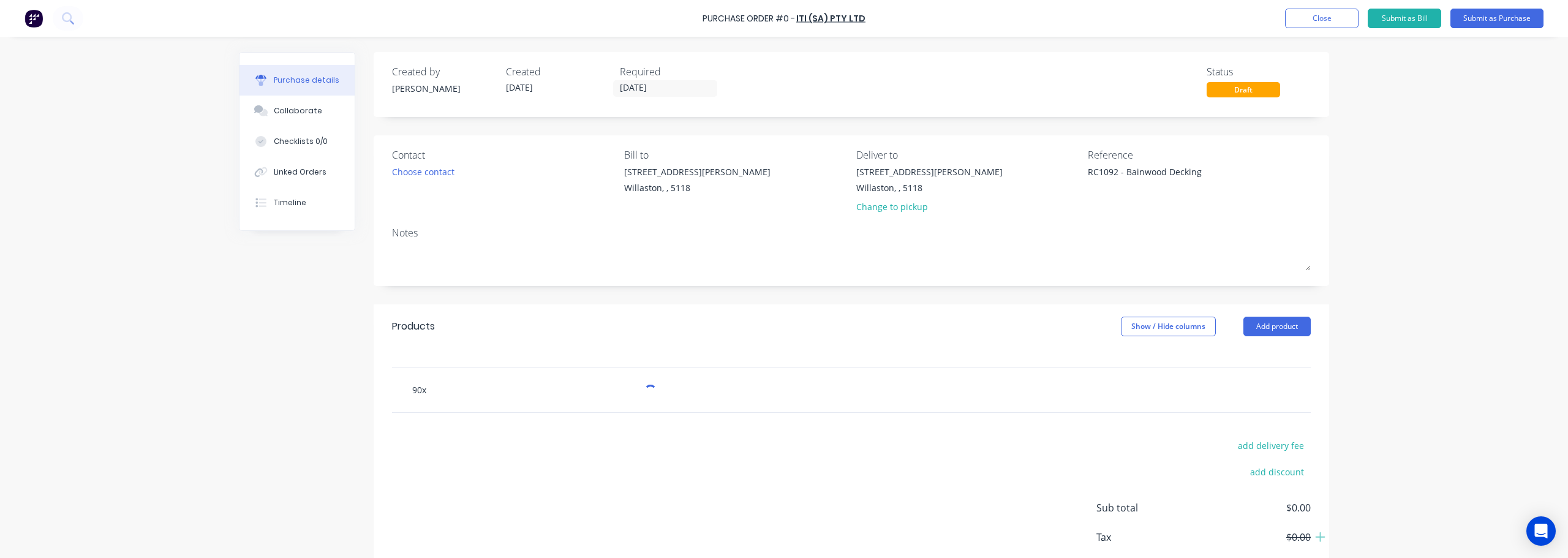
type input "90x1"
type textarea "x"
type input "90x19"
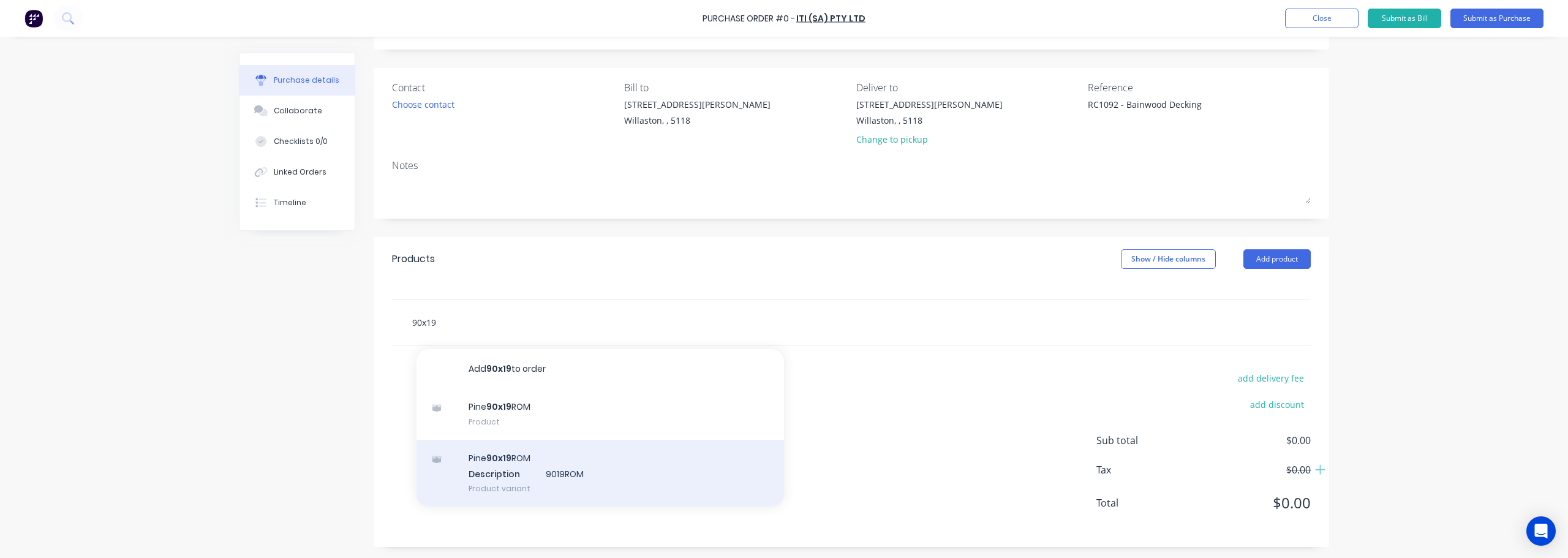
scroll to position [69, 0]
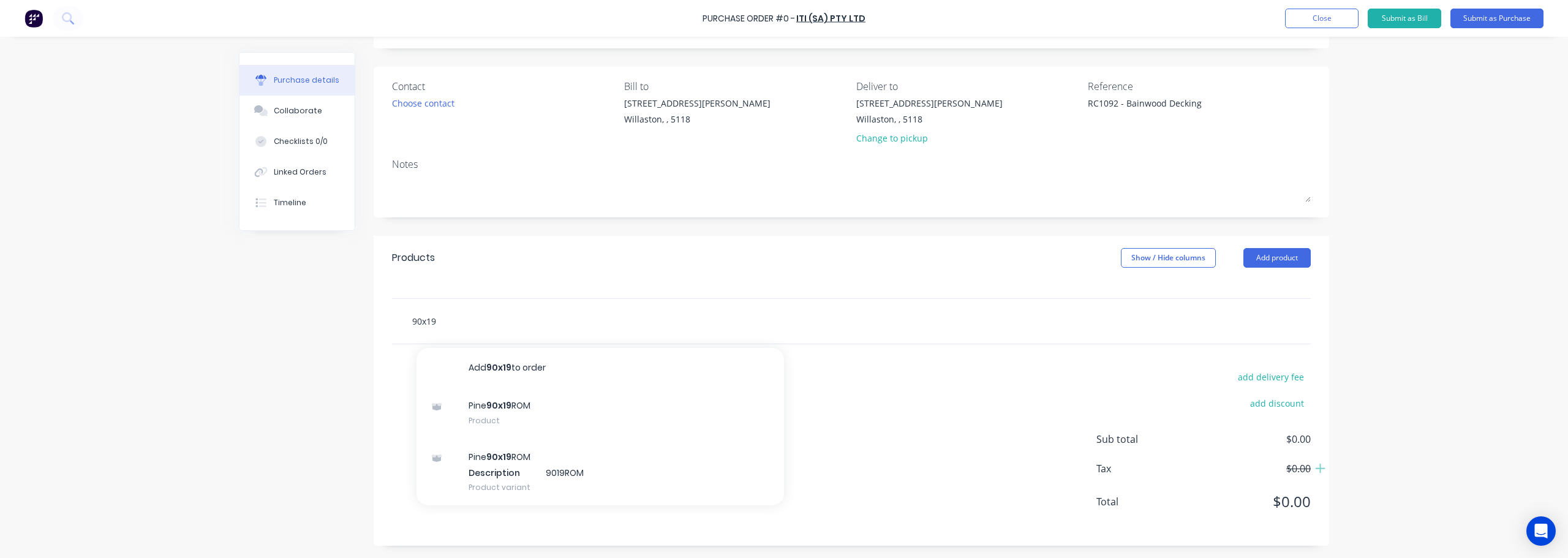
type textarea "x"
type input "90x1"
type textarea "x"
type input "90x"
type textarea "x"
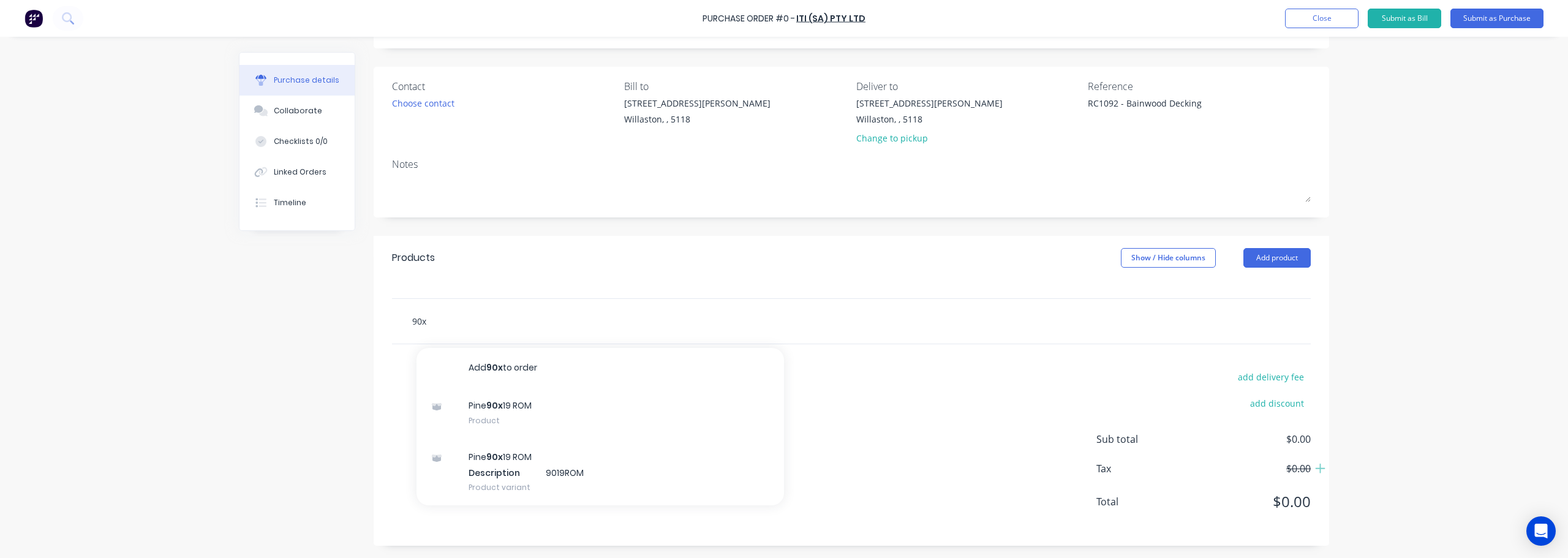
type input "90"
type textarea "x"
type input "9"
type textarea "x"
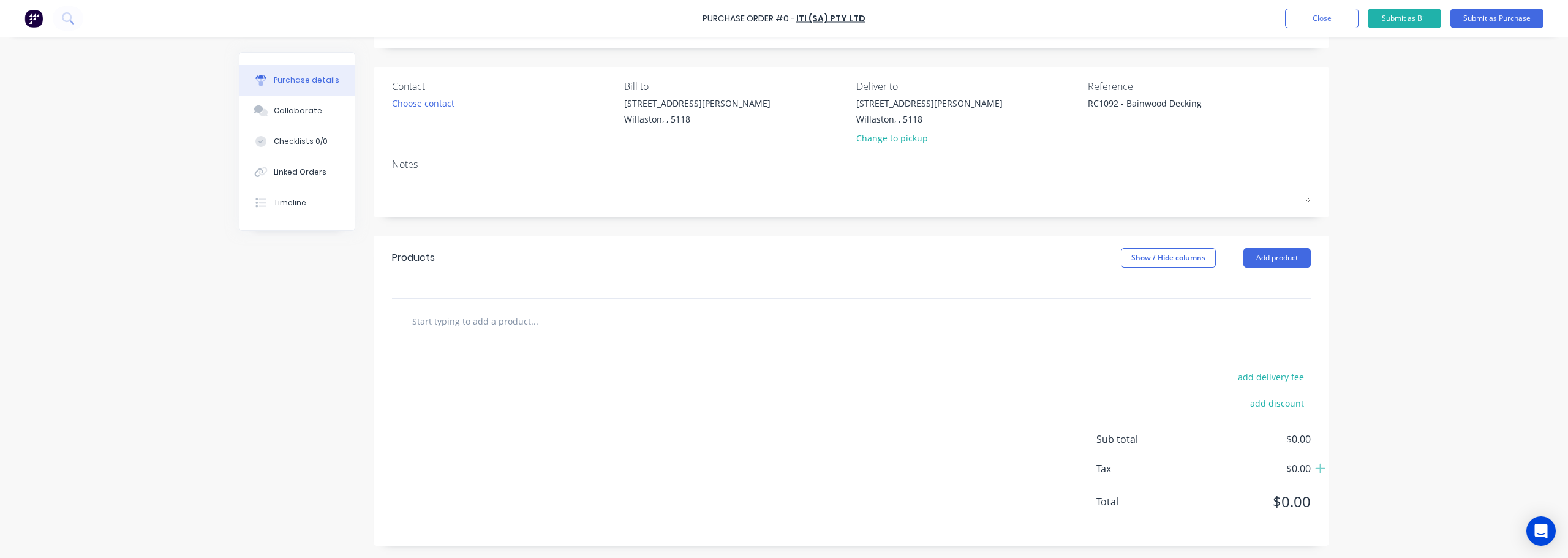
type input "r"
type textarea "x"
type input "ra"
type textarea "x"
type input "ran"
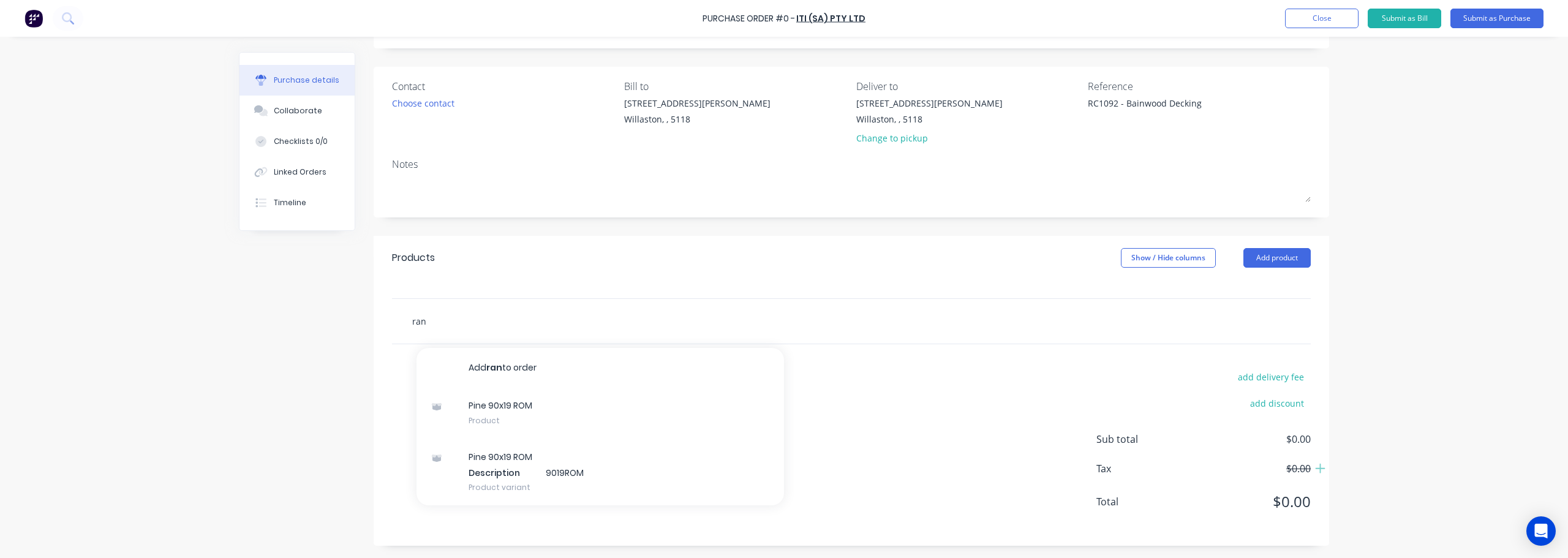
type textarea "x"
type input "rand"
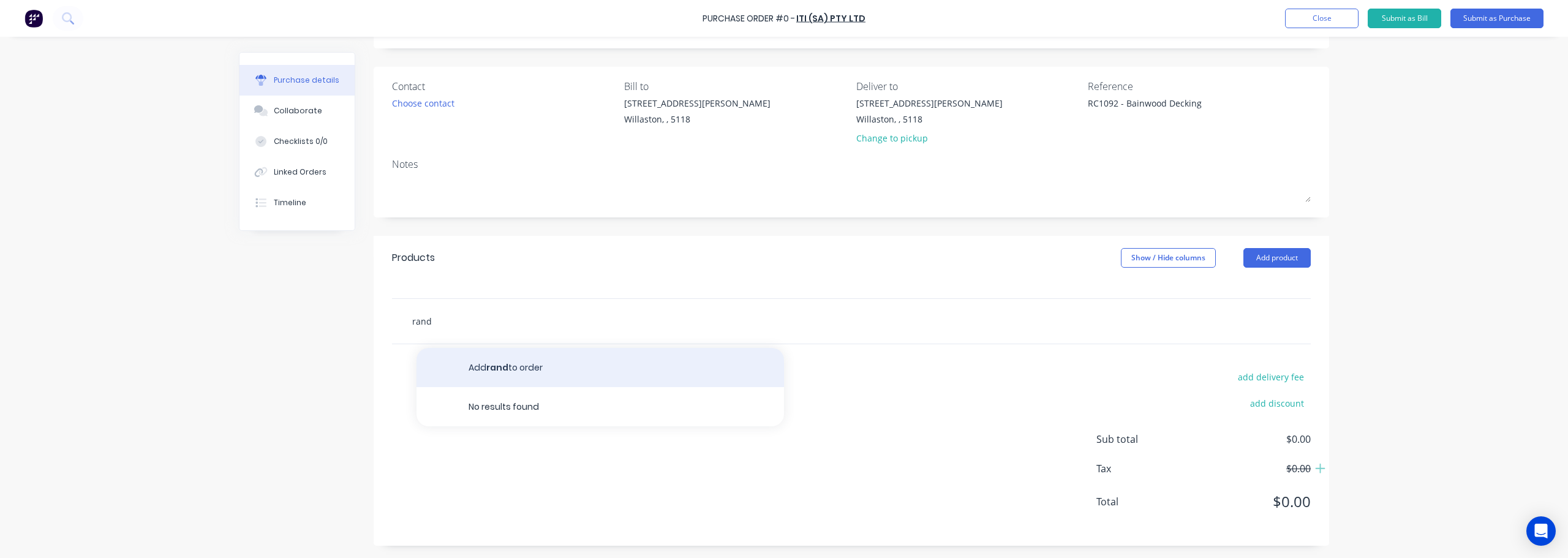
type textarea "x"
type input "ran"
type textarea "x"
type input "ra"
type textarea "x"
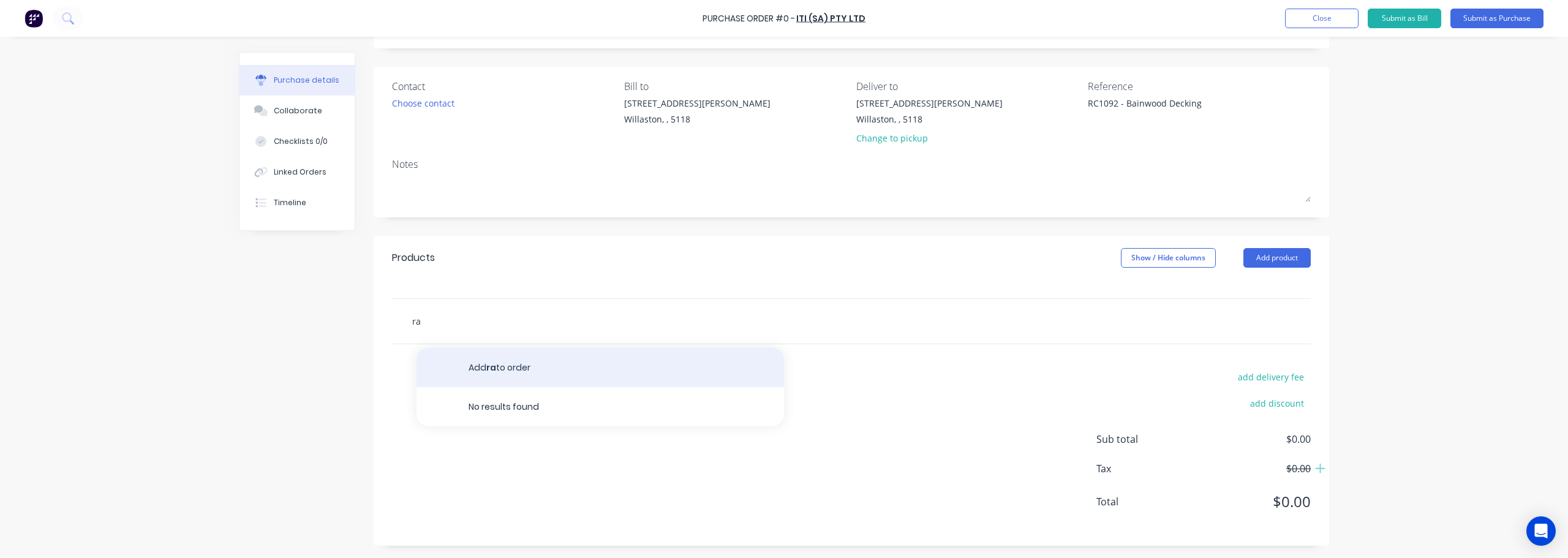
type input "r"
type textarea "x"
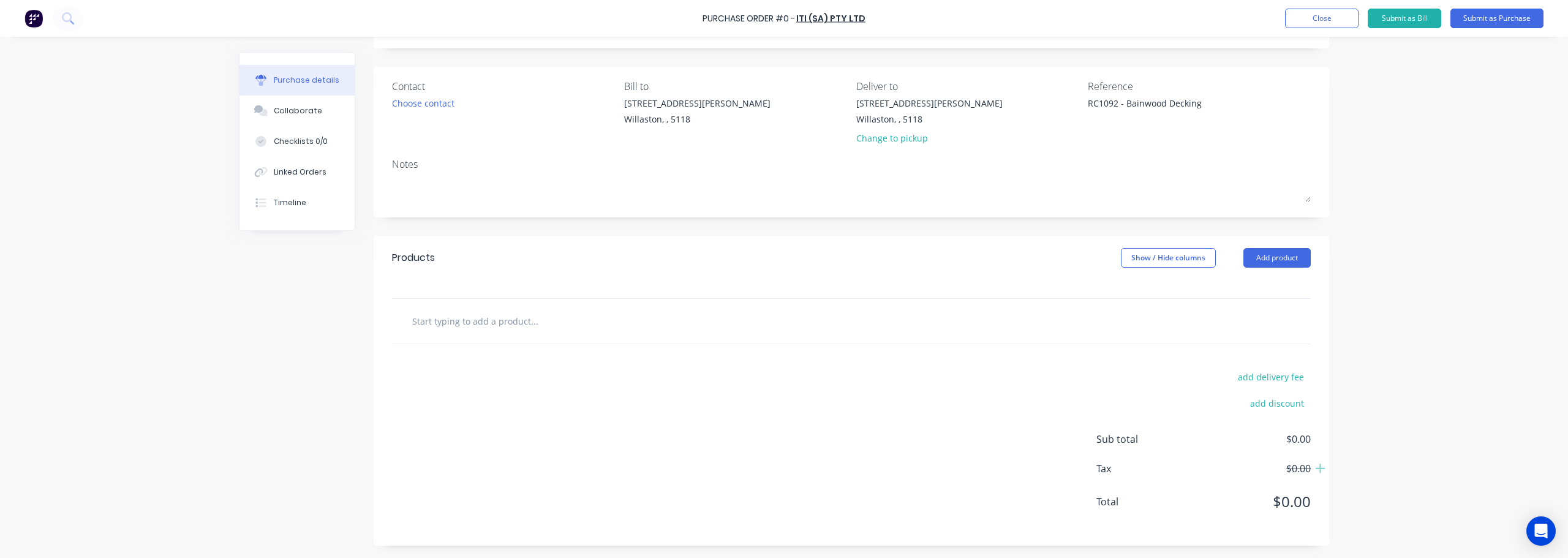
type textarea "x"
type input "9"
type textarea "x"
type input "90"
type textarea "x"
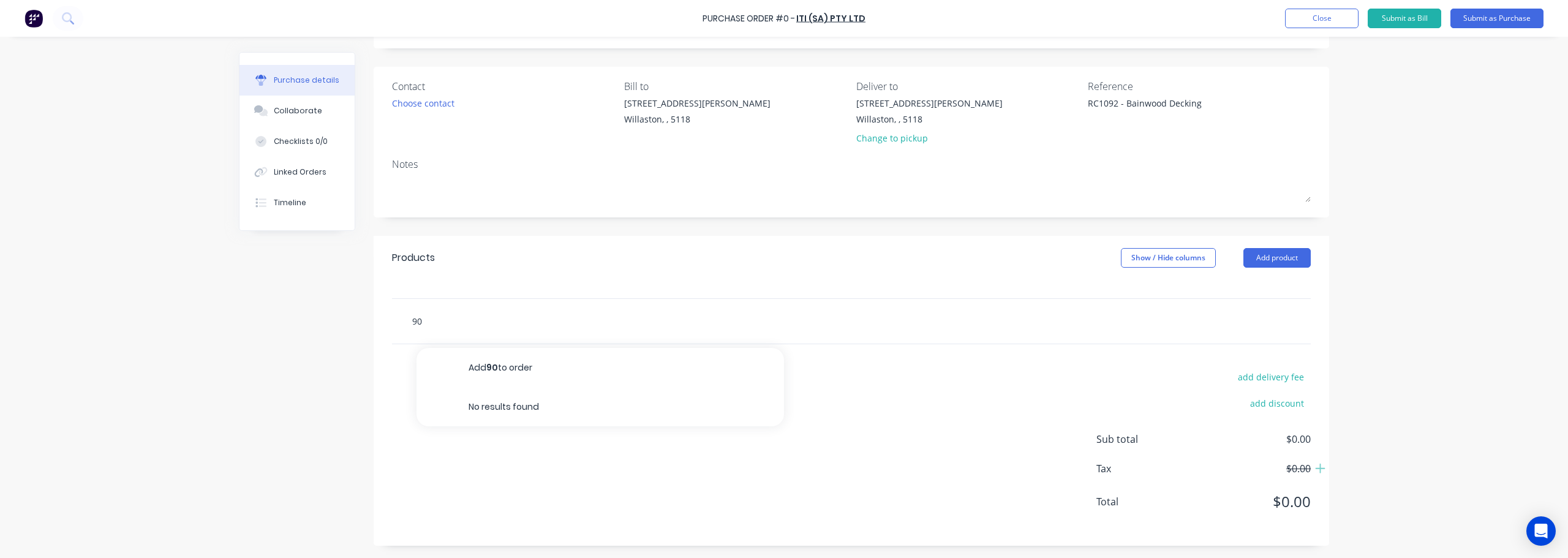
type input "90x"
type textarea "x"
type input "90x1"
type textarea "x"
type input "90x19"
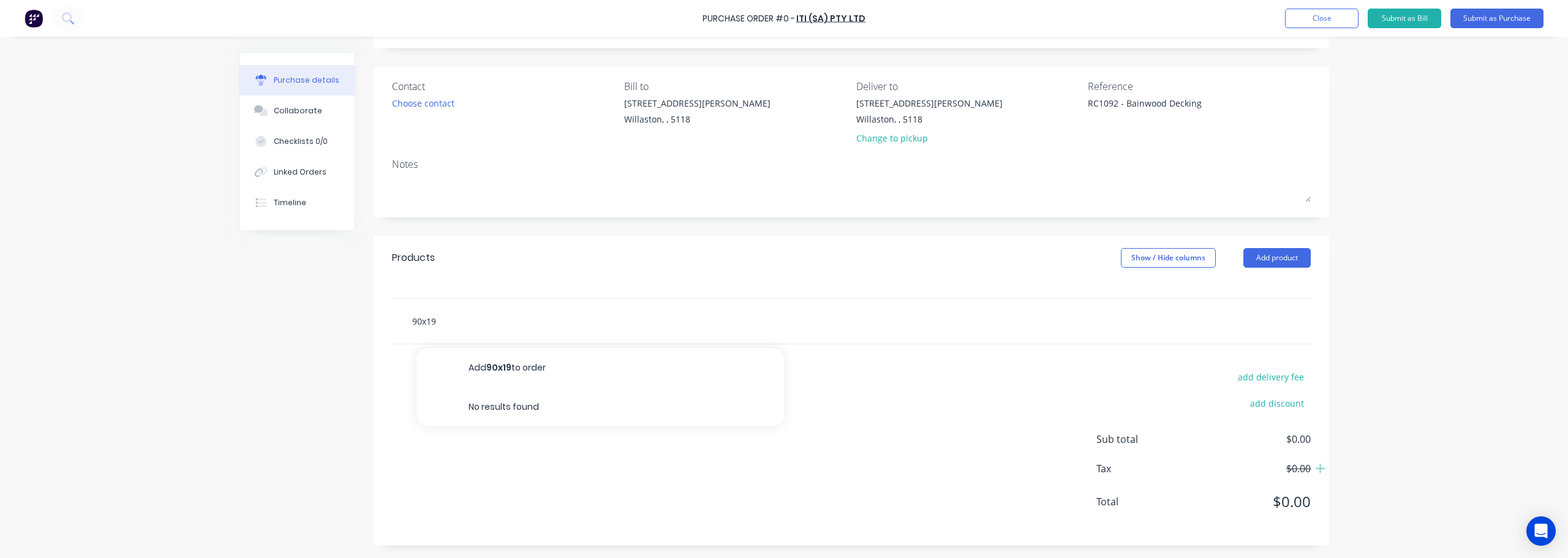
type textarea "x"
type input "90x19"
type textarea "x"
type input "90x19 M"
type textarea "x"
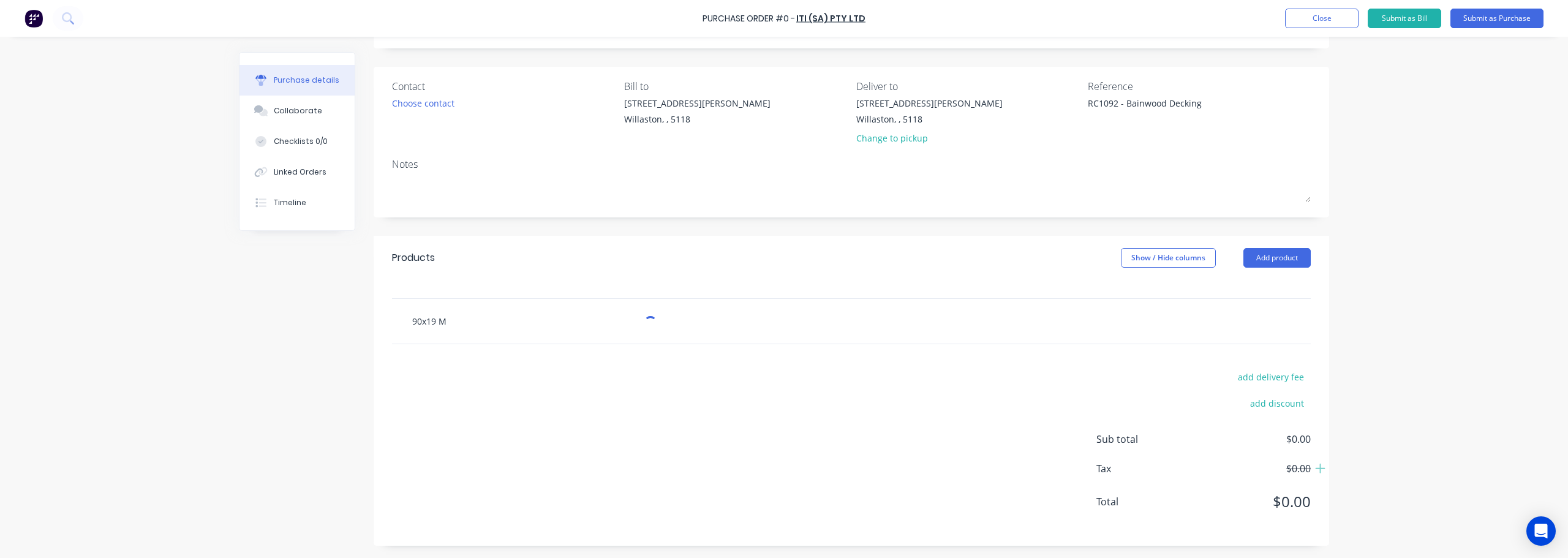
type input "90x19 Me"
type textarea "x"
type input "90x19 Mer"
type textarea "x"
type input "90x19 Merb"
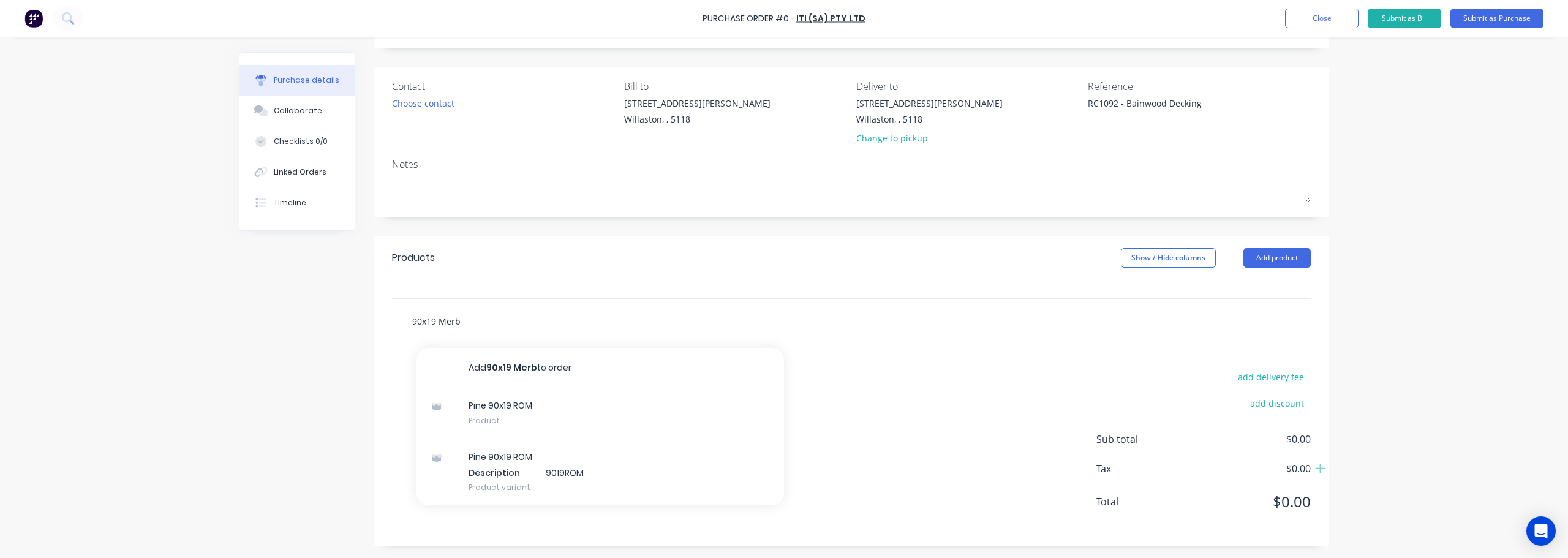
type textarea "x"
type input "90x19 Merba"
type textarea "x"
type input "90x19 Merbau"
type textarea "x"
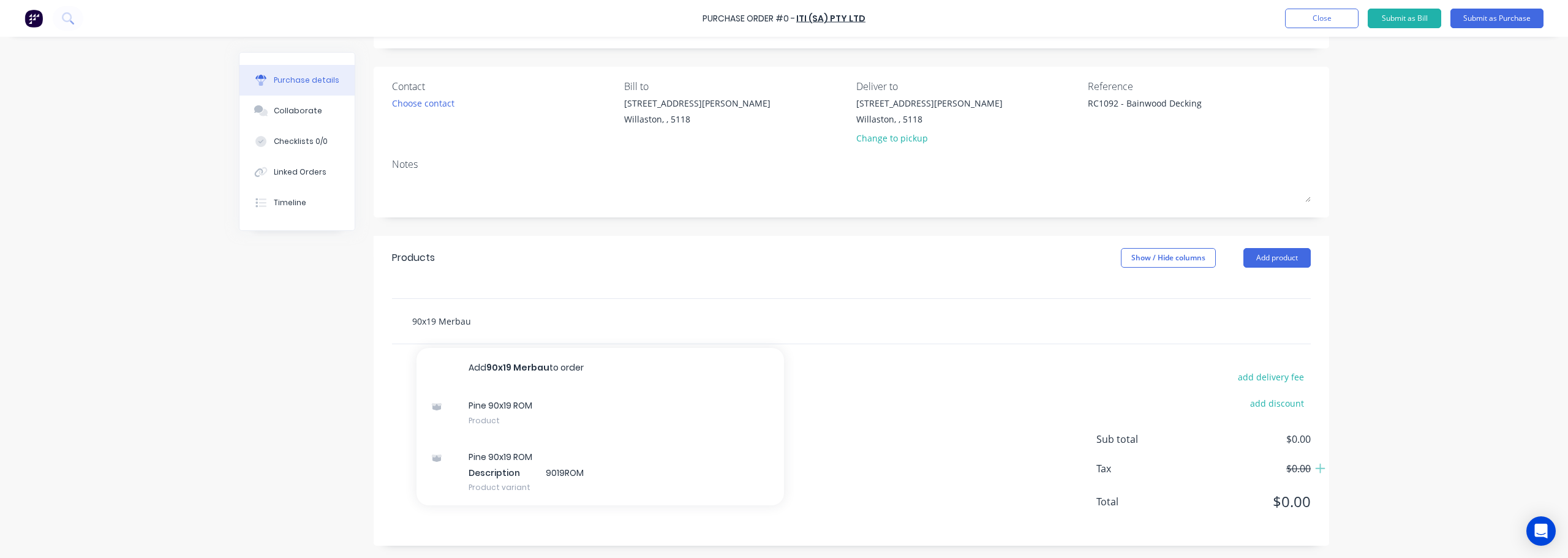
type input "90x19 Merbau"
type textarea "x"
type input "90x19 Merbau D"
type textarea "x"
type input "90x19 Merbau De"
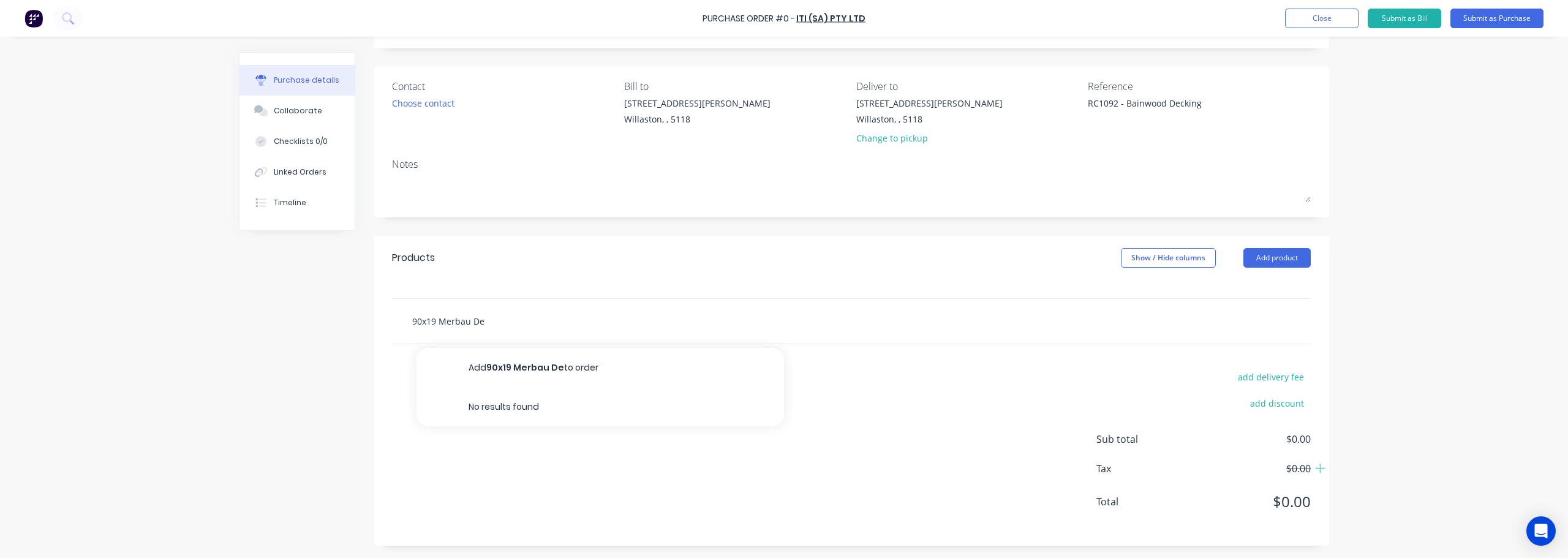
type textarea "x"
type input "90x19 Merbau Dec"
type textarea "x"
type input "90x19 Merbau Deck"
type textarea "x"
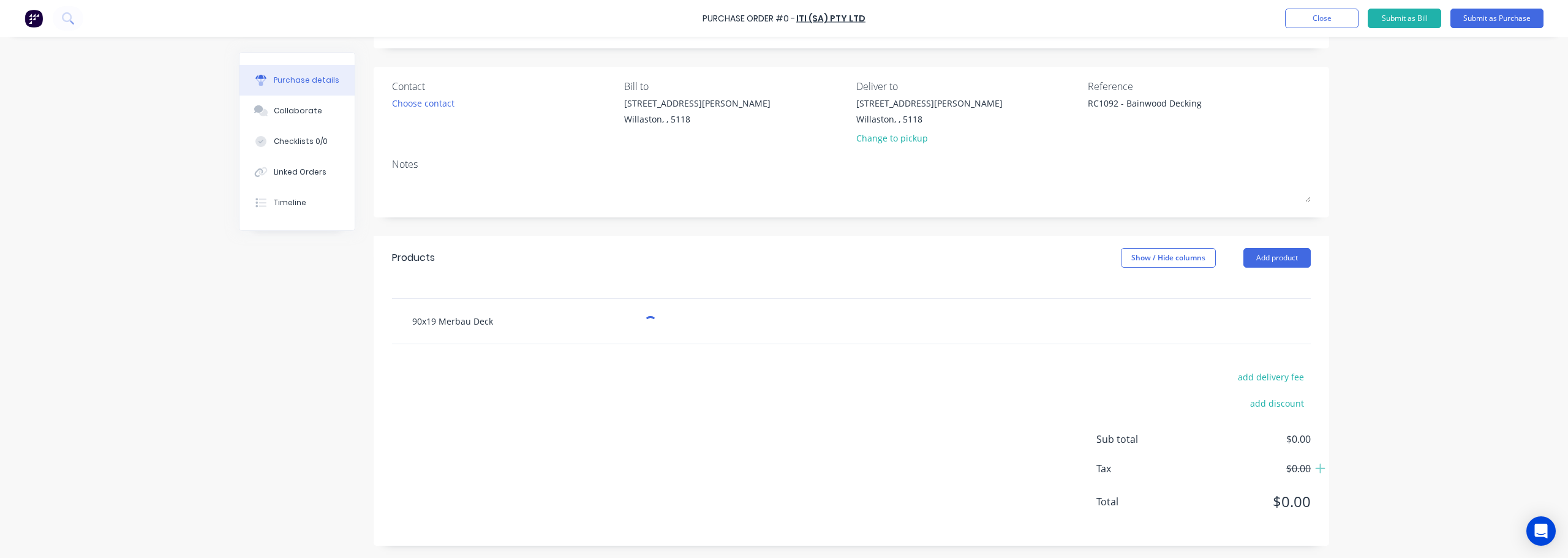
type input "90x19 Merbau Decki"
type textarea "x"
type input "90x19 Merbau Deckin"
type textarea "x"
type input "90x19 Merbau Decking"
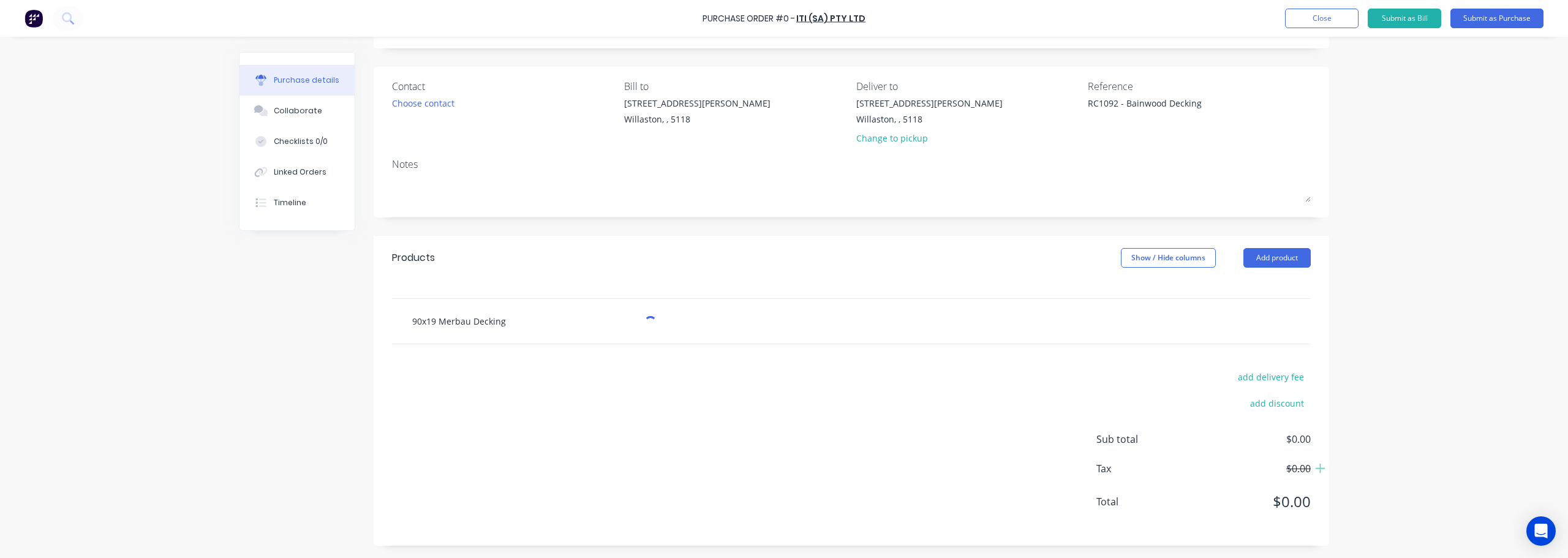
type textarea "x"
type input "90x19 Merbau Decking"
type textarea "x"
type input "90x19 Merbau Decking"
drag, startPoint x: 483, startPoint y: 320, endPoint x: 402, endPoint y: 320, distance: 81.0
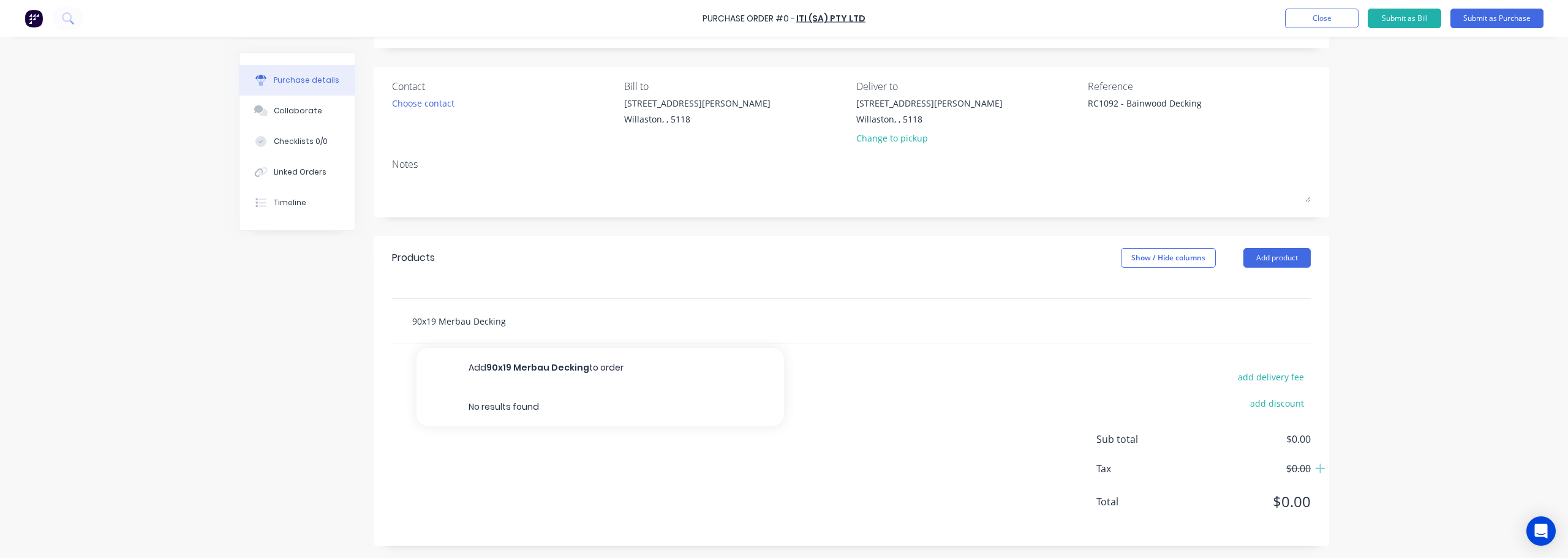
click at [402, 320] on div "90x19 Merbau Decking Add 90x19 Merbau Decking to order No results found" at bounding box center [585, 321] width 368 height 25
type textarea "x"
paste input "- 90x19 Black Butt Decking"
type textarea "x"
type input "- 90x19 Black Butt Decking"
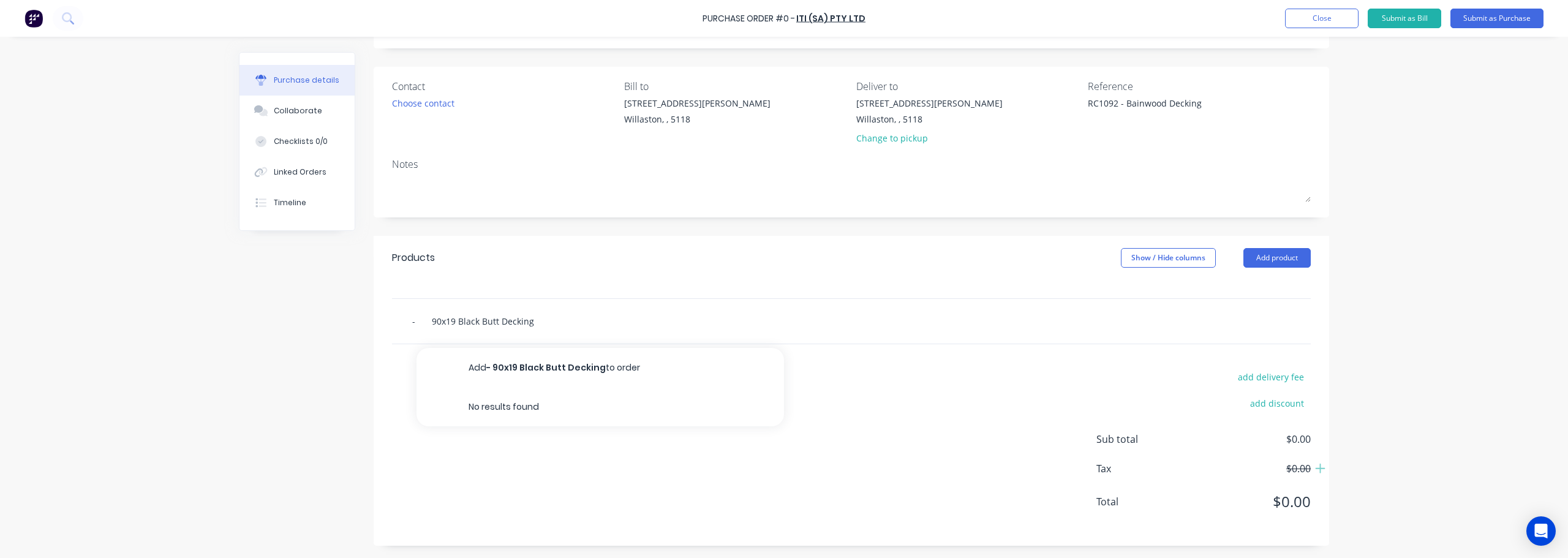
click at [423, 321] on input "- 90x19 Black Butt Decking" at bounding box center [534, 321] width 245 height 25
type textarea "x"
type input "-90x19 Black Butt Decking"
type textarea "x"
type input "90x19 Black Butt Decking"
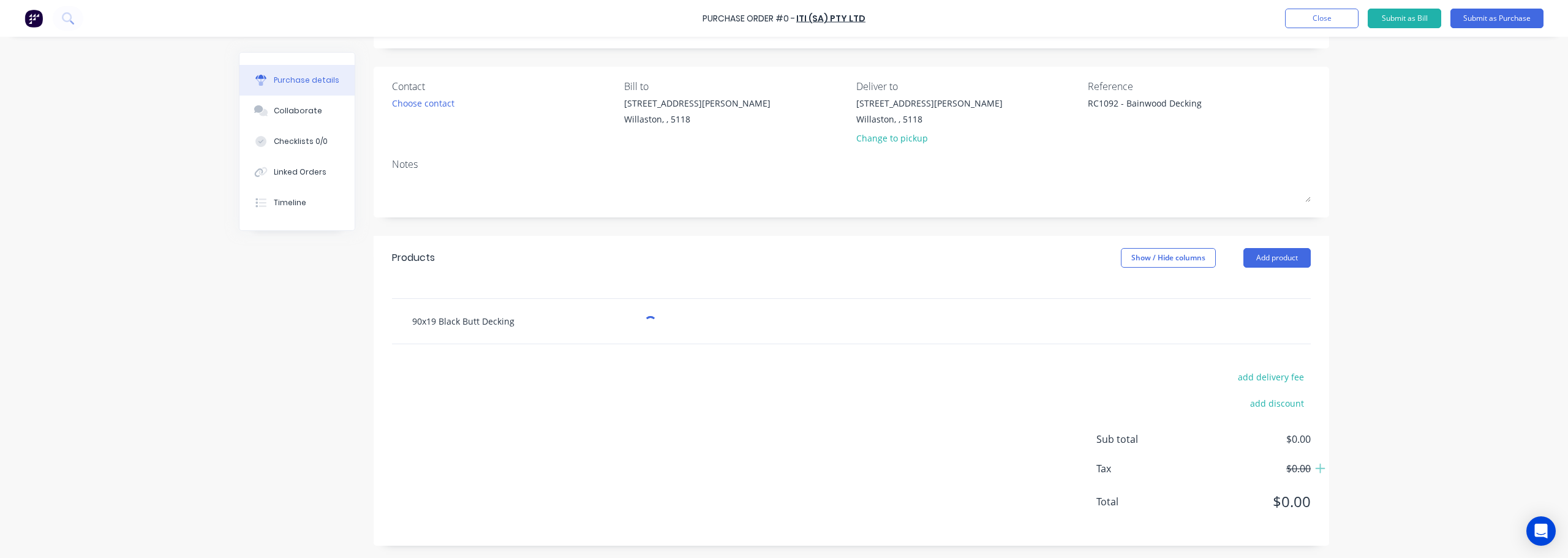
type textarea "x"
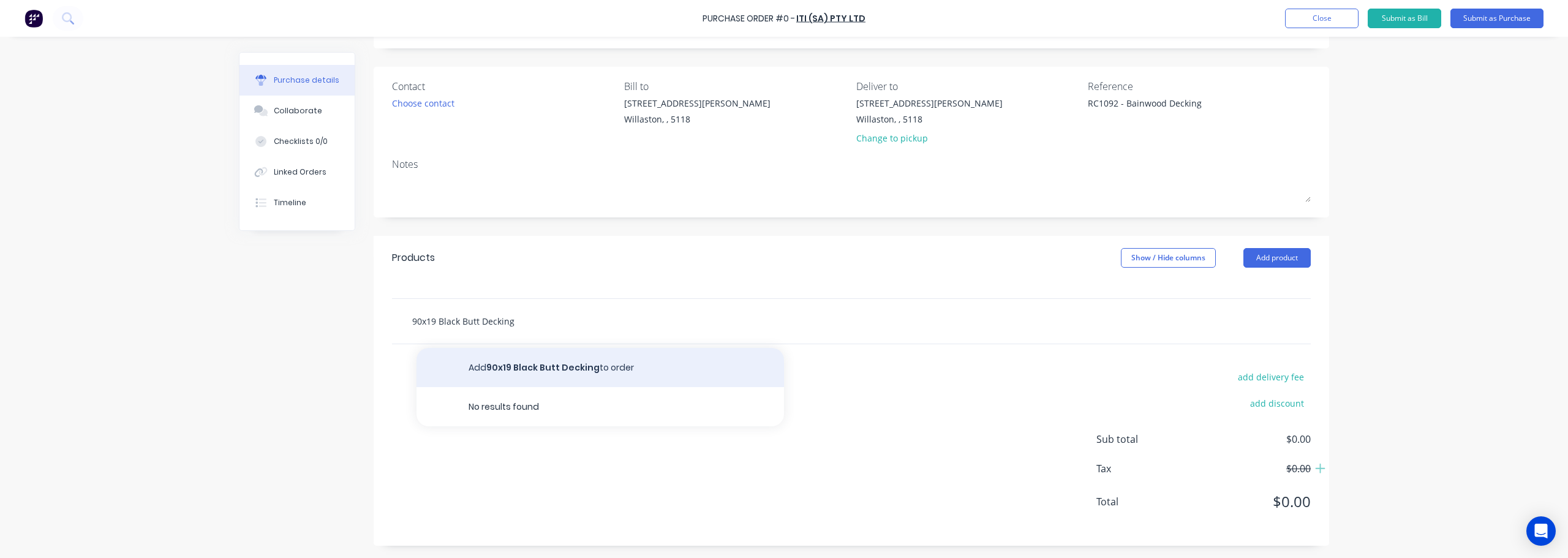
type input "90x19 Black Butt Decking"
click at [529, 374] on button "Add 90x19 Black Butt Decking to order" at bounding box center [600, 367] width 368 height 39
type textarea "x"
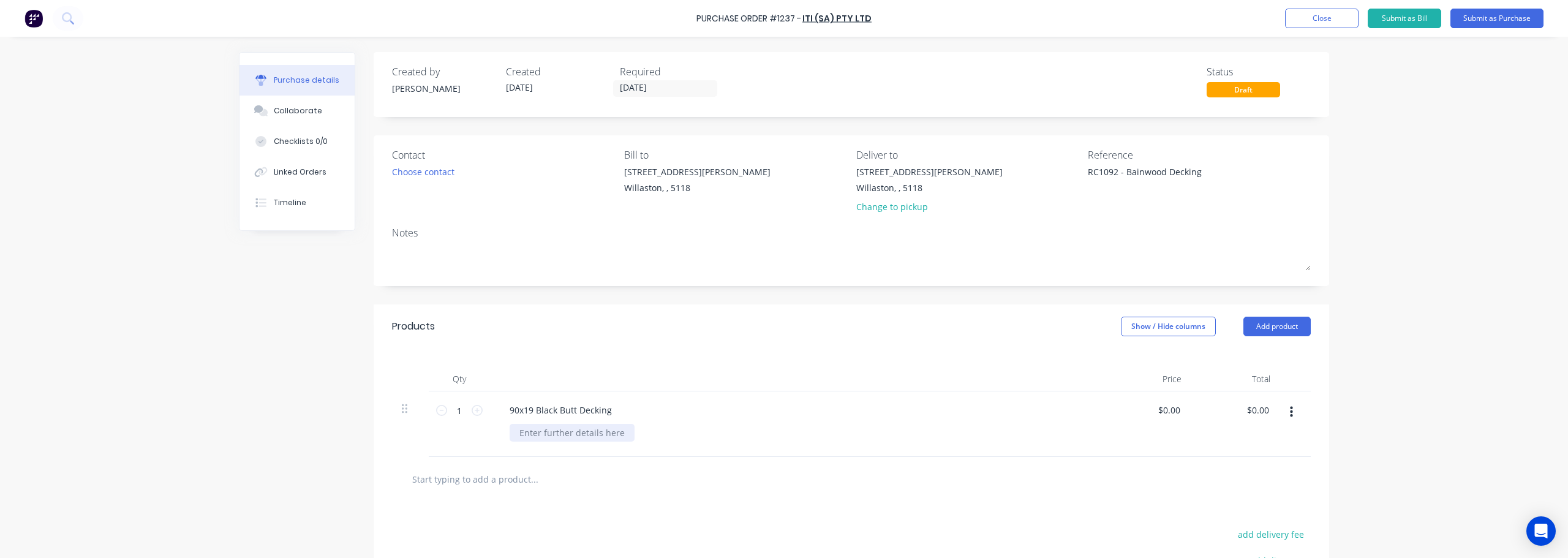
type textarea "x"
click at [571, 431] on div at bounding box center [572, 432] width 125 height 18
click at [548, 444] on div "494 L/M One Pack" at bounding box center [538, 438] width 57 height 30
click at [555, 447] on div "494 L/M One Pack" at bounding box center [538, 438] width 57 height 30
click at [534, 459] on div "494 L/M One Pack - $8.09 EX GST Per LM" at bounding box center [571, 446] width 122 height 44
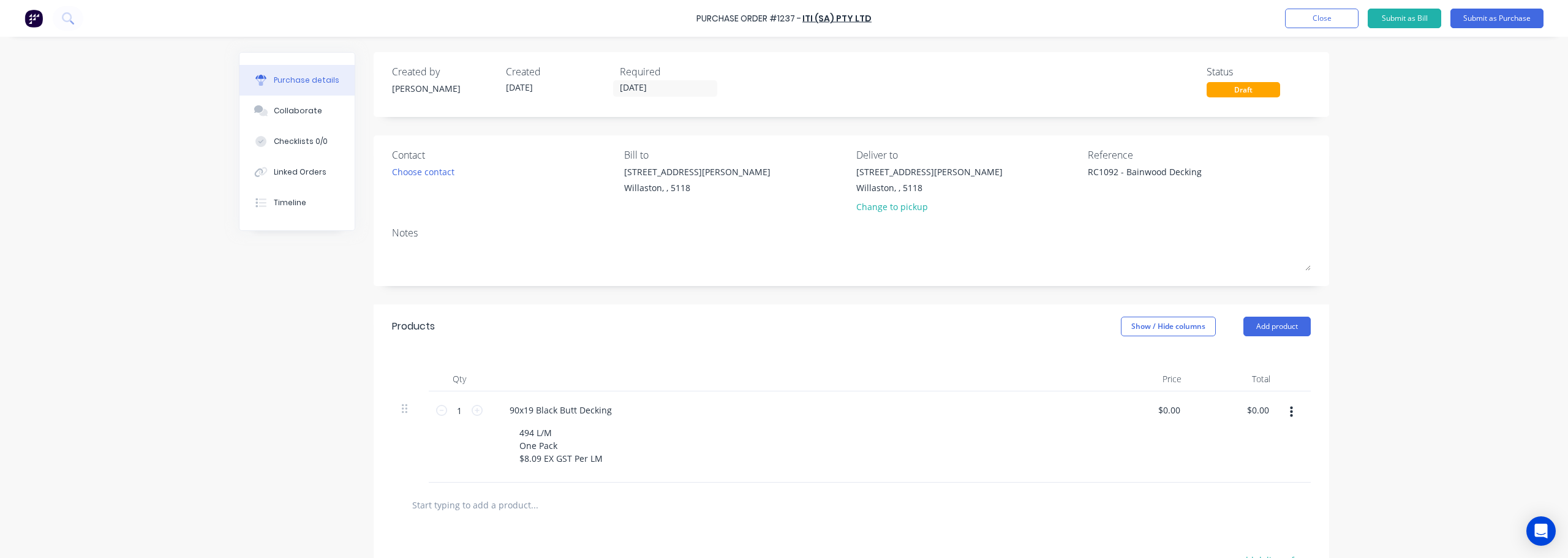
drag, startPoint x: 754, startPoint y: 446, endPoint x: 965, endPoint y: 427, distance: 211.9
click at [762, 445] on div "494 L/M One Pack $8.09 EX GST Per LM" at bounding box center [801, 446] width 583 height 44
type textarea "x"
type input "0.00"
click at [1160, 412] on input "0.00" at bounding box center [1171, 409] width 23 height 18
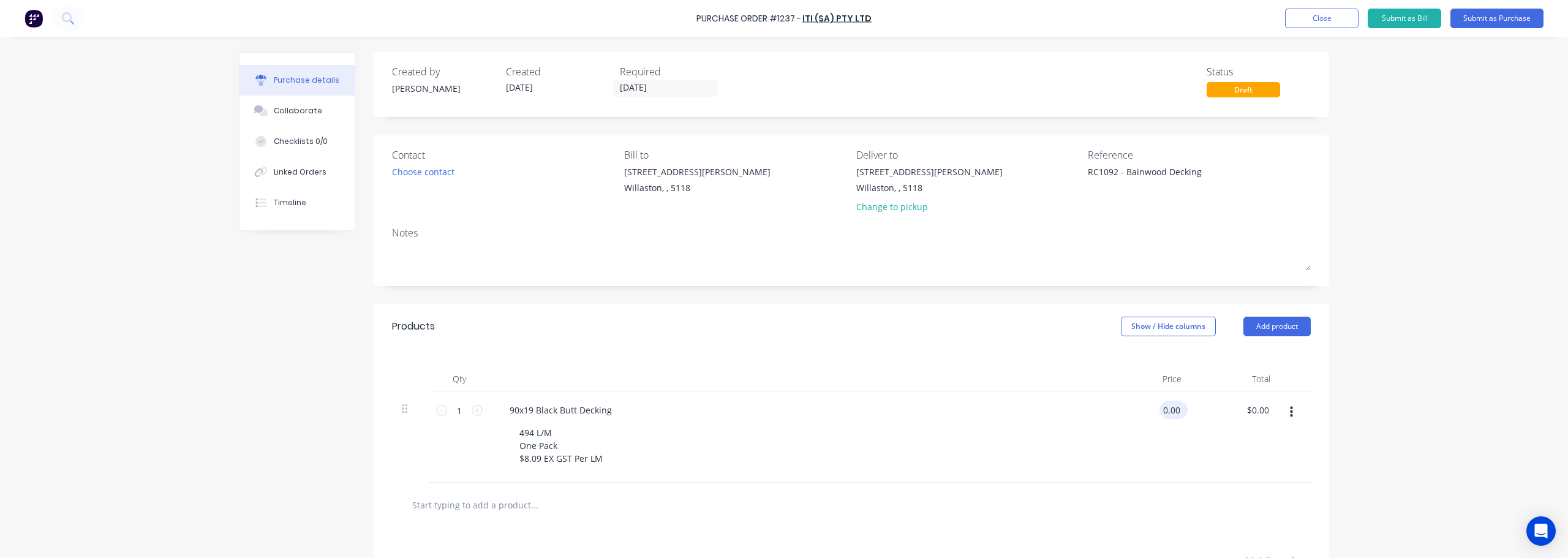
drag, startPoint x: 1162, startPoint y: 412, endPoint x: 1177, endPoint y: 413, distance: 15.0
click at [1177, 413] on input "0.00" at bounding box center [1171, 409] width 23 height 18
click at [1178, 410] on input "0.00" at bounding box center [1171, 409] width 23 height 18
type textarea "x"
drag, startPoint x: 1178, startPoint y: 410, endPoint x: 1148, endPoint y: 414, distance: 30.3
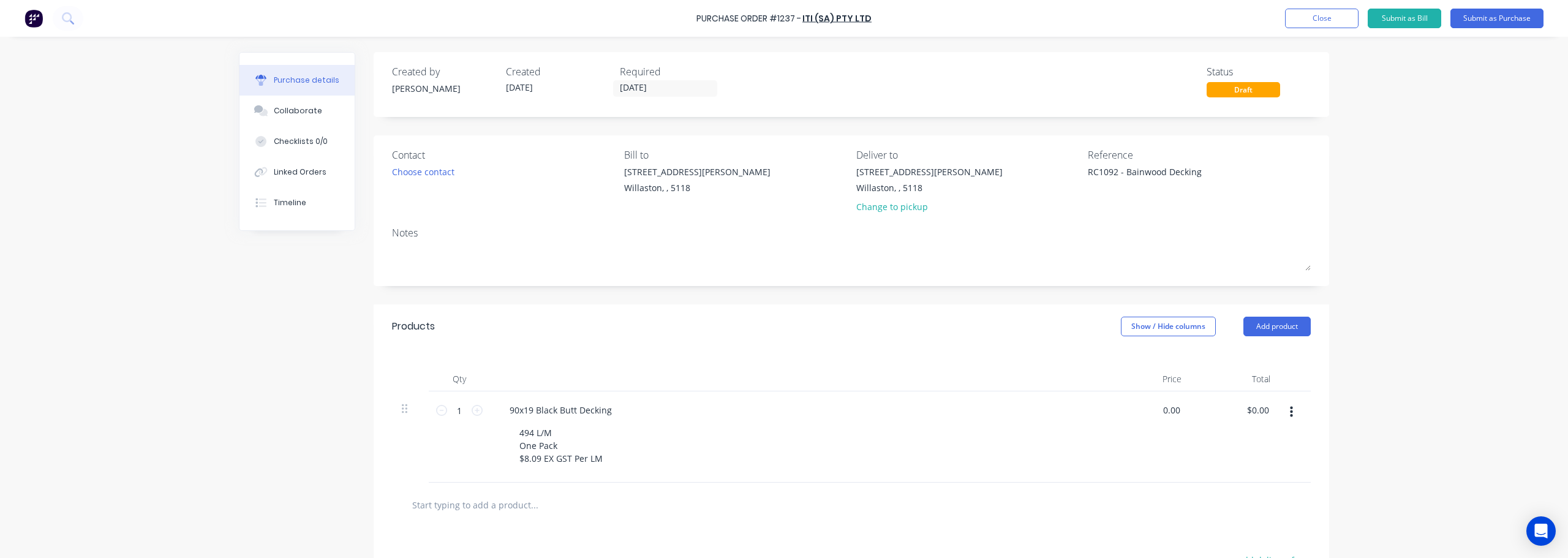
click at [1148, 414] on div "0.00 0.00" at bounding box center [1147, 437] width 89 height 91
type input "3996.46"
type textarea "x"
type input "$3,996.46"
type input "3996.46"
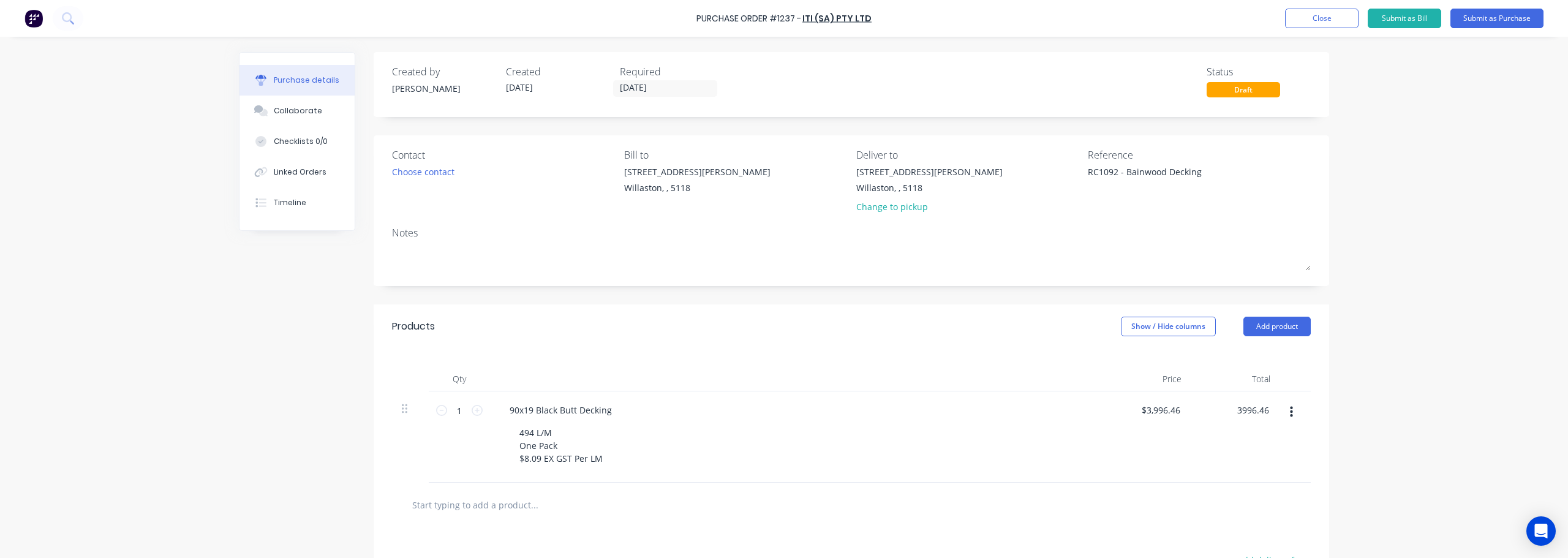
type textarea "x"
type input "$3,996.46"
drag, startPoint x: 1130, startPoint y: 516, endPoint x: 772, endPoint y: 409, distance: 373.6
click at [1130, 516] on div at bounding box center [851, 504] width 899 height 25
click at [657, 86] on input "[DATE]" at bounding box center [665, 88] width 103 height 16
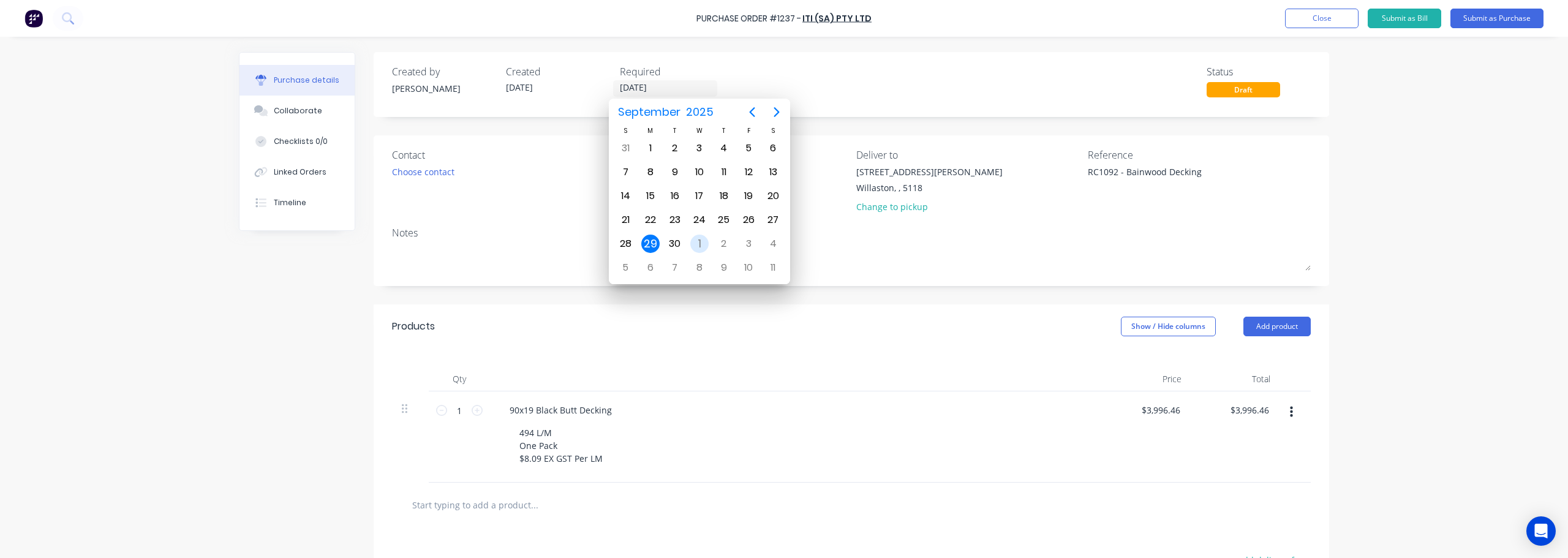
click at [696, 240] on div "1" at bounding box center [699, 244] width 18 height 18
type textarea "x"
type input "[DATE]"
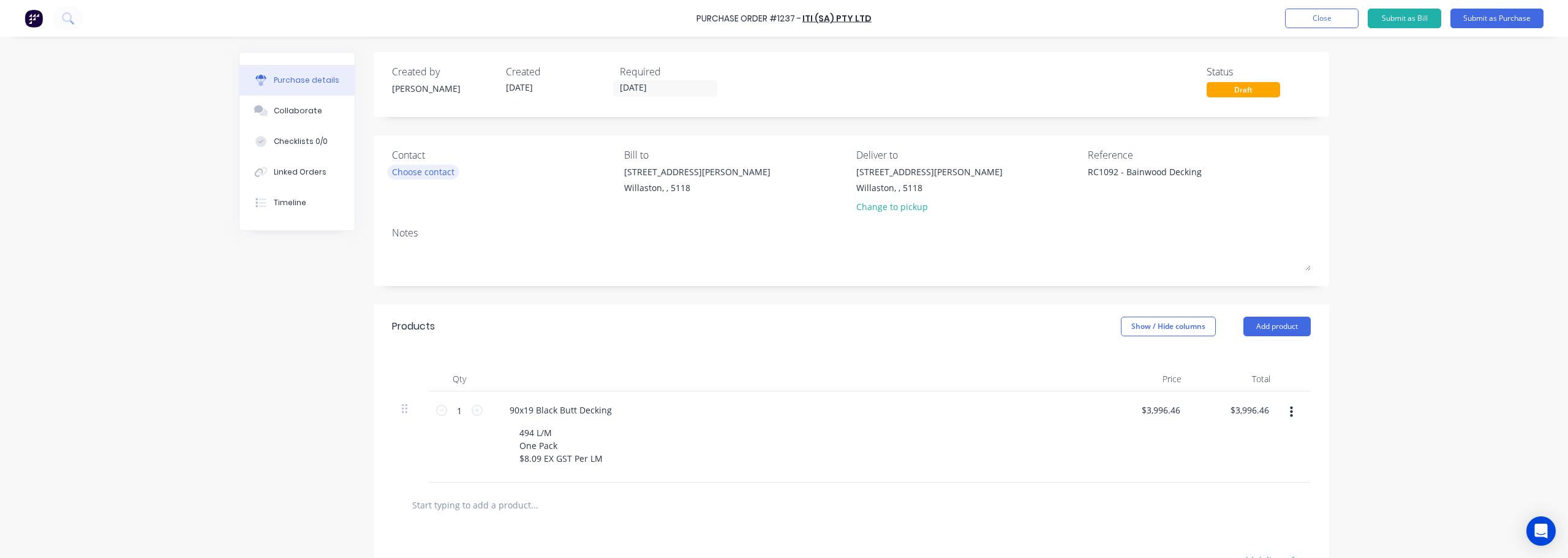
click at [417, 171] on div "Choose contact" at bounding box center [423, 172] width 62 height 13
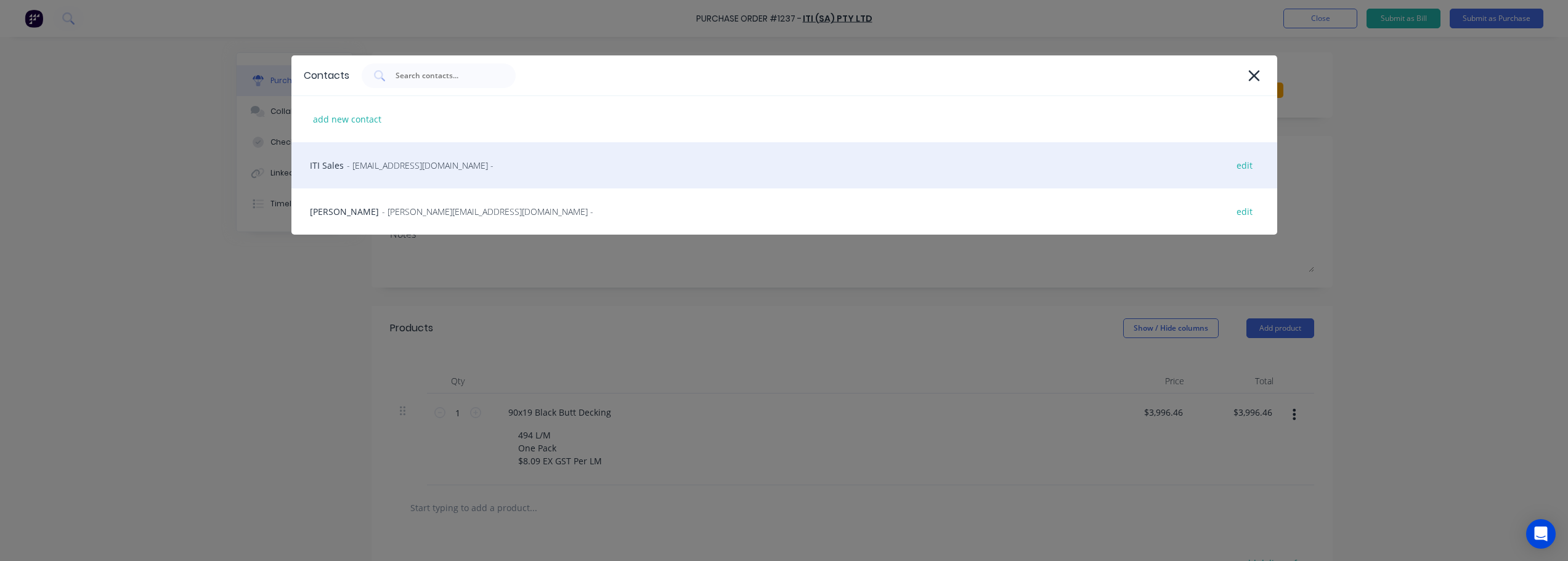
click at [347, 169] on span "- [EMAIL_ADDRESS][DOMAIN_NAME] -" at bounding box center [420, 165] width 146 height 13
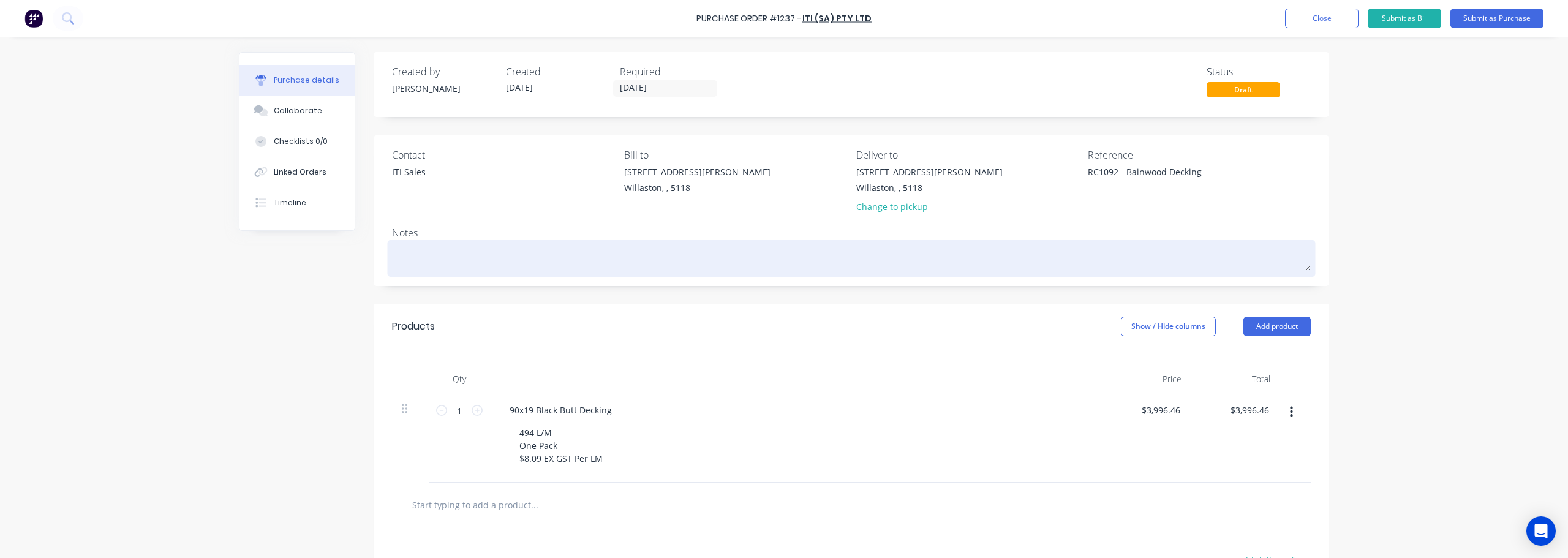
type textarea "x"
click at [406, 255] on textarea at bounding box center [850, 257] width 918 height 28
type textarea "A"
type textarea "x"
type textarea "AS"
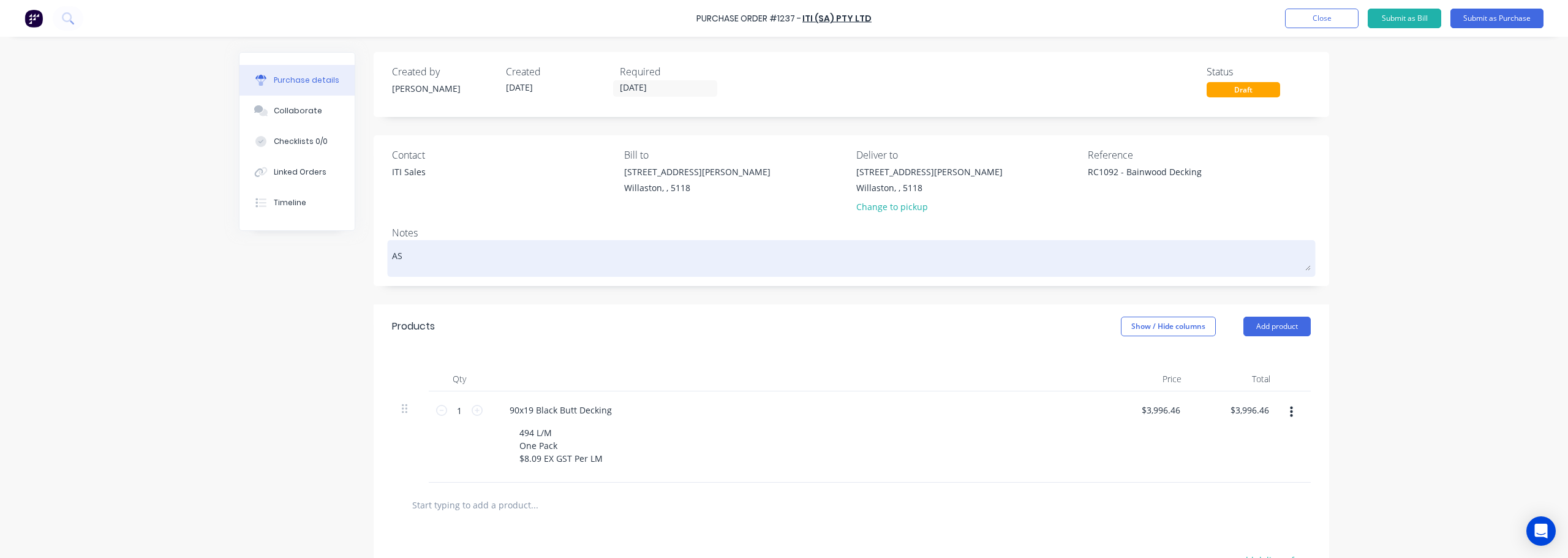
type textarea "x"
type textarea "AS"
type textarea "x"
type textarea "AS pe"
type textarea "x"
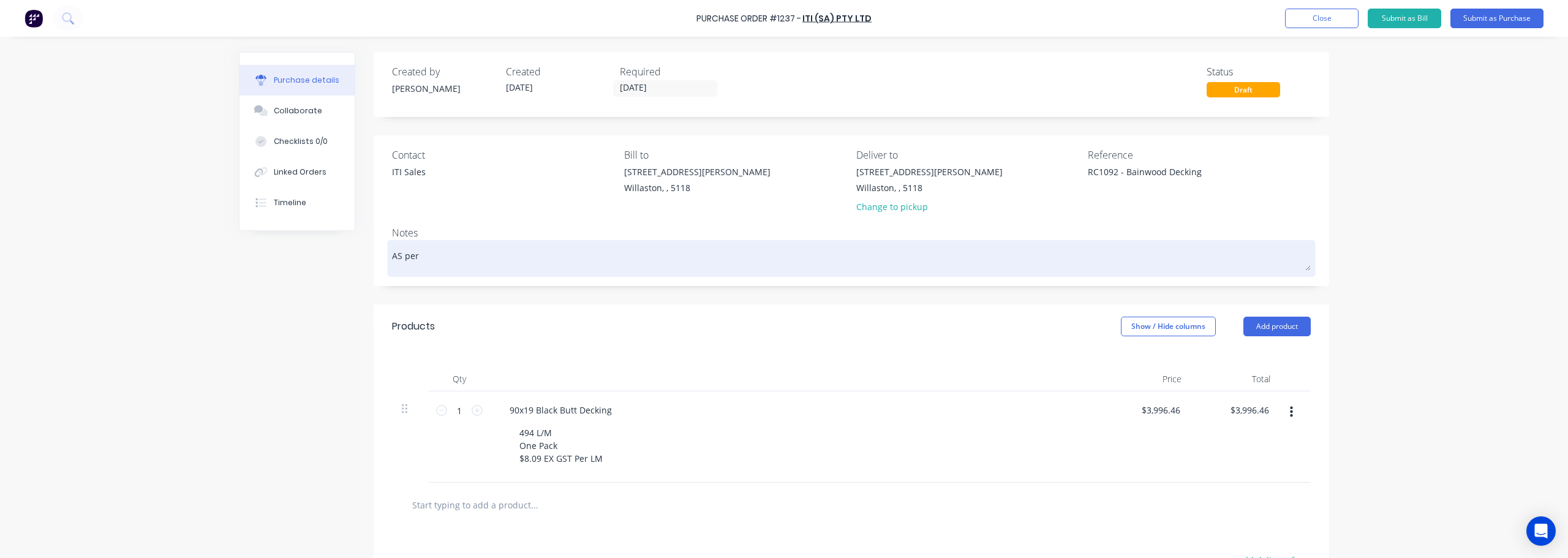
type textarea "AS per"
type textarea "x"
type textarea "AS per"
type textarea "x"
type textarea "AS pe"
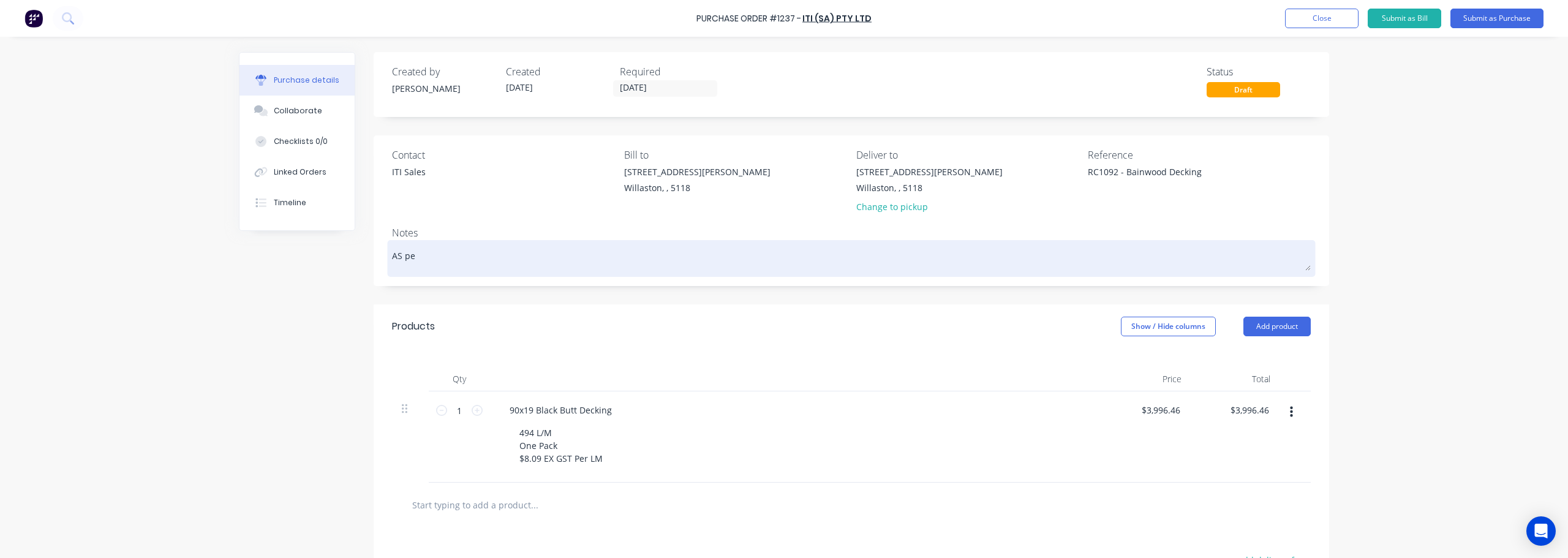
type textarea "x"
type textarea "AS p"
type textarea "x"
type textarea "AS"
type textarea "x"
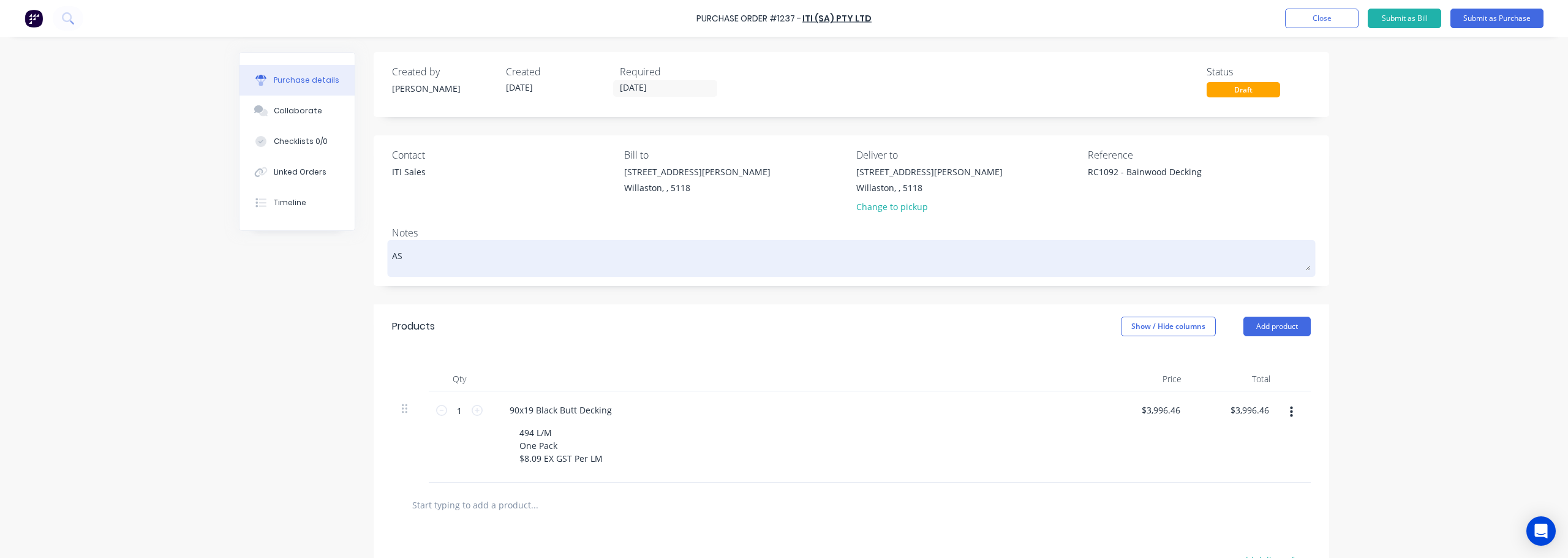
type textarea "AS"
type textarea "x"
type textarea "A"
type textarea "x"
type textarea "As"
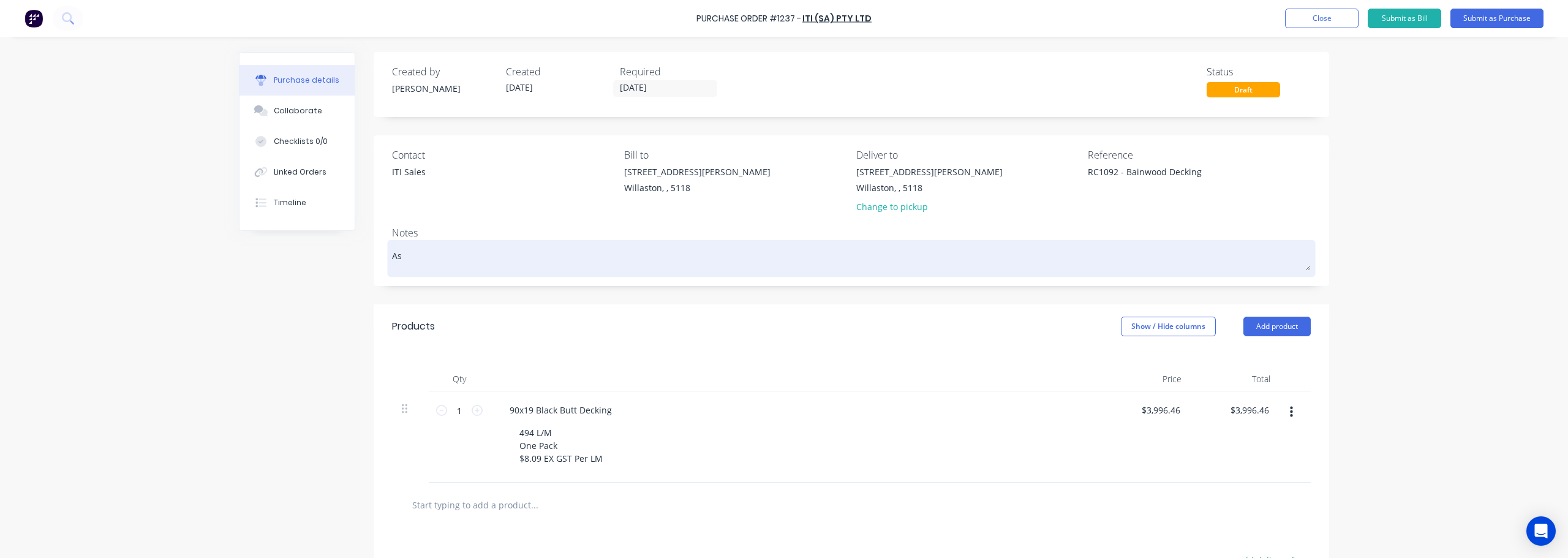
type textarea "x"
type textarea "As"
type textarea "x"
type textarea "As p"
type textarea "x"
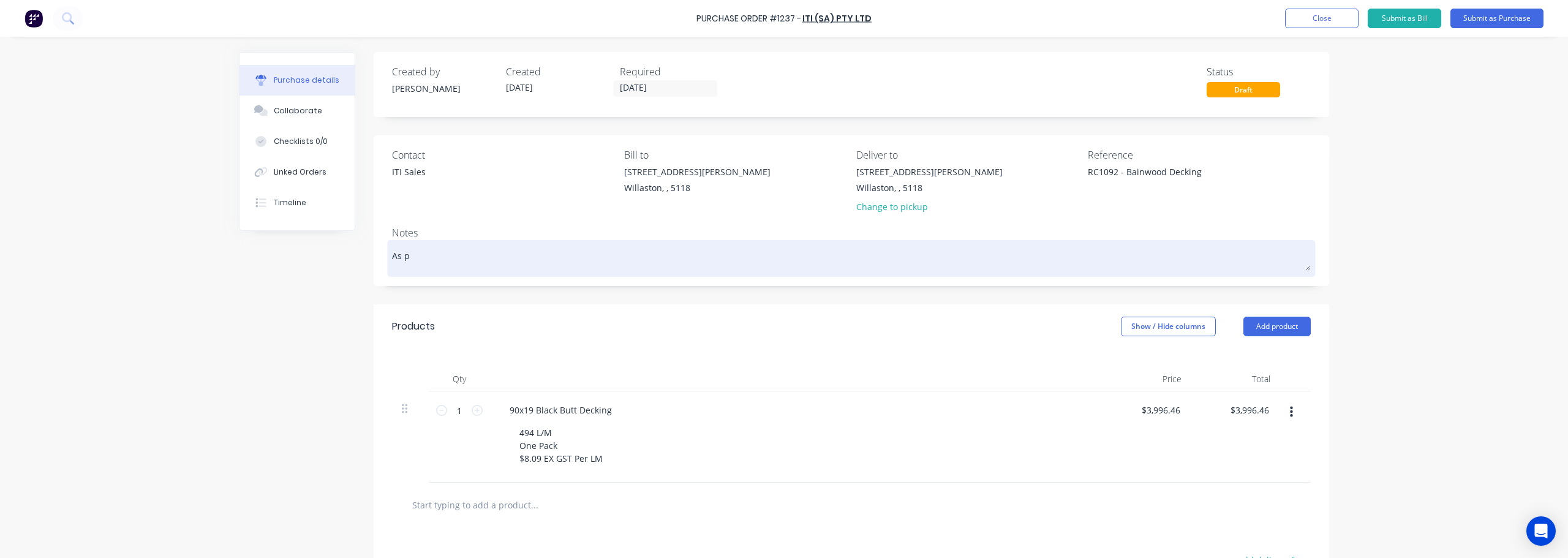
type textarea "As pr"
type textarea "x"
type textarea "As p"
type textarea "x"
type textarea "As"
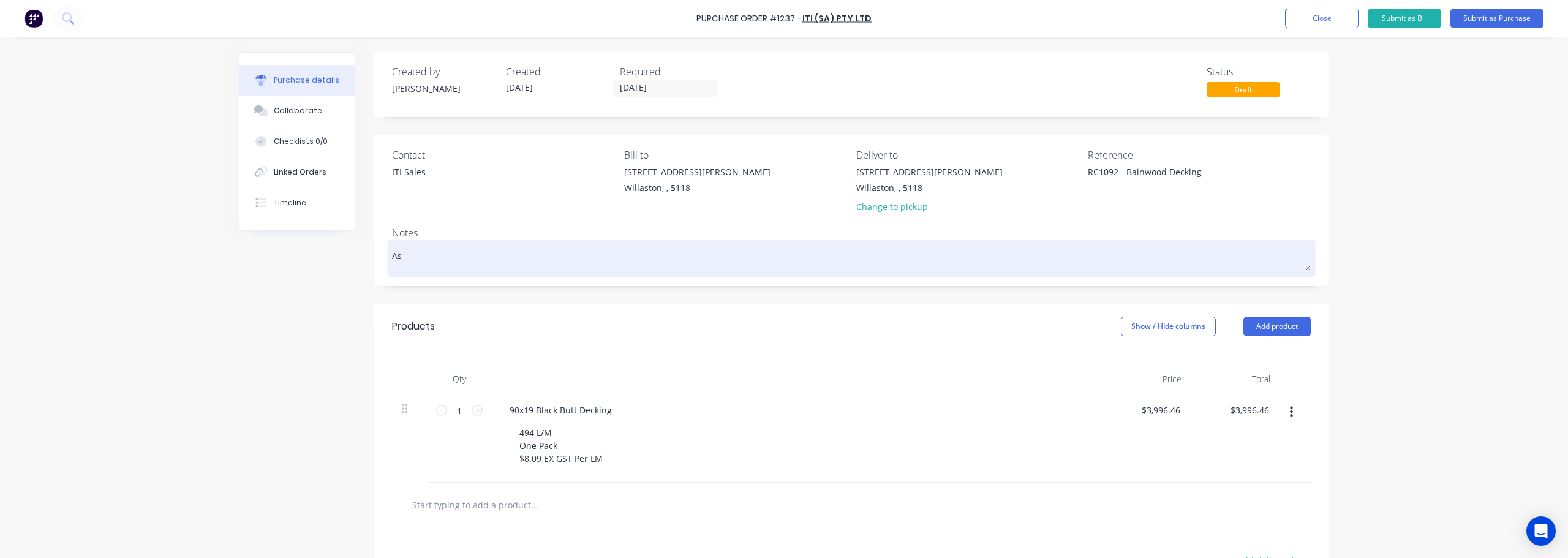
type textarea "x"
type textarea "As P"
type textarea "x"
type textarea "As Pe"
type textarea "x"
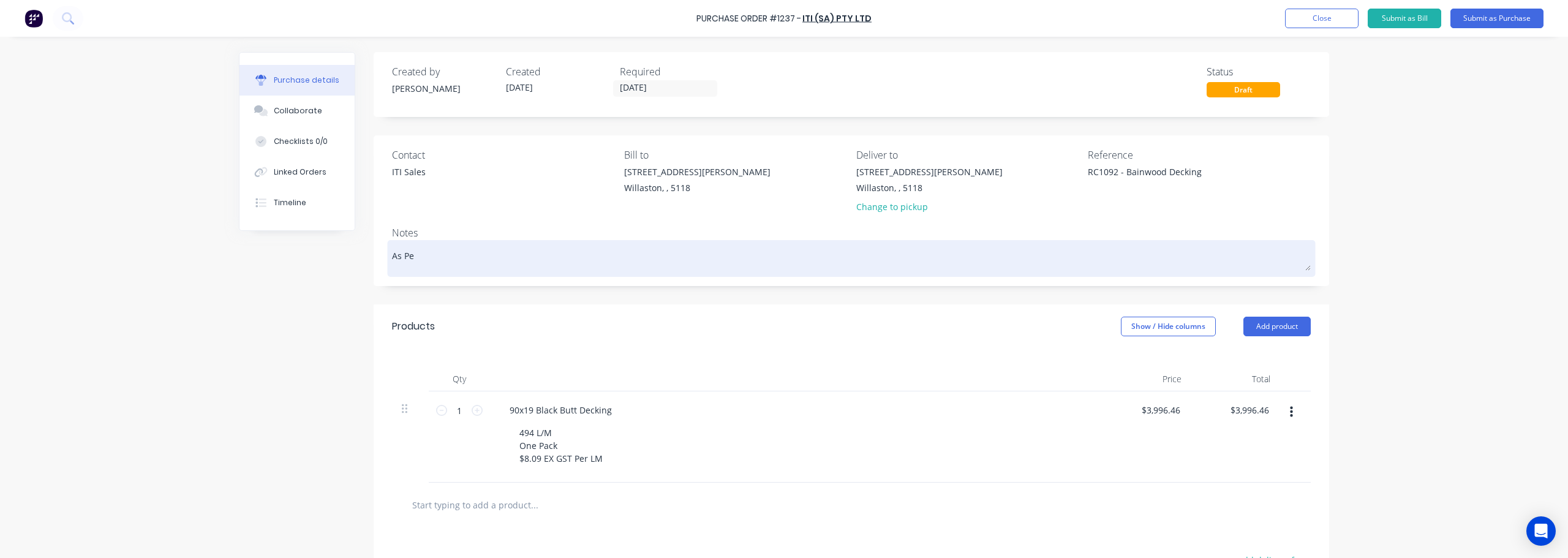
type textarea "As Per"
type textarea "x"
type textarea "As Per"
type textarea "x"
type textarea "As Per T"
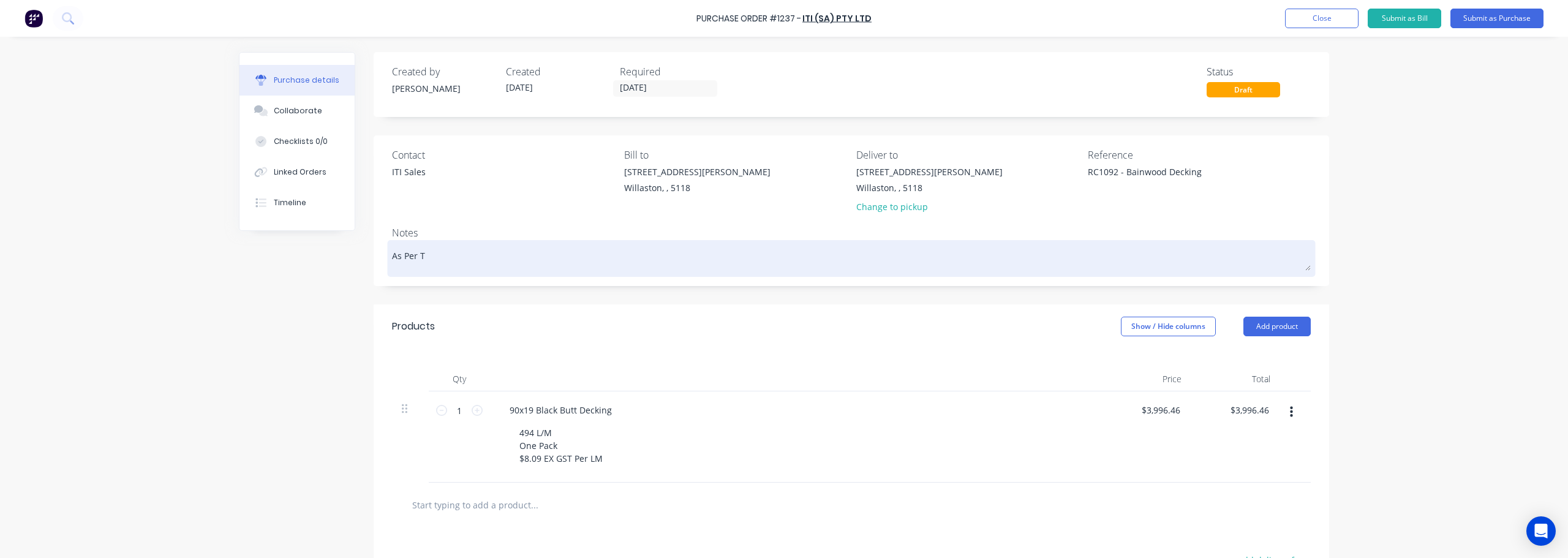
type textarea "x"
type textarea "As Per TR"
type textarea "x"
type textarea "As Per T"
type textarea "x"
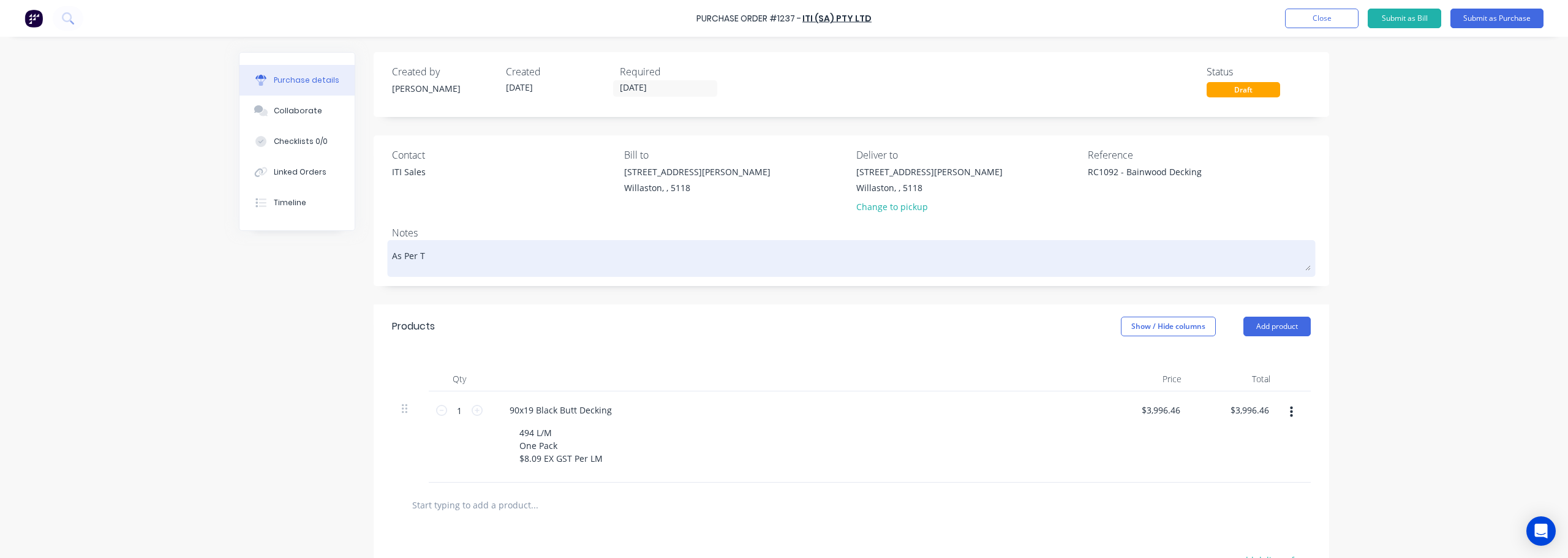
type textarea "As Per"
type textarea "x"
type textarea "As Per"
type textarea "x"
type textarea "As Pe"
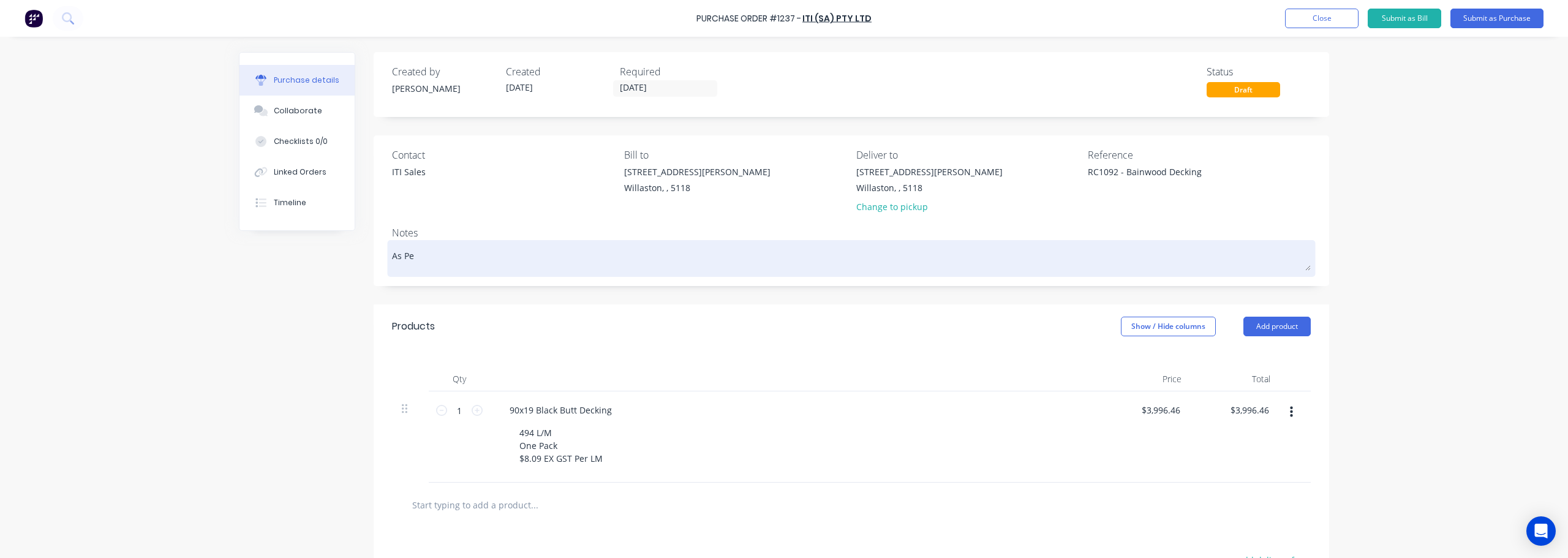
type textarea "x"
type textarea "As P"
type textarea "x"
type textarea "As"
type textarea "x"
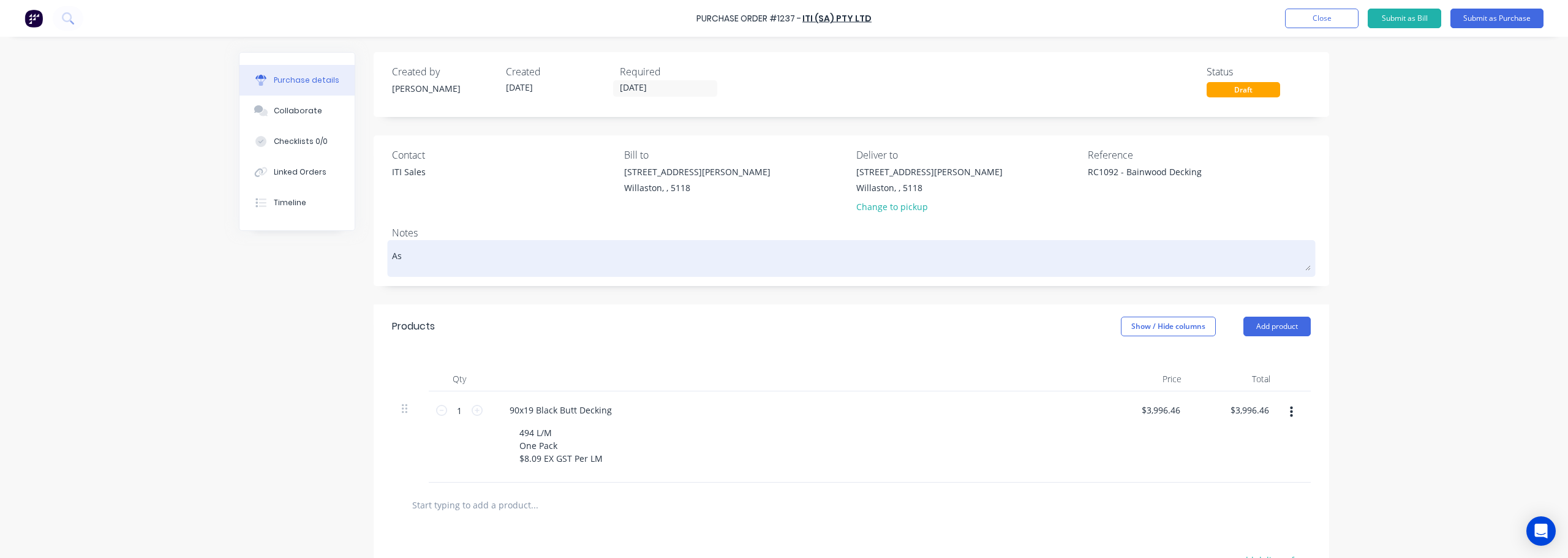
type textarea "As p"
type textarea "x"
type textarea "As pe"
type textarea "x"
type textarea "As per"
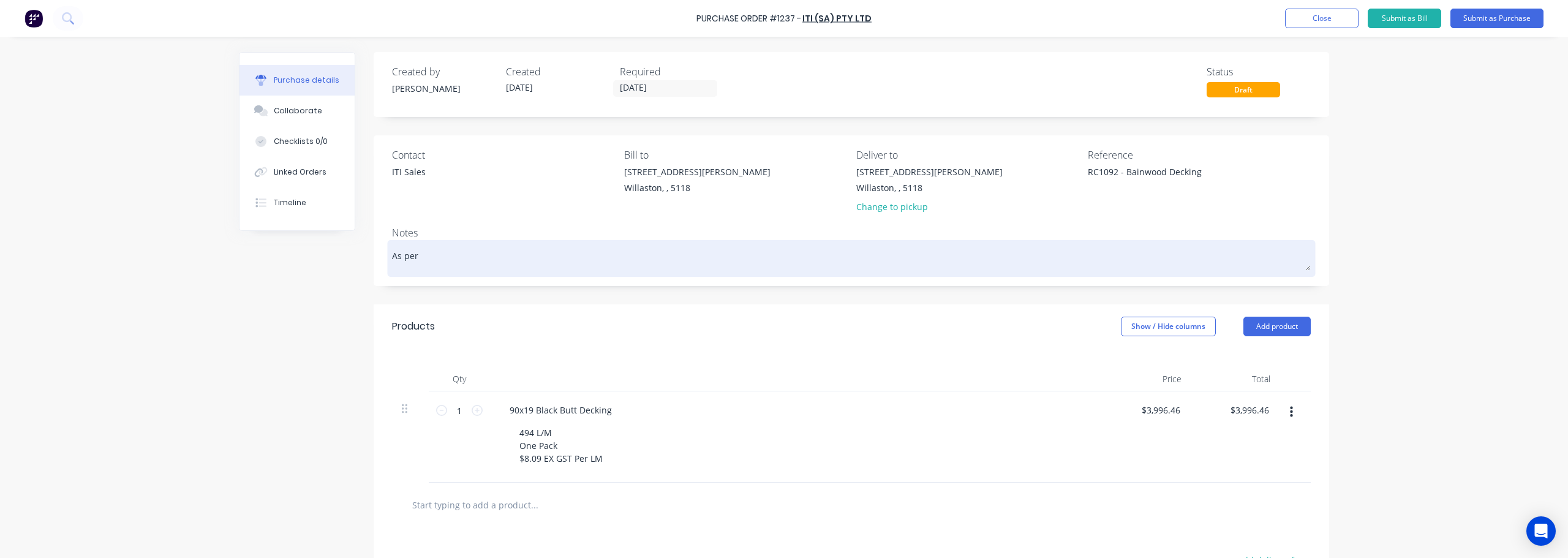
type textarea "x"
type textarea "As per"
type textarea "x"
type textarea "As per T"
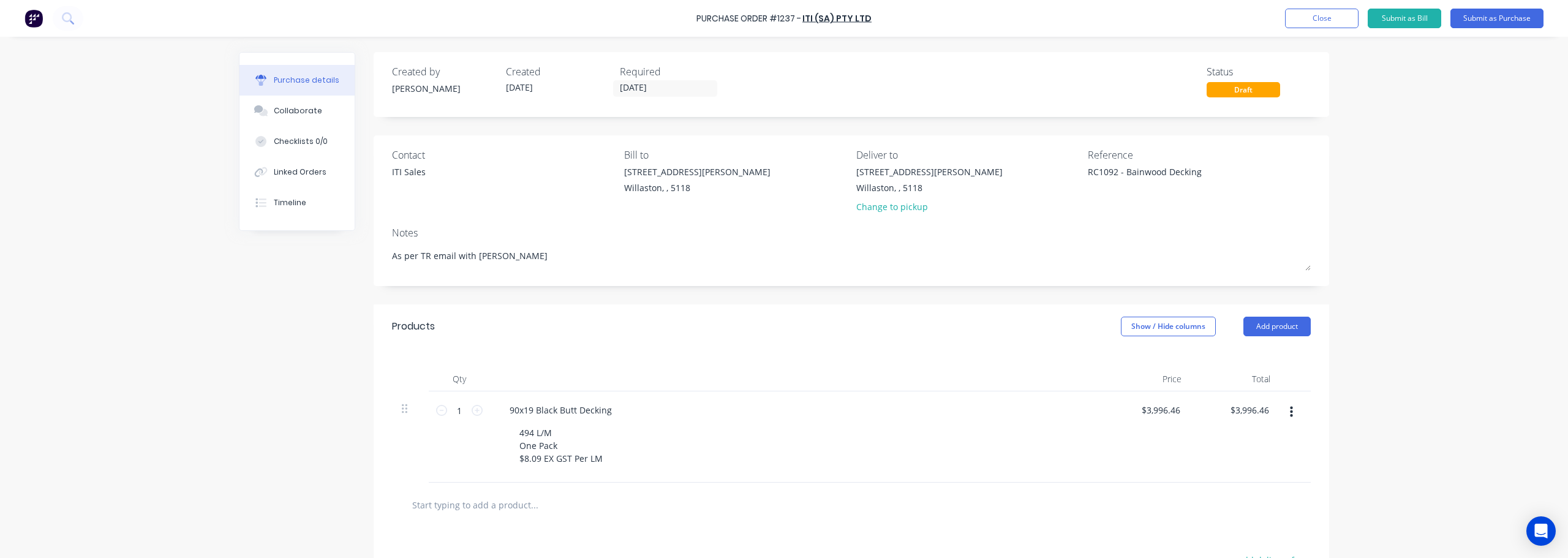
click at [1430, 338] on div "Purchase Order #1237 - ITI (SA) Pty Ltd Add product Close Submit as Bill Submit…" at bounding box center [784, 279] width 1568 height 558
click at [297, 167] on div "Linked Orders" at bounding box center [300, 173] width 52 height 11
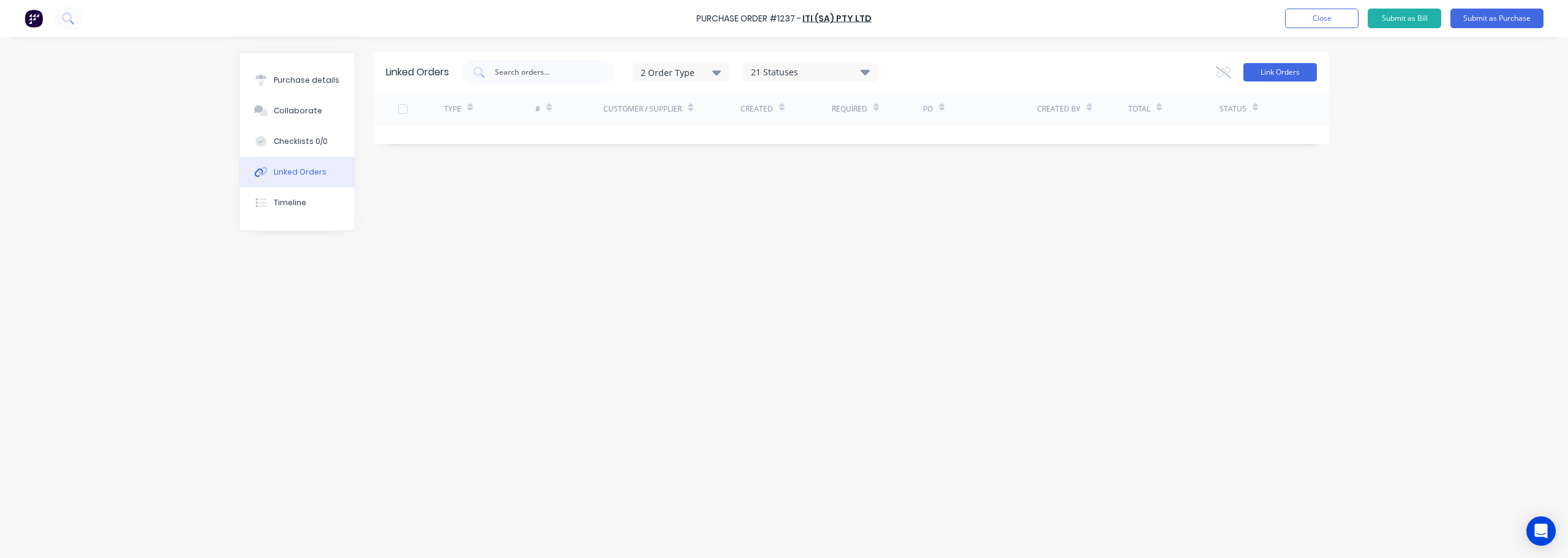
click at [1292, 69] on button "Link Orders" at bounding box center [1280, 72] width 74 height 18
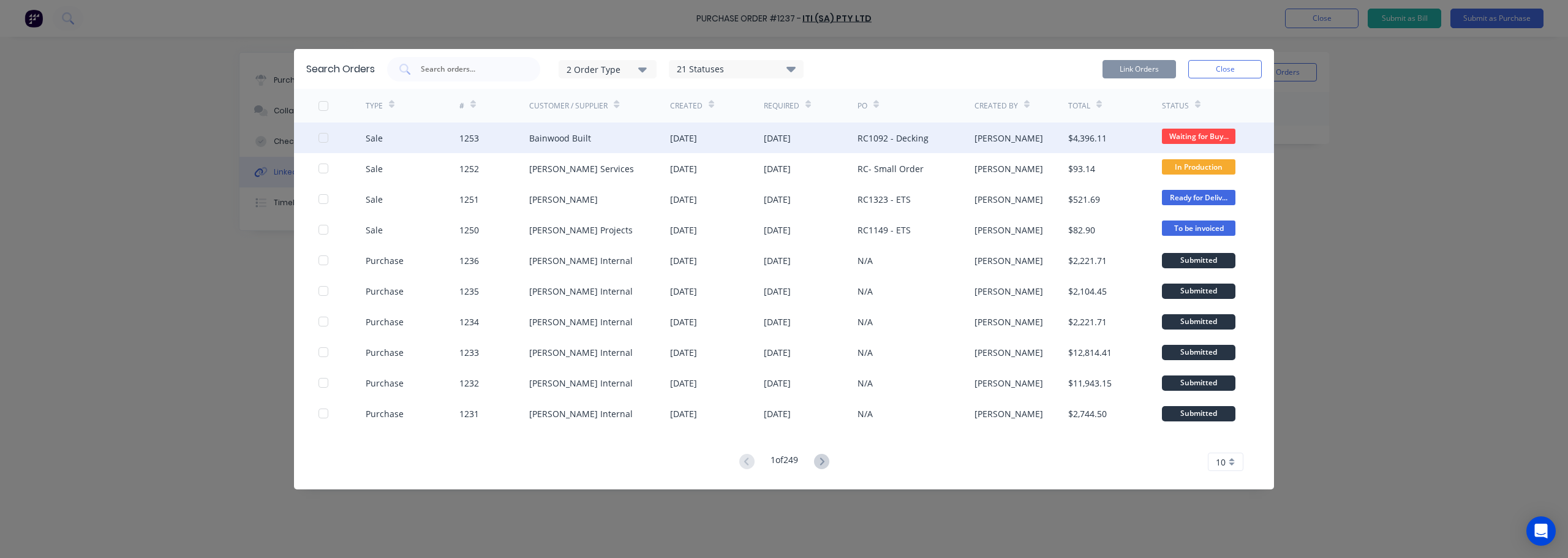
click at [575, 141] on div "Bainwood Built" at bounding box center [559, 138] width 62 height 13
click at [790, 143] on div "[DATE]" at bounding box center [777, 138] width 27 height 13
click at [323, 140] on div at bounding box center [323, 138] width 25 height 25
click at [1120, 66] on button "Link Orders" at bounding box center [1139, 69] width 74 height 18
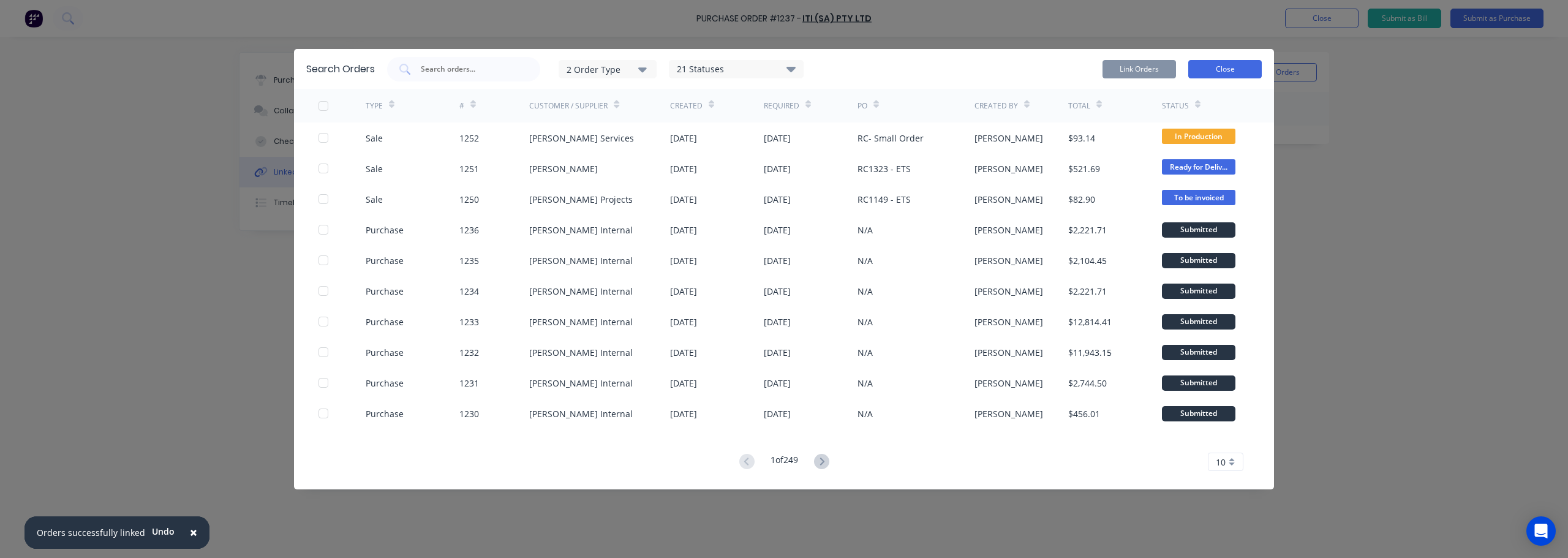
click at [1229, 74] on button "Close" at bounding box center [1225, 69] width 74 height 18
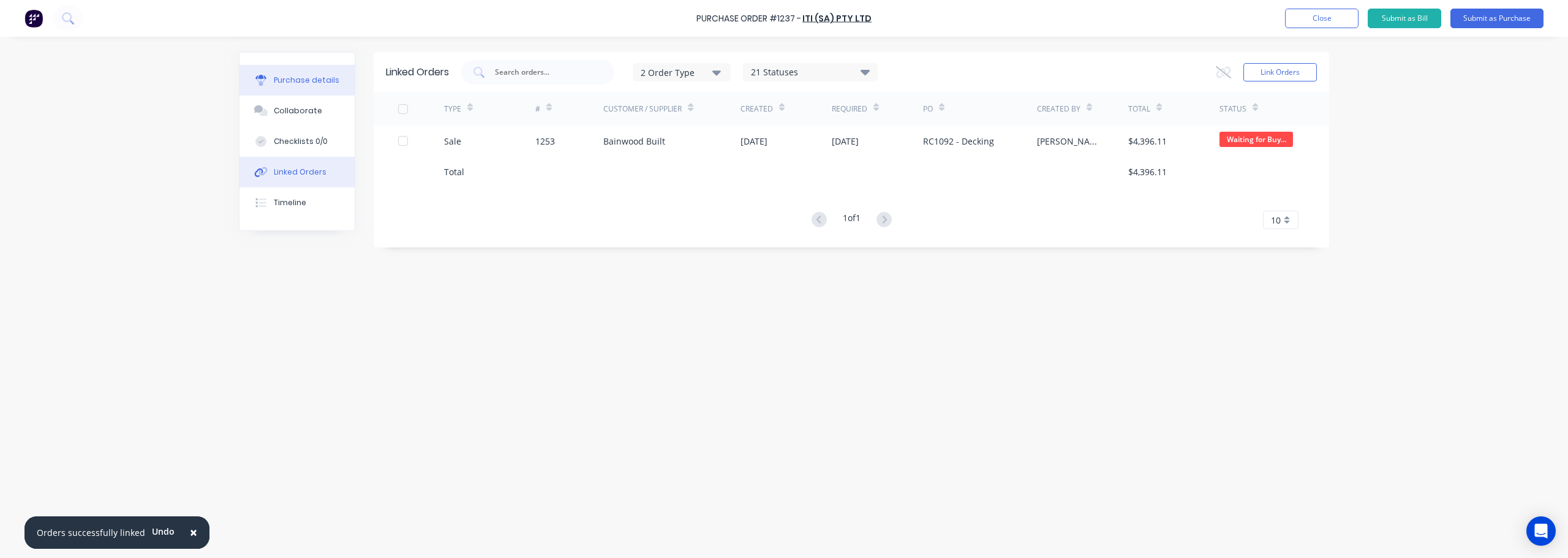
click at [309, 83] on div "Purchase details" at bounding box center [306, 81] width 66 height 11
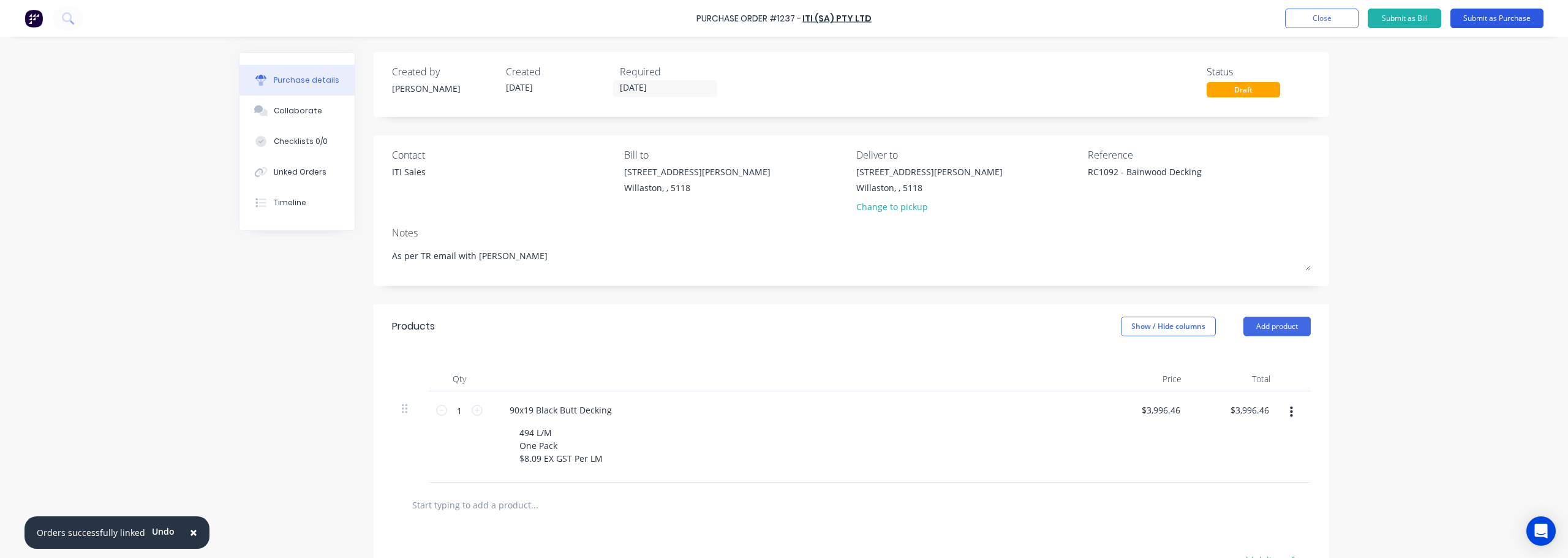
click at [1491, 16] on button "Submit as Purchase" at bounding box center [1497, 18] width 93 height 20
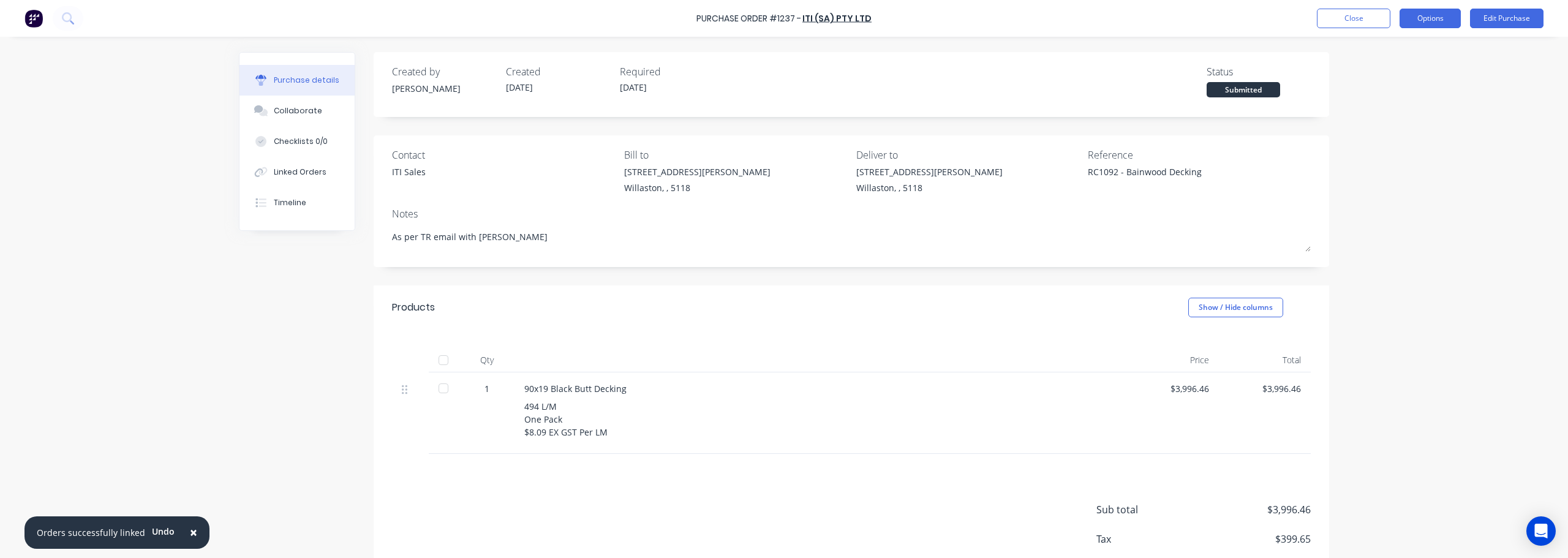
click at [1427, 25] on button "Options" at bounding box center [1429, 18] width 62 height 20
click at [1405, 44] on div "Print / Email" at bounding box center [1402, 50] width 94 height 18
click at [1388, 78] on div "With pricing" at bounding box center [1402, 74] width 94 height 18
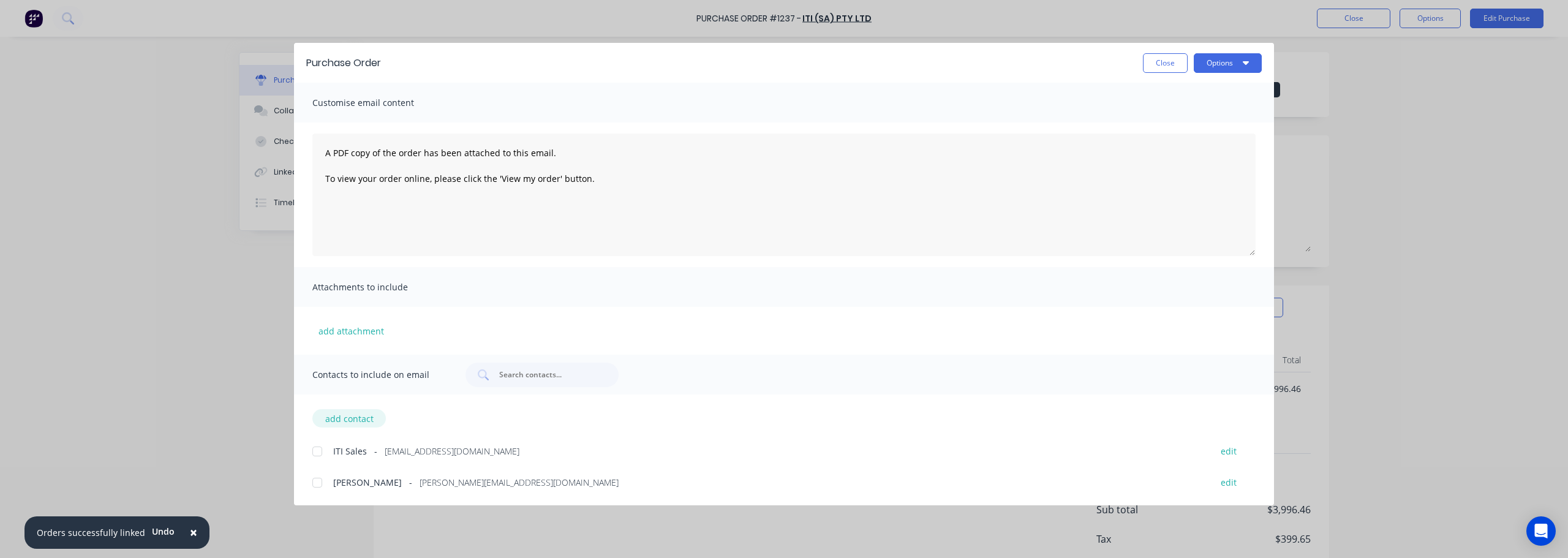
click at [353, 419] on button "add contact" at bounding box center [349, 419] width 74 height 18
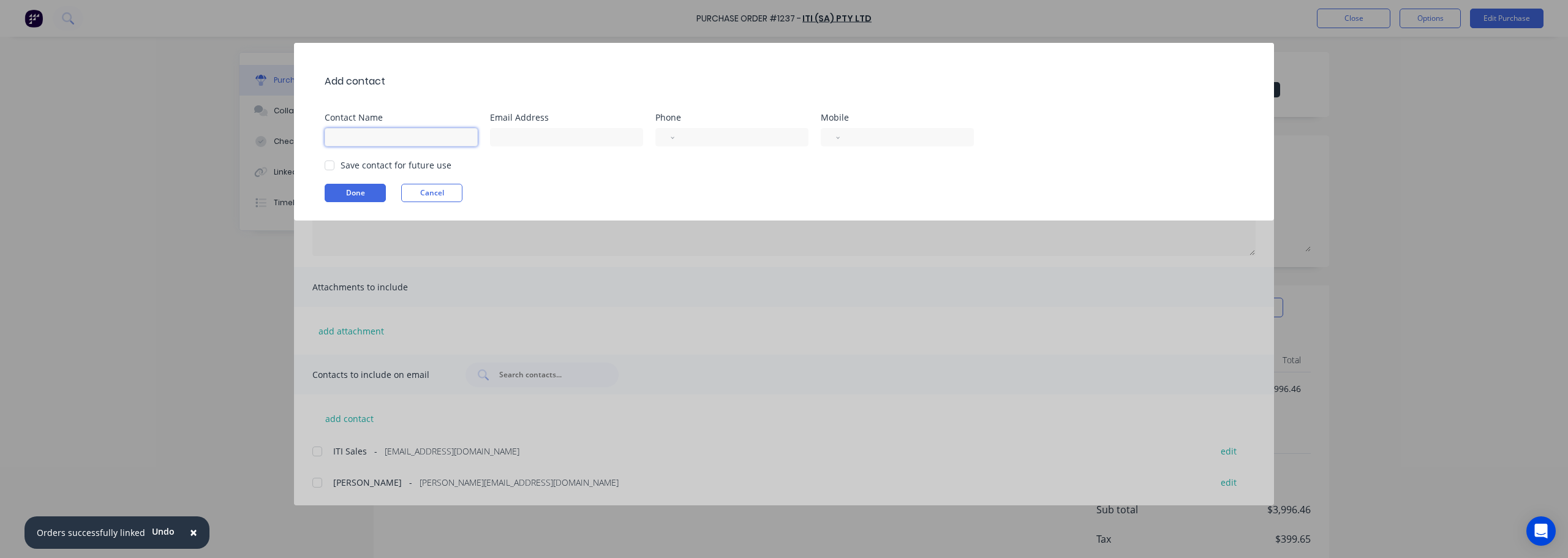
click at [394, 135] on input at bounding box center [401, 137] width 153 height 18
click at [542, 144] on input at bounding box center [566, 137] width 153 height 18
click at [328, 163] on div at bounding box center [329, 165] width 25 height 25
click at [363, 194] on button "Done" at bounding box center [355, 193] width 62 height 18
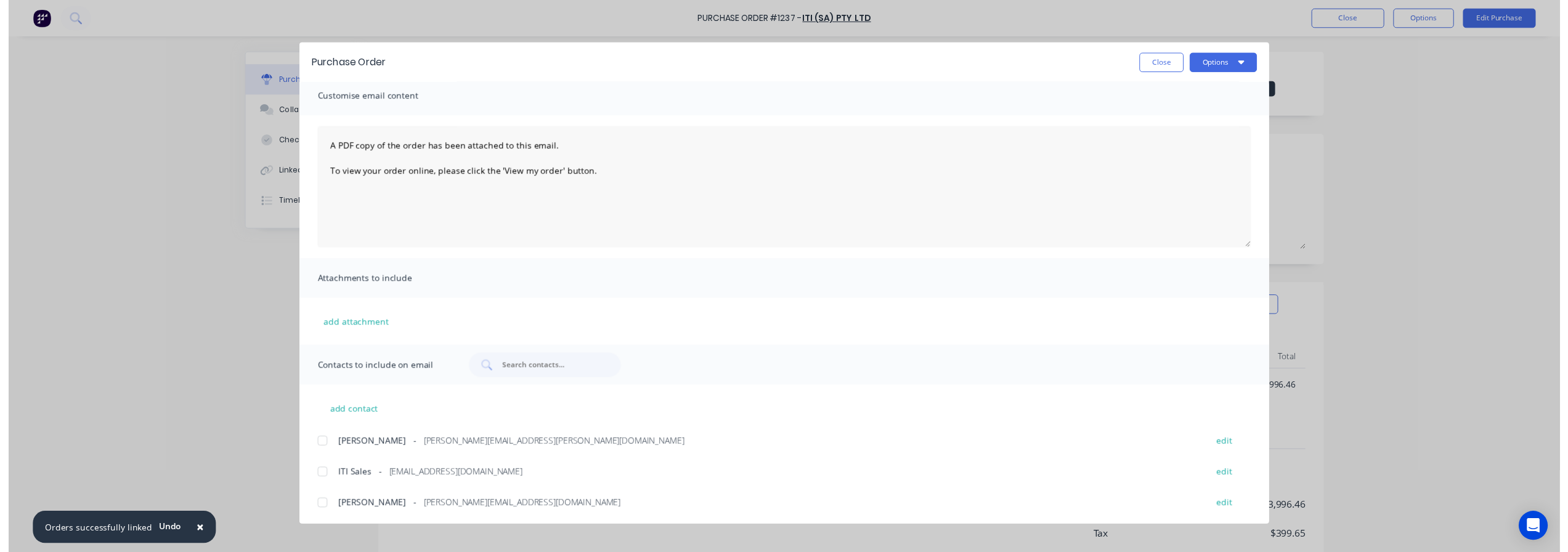
scroll to position [7, 0]
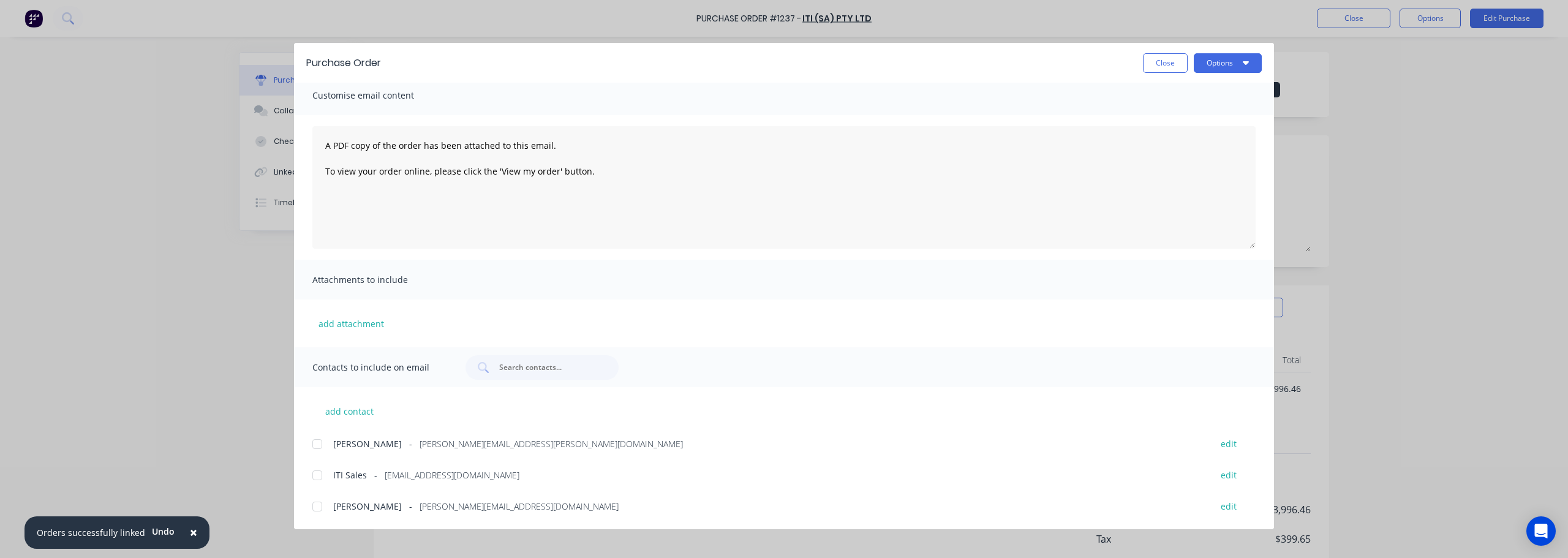
click at [323, 436] on div at bounding box center [317, 444] width 25 height 25
click at [1227, 64] on button "Options" at bounding box center [1227, 63] width 68 height 20
click at [1213, 120] on div "Print" at bounding box center [1203, 118] width 94 height 18
click at [1159, 66] on button "Close" at bounding box center [1164, 63] width 45 height 20
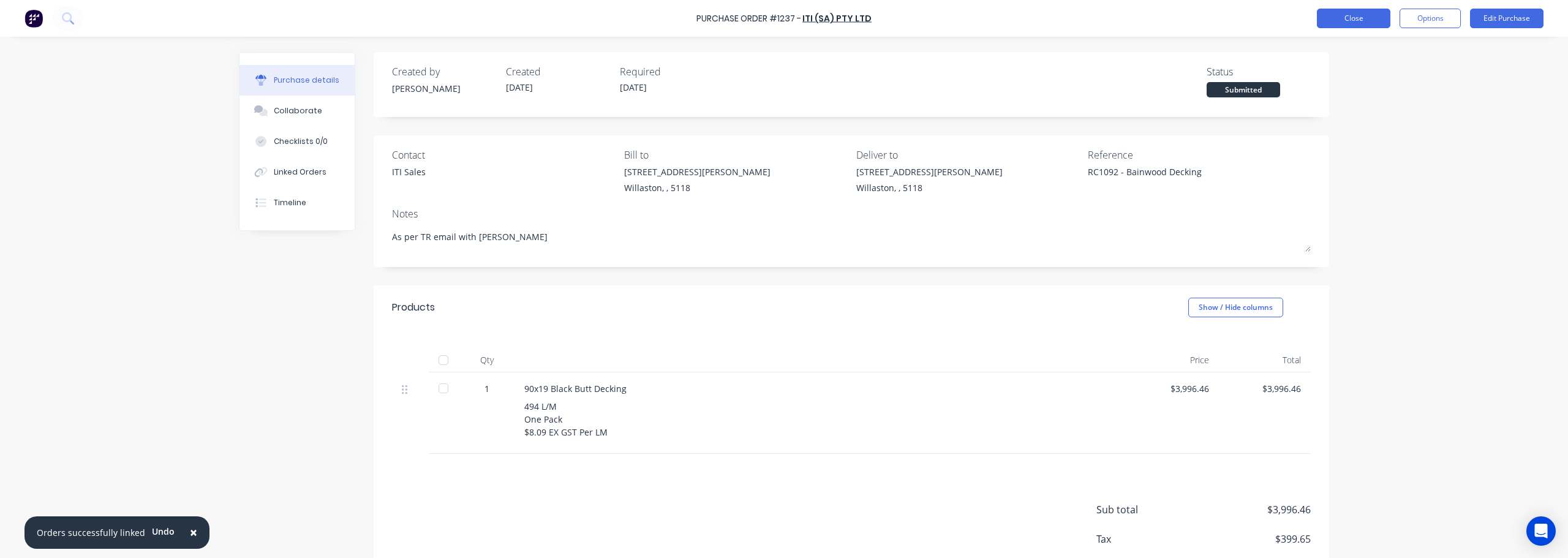
click at [1353, 22] on button "Close" at bounding box center [1353, 18] width 74 height 20
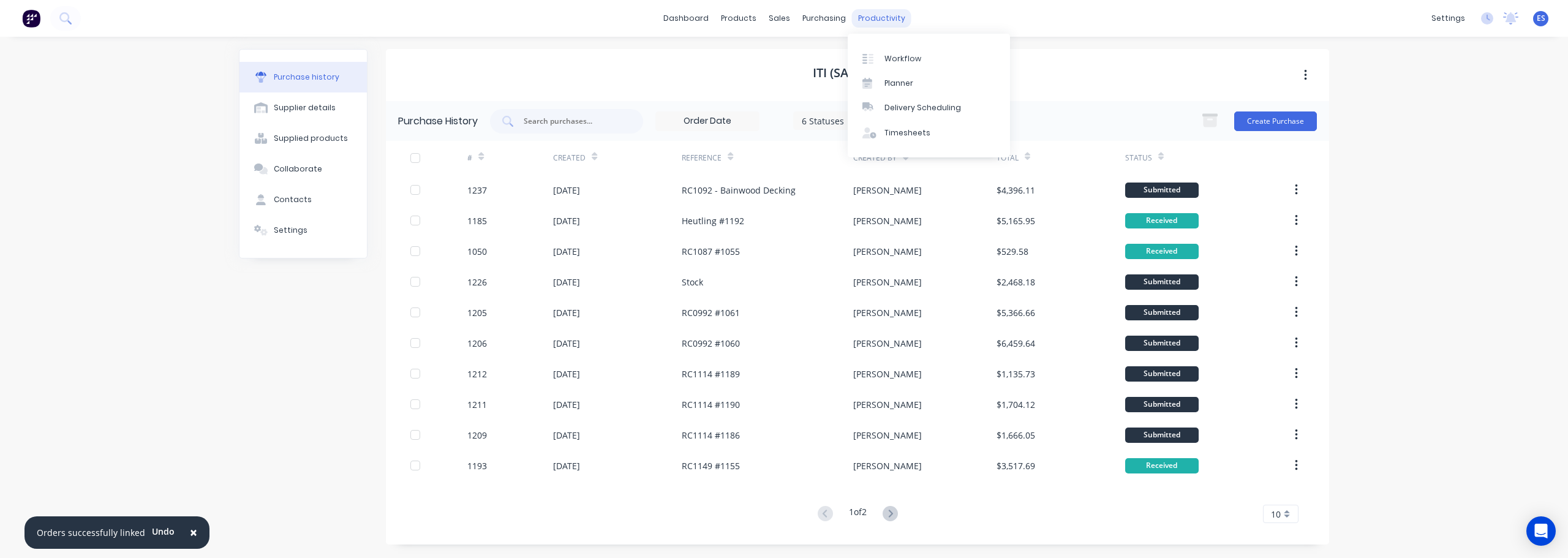
click at [865, 18] on div "productivity" at bounding box center [882, 18] width 59 height 18
click at [900, 54] on div "Workflow" at bounding box center [903, 59] width 37 height 11
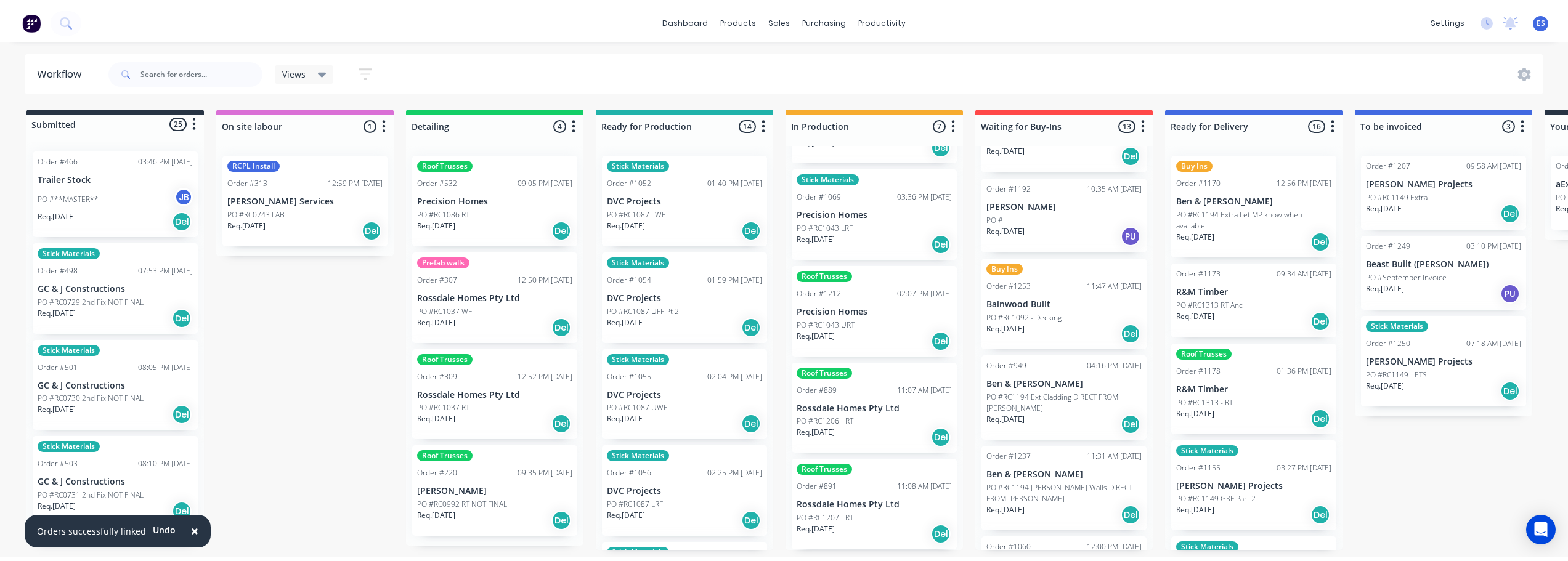
scroll to position [493, 0]
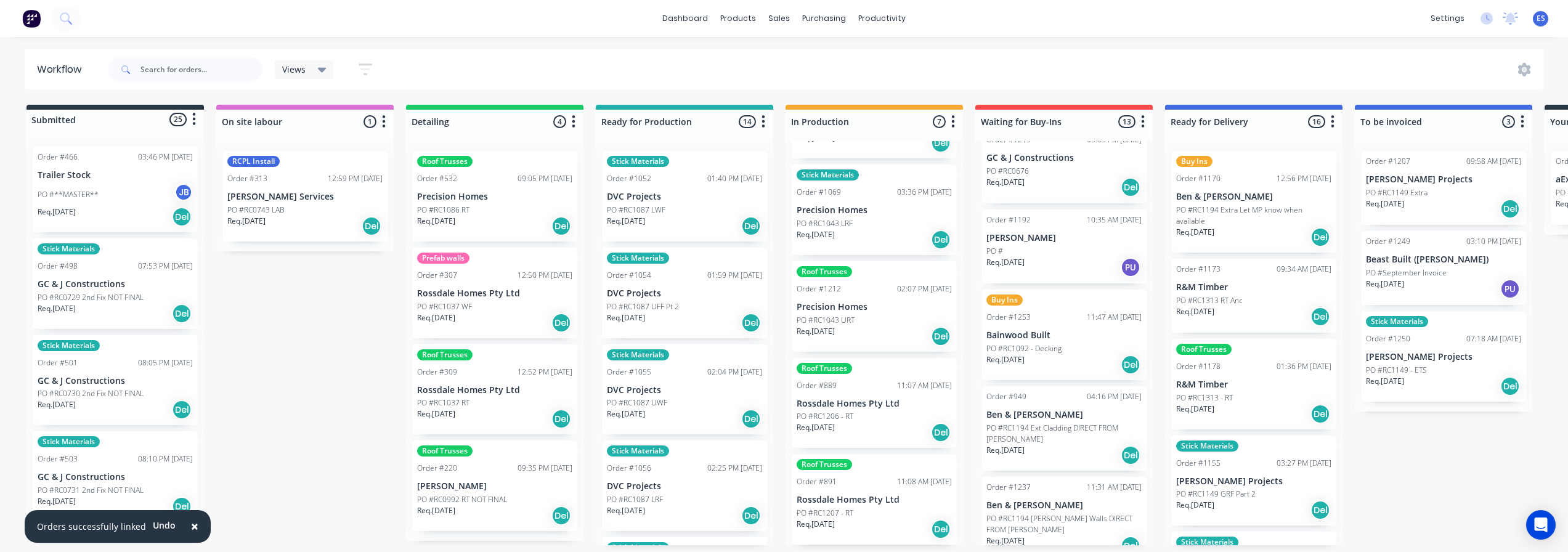
click at [1050, 344] on p "PO #RC1092 - Decking" at bounding box center [1024, 349] width 75 height 11
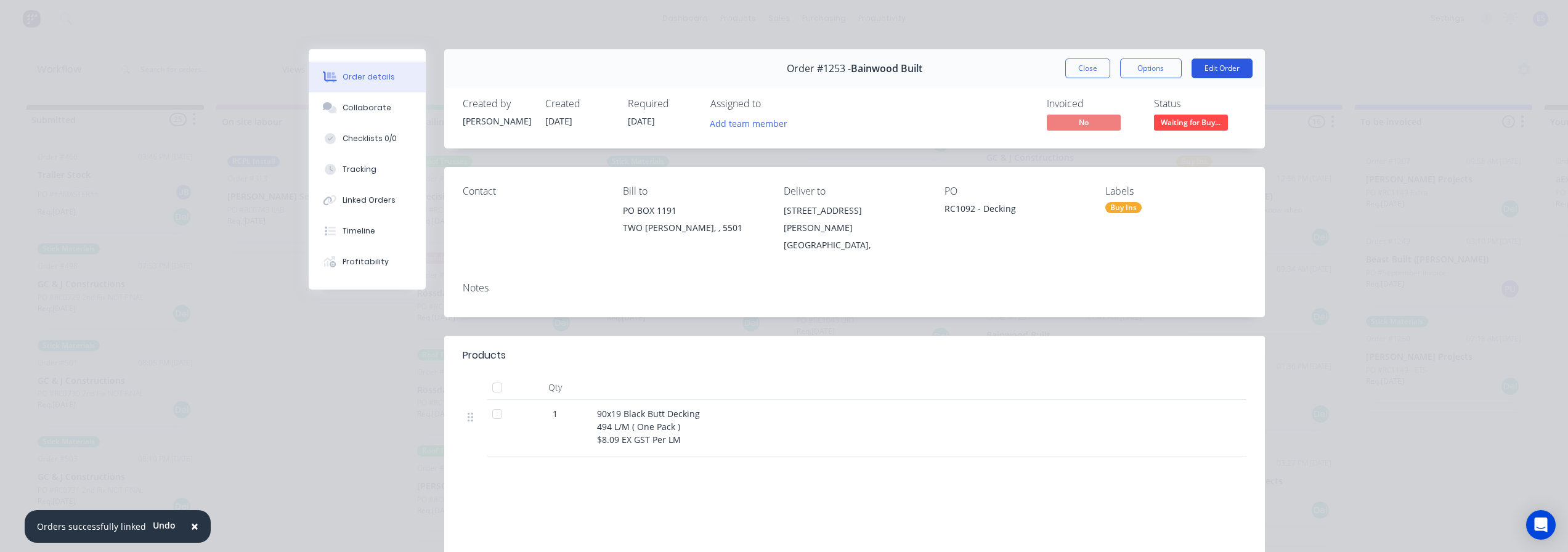
click at [1219, 68] on button "Edit Order" at bounding box center [1222, 68] width 61 height 20
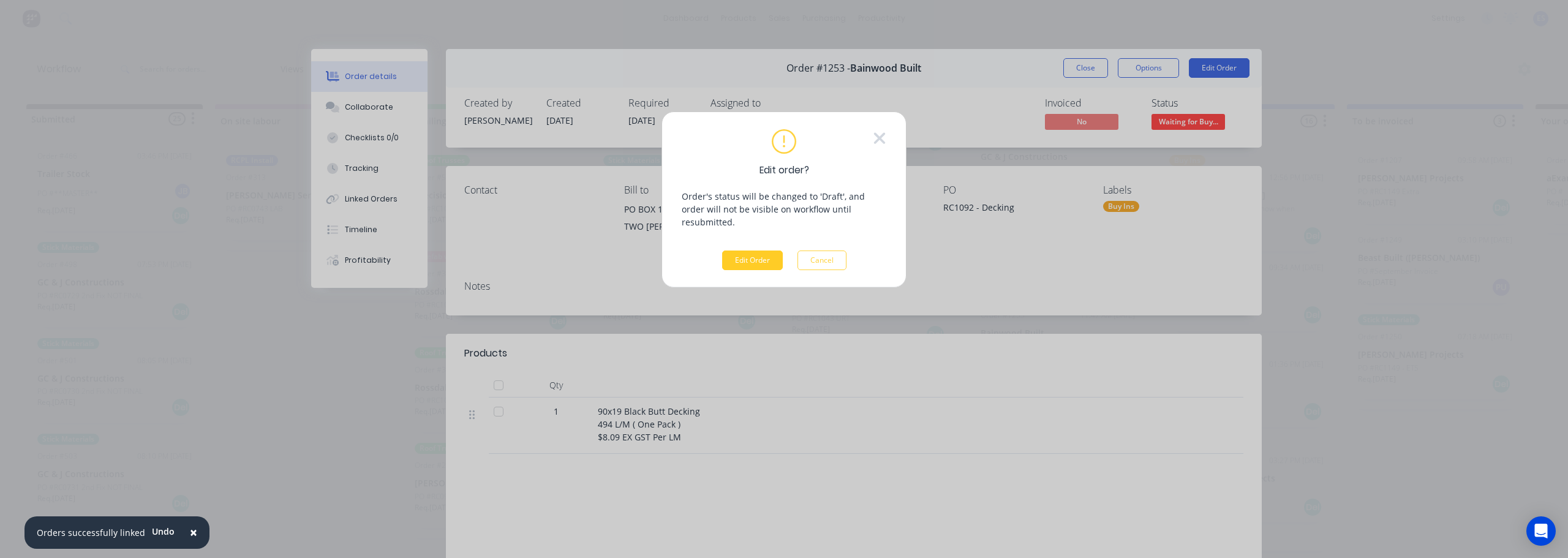
click at [765, 250] on button "Edit Order" at bounding box center [752, 260] width 61 height 20
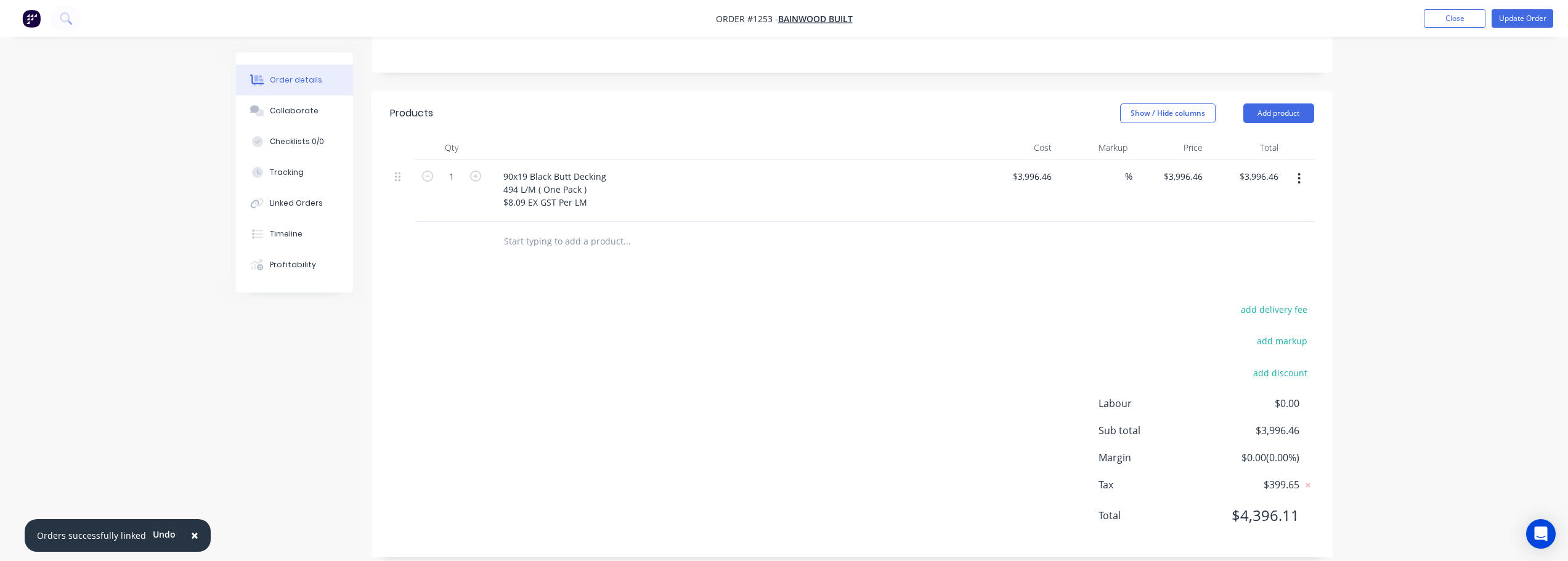
scroll to position [255, 0]
click at [1104, 164] on div "%" at bounding box center [1094, 189] width 76 height 62
click at [892, 324] on div "add delivery fee add markup add discount Labour $0.00 Sub total $3,996.46 Margi…" at bounding box center [851, 419] width 924 height 237
click at [586, 188] on div "90x19 Black Butt Decking 494 L/M ( One Pack ) $8.09 EX GST Per LM" at bounding box center [555, 188] width 122 height 44
drag, startPoint x: 590, startPoint y: 191, endPoint x: 503, endPoint y: 193, distance: 87.0
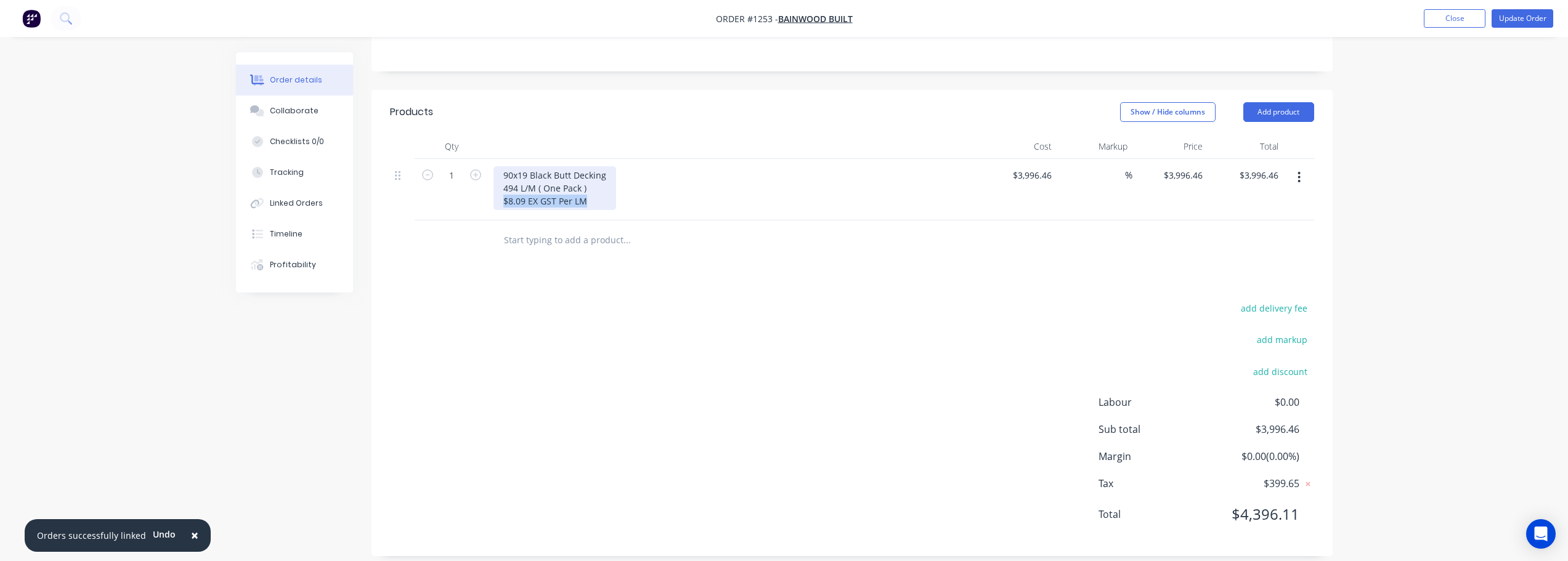
click at [503, 193] on div "90x19 Black Butt Decking 494 L/M ( One Pack ) $8.09 EX GST Per LM" at bounding box center [555, 188] width 122 height 44
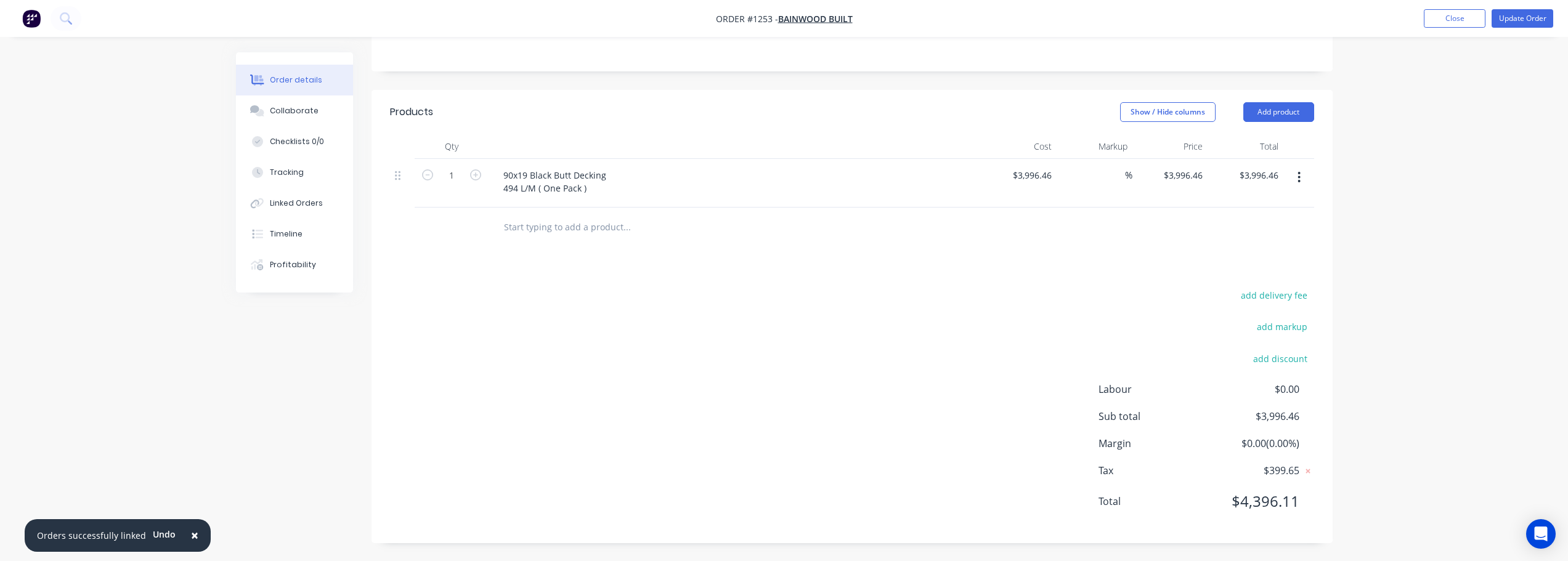
scroll to position [242, 0]
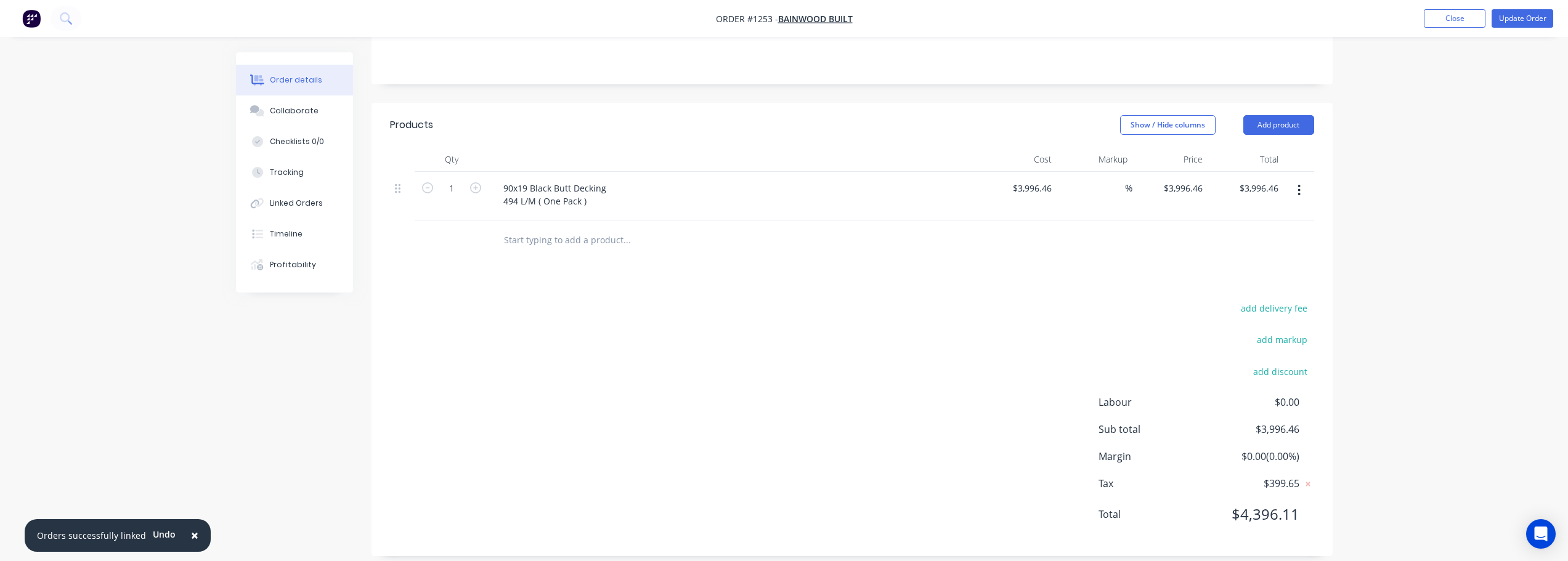
click at [983, 300] on div "add delivery fee add markup add discount Labour $0.00 Sub total $3,996.46 Margi…" at bounding box center [851, 419] width 924 height 237
drag, startPoint x: 1013, startPoint y: 174, endPoint x: 1071, endPoint y: 183, distance: 58.7
click at [1071, 183] on div "1 90x19 Black Butt Decking 494 L/M ( One Pack ) 3996.46 3996.46 % $3,996.46 $3,…" at bounding box center [851, 196] width 924 height 48
click at [454, 179] on input "1" at bounding box center [451, 188] width 32 height 18
click at [1045, 179] on input "3996.46" at bounding box center [1033, 188] width 45 height 18
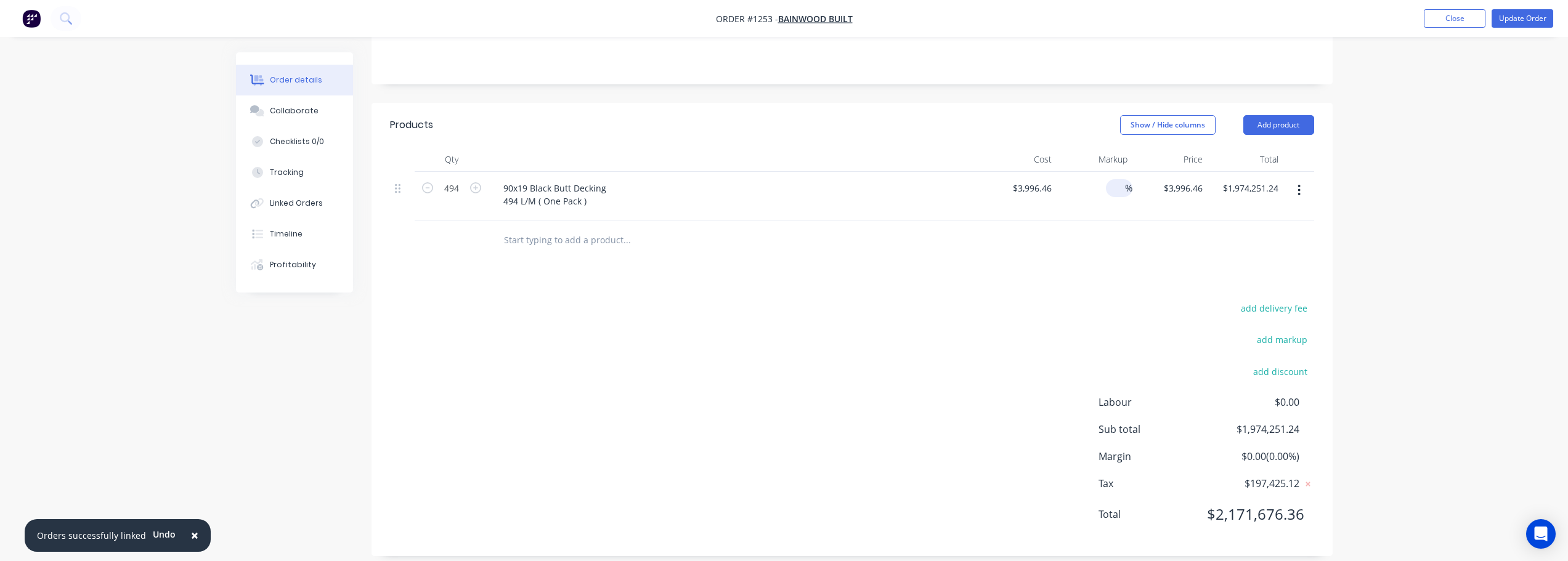
click at [1112, 179] on input at bounding box center [1118, 188] width 14 height 18
click at [1029, 179] on input "3996.46" at bounding box center [1038, 188] width 38 height 18
click at [1194, 259] on div "Products Show / Hide columns Add product Qty Cost Markup Price Total 494 90x19 …" at bounding box center [851, 330] width 961 height 454
click at [1052, 179] on input "9.6" at bounding box center [1042, 188] width 28 height 18
click at [1040, 179] on input "7.68" at bounding box center [1042, 188] width 28 height 18
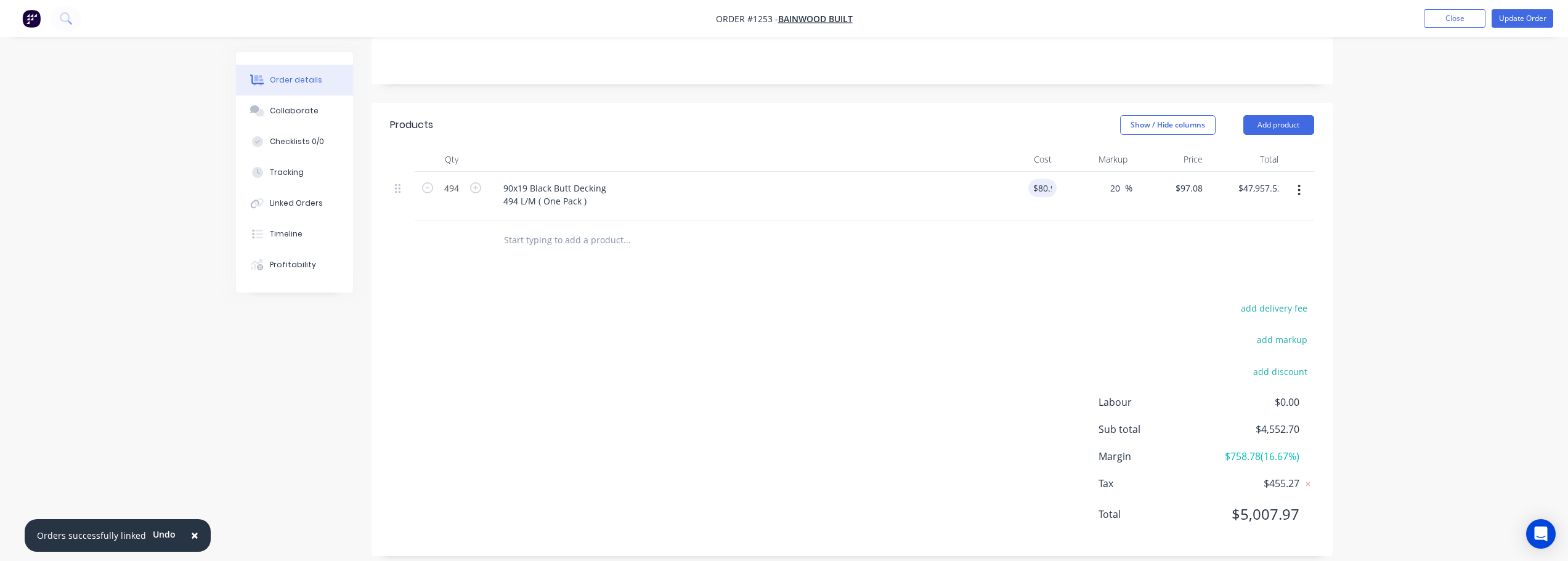
click at [1097, 276] on div "Products Show / Hide columns Add product Qty Cost Markup Price Total 494 90x19 …" at bounding box center [851, 330] width 961 height 454
click at [1038, 183] on div "$80.90 $80.90" at bounding box center [1019, 196] width 76 height 48
click at [1039, 179] on input "80.9" at bounding box center [1040, 188] width 33 height 18
click at [1052, 242] on div at bounding box center [851, 240] width 924 height 40
click at [1119, 179] on input "20" at bounding box center [1116, 188] width 16 height 18
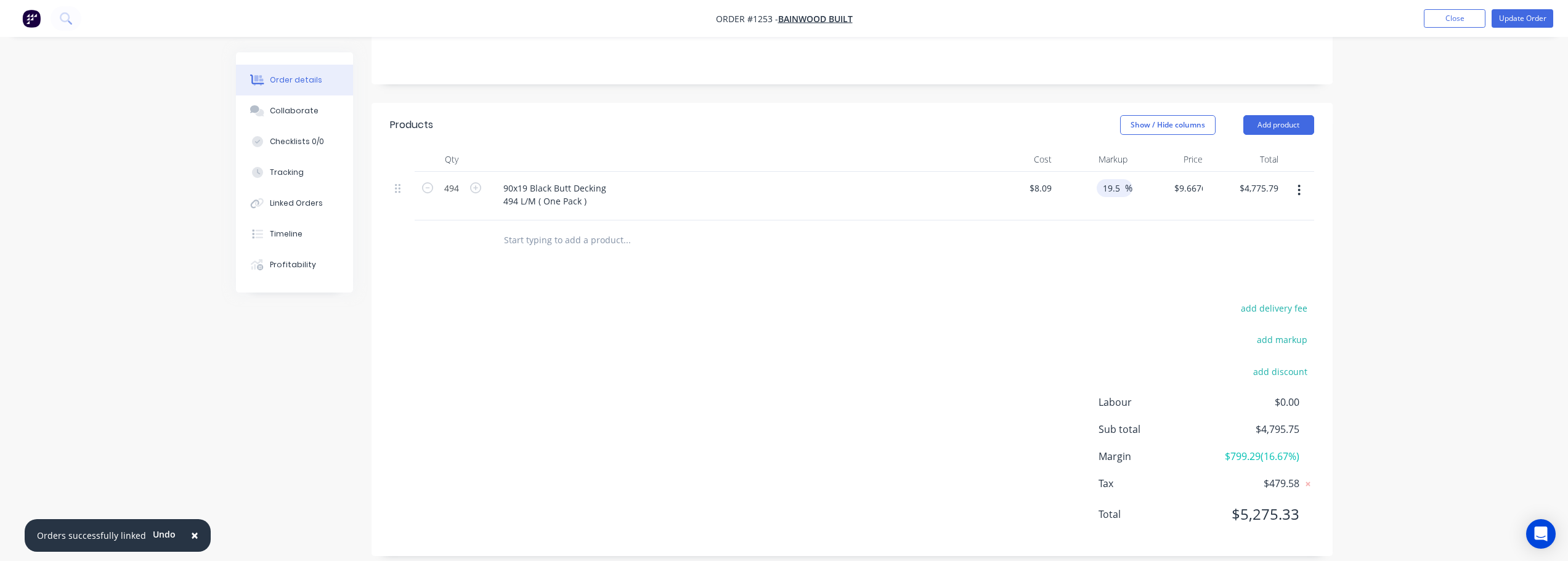
click at [1117, 228] on div at bounding box center [851, 240] width 924 height 40
click at [1113, 179] on input "19.5" at bounding box center [1113, 188] width 23 height 18
drag, startPoint x: 1116, startPoint y: 178, endPoint x: 1095, endPoint y: 180, distance: 21.1
click at [1095, 180] on div "19.5 19.5 %" at bounding box center [1094, 196] width 76 height 48
drag, startPoint x: 1120, startPoint y: 178, endPoint x: 1089, endPoint y: 178, distance: 31.0
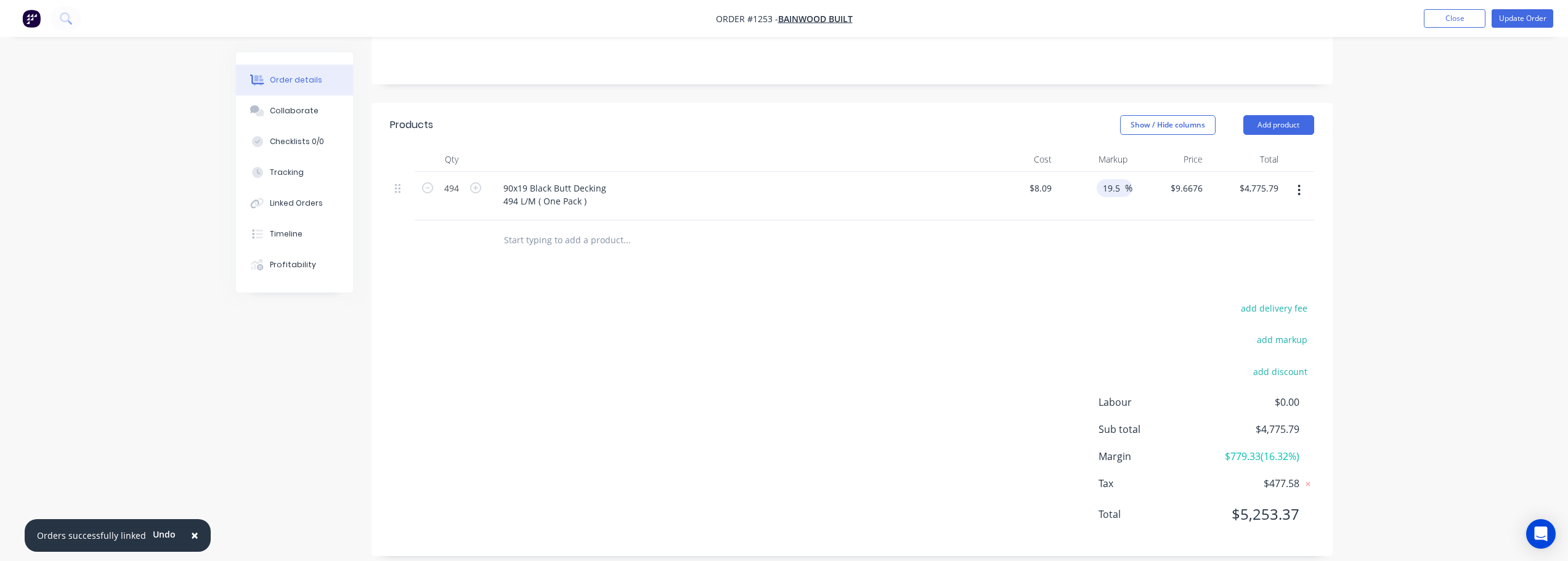
click at [1089, 178] on div "19.5 19.5 %" at bounding box center [1094, 196] width 76 height 48
click at [1146, 300] on div "add delivery fee add markup add discount Labour $0.00 Sub total $4,775.79 Margi…" at bounding box center [851, 419] width 924 height 237
click at [1292, 363] on button "add discount" at bounding box center [1280, 370] width 67 height 16
click at [1307, 370] on icon at bounding box center [1307, 376] width 12 height 12
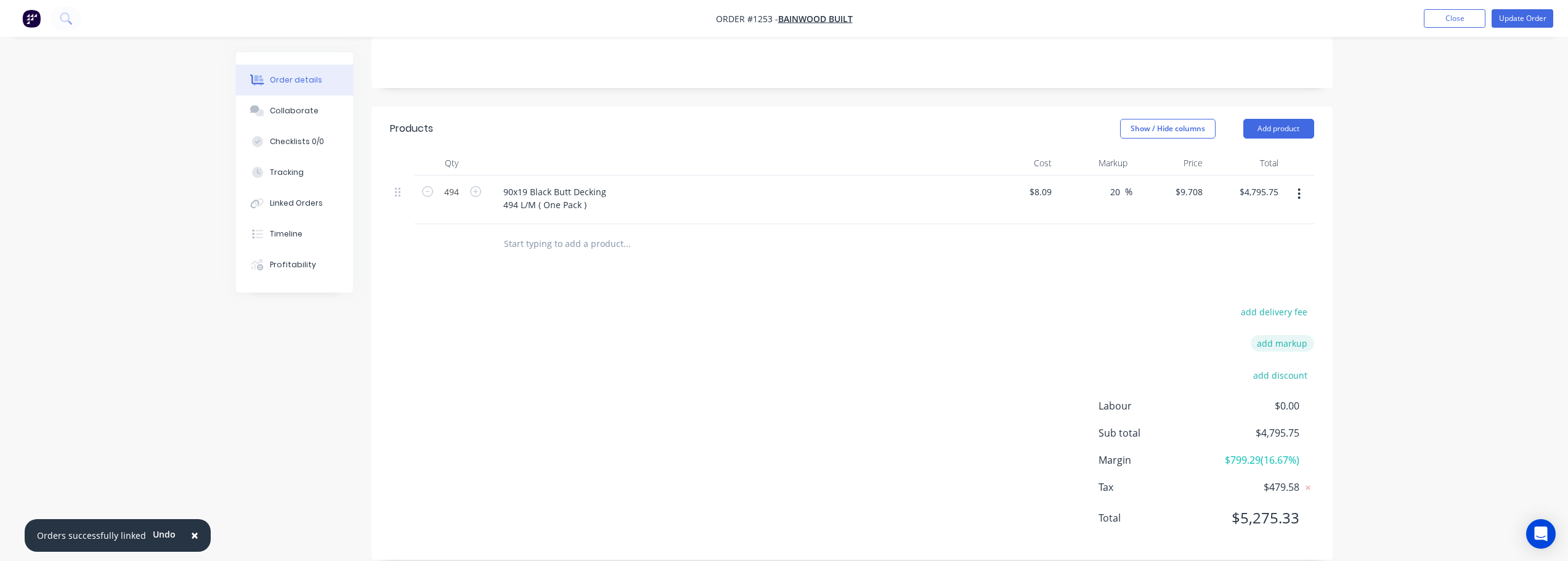
click at [1291, 335] on button "add markup" at bounding box center [1282, 343] width 63 height 16
click at [1306, 343] on icon at bounding box center [1308, 345] width 4 height 4
click at [1289, 304] on button "add delivery fee" at bounding box center [1274, 311] width 80 height 16
click at [1264, 304] on input "53.35" at bounding box center [1266, 313] width 55 height 18
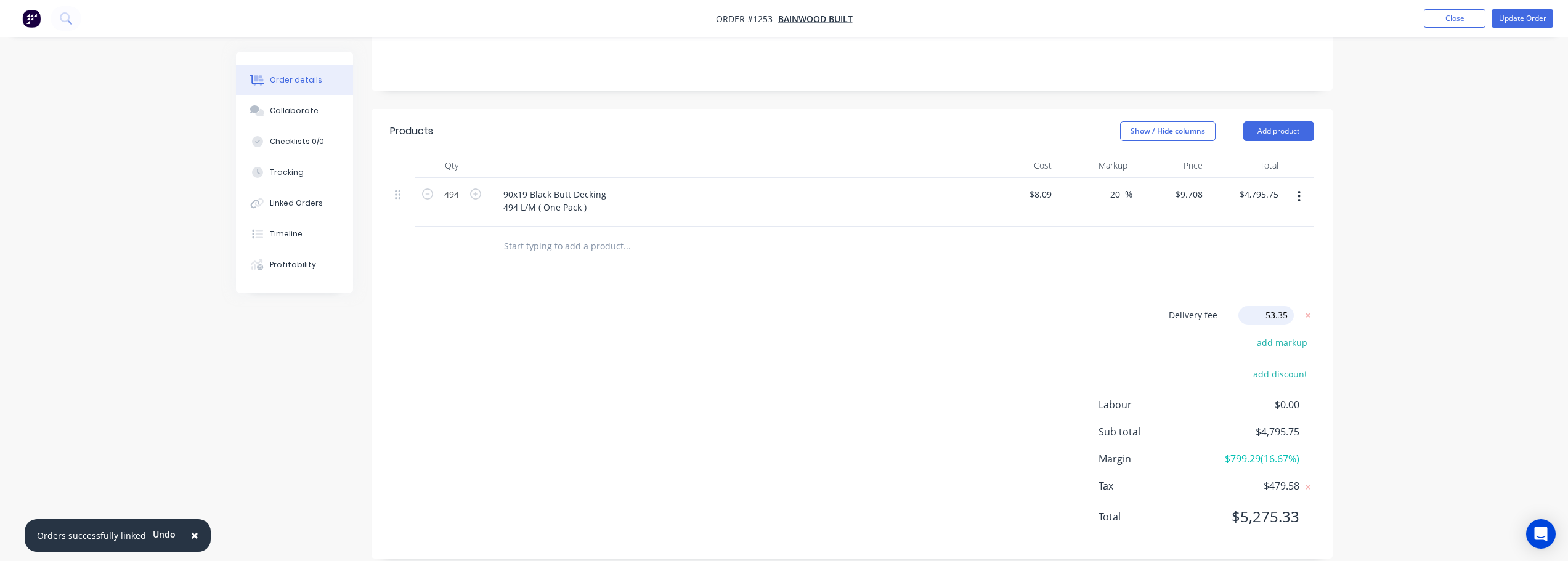
click at [1314, 306] on div "Delivery fee Delivery fee Delivery fee name (Optional) 53.35 53.35 $0 add marku…" at bounding box center [851, 424] width 961 height 235
click at [910, 366] on div "Delivery fee $53.35 add markup add discount Labour $0.00 Sub total $4,849.10 Ma…" at bounding box center [851, 422] width 924 height 232
click at [1311, 308] on icon at bounding box center [1307, 314] width 12 height 12
click at [931, 382] on div "add delivery fee add markup add discount Labour $0.00 Sub total $4,795.75 Margi…" at bounding box center [851, 422] width 924 height 237
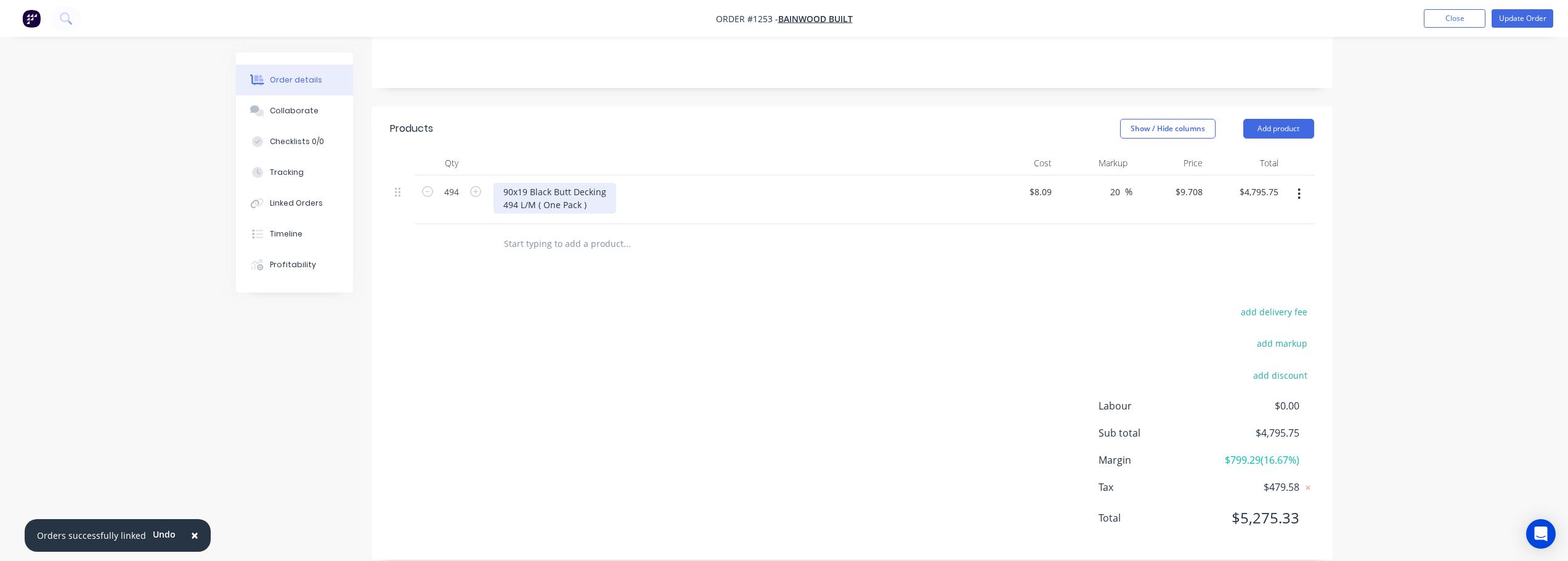
click at [591, 193] on div "90x19 Black Butt Decking 494 L/M ( One Pack )" at bounding box center [555, 198] width 122 height 31
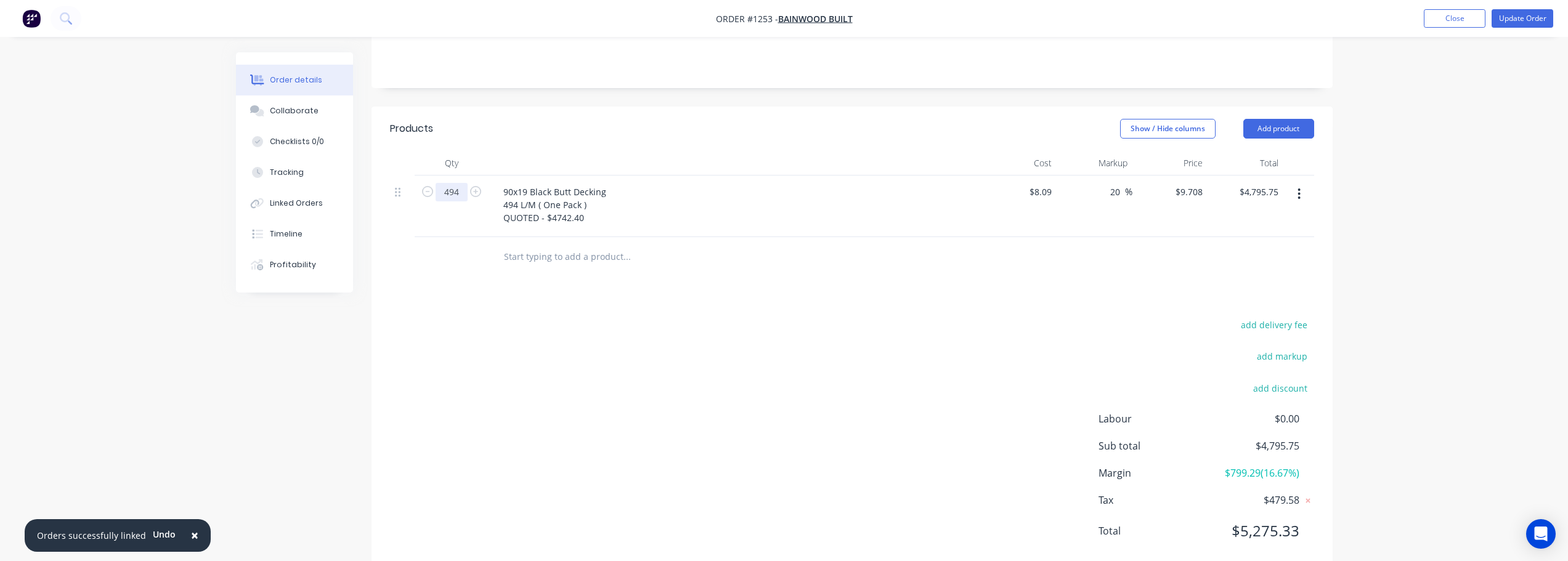
click at [459, 183] on input "494" at bounding box center [451, 192] width 32 height 18
click at [1055, 184] on div "8.09 8.09" at bounding box center [1045, 191] width 23 height 18
click at [1121, 183] on input "19.8" at bounding box center [1113, 191] width 23 height 18
click at [1037, 331] on div "add delivery fee add markup add discount Labour $0.00 Sub total $4,787.76 Margi…" at bounding box center [851, 435] width 924 height 237
click at [1121, 183] on input "19.7" at bounding box center [1113, 191] width 23 height 18
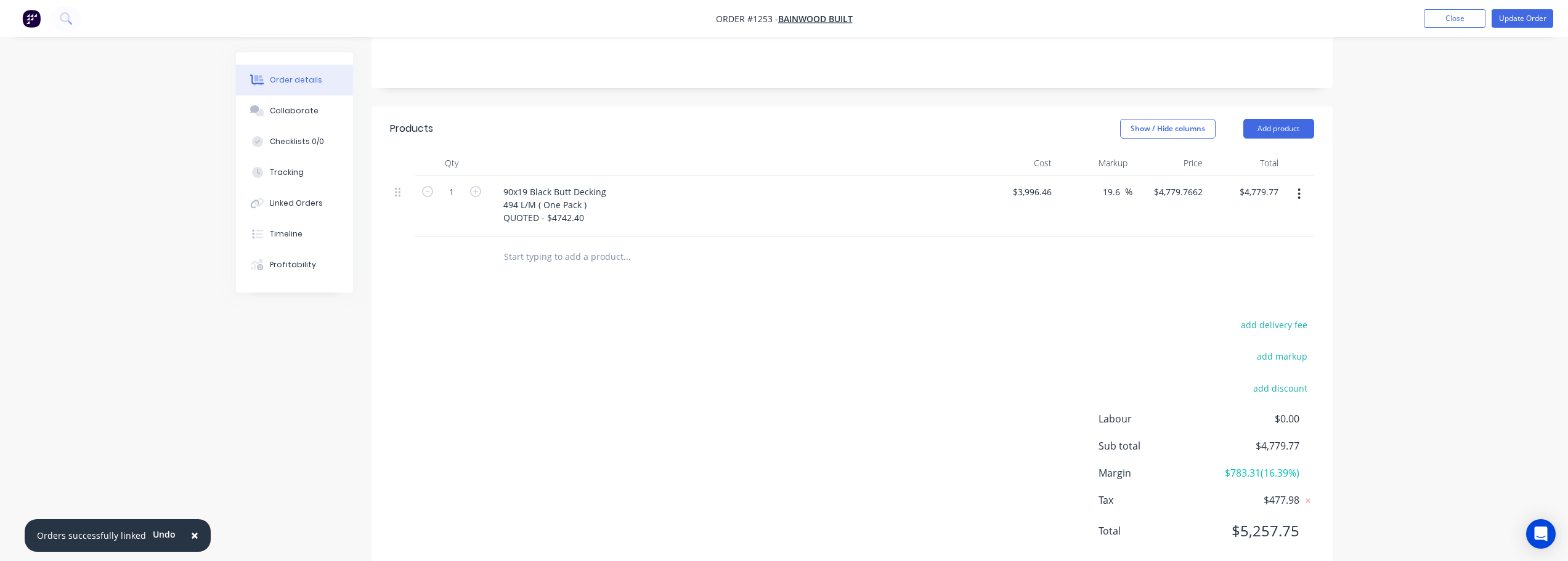
click at [1077, 347] on div "add delivery fee add markup add discount Labour $0.00 Sub total $4,779.77 Margi…" at bounding box center [851, 435] width 924 height 237
click at [1121, 183] on input "19.6" at bounding box center [1113, 191] width 23 height 18
click at [1024, 336] on div "add delivery fee add markup add discount Labour $0.00 Sub total $4,775.77 Margi…" at bounding box center [851, 435] width 924 height 237
click at [1120, 183] on input "19.5" at bounding box center [1113, 191] width 23 height 18
click at [1027, 391] on div "add delivery fee add markup add discount Labour $0.00 Sub total $4,775.77 Margi…" at bounding box center [851, 435] width 924 height 237
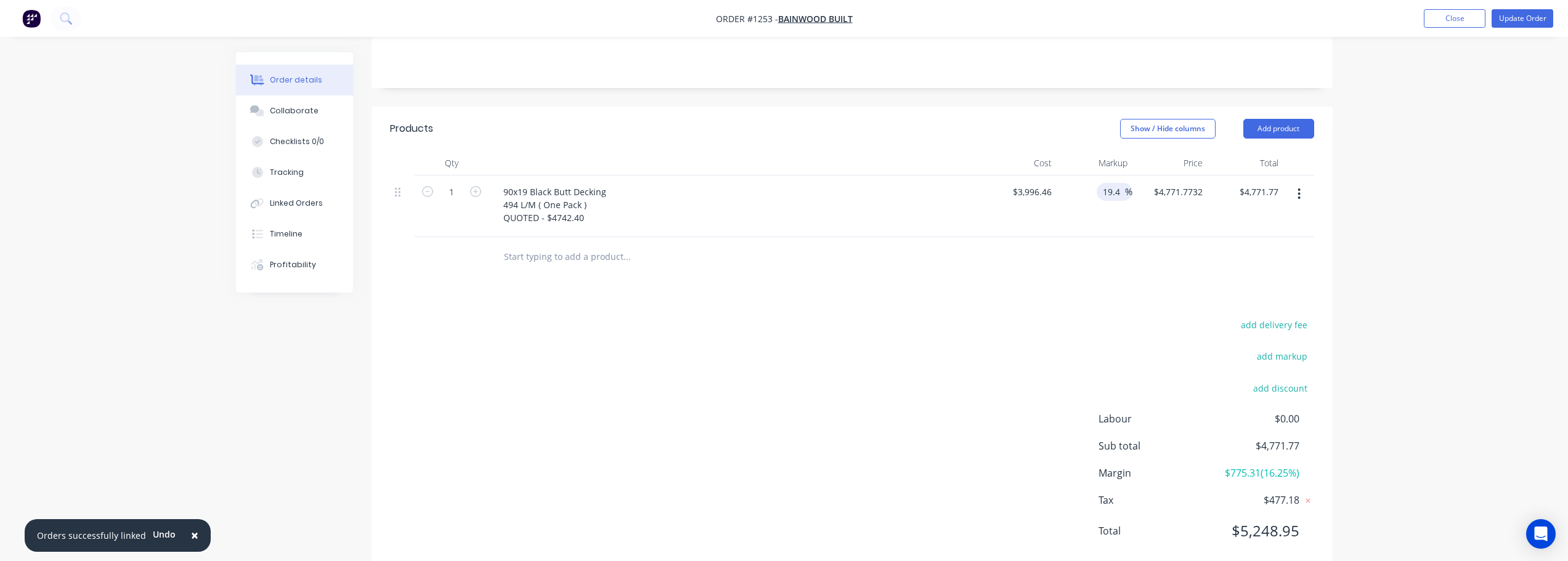
click at [1122, 183] on input "19.4" at bounding box center [1113, 191] width 23 height 18
click at [1038, 376] on div "add delivery fee add markup add discount Labour $0.00 Sub total $4,771.77 Margi…" at bounding box center [851, 435] width 924 height 237
click at [1121, 183] on input "19.3" at bounding box center [1113, 191] width 23 height 18
click at [1012, 316] on div "add delivery fee add markup add discount Labour $0.00 Sub total $4,767.78 Margi…" at bounding box center [851, 435] width 924 height 237
click at [1119, 183] on input "19.2" at bounding box center [1113, 191] width 23 height 18
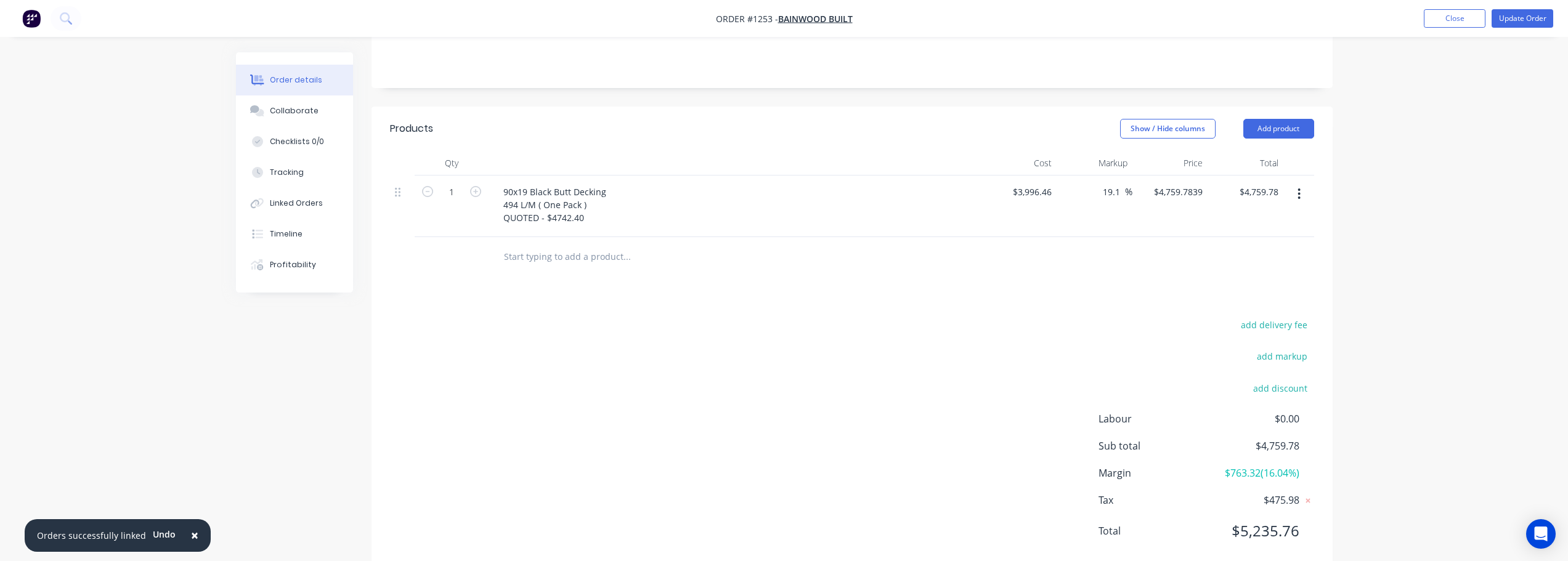
click at [1077, 343] on div "add delivery fee add markup add discount Labour $0.00 Sub total $4,759.78 Margi…" at bounding box center [851, 435] width 924 height 237
click at [721, 429] on div "add delivery fee add markup add discount Labour $0.00 Sub total $4,759.78 Margi…" at bounding box center [851, 435] width 924 height 237
click at [809, 316] on div "add delivery fee add markup add discount Labour $0.00 Sub total $4,759.78 Margi…" at bounding box center [851, 435] width 924 height 237
click at [1116, 183] on input "19.1" at bounding box center [1113, 191] width 23 height 18
click at [1118, 183] on input "19.1" at bounding box center [1113, 191] width 23 height 18
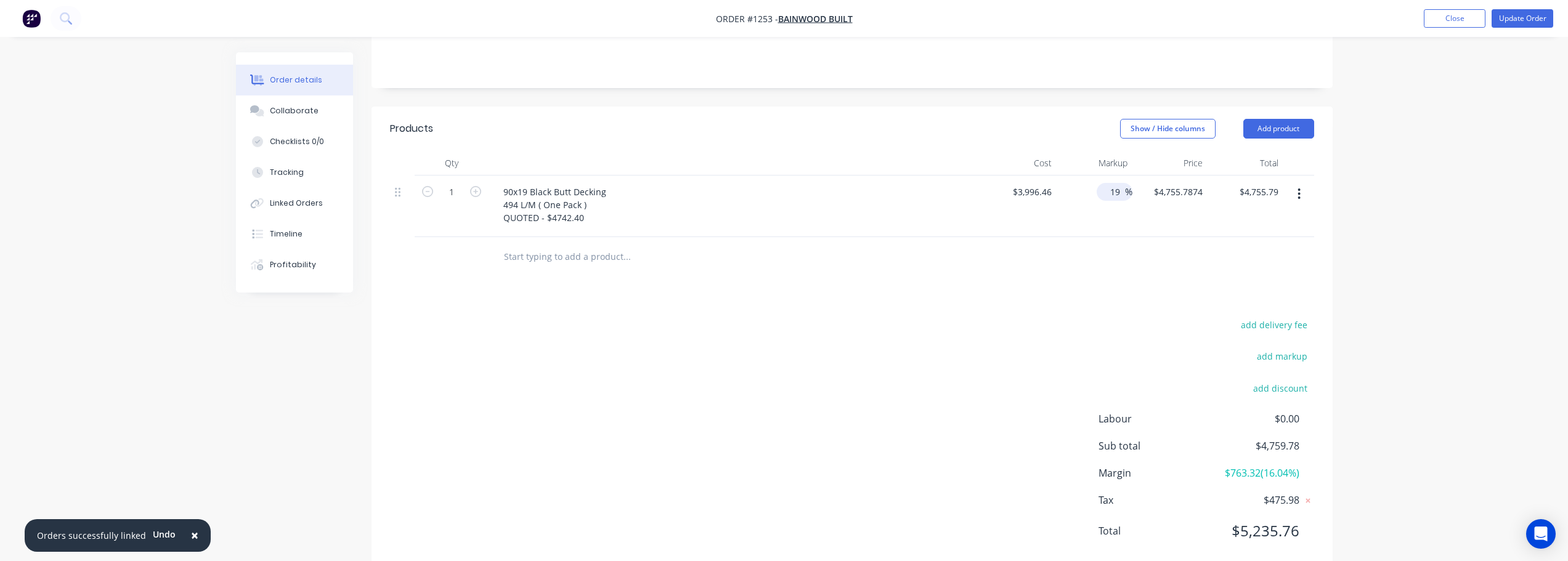
click at [1067, 323] on div "add delivery fee add markup add discount Labour $0.00 Sub total $4,759.78 Margi…" at bounding box center [851, 435] width 924 height 237
click at [1119, 183] on input "19" at bounding box center [1116, 191] width 16 height 18
click at [1030, 352] on div "add delivery fee add markup add discount Labour $0.00 Sub total $4,755.79 Margi…" at bounding box center [851, 435] width 924 height 237
click at [1119, 183] on input "18.9" at bounding box center [1113, 191] width 23 height 18
click at [1087, 380] on div "add delivery fee add markup add discount Labour $0.00 Sub total $4,751.79 Margi…" at bounding box center [851, 435] width 924 height 237
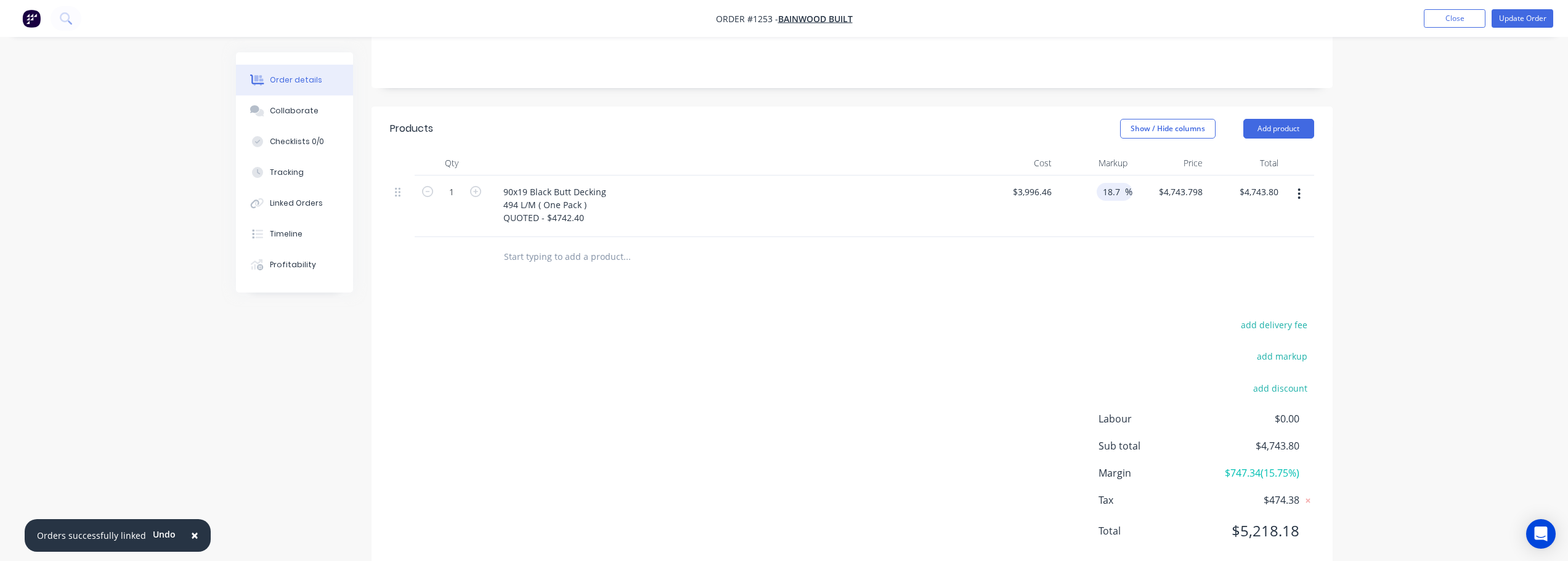
click at [1121, 183] on input "18.7" at bounding box center [1113, 191] width 23 height 18
click at [961, 397] on div "add delivery fee add markup add discount Labour $0.00 Sub total $4,743.80 Margi…" at bounding box center [851, 435] width 924 height 237
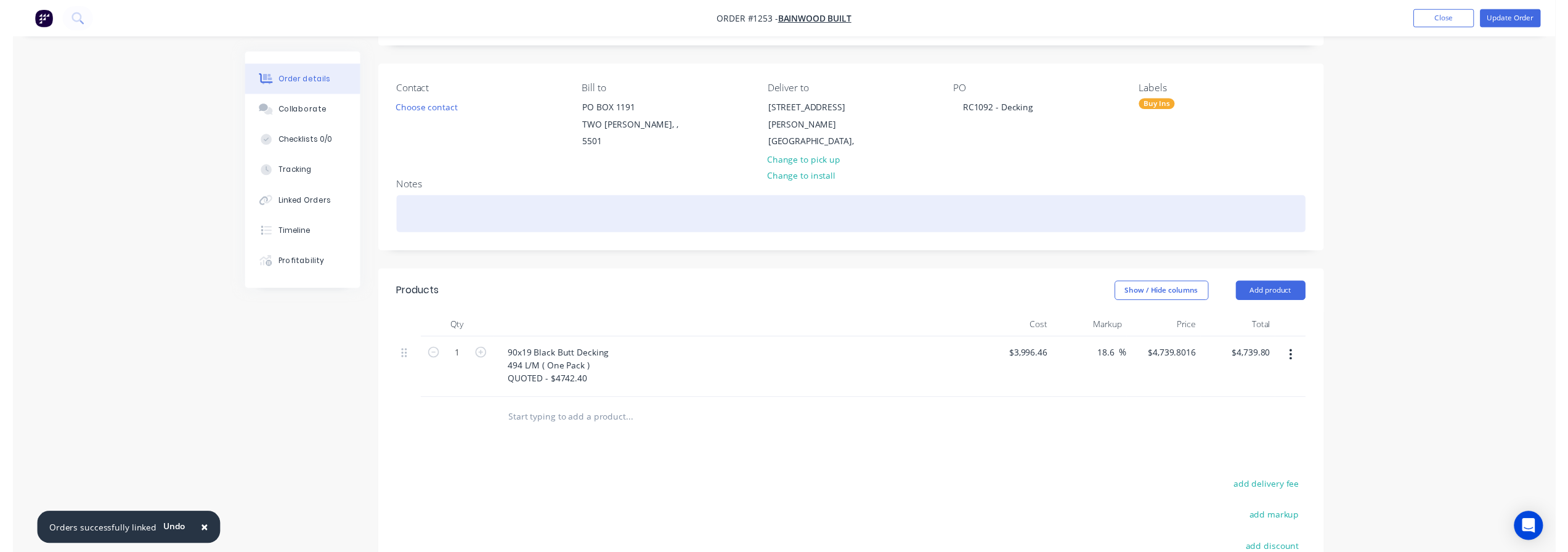
scroll to position [0, 0]
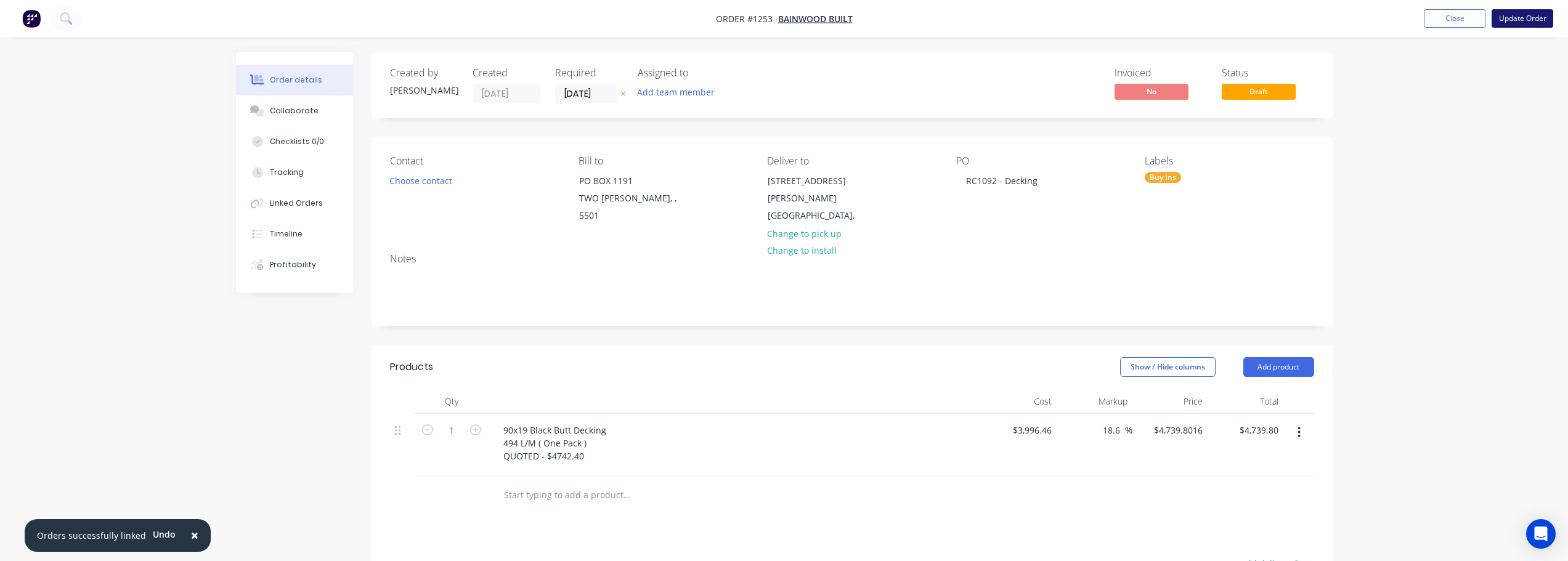
click at [1527, 14] on button "Update Order" at bounding box center [1522, 18] width 62 height 18
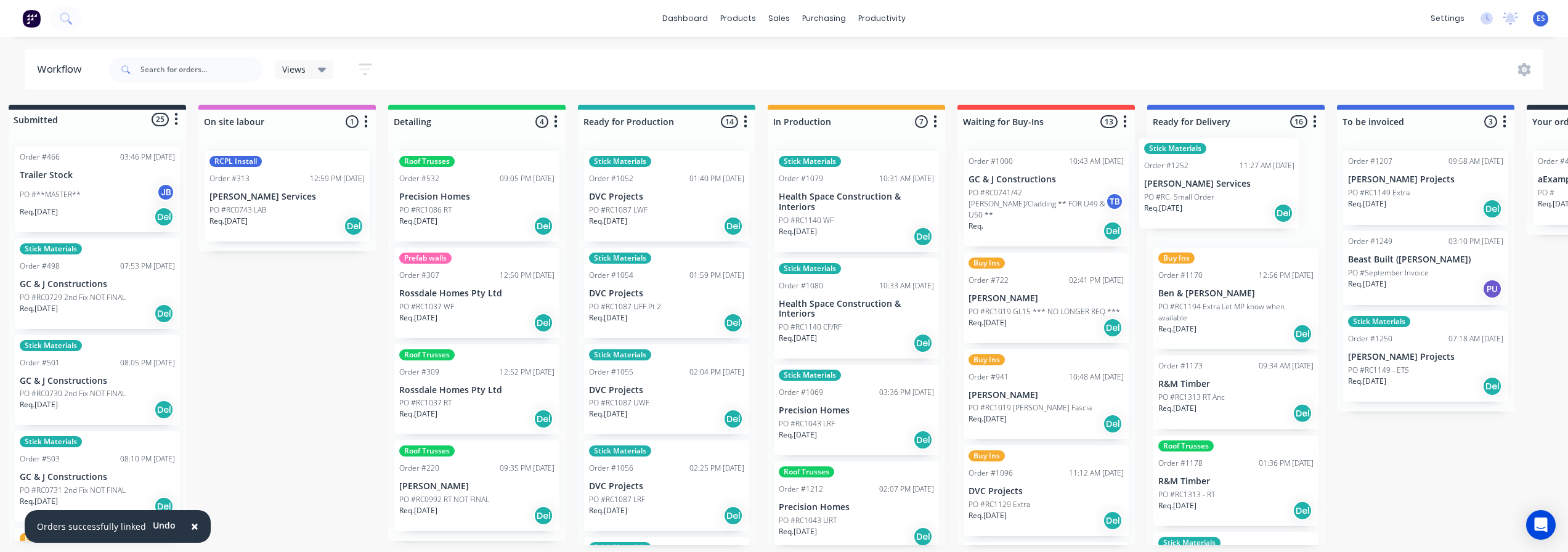
drag, startPoint x: 868, startPoint y: 211, endPoint x: 1183, endPoint y: 198, distance: 315.3
click at [1183, 198] on div "Submitted 25 Status colour #273444 hex #273444 Save Cancel Summaries Total orde…" at bounding box center [1089, 324] width 2233 height 440
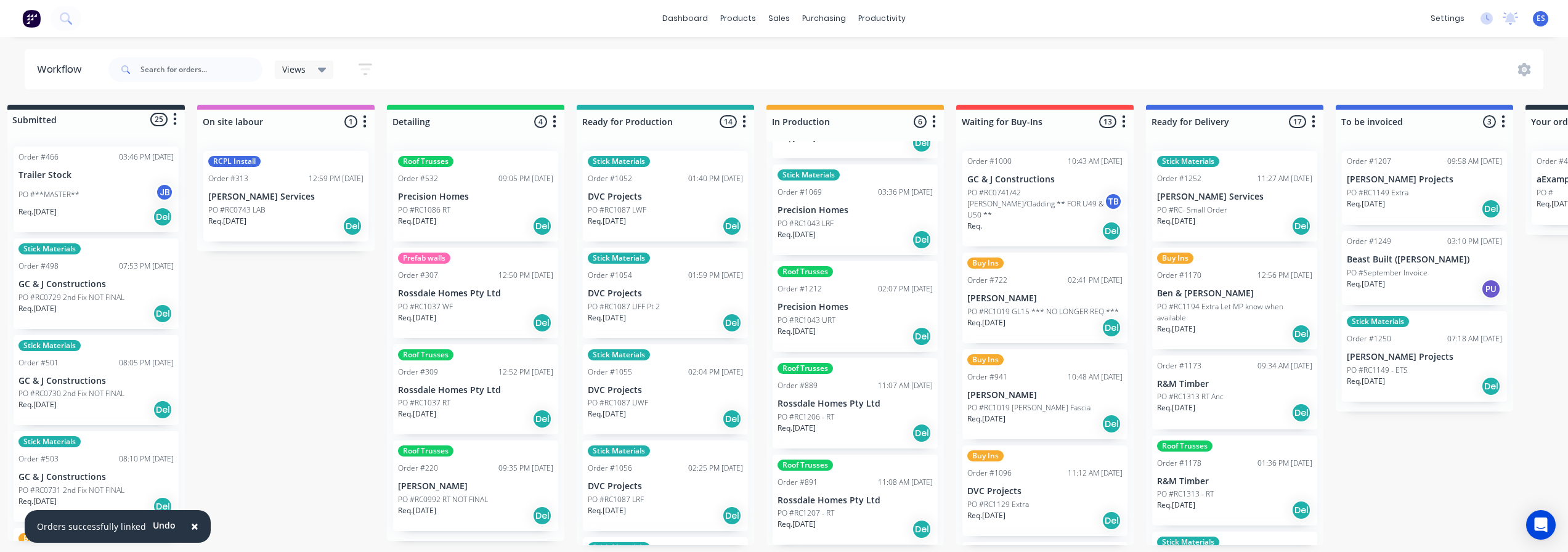
scroll to position [2, 19]
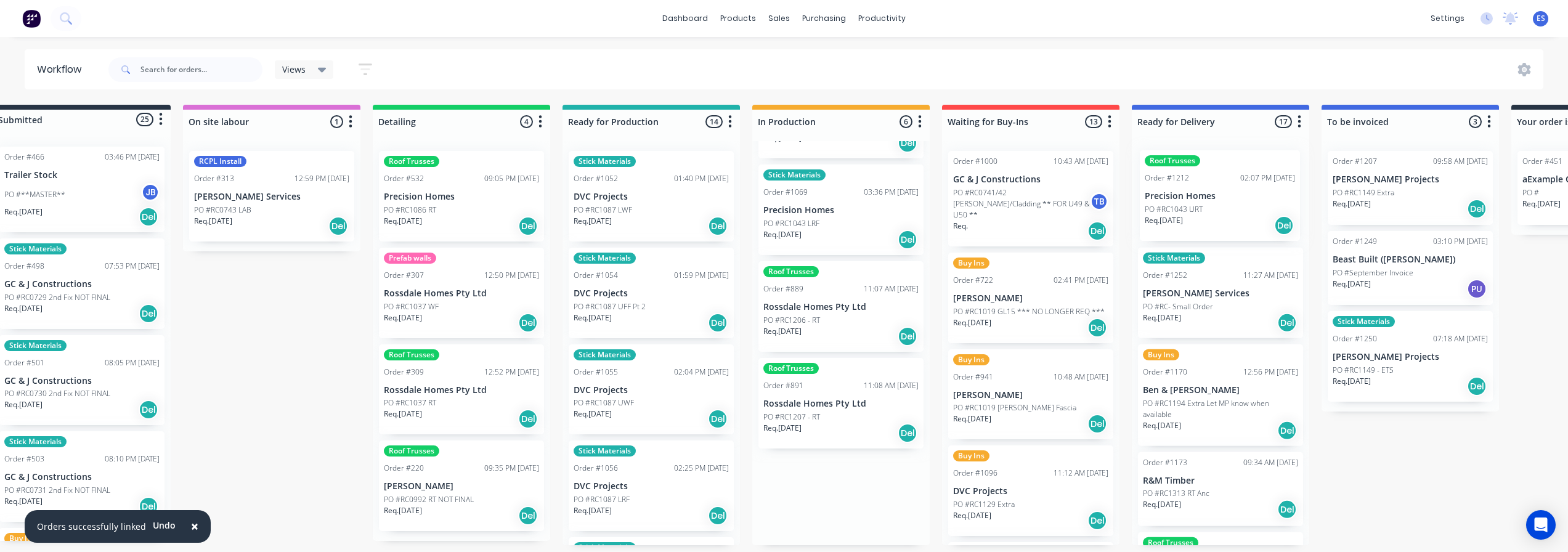
drag, startPoint x: 836, startPoint y: 311, endPoint x: 1216, endPoint y: 199, distance: 396.2
click at [1216, 199] on div "Submitted 25 Status colour #273444 hex #273444 Save Cancel Summaries Total orde…" at bounding box center [1074, 324] width 2233 height 440
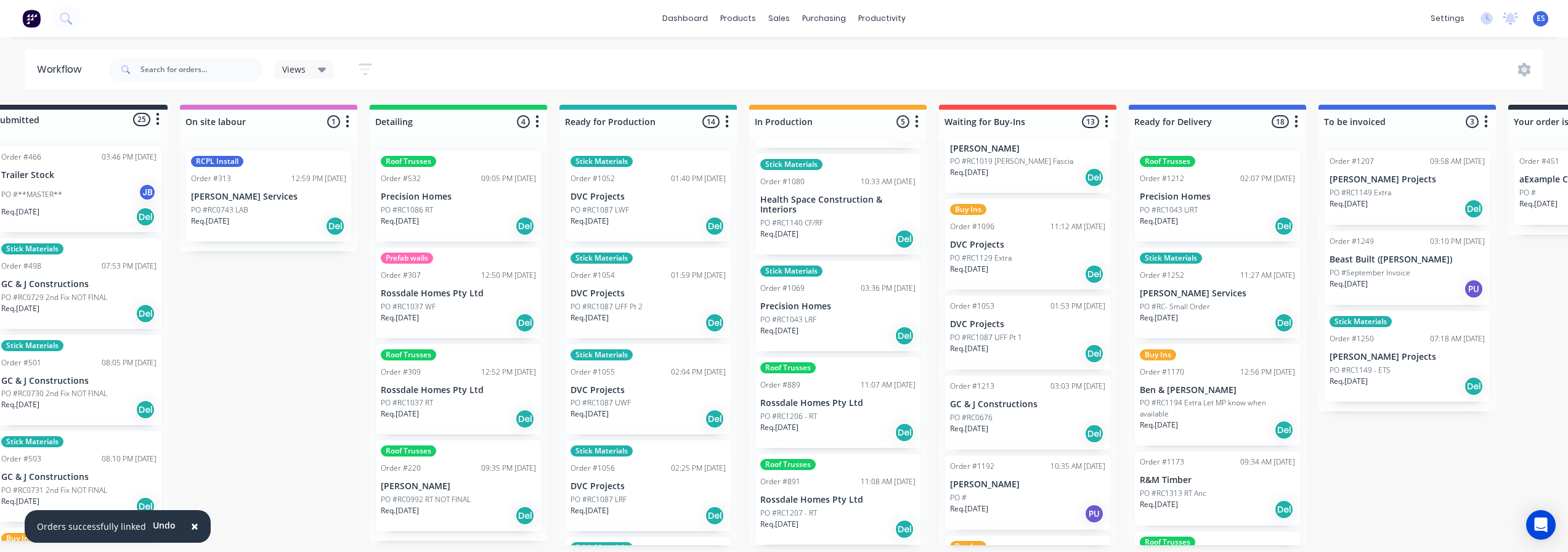
scroll to position [308, 0]
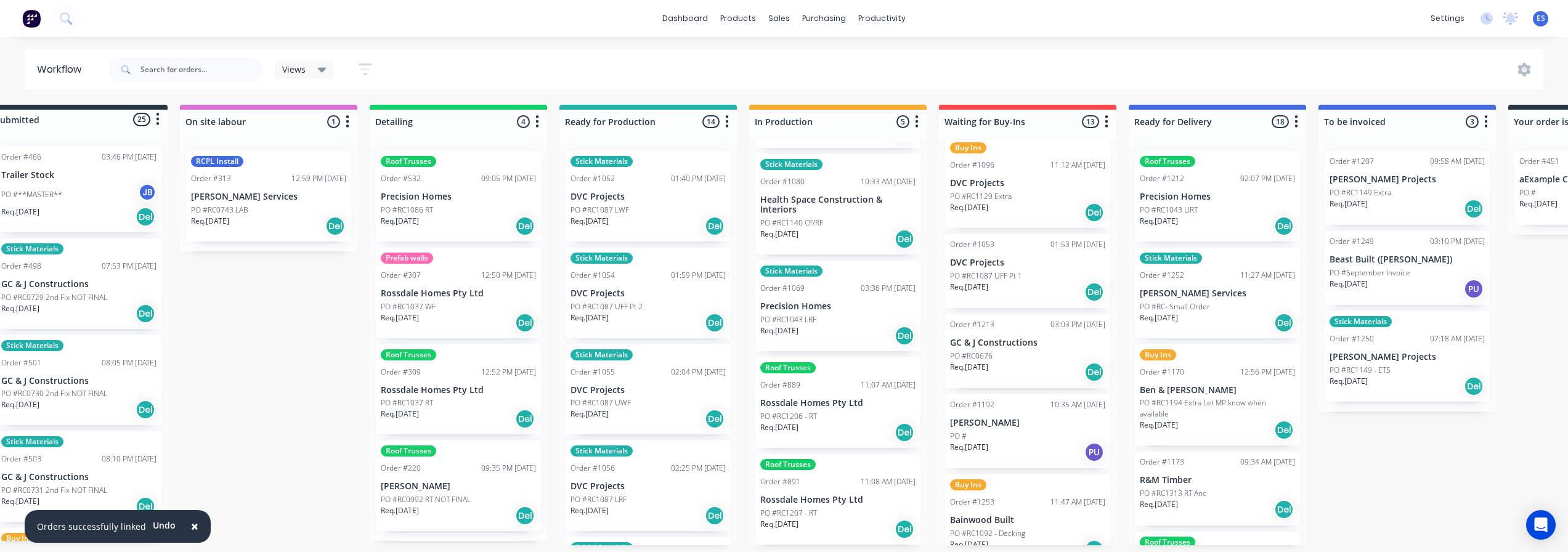
click at [1033, 362] on div "Req. [DATE] Del" at bounding box center [1028, 372] width 155 height 21
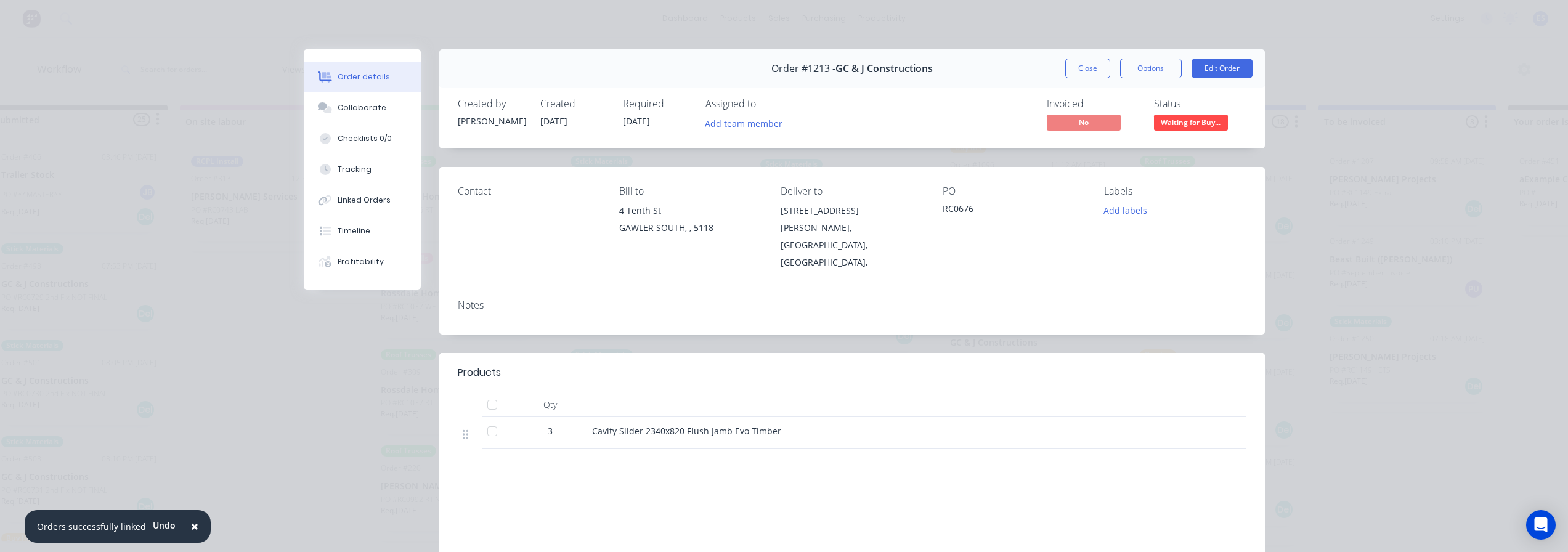
click at [491, 393] on div at bounding box center [492, 405] width 25 height 25
click at [1087, 68] on button "Close" at bounding box center [1087, 68] width 45 height 20
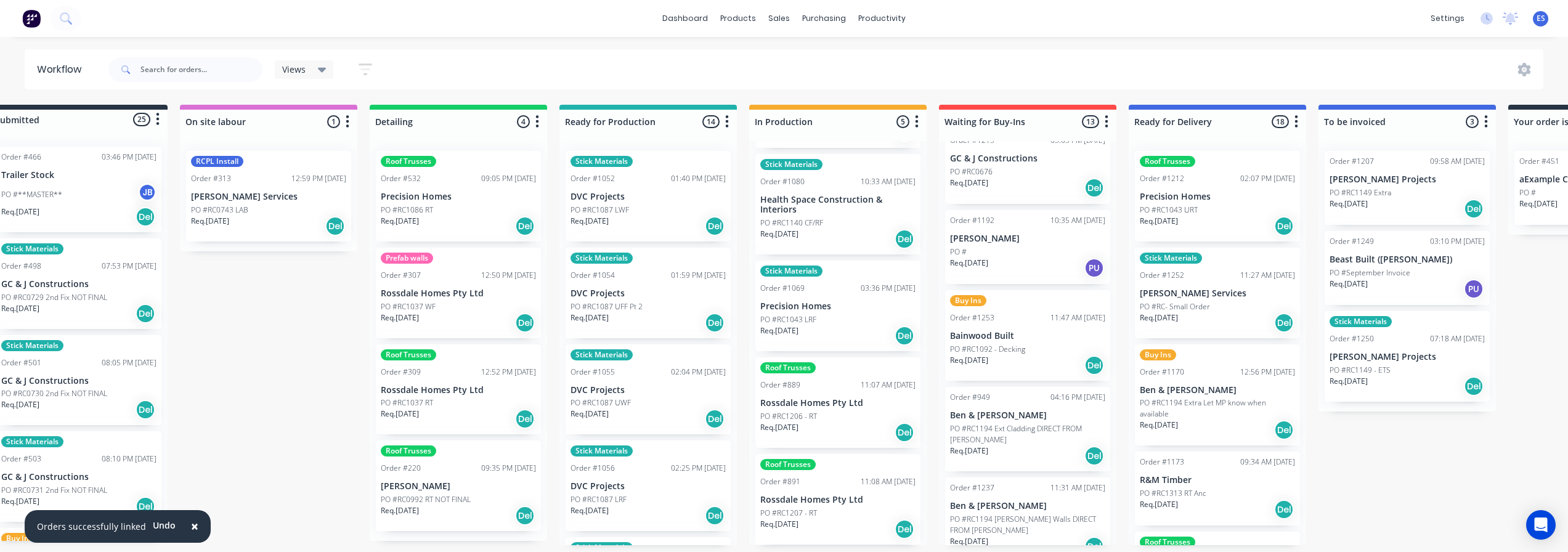
scroll to position [493, 0]
click at [1010, 246] on div "PO #" at bounding box center [1028, 252] width 155 height 11
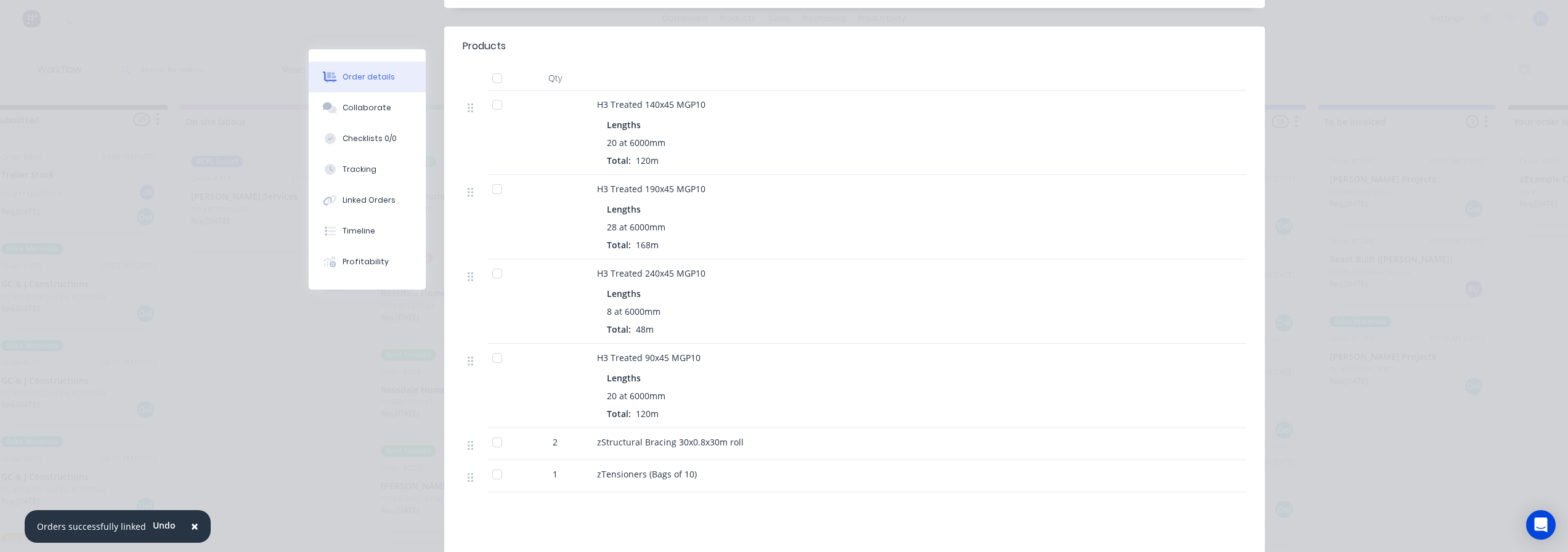
scroll to position [247, 0]
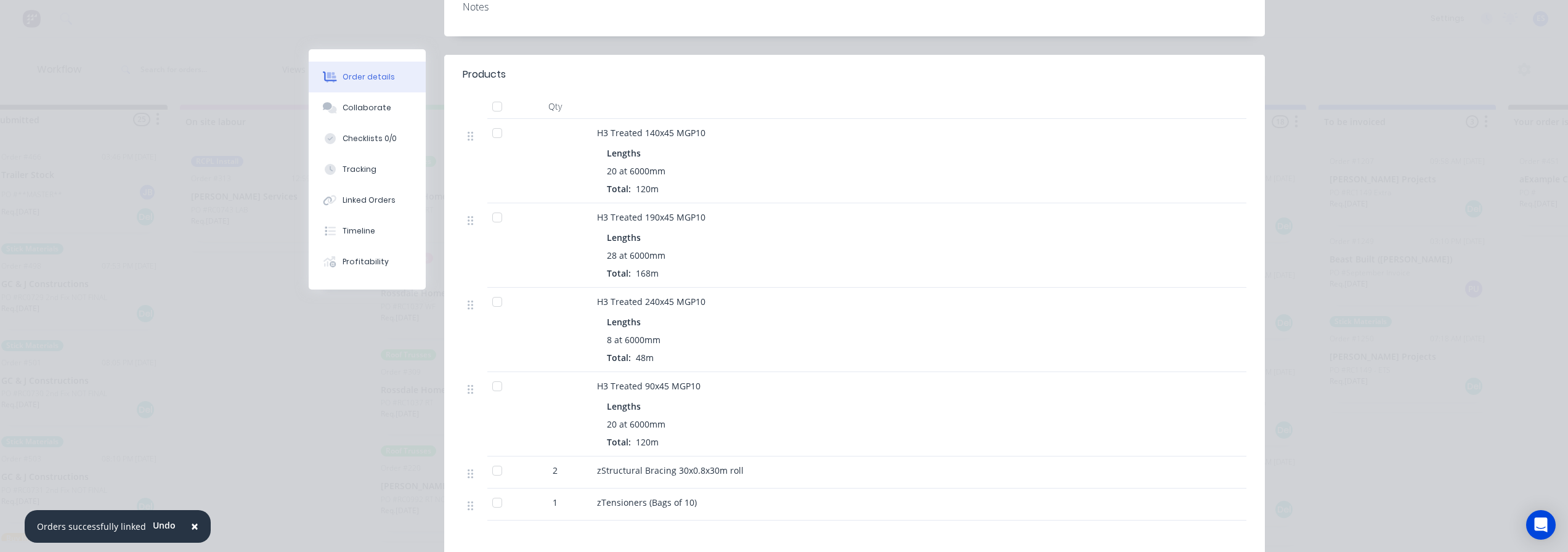
click at [495, 104] on div at bounding box center [497, 107] width 25 height 25
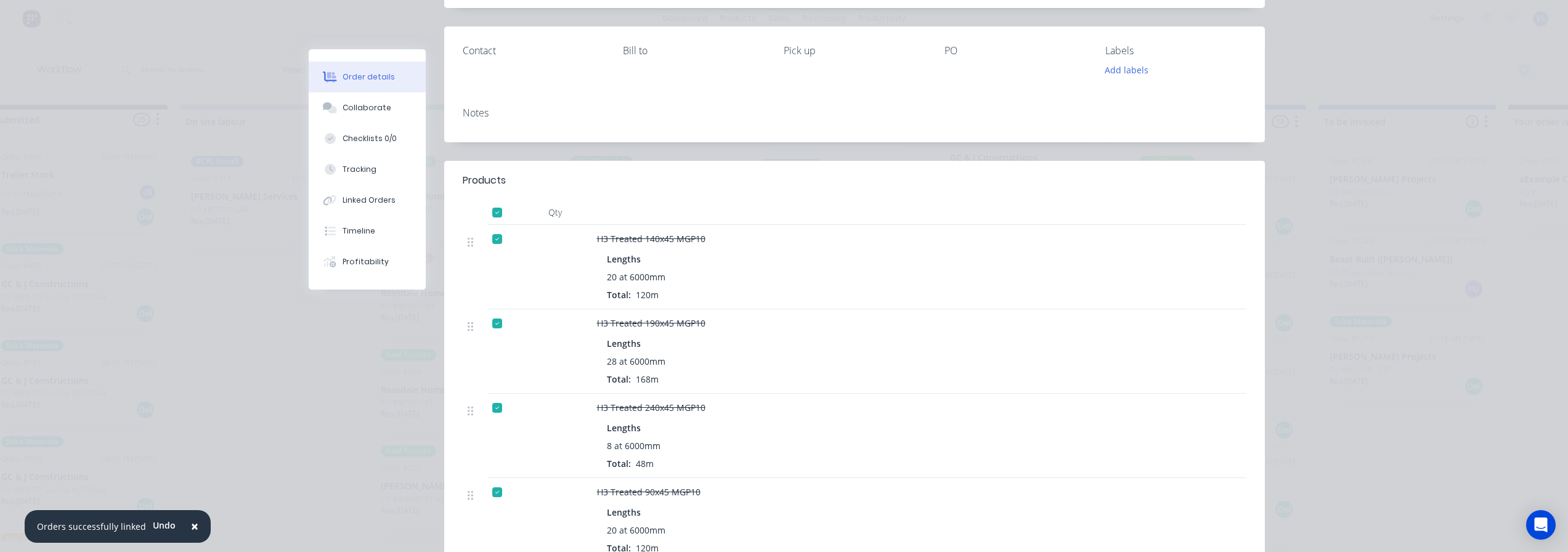
scroll to position [0, 0]
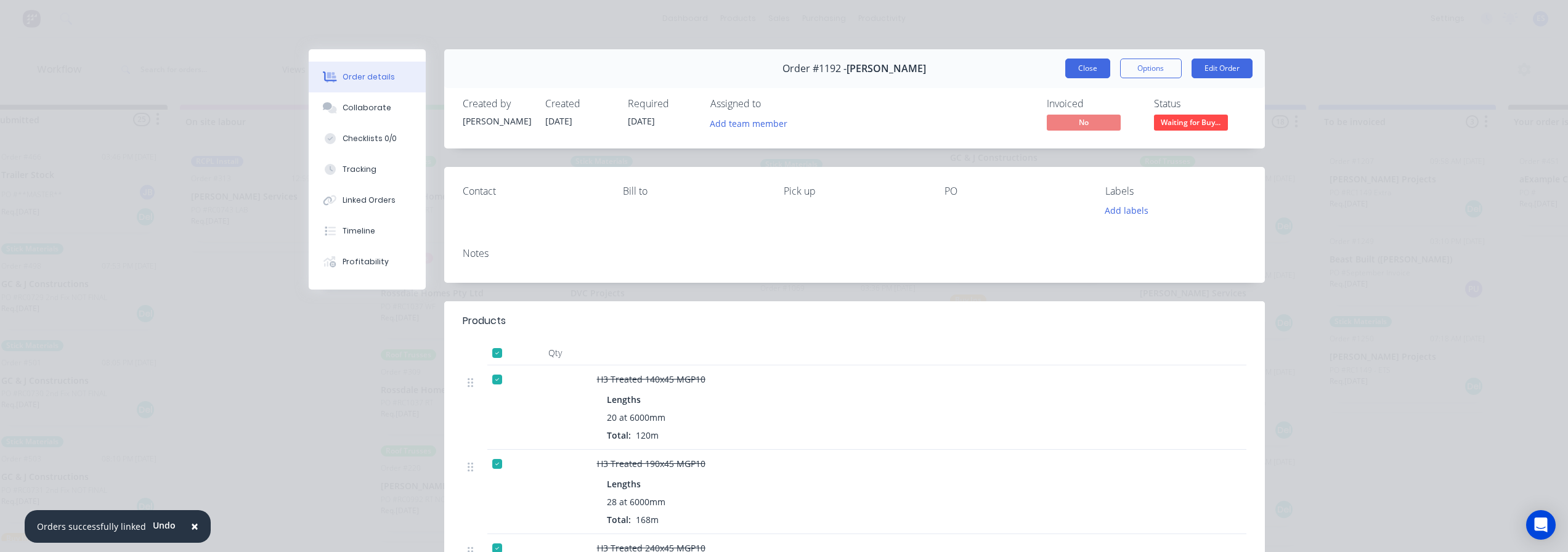
click at [1085, 76] on button "Close" at bounding box center [1087, 68] width 45 height 20
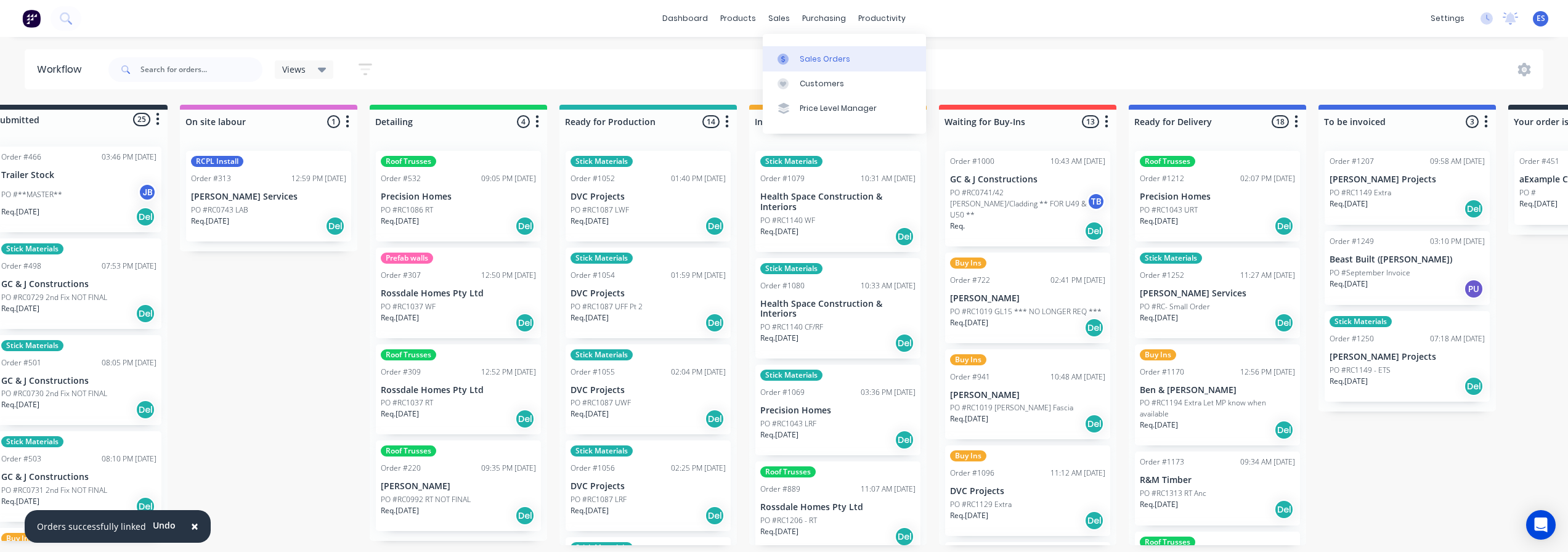
click at [806, 51] on link "Sales Orders" at bounding box center [844, 58] width 164 height 25
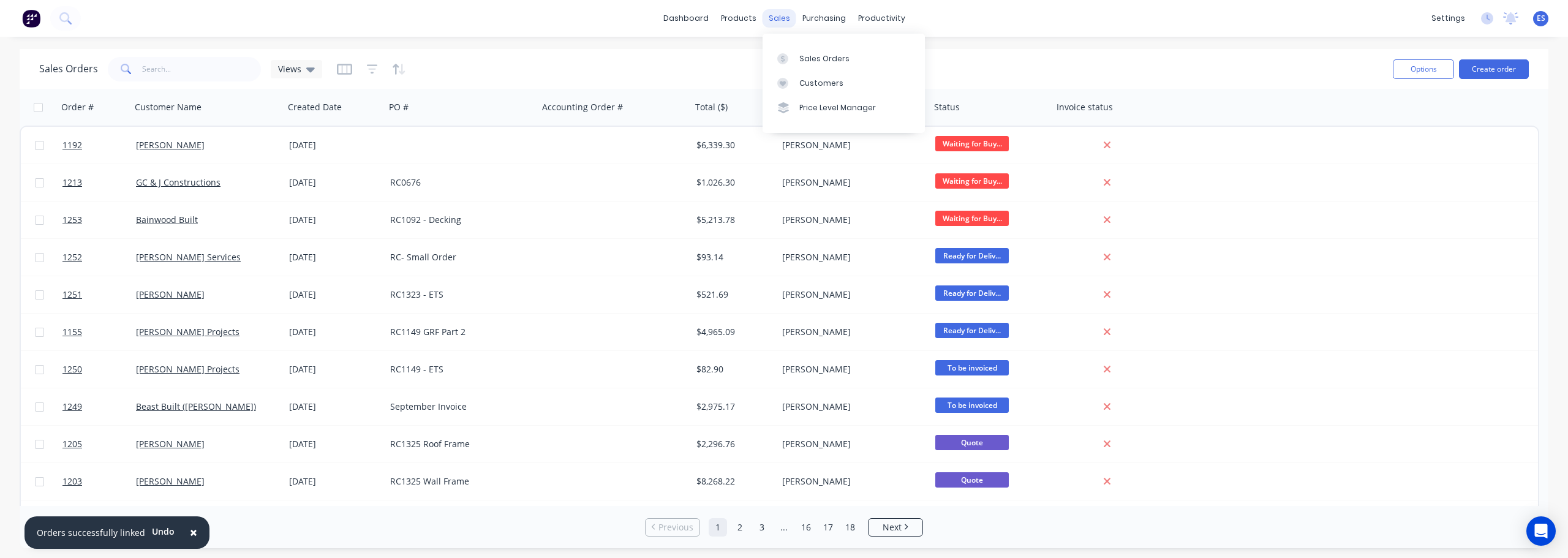
click at [771, 18] on div "sales" at bounding box center [780, 18] width 34 height 18
click at [802, 63] on div "Sales Orders" at bounding box center [824, 59] width 50 height 11
click at [808, 63] on div "Sales Orders" at bounding box center [824, 59] width 50 height 11
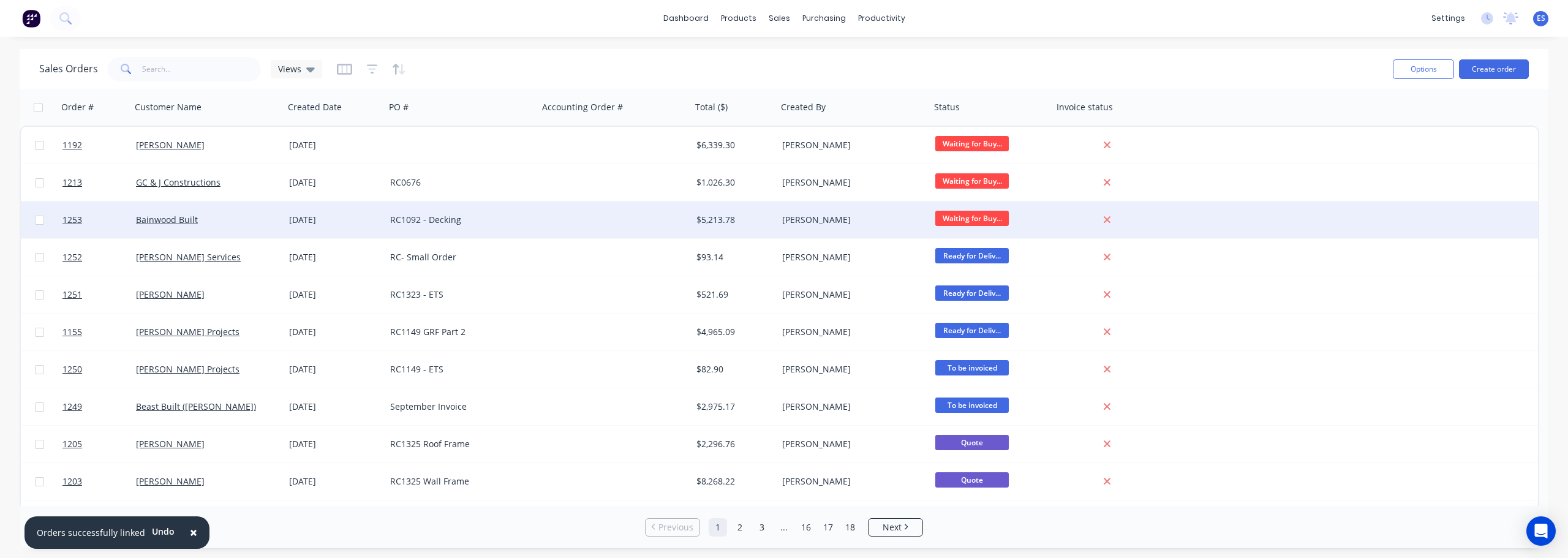
click at [235, 223] on div "Bainwood Built" at bounding box center [204, 219] width 136 height 12
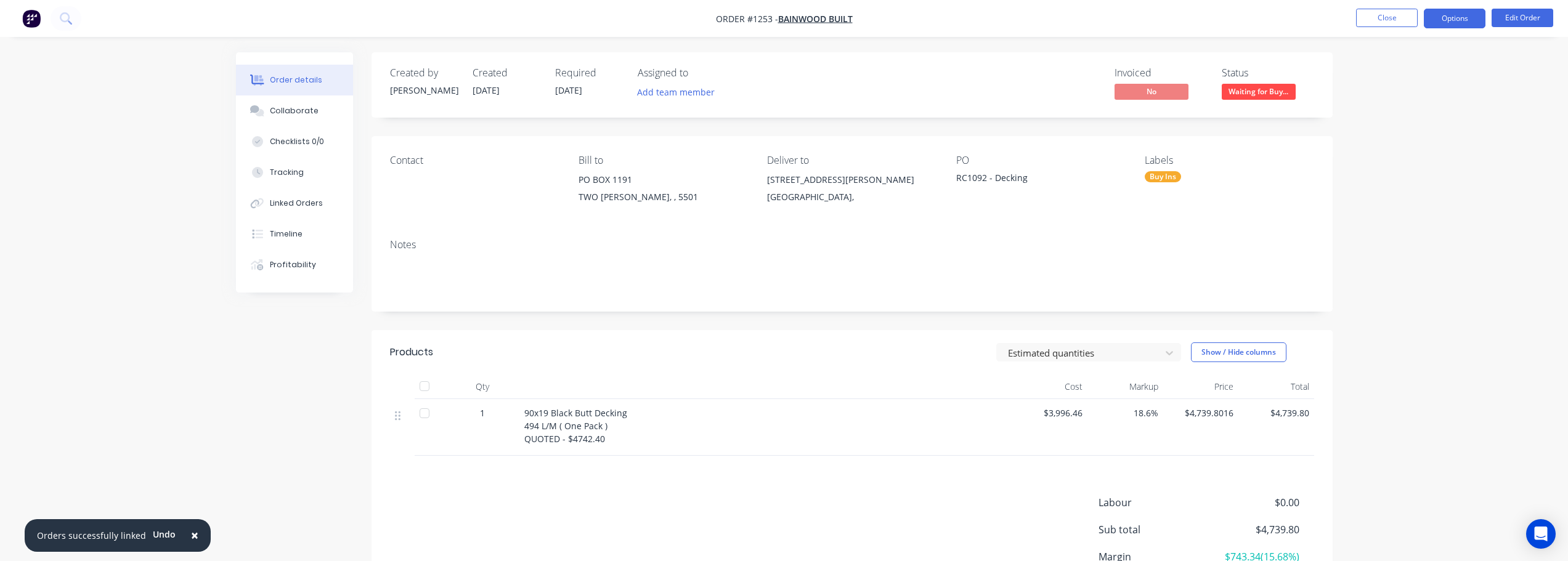
click at [1451, 26] on button "Options" at bounding box center [1454, 18] width 62 height 20
click at [1417, 176] on div "Delivery Docket" at bounding box center [1417, 173] width 113 height 18
click at [1417, 104] on div "With pricing" at bounding box center [1417, 99] width 113 height 18
click at [1394, 21] on button "Close" at bounding box center [1387, 18] width 62 height 18
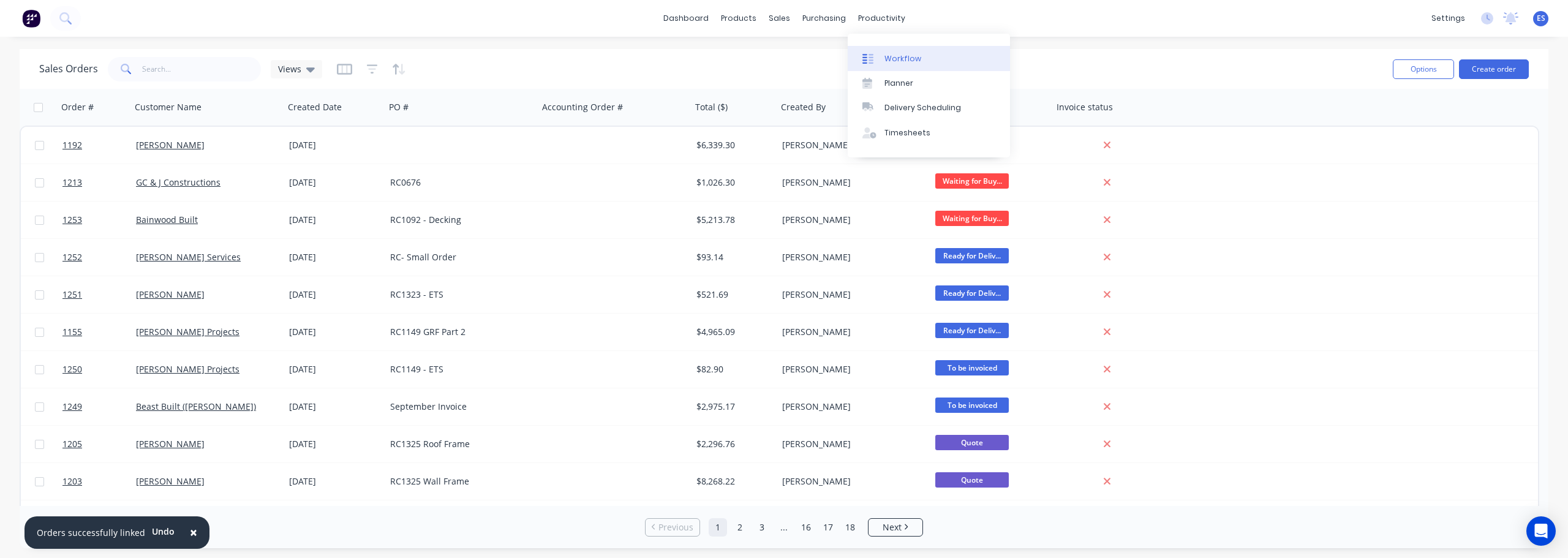
click at [896, 57] on div "Workflow" at bounding box center [903, 59] width 37 height 11
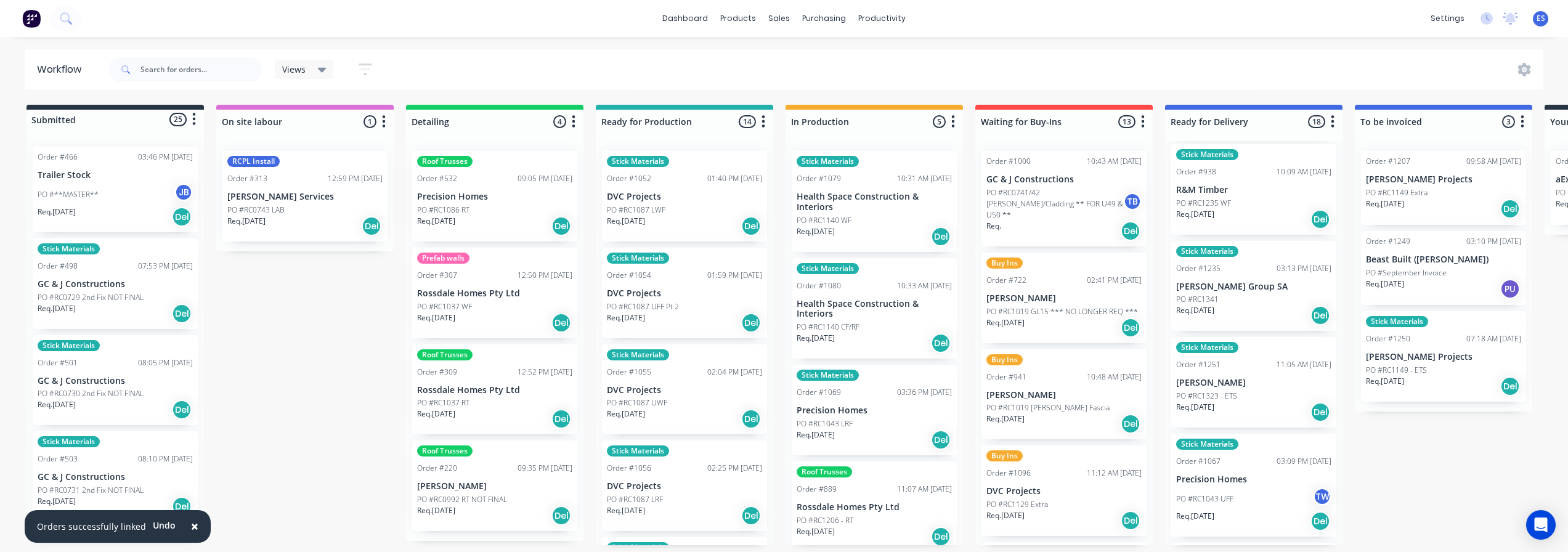
scroll to position [801, 0]
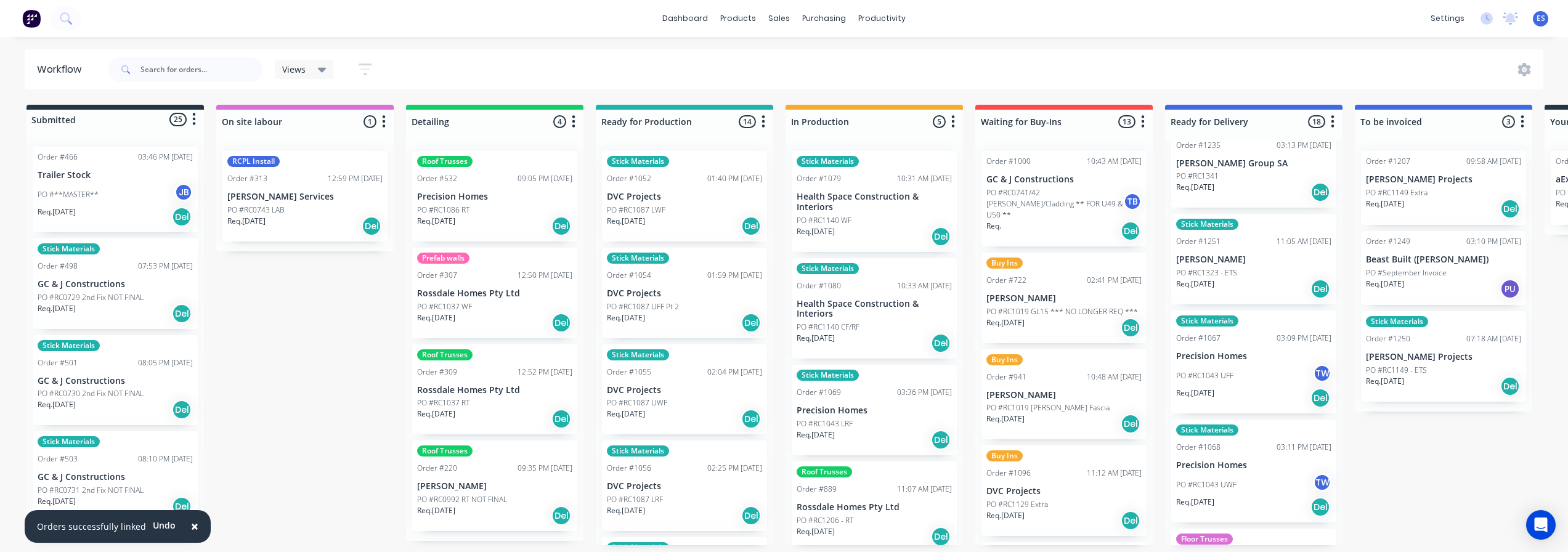
click at [1242, 279] on div "Req. [DATE] Del" at bounding box center [1254, 289] width 155 height 21
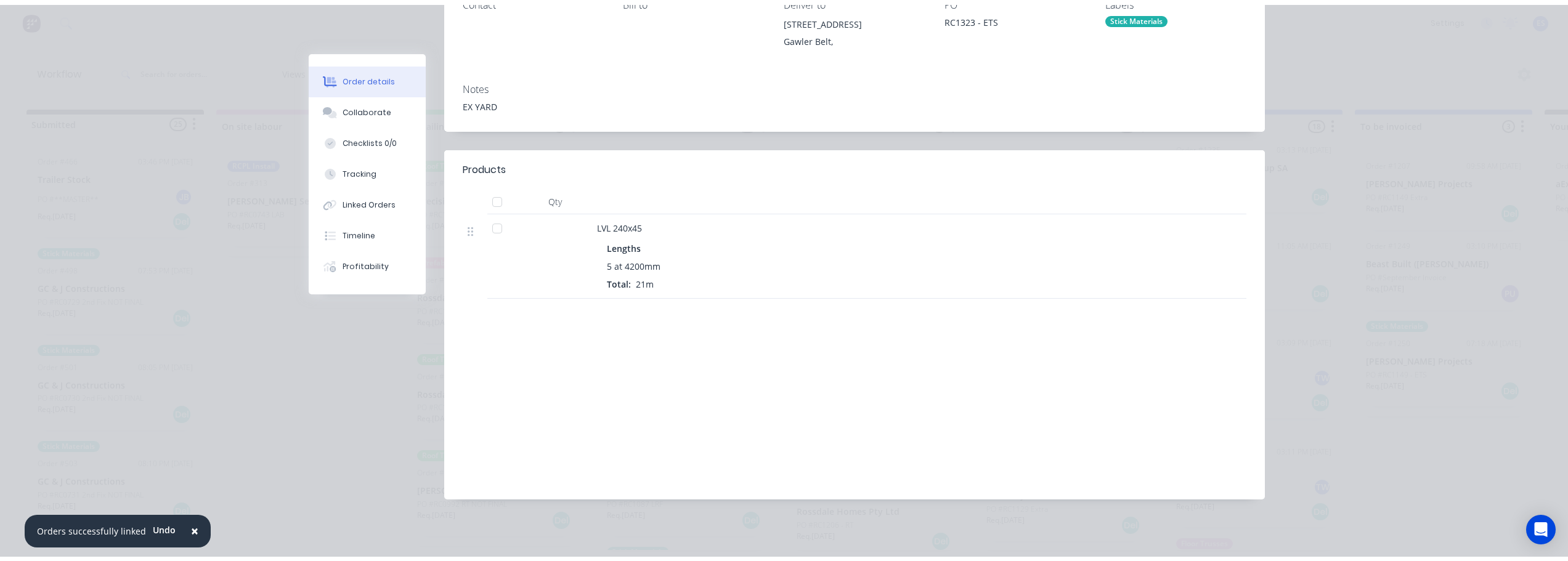
scroll to position [0, 0]
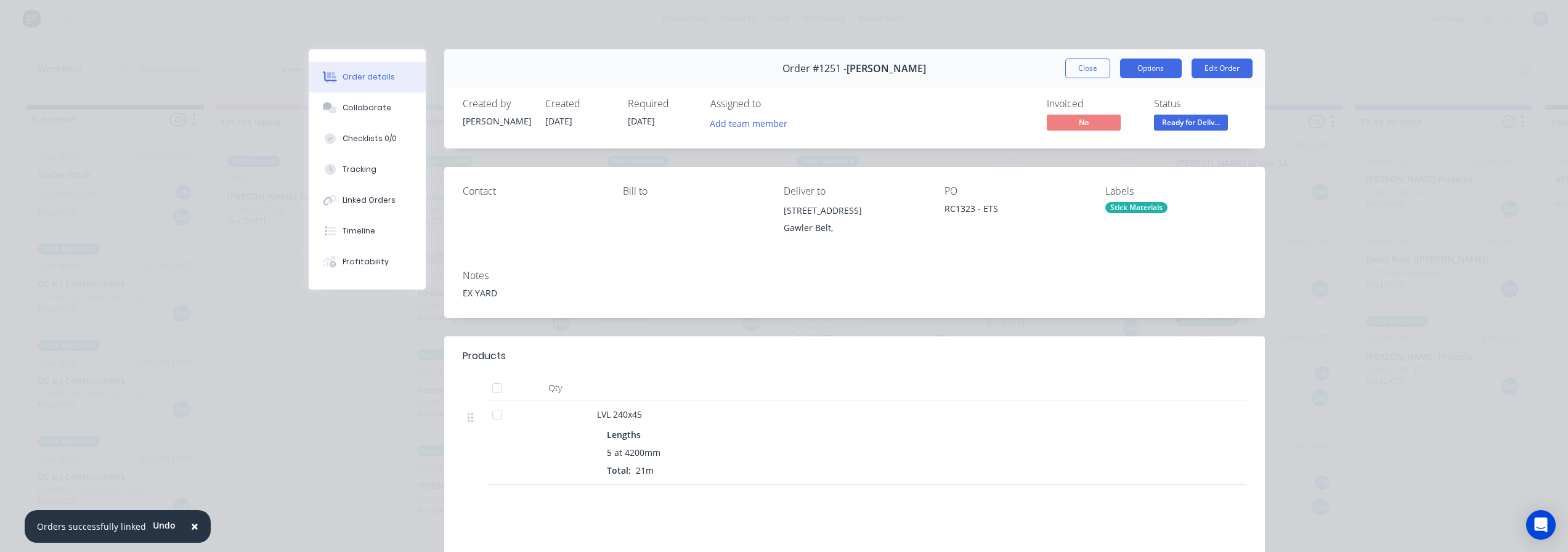
click at [1146, 65] on button "Options" at bounding box center [1151, 68] width 62 height 20
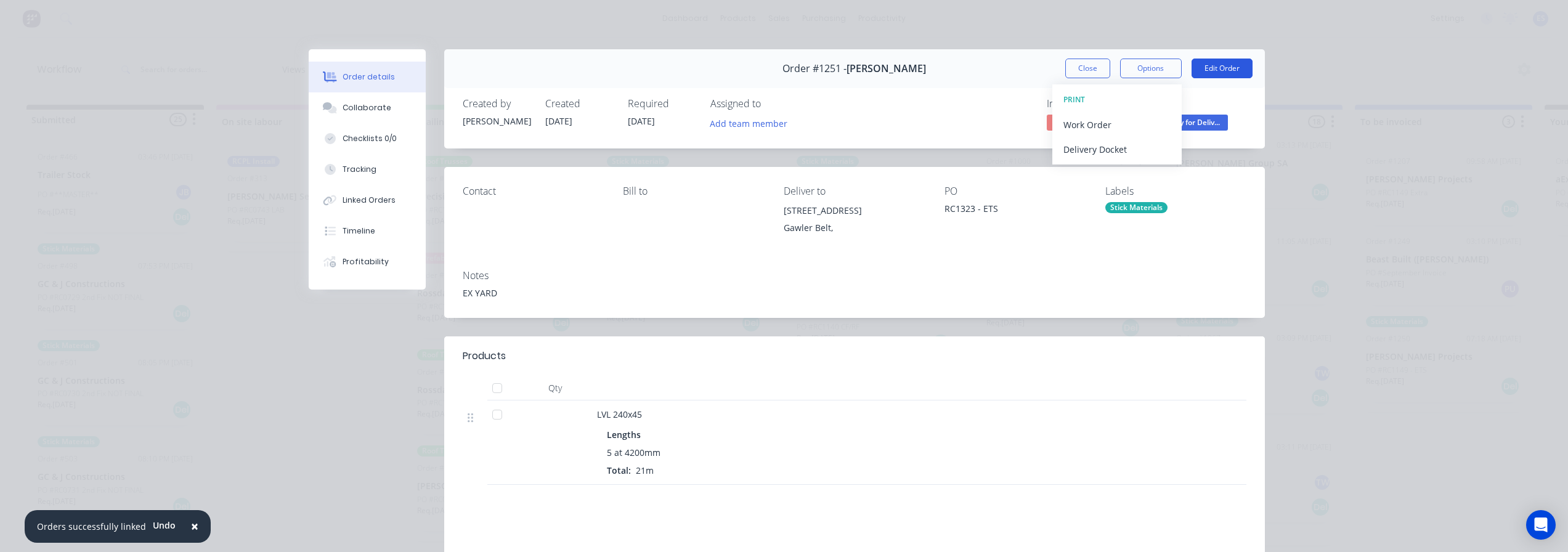
click at [1212, 70] on button "Edit Order" at bounding box center [1222, 68] width 61 height 20
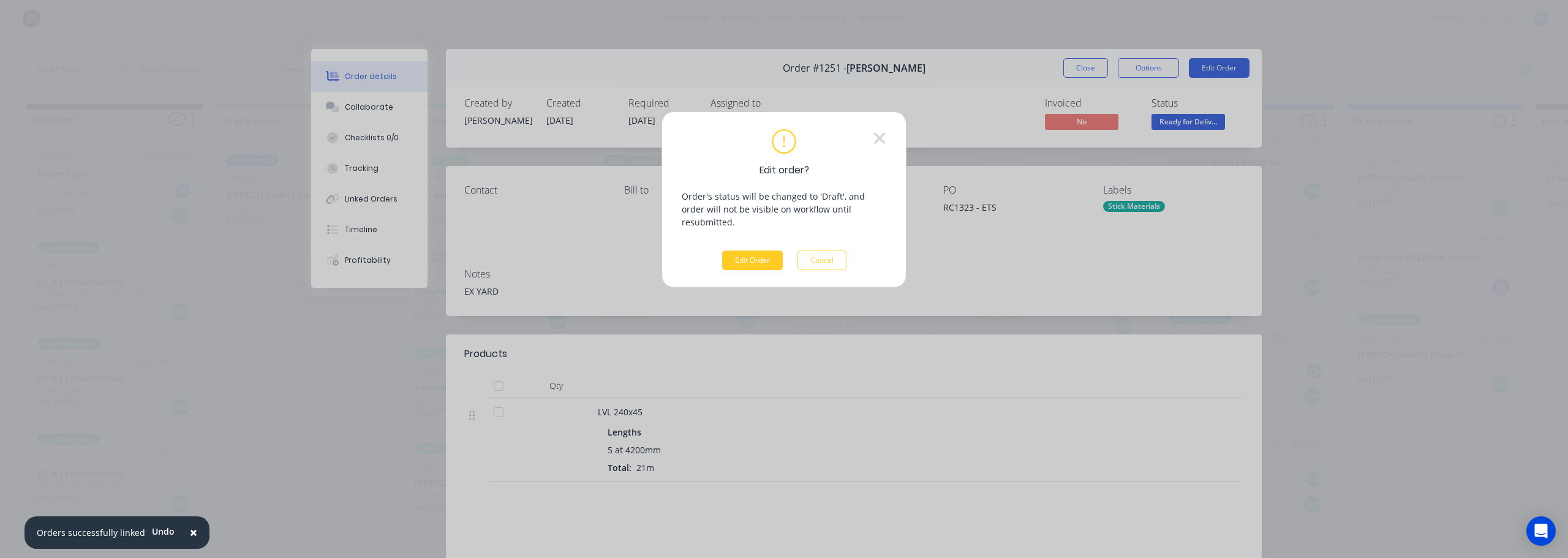
click at [747, 255] on button "Edit Order" at bounding box center [752, 260] width 61 height 20
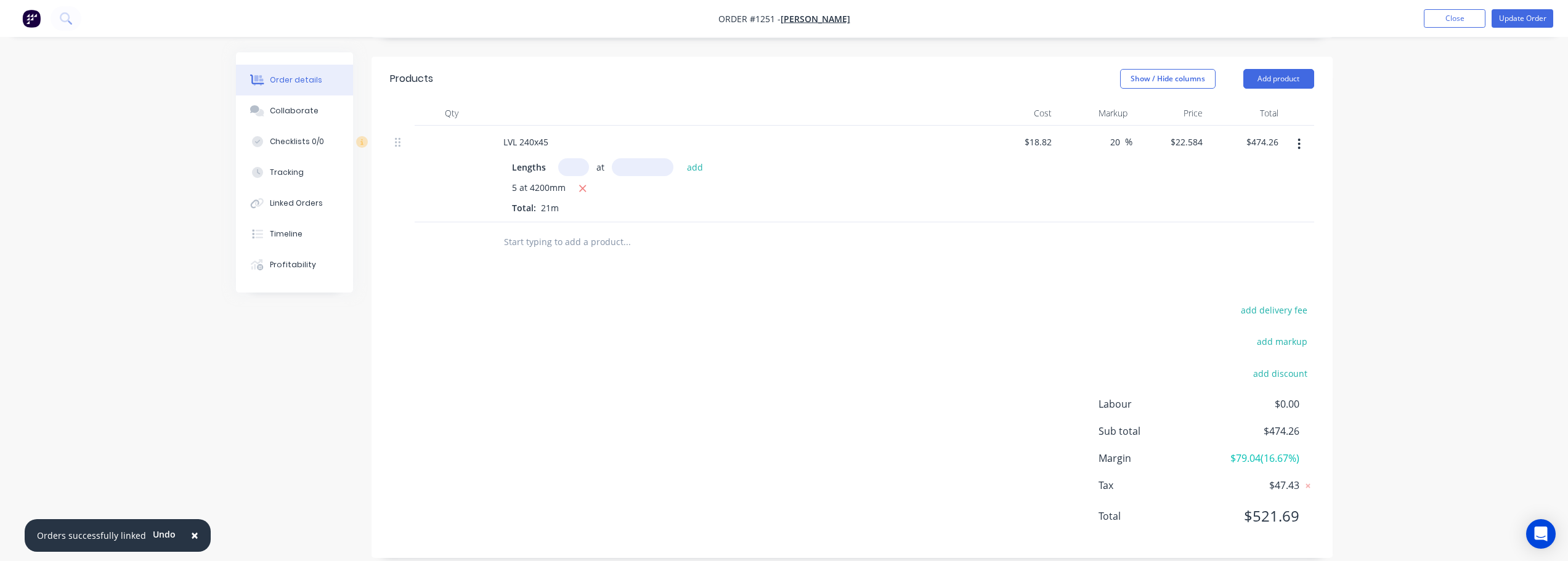
scroll to position [290, 0]
